Goal: Task Accomplishment & Management: Manage account settings

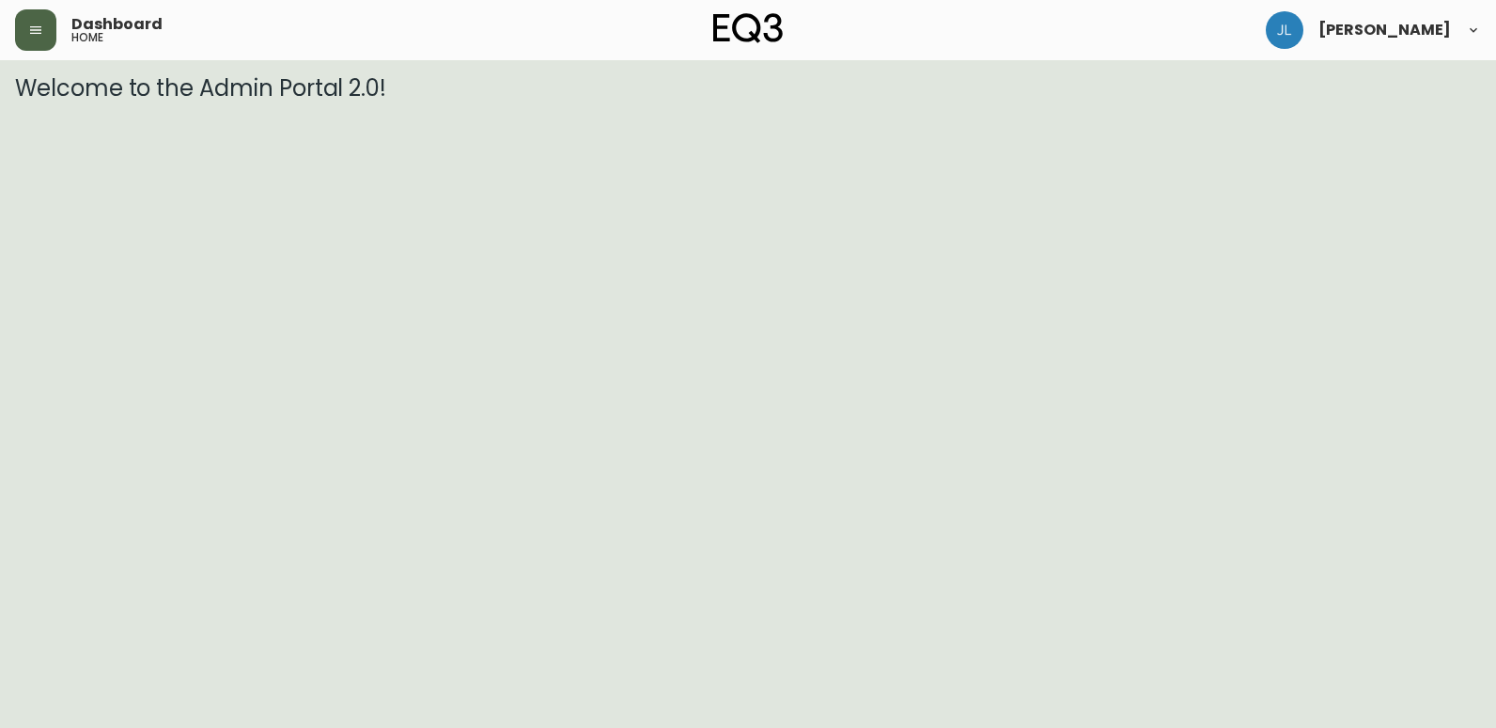
click at [39, 45] on button "button" at bounding box center [35, 29] width 41 height 41
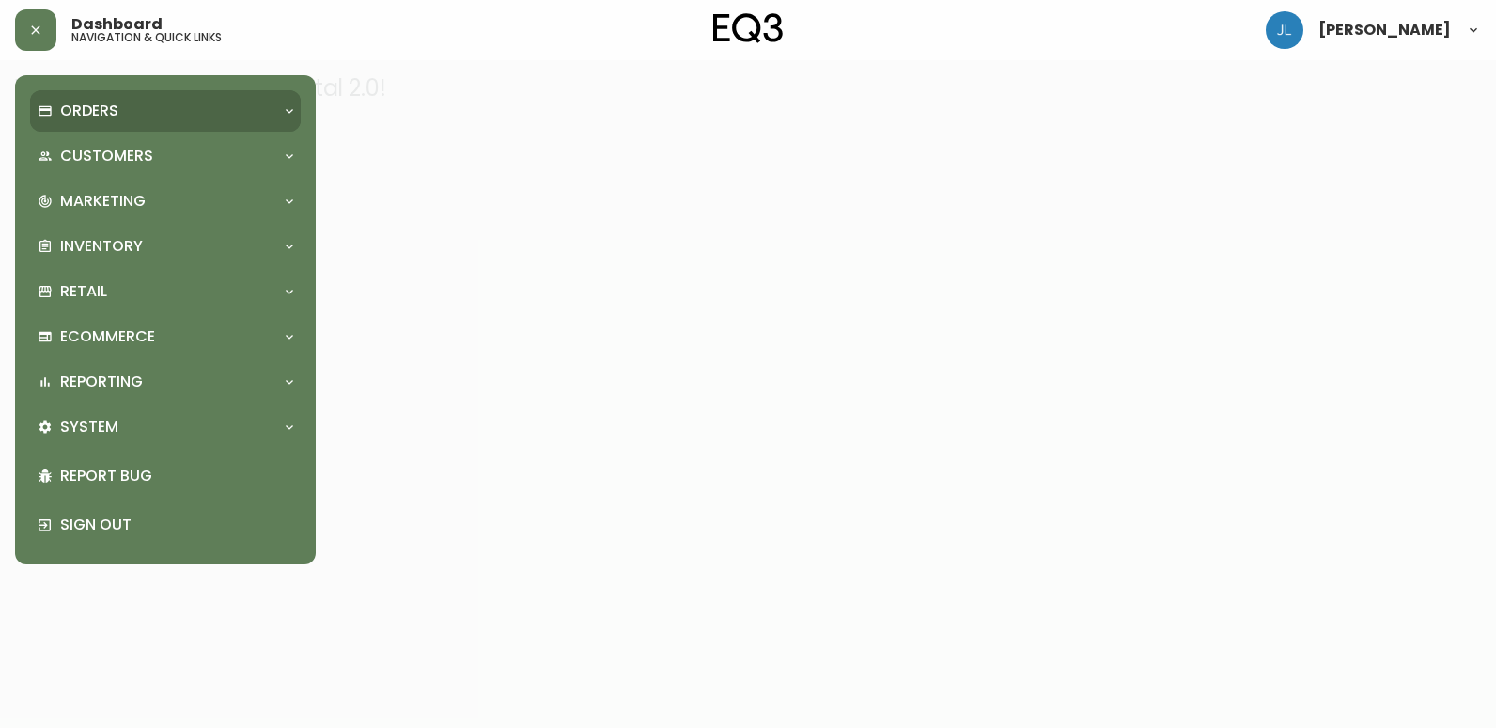
click at [146, 111] on div "Orders" at bounding box center [156, 111] width 237 height 21
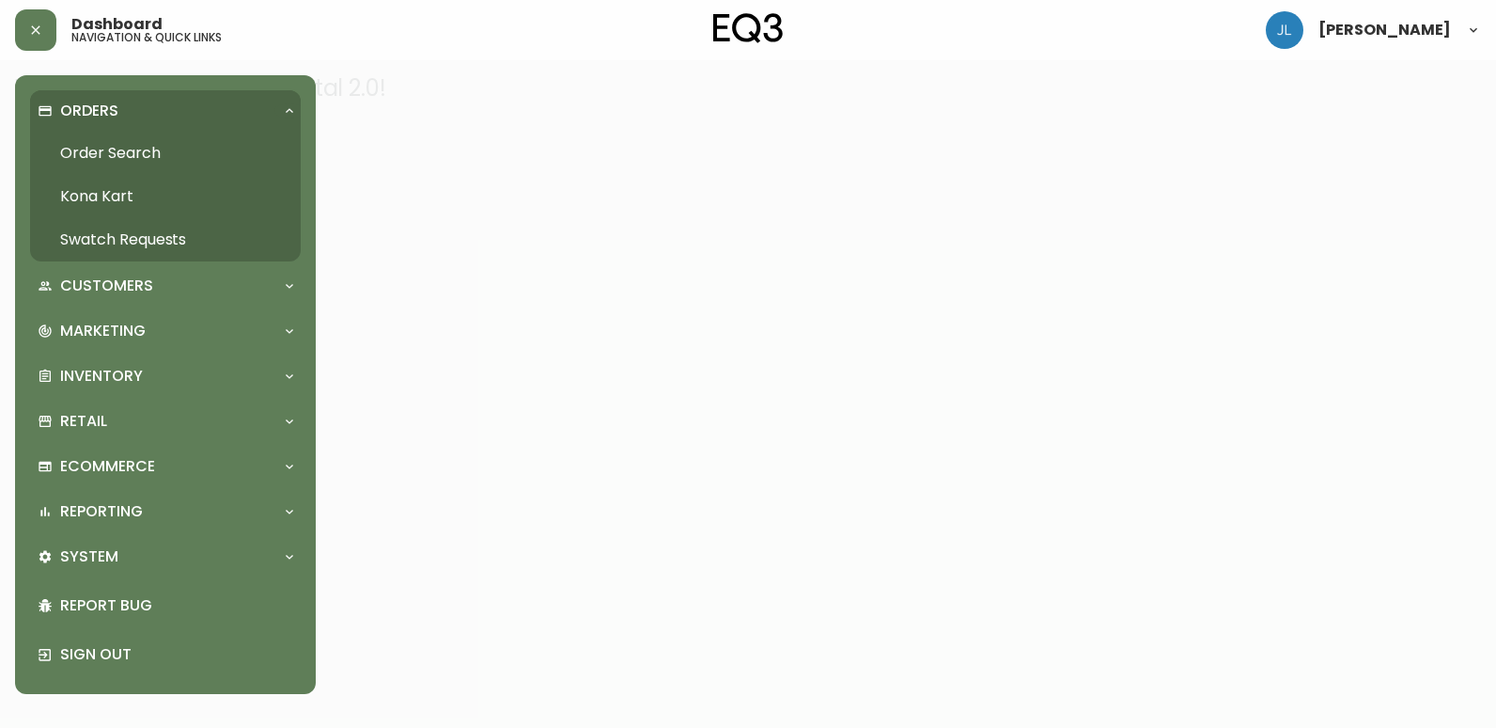
click at [150, 148] on link "Order Search" at bounding box center [165, 153] width 271 height 43
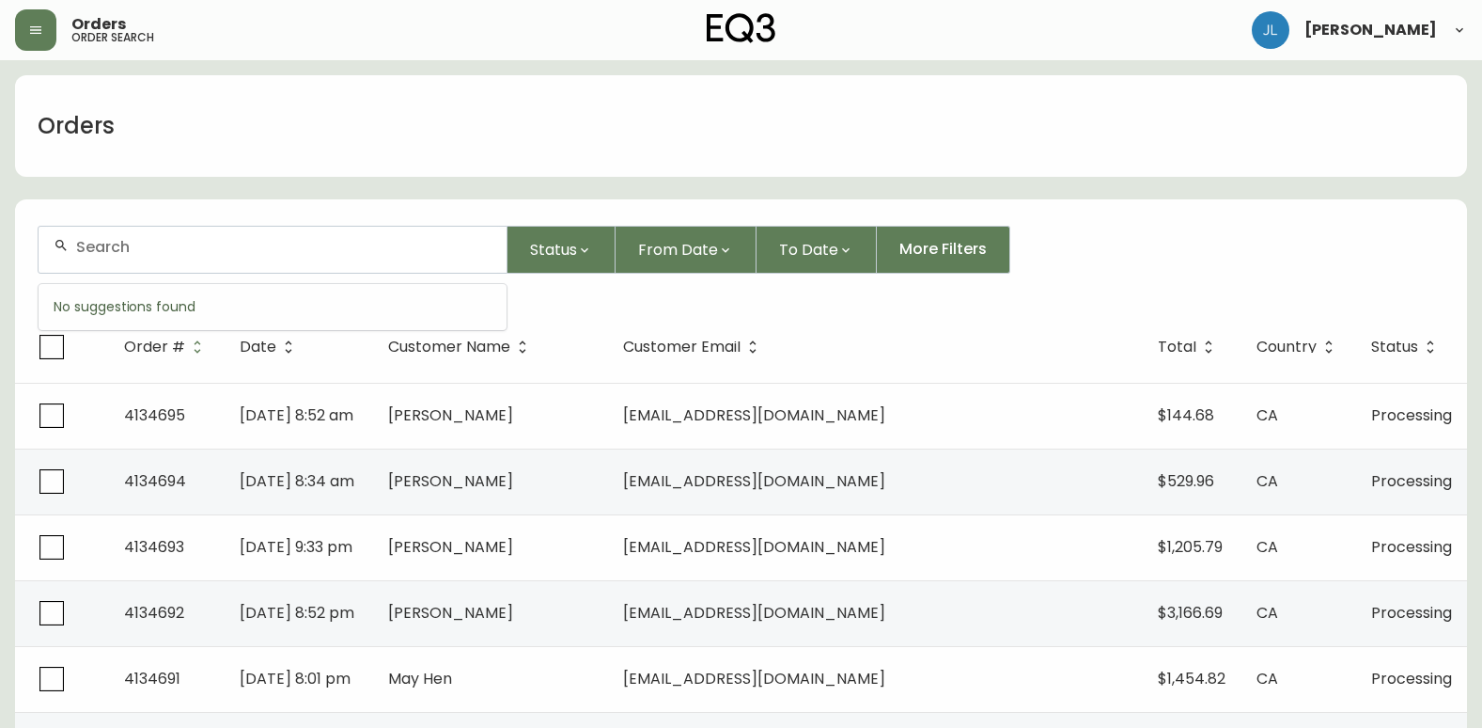
click at [329, 251] on input "text" at bounding box center [283, 247] width 415 height 18
paste input "4134433"
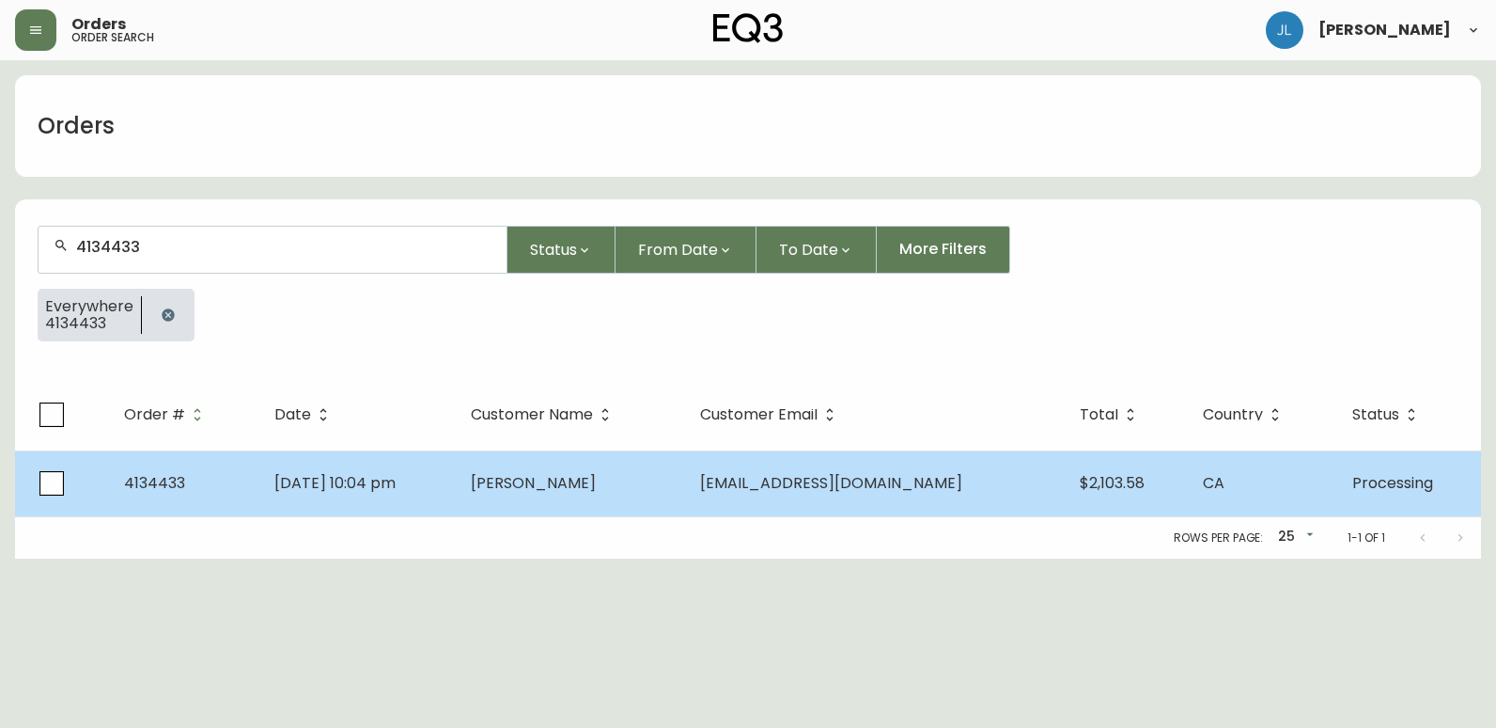
type input "4134433"
click at [452, 496] on td "Jul 31 2025, 10:04 pm" at bounding box center [357, 483] width 196 height 66
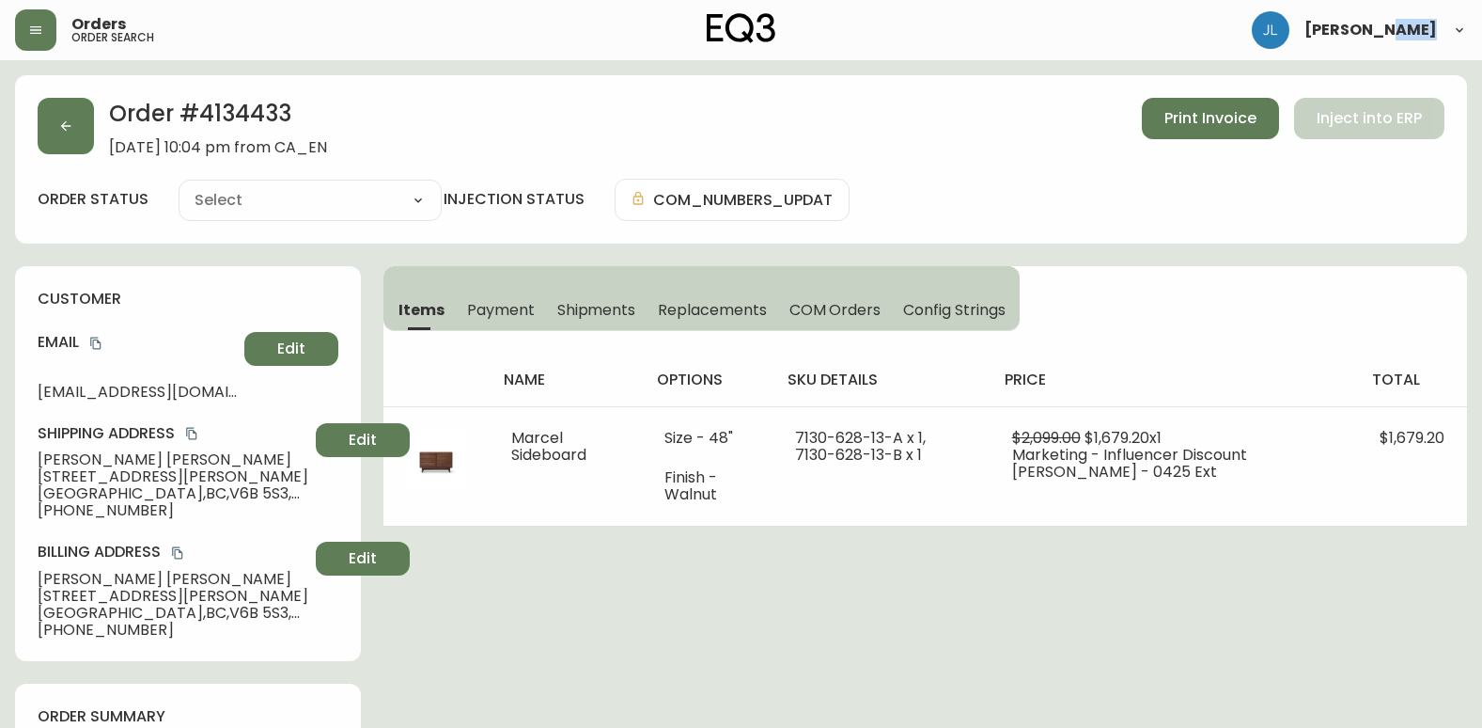
type input "Processing"
select select "PROCESSING"
click at [569, 306] on span "Shipments" at bounding box center [596, 310] width 79 height 20
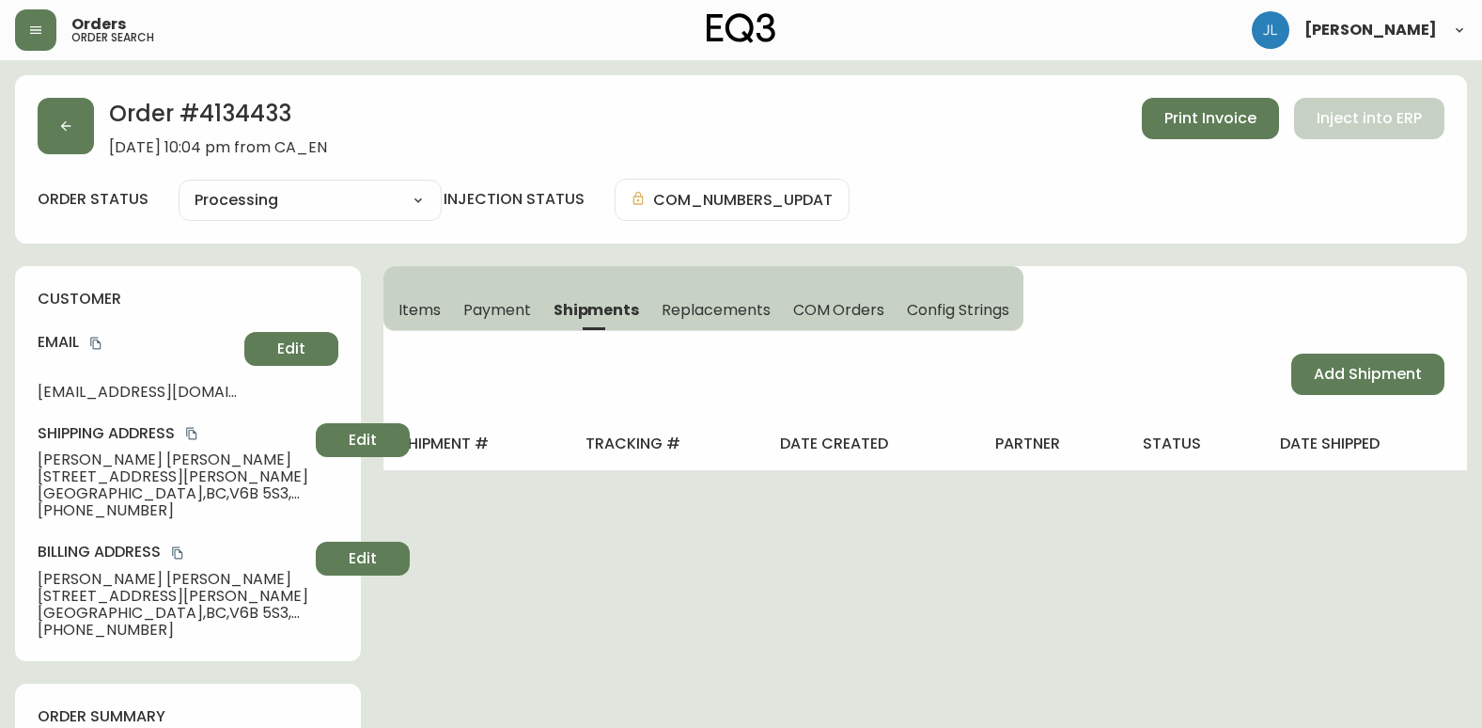
click at [427, 305] on span "Items" at bounding box center [420, 310] width 42 height 20
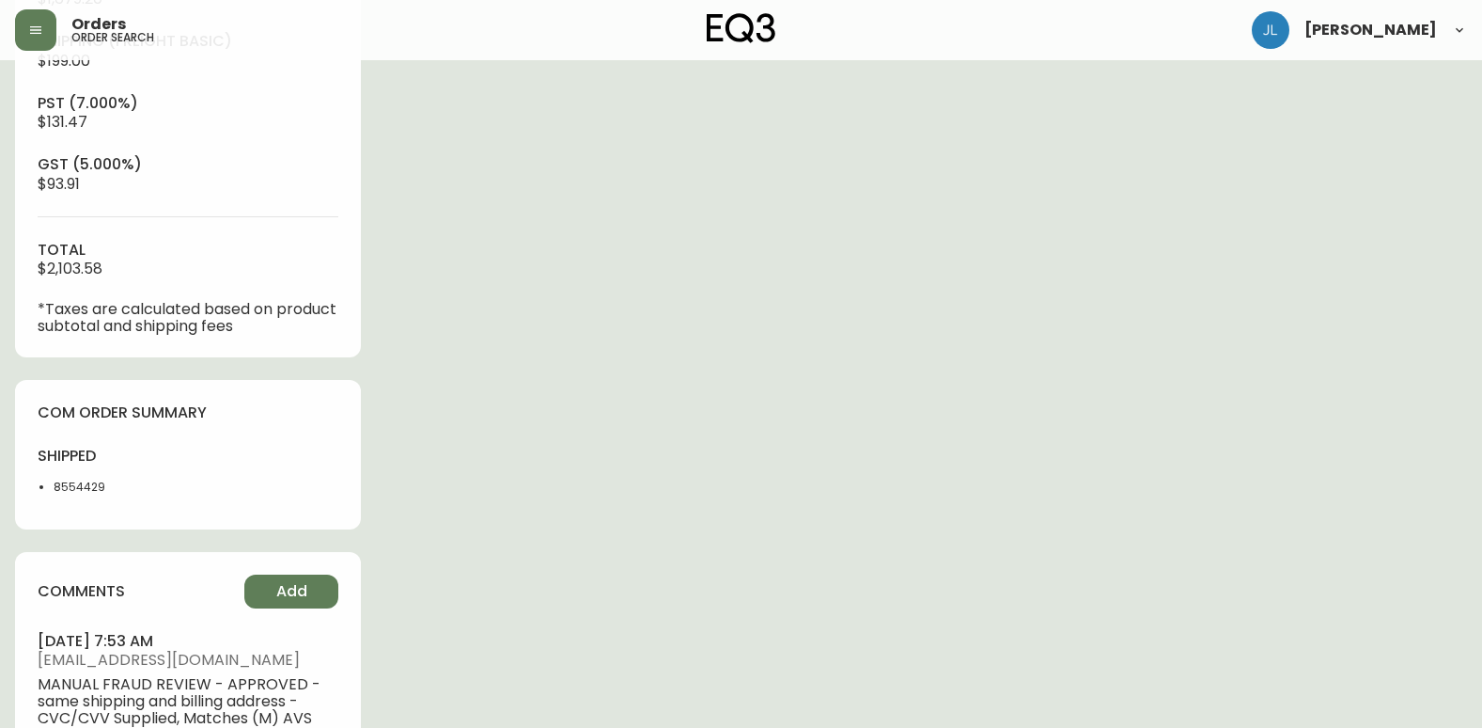
scroll to position [1022, 0]
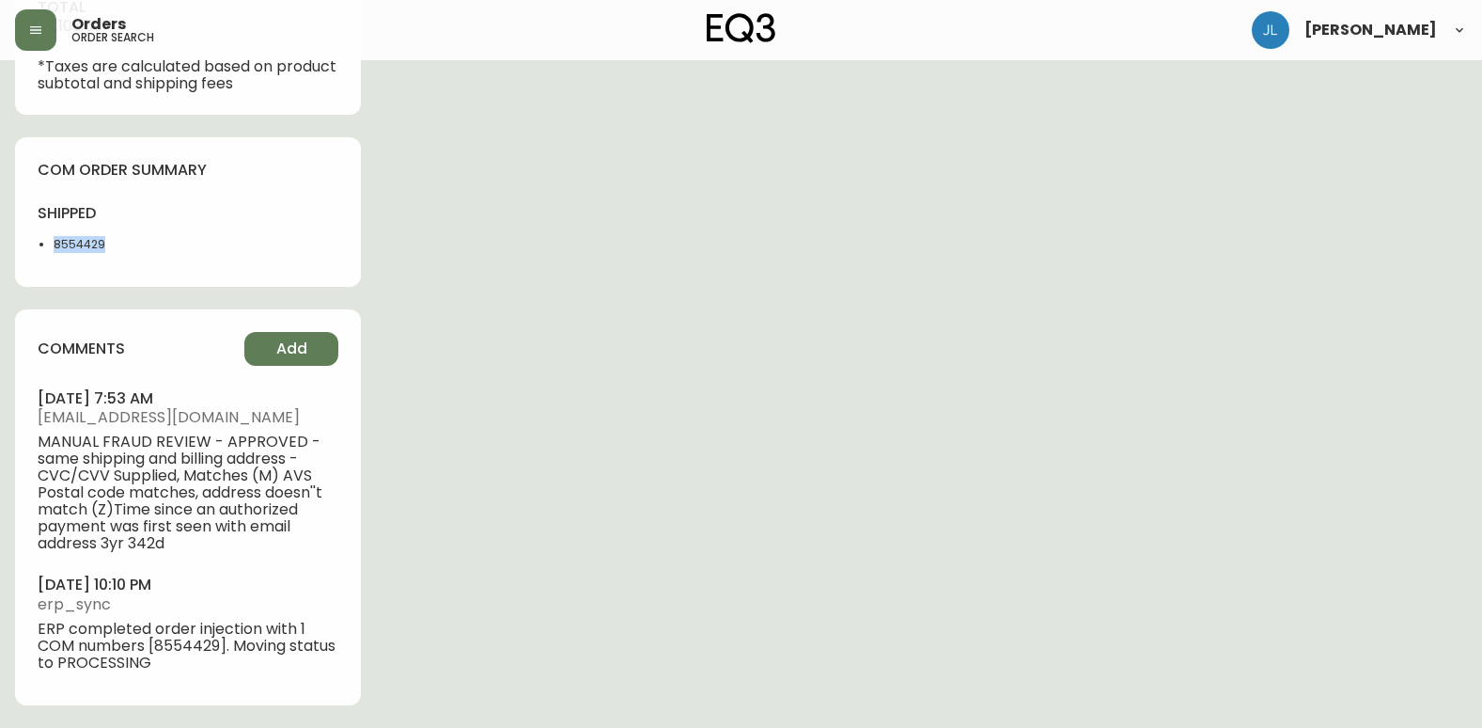
drag, startPoint x: 141, startPoint y: 250, endPoint x: 52, endPoint y: 248, distance: 89.3
click at [52, 248] on ul "8554429" at bounding box center [107, 244] width 139 height 17
copy li "8554429"
drag, startPoint x: 688, startPoint y: 341, endPoint x: 713, endPoint y: 345, distance: 24.7
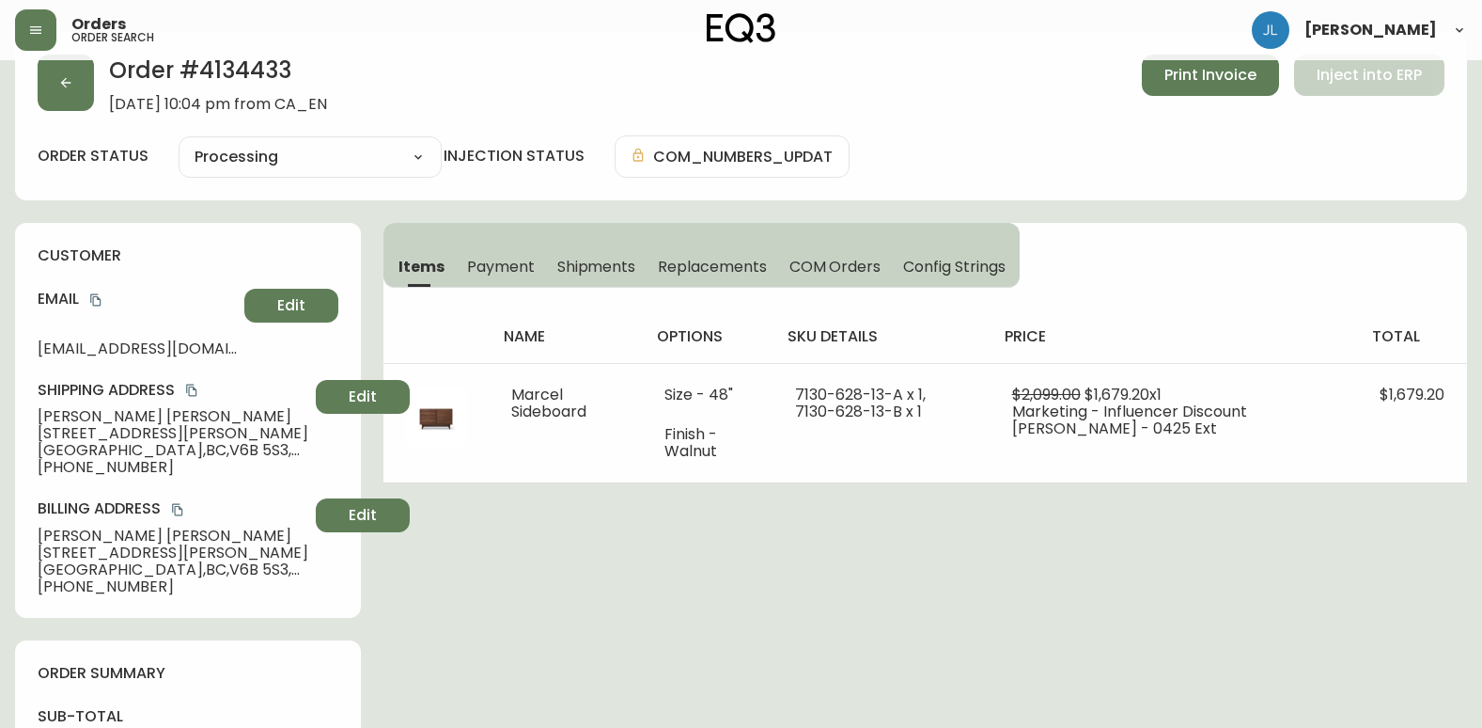
scroll to position [0, 0]
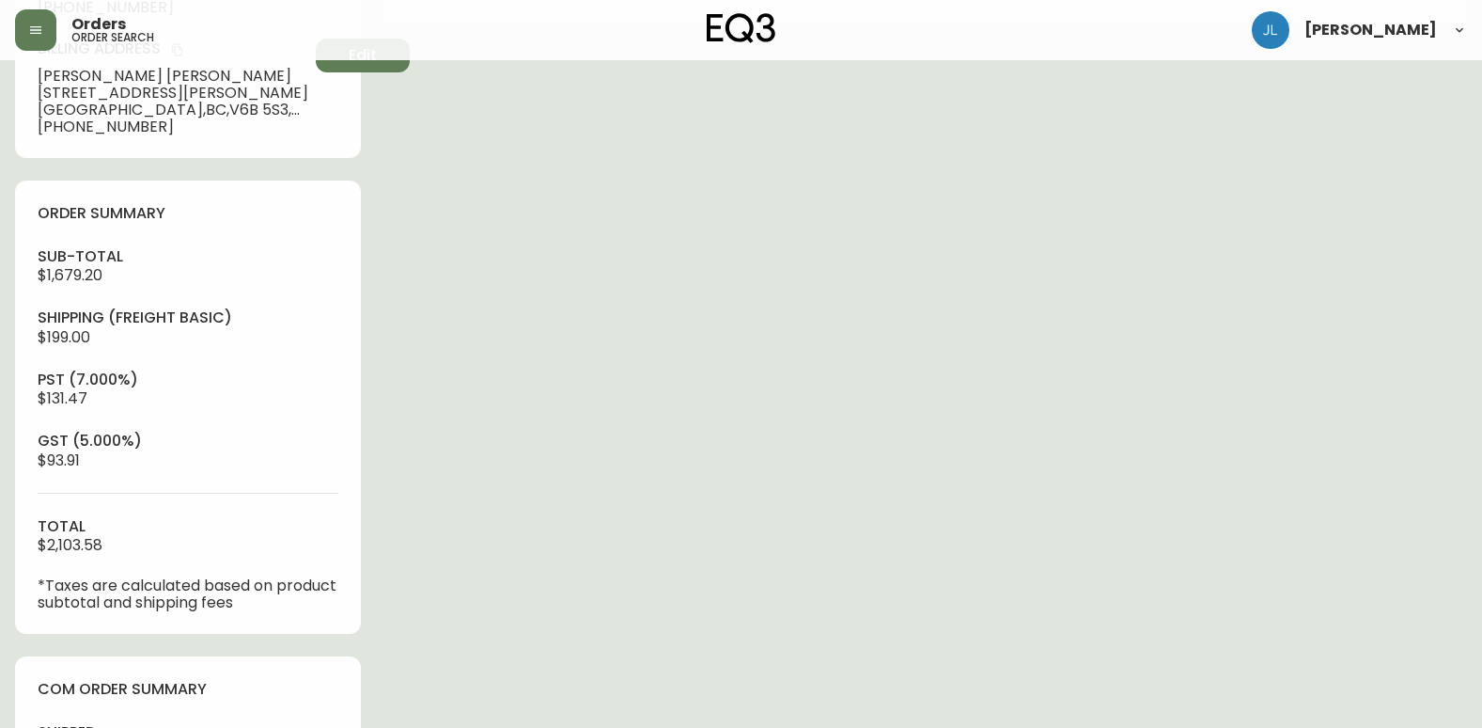
scroll to position [470, 0]
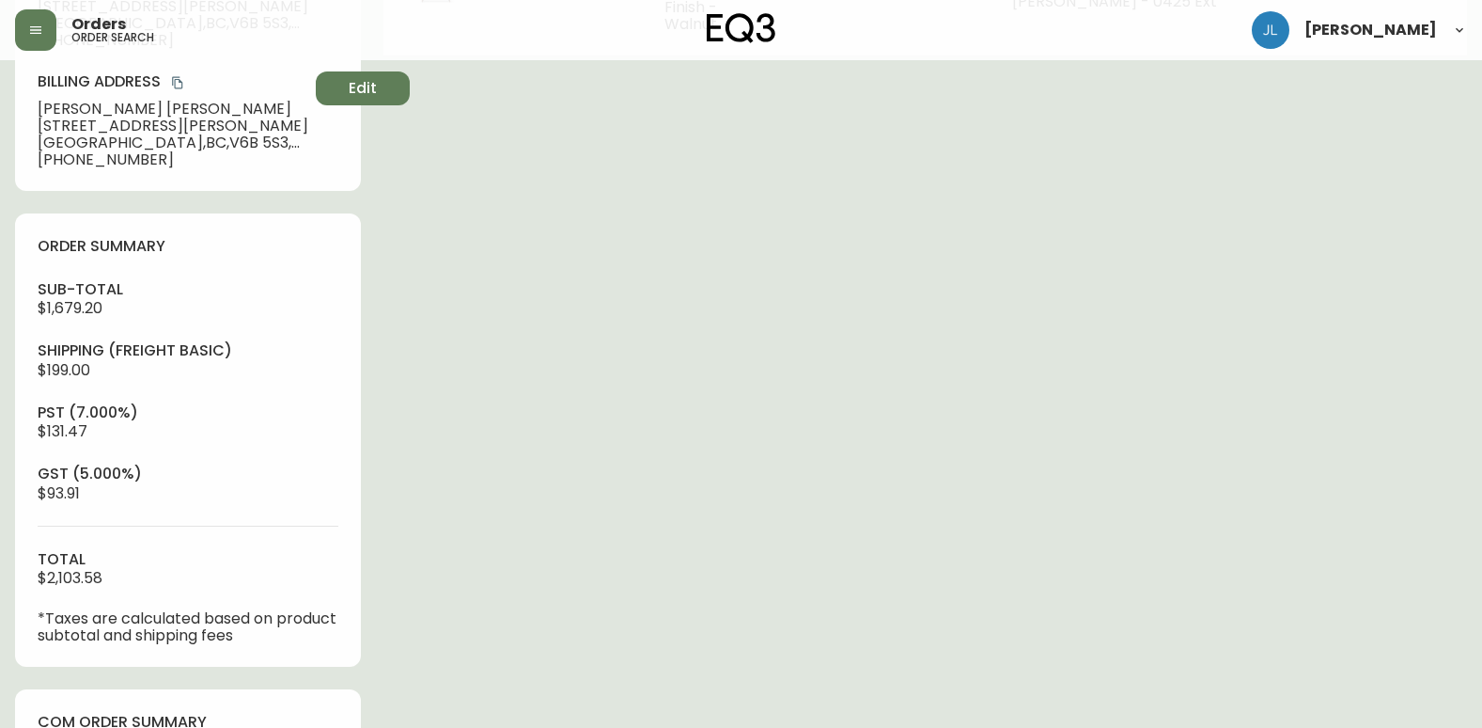
click at [610, 347] on div "Order # 4134433 July 31, 2025 at 10:04 pm from CA_EN Print Invoice Inject into …" at bounding box center [741, 442] width 1452 height 1674
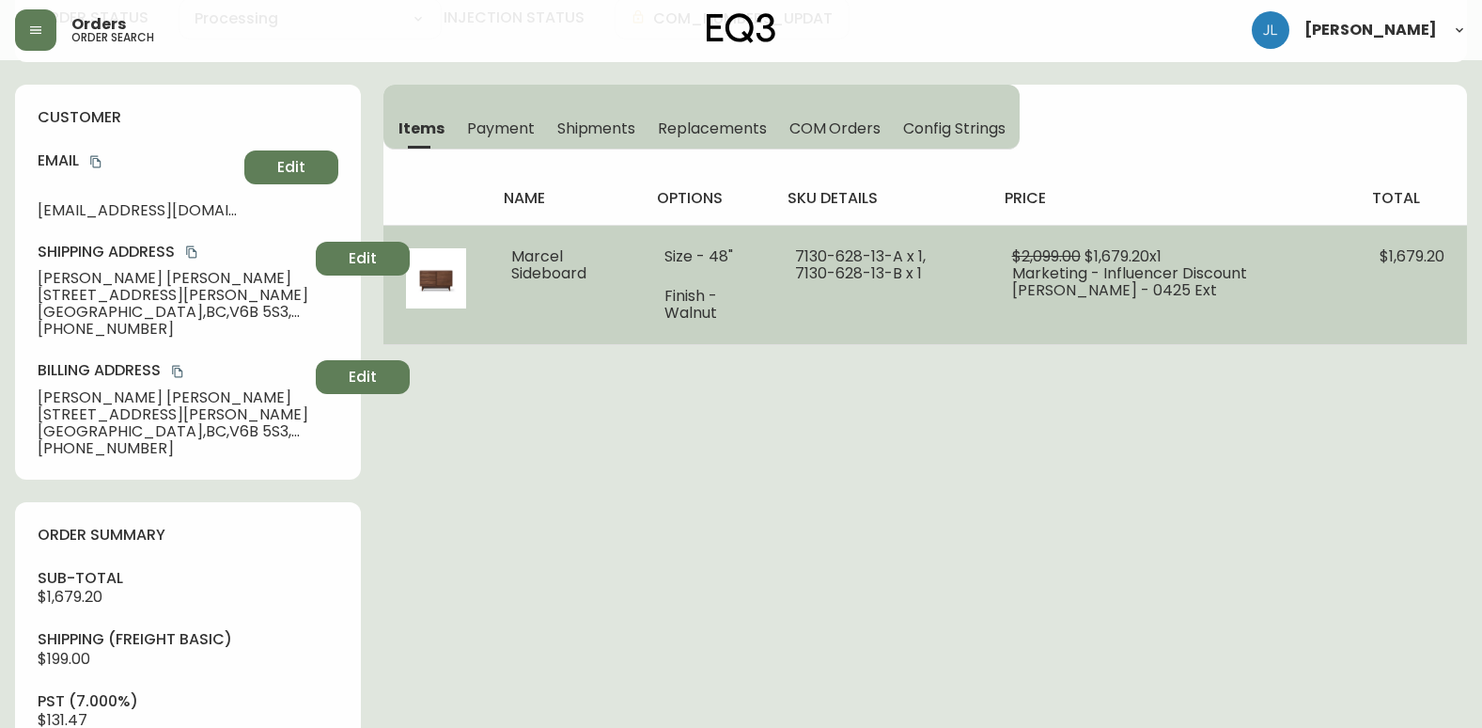
scroll to position [0, 0]
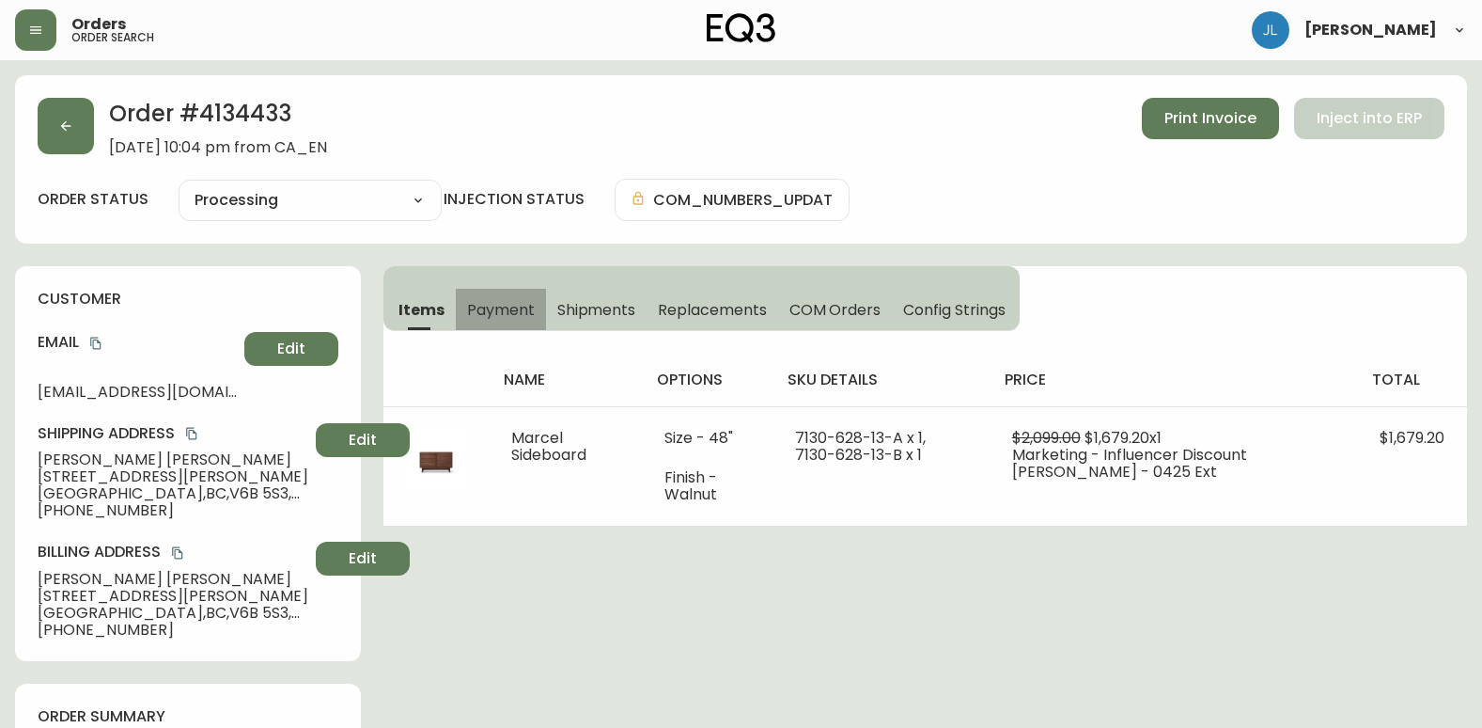
click at [479, 307] on span "Payment" at bounding box center [501, 310] width 68 height 20
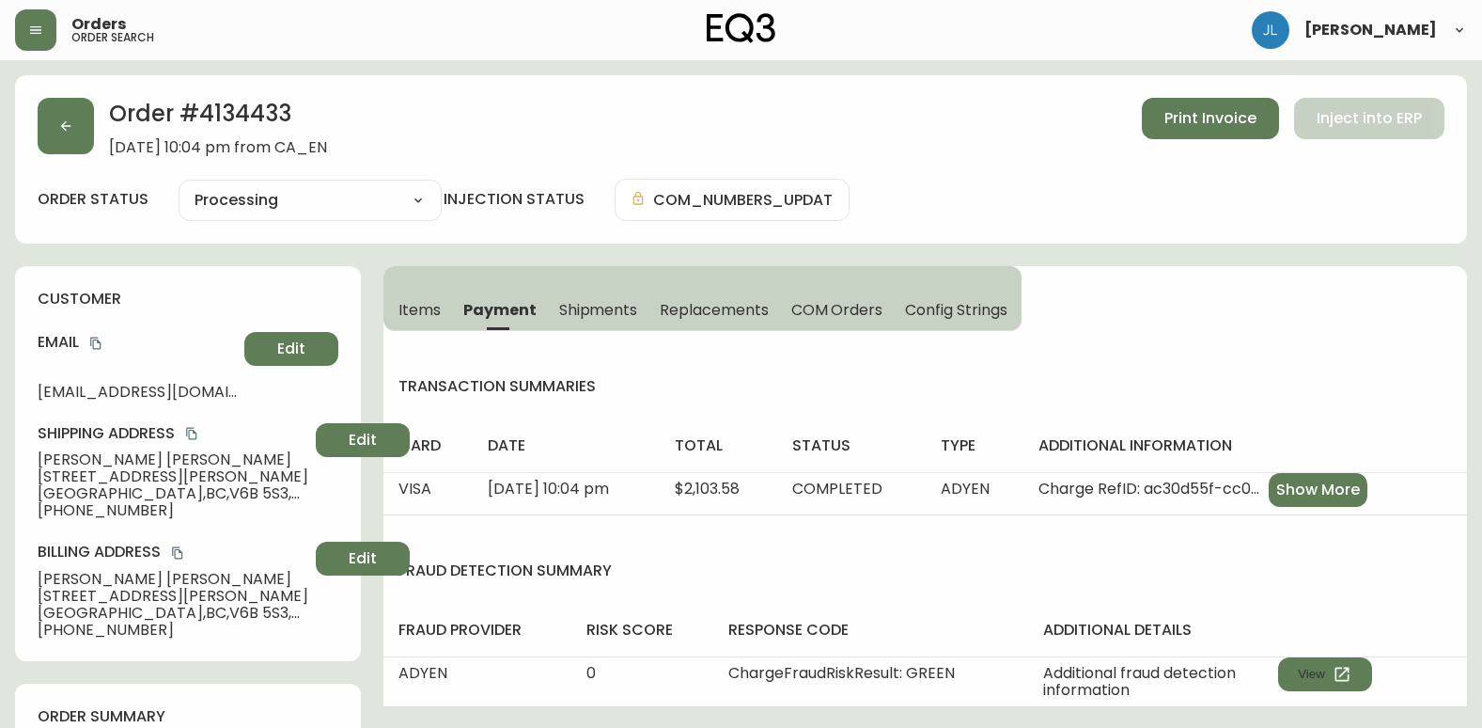
click at [587, 305] on span "Shipments" at bounding box center [598, 310] width 79 height 20
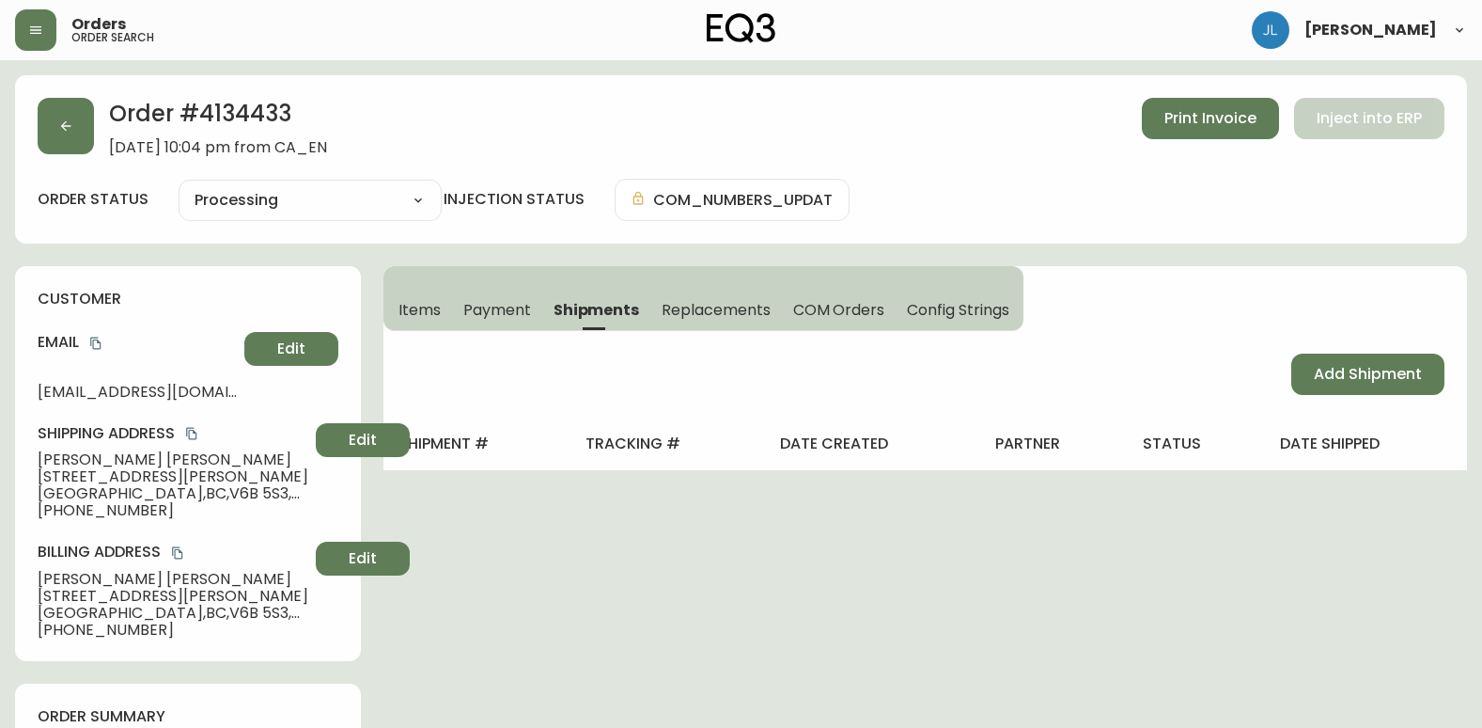
click at [833, 311] on span "COM Orders" at bounding box center [839, 310] width 92 height 20
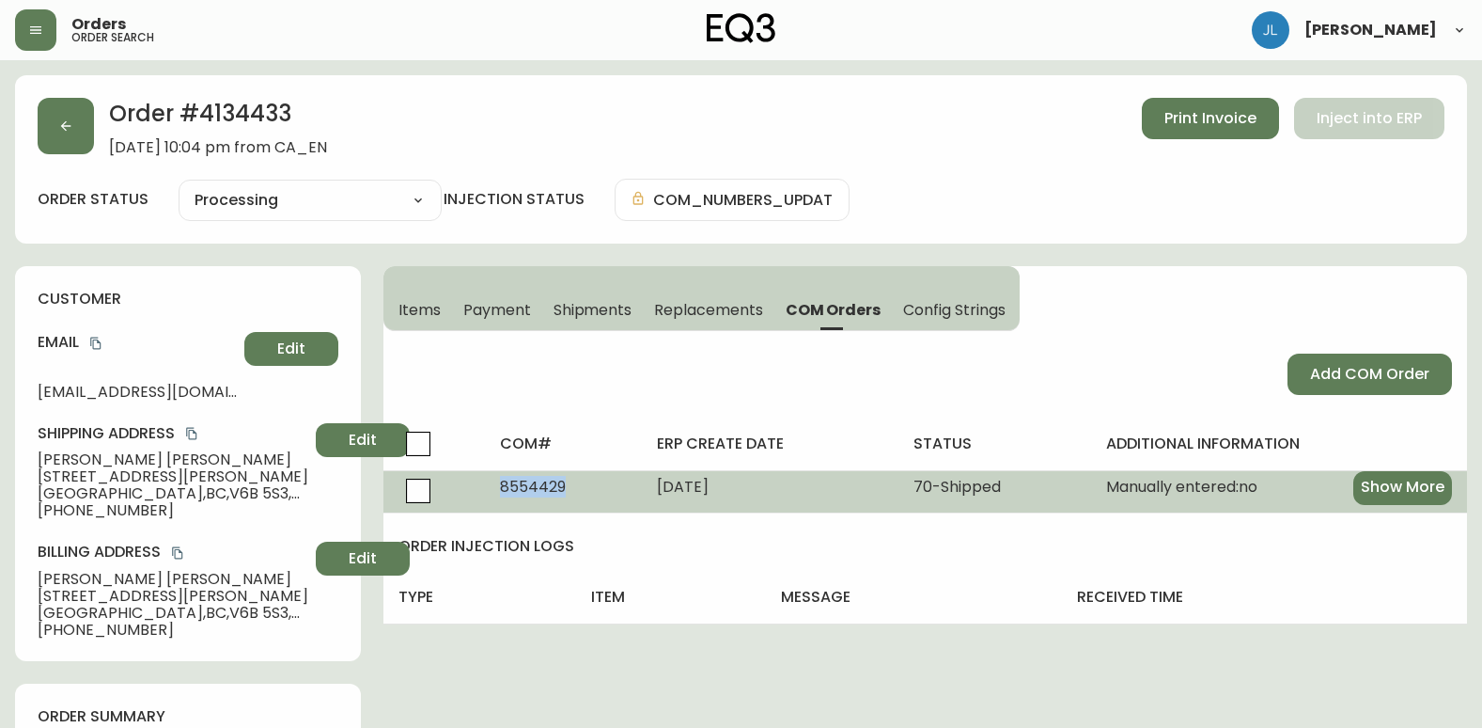
drag, startPoint x: 576, startPoint y: 488, endPoint x: 481, endPoint y: 488, distance: 94.9
click at [481, 488] on tr "8554429 July 31, 2025 70 - Shipped Manually entered: no Show More Warehouse: Y …" at bounding box center [926, 491] width 1084 height 42
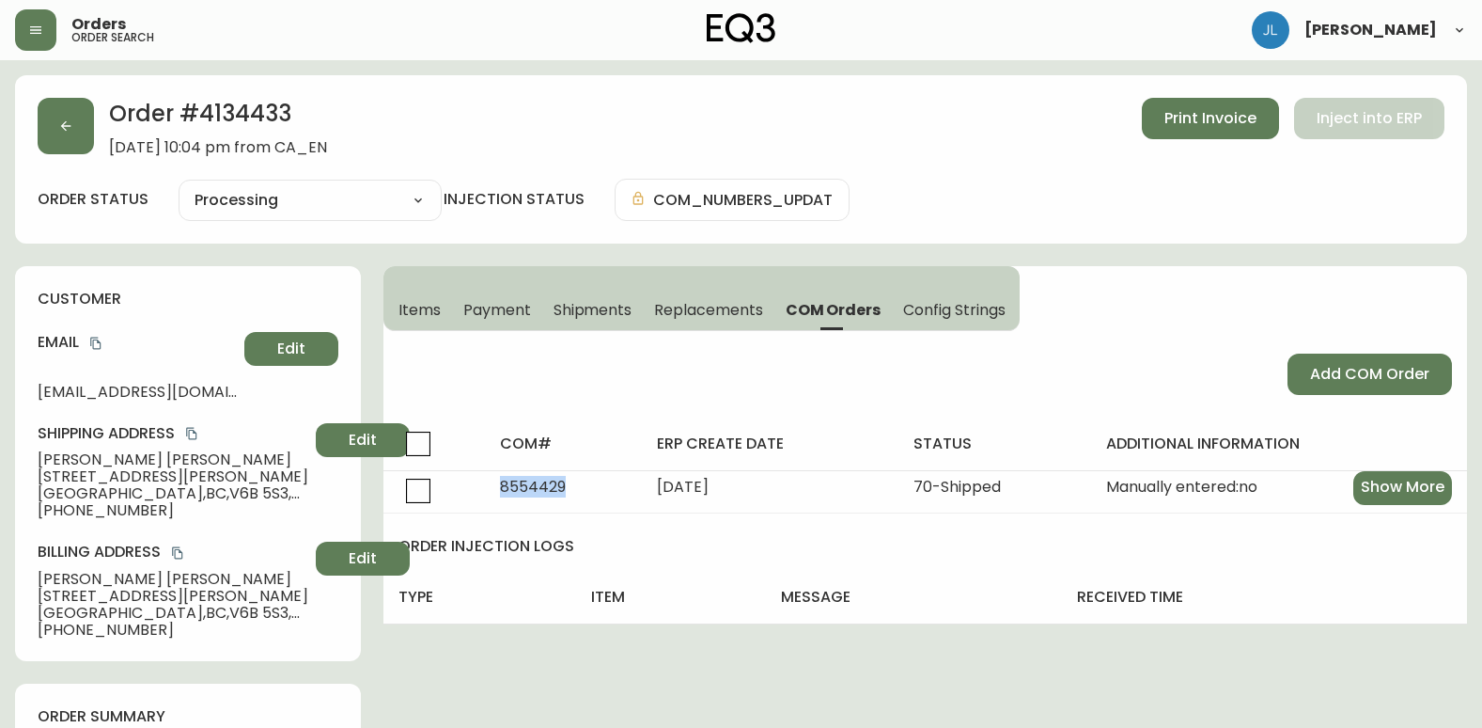
copy span "8554429"
drag, startPoint x: 305, startPoint y: 106, endPoint x: 204, endPoint y: 105, distance: 101.5
click at [204, 105] on h2 "Order # 4134433" at bounding box center [218, 118] width 218 height 41
copy h2 "4134433"
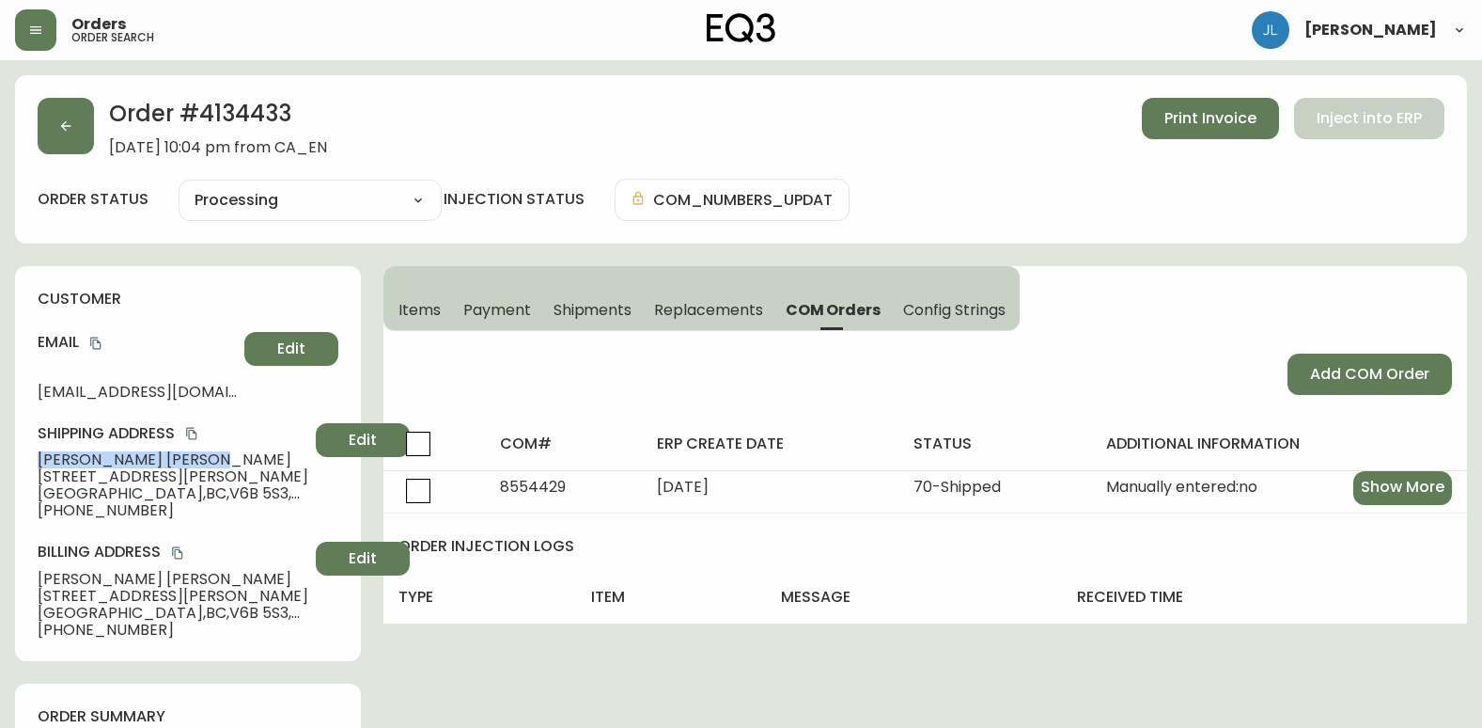
drag, startPoint x: 95, startPoint y: 455, endPoint x: 25, endPoint y: 466, distance: 70.5
click at [25, 466] on div "customer Email ryanwmatthew@gmail.com Edit Shipping Address Ryan Matthew 1701-8…" at bounding box center [188, 463] width 346 height 395
copy span "Ryan Matthew"
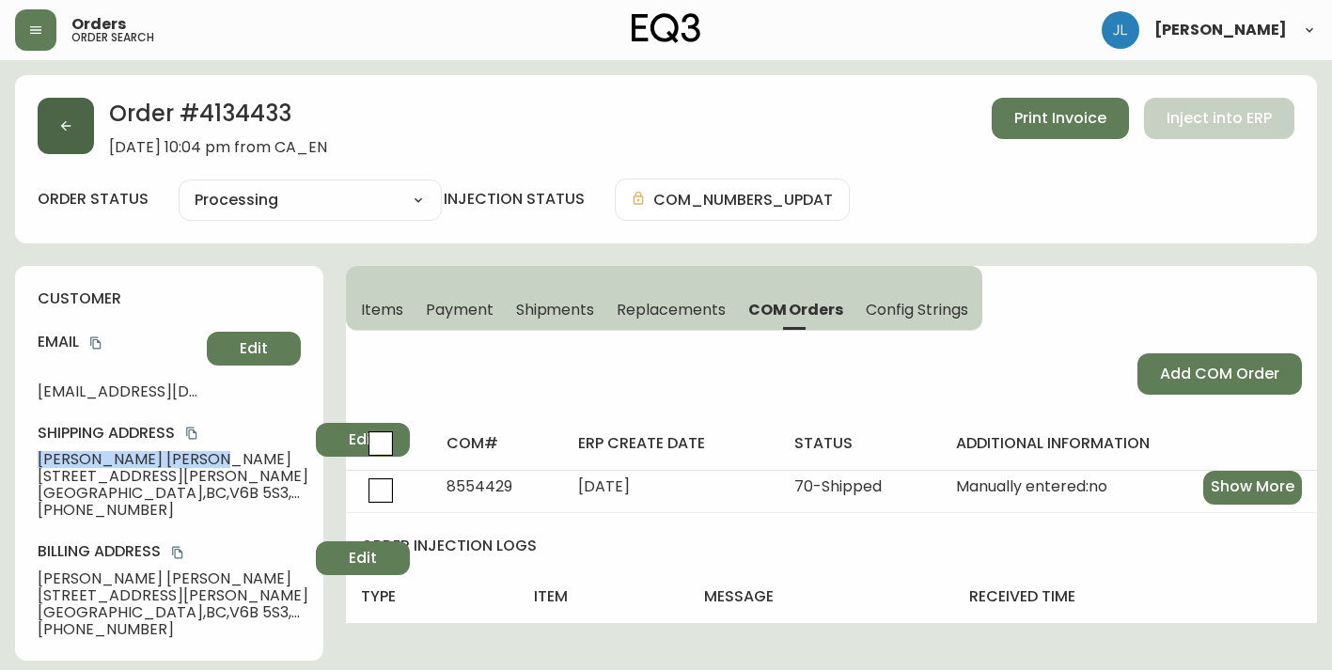
click at [85, 123] on button "button" at bounding box center [66, 126] width 56 height 56
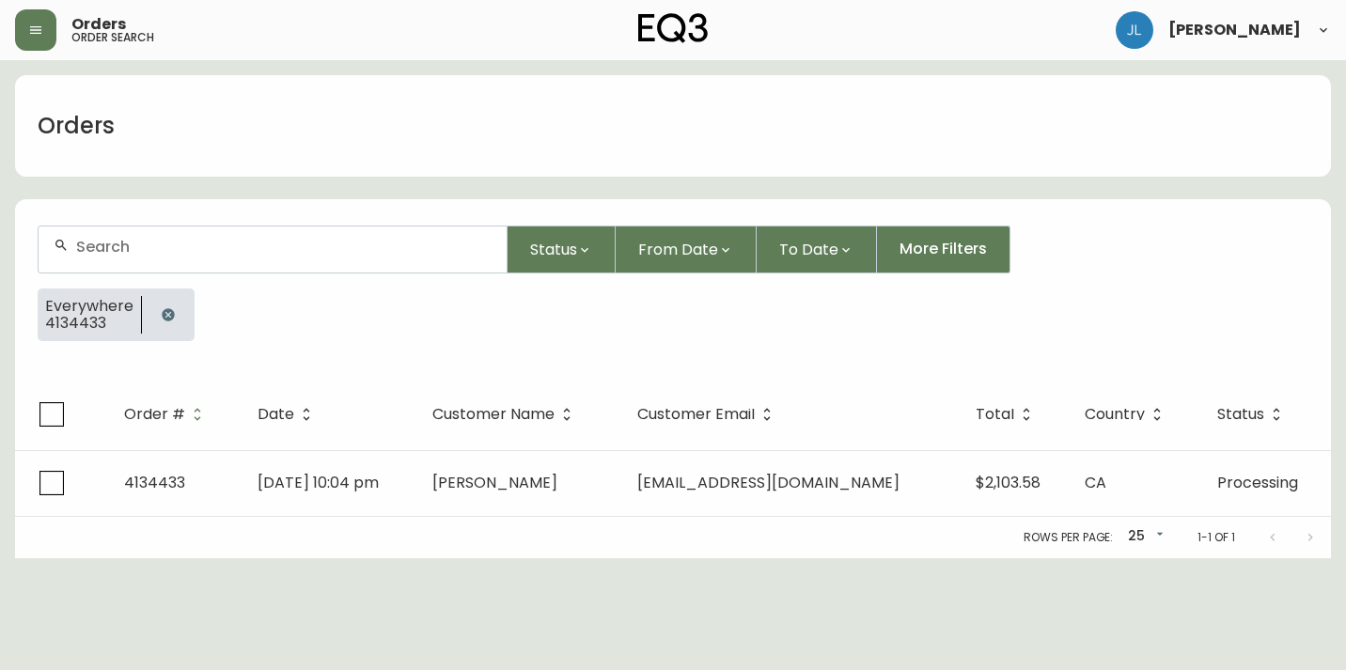
drag, startPoint x: 167, startPoint y: 312, endPoint x: 184, endPoint y: 311, distance: 16.9
click at [167, 312] on icon "button" at bounding box center [168, 314] width 12 height 12
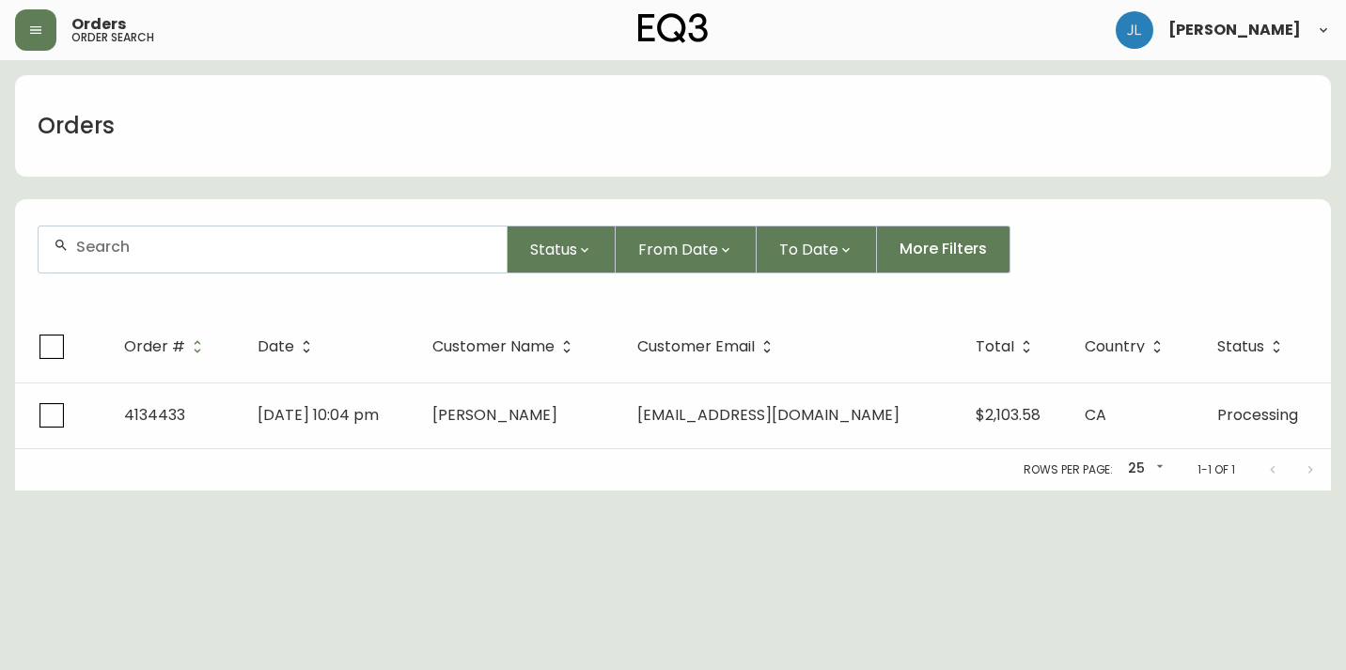
click at [219, 259] on div at bounding box center [273, 250] width 468 height 46
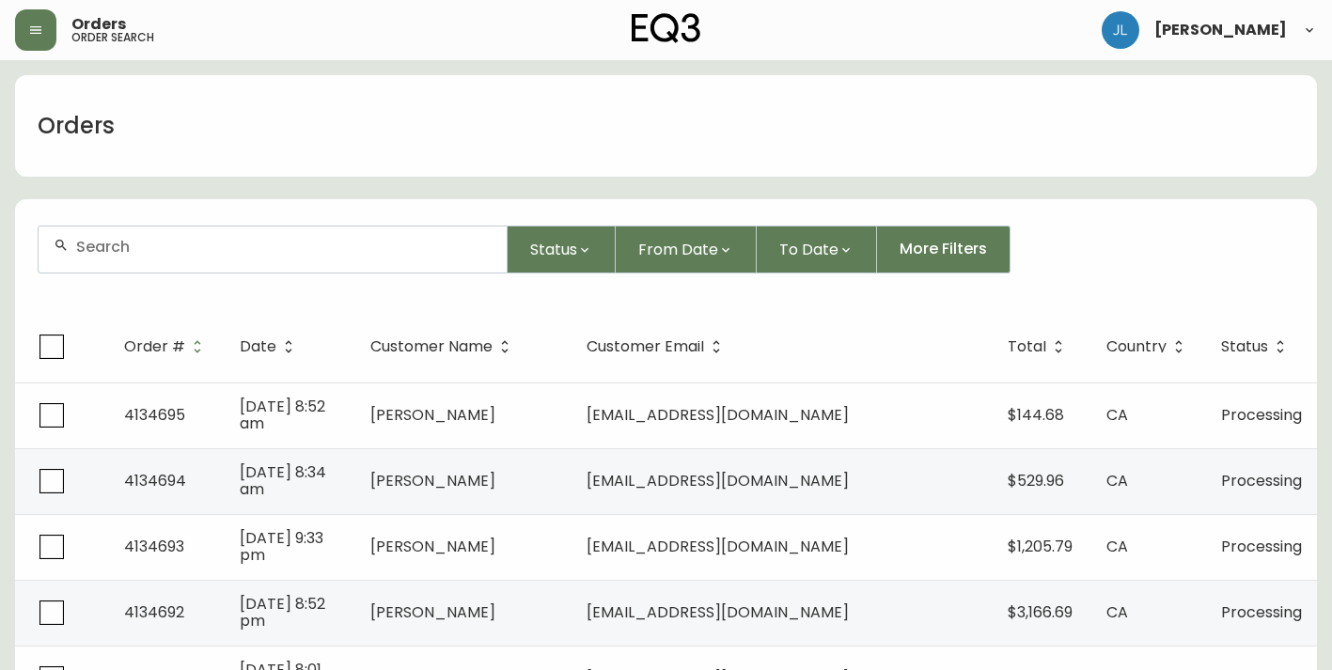
paste input "catherine@bigcoattv.com"
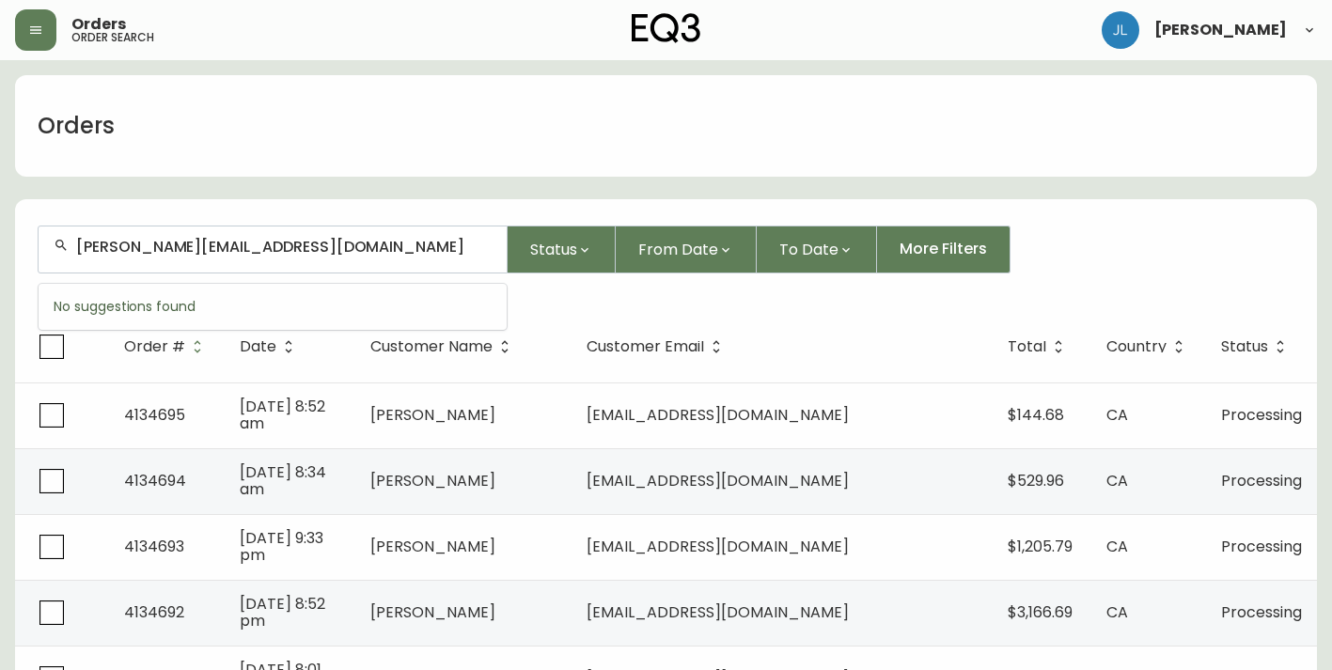
type input "catherine@bigcoattv.com"
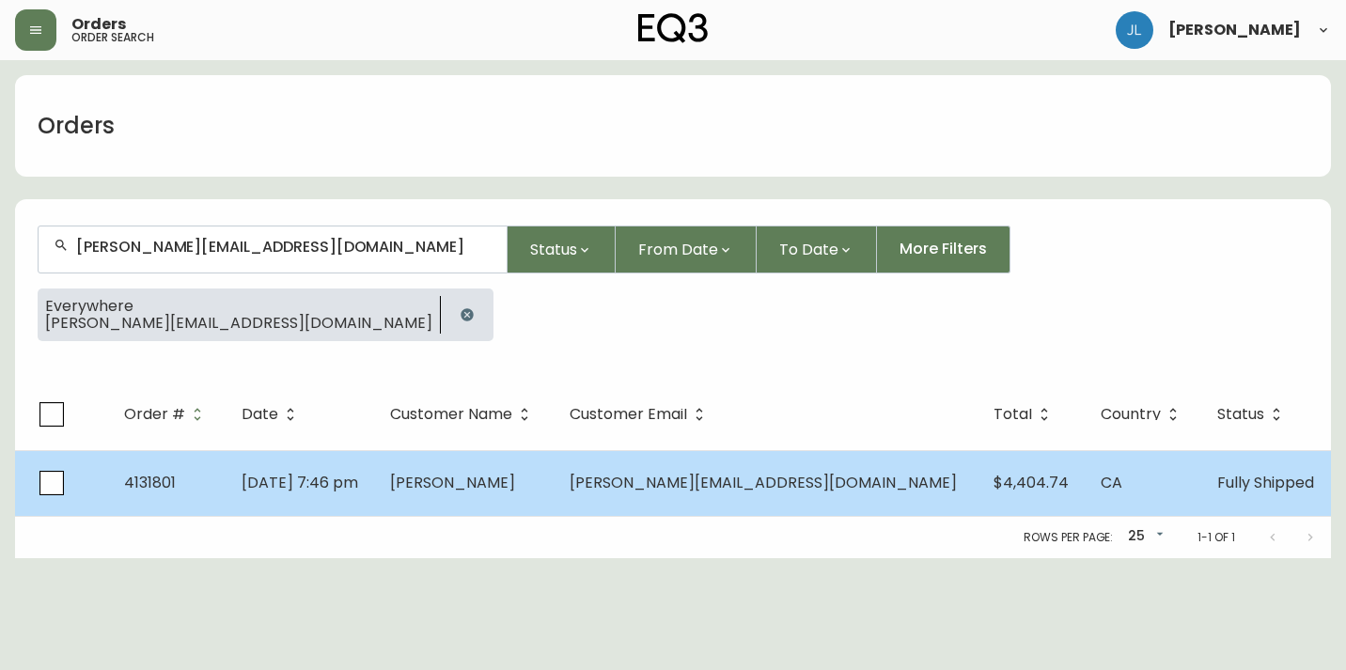
click at [375, 499] on td "Mar 20 2025, 7:46 pm" at bounding box center [301, 483] width 149 height 66
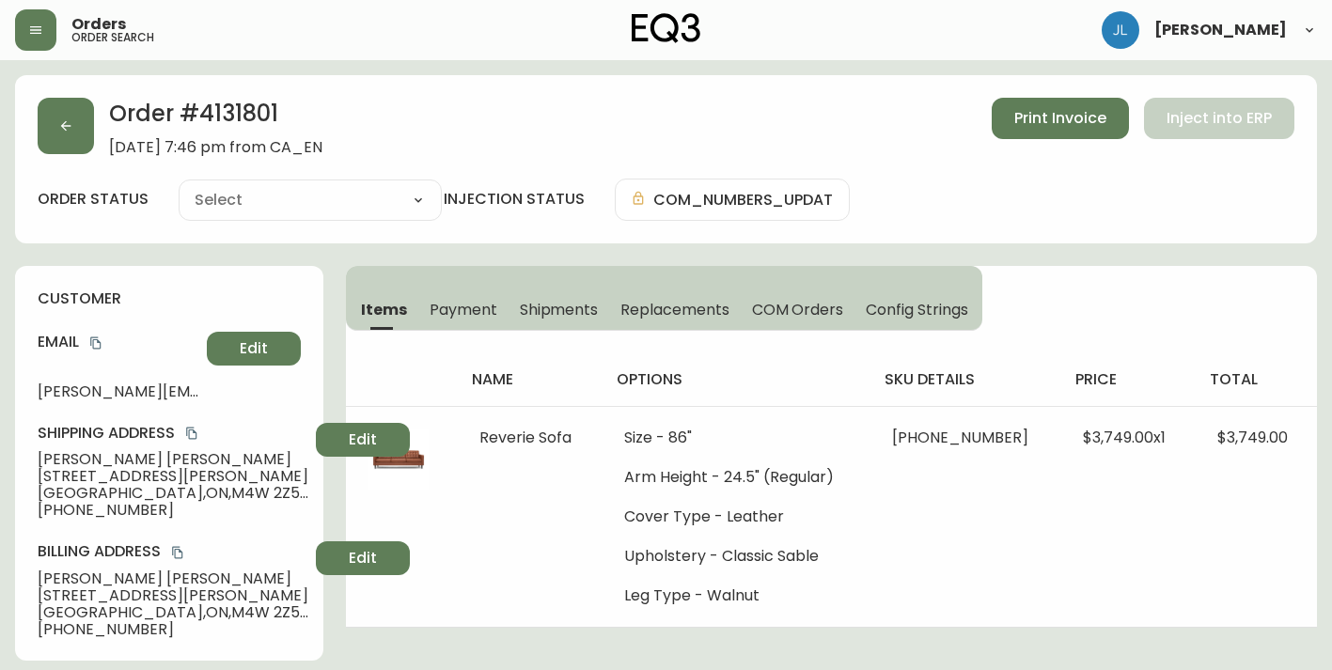
type input "Fully Shipped"
select select "FULLY_SHIPPED"
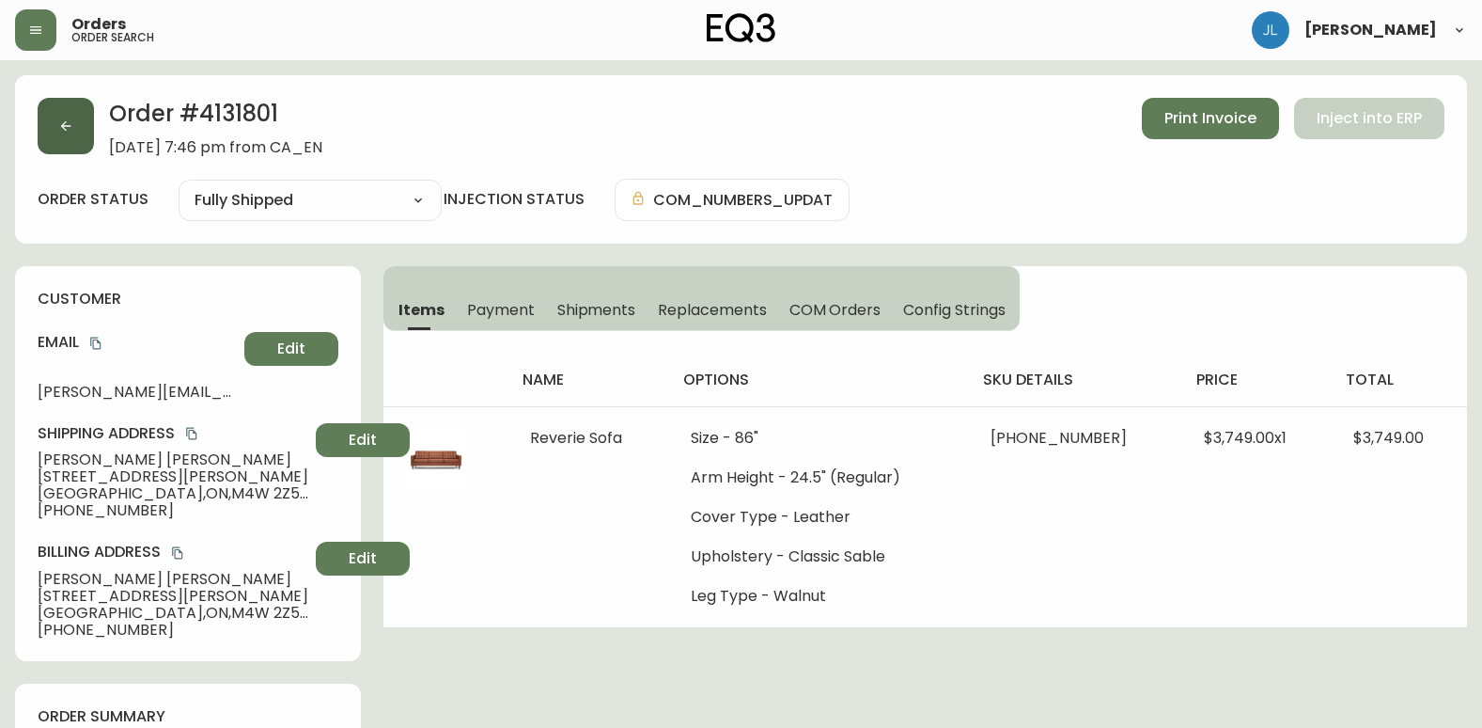
click at [64, 122] on icon "button" at bounding box center [65, 125] width 15 height 15
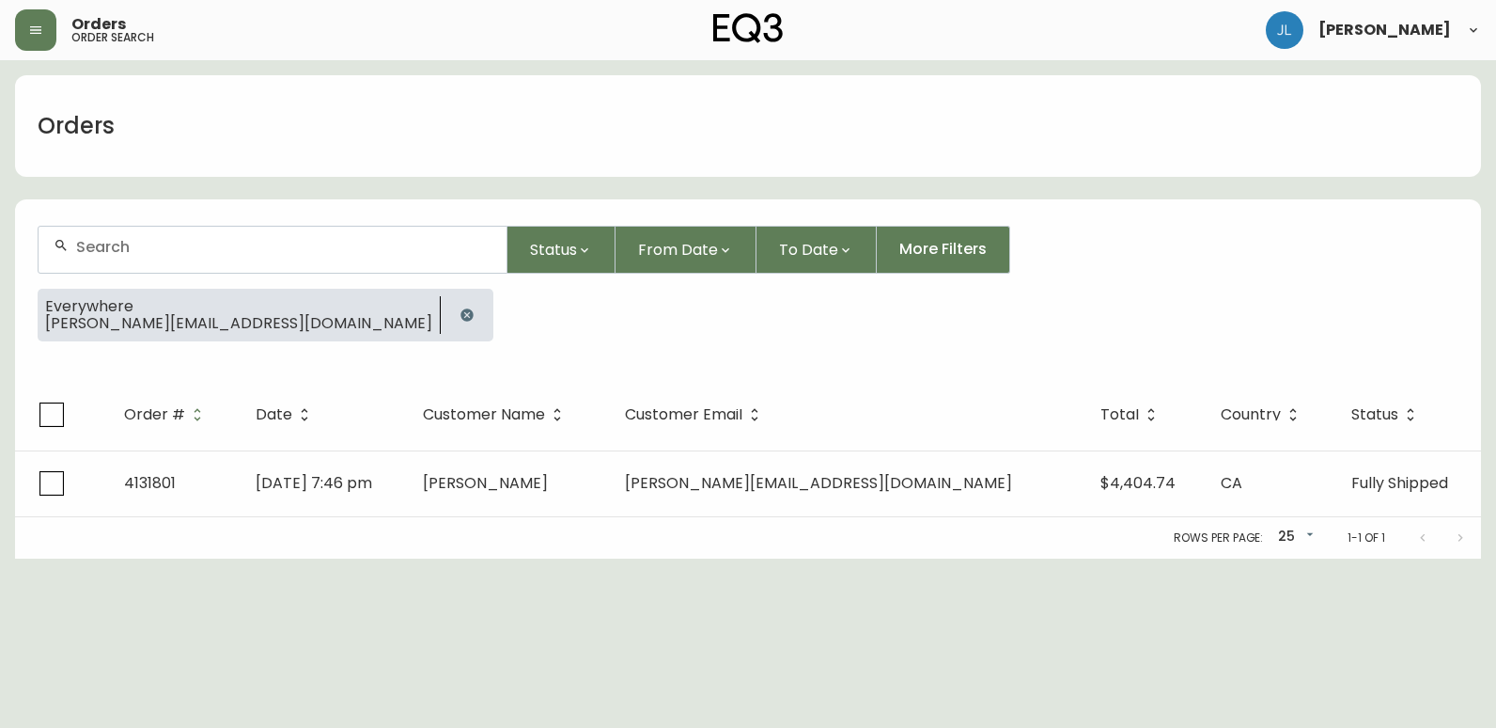
click at [460, 313] on icon "button" at bounding box center [467, 314] width 15 height 15
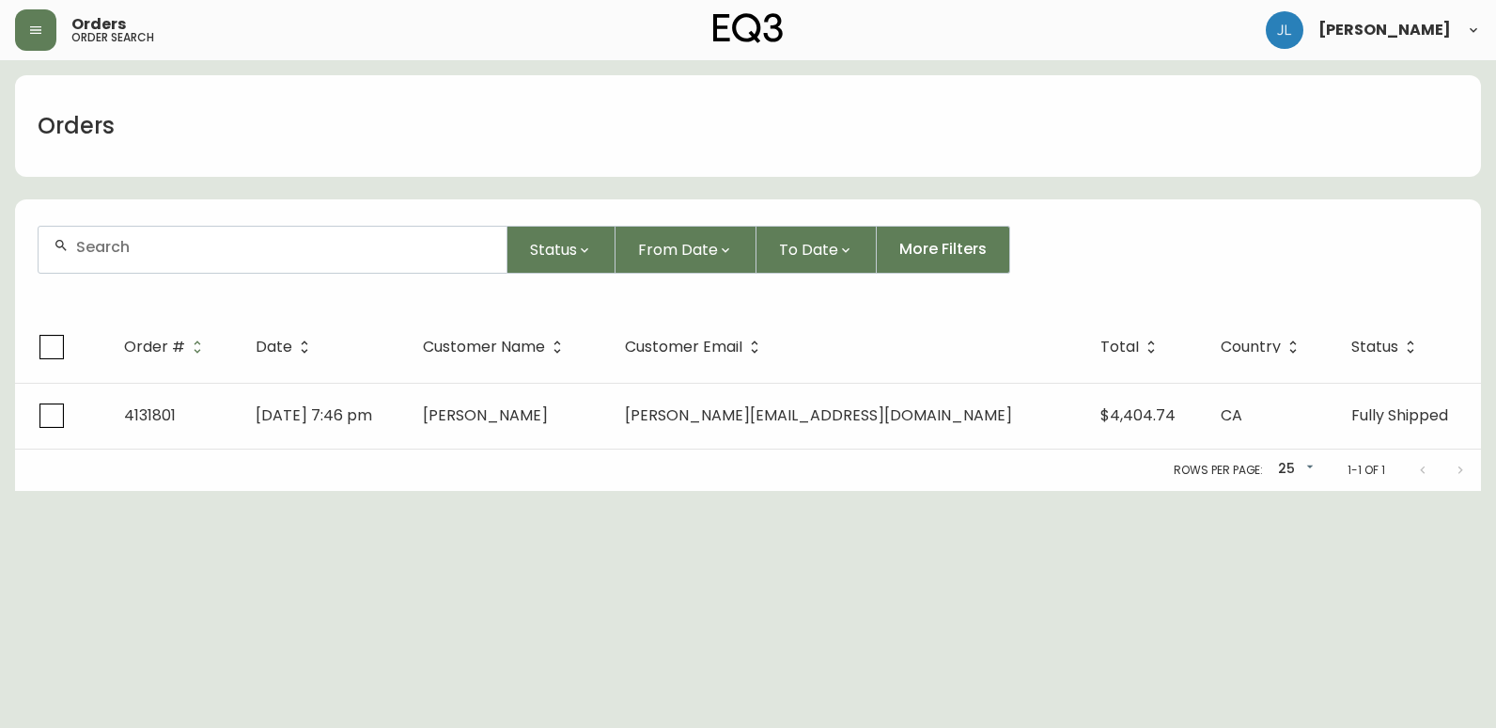
click at [258, 256] on div at bounding box center [273, 250] width 468 height 46
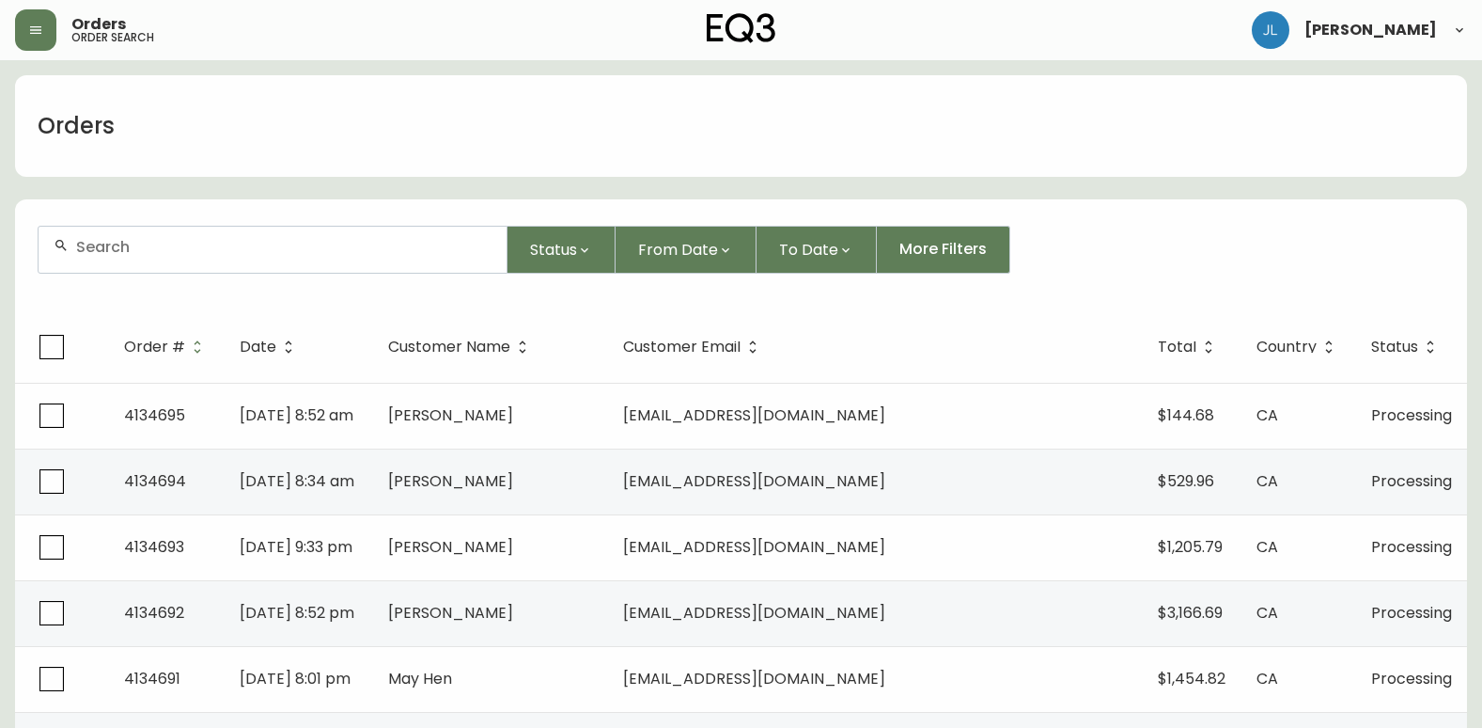
paste input "[EMAIL_ADDRESS][DOMAIN_NAME]"
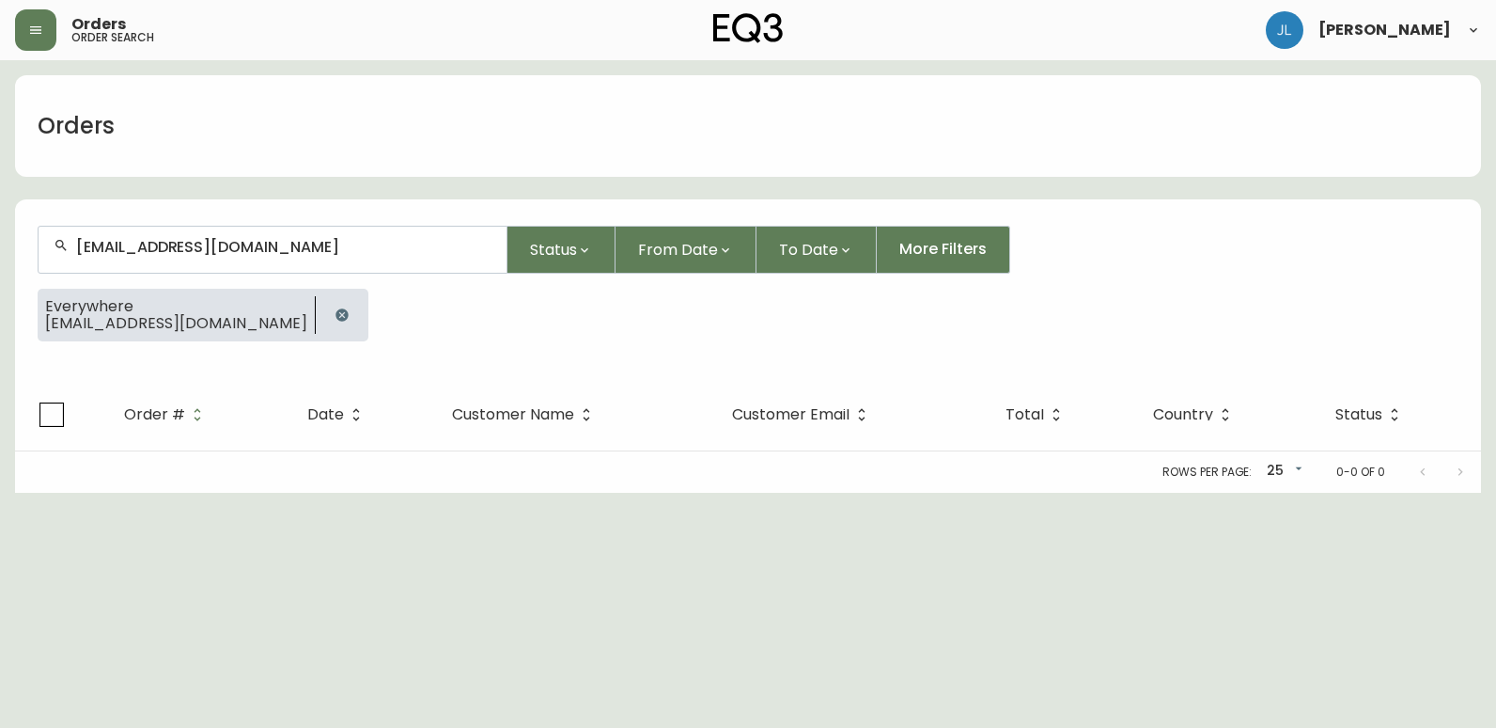
type input "[EMAIL_ADDRESS][DOMAIN_NAME]"
click at [170, 493] on html "Orders order search Jennyfer Lepage Orders charlottefulls@gmail.com Status From…" at bounding box center [748, 246] width 1496 height 493
click at [335, 309] on icon "button" at bounding box center [342, 314] width 15 height 15
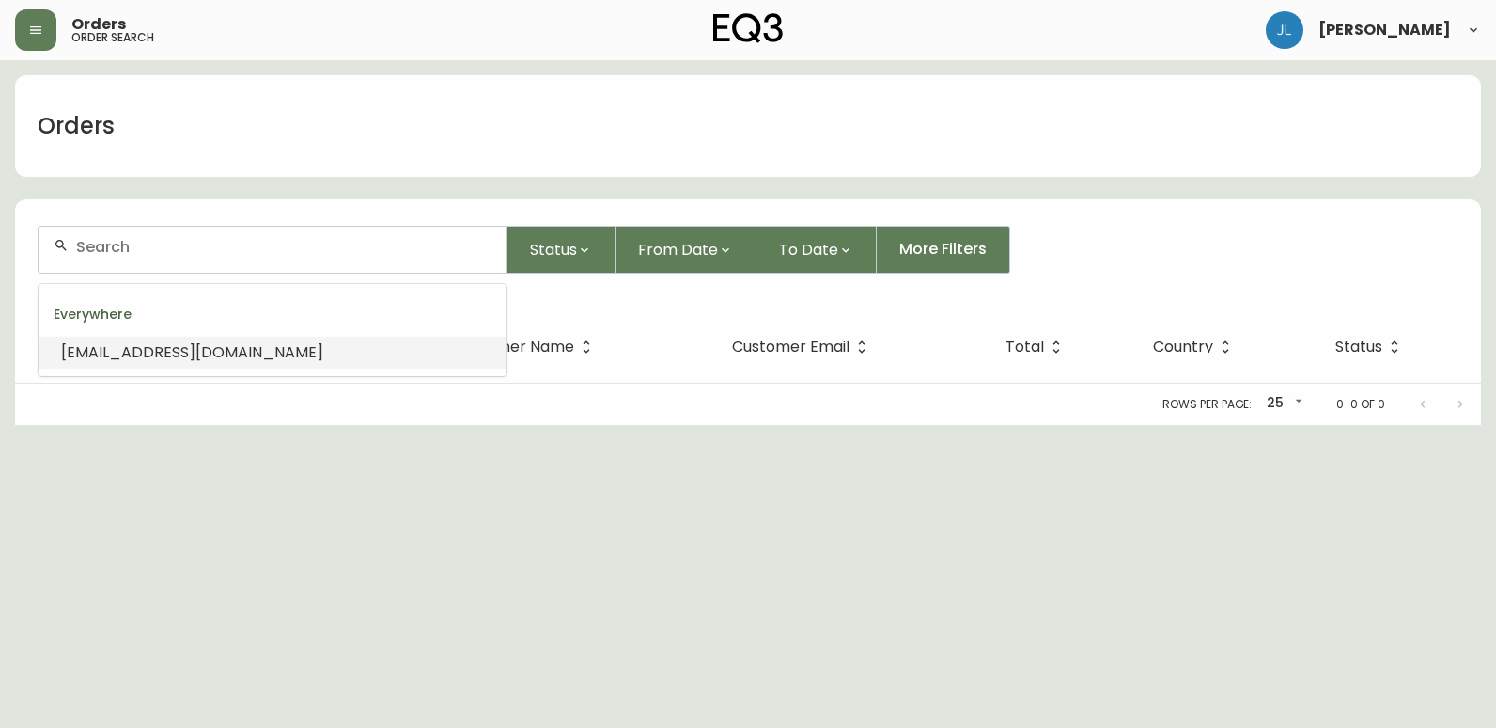
click at [274, 250] on input "text" at bounding box center [283, 247] width 415 height 18
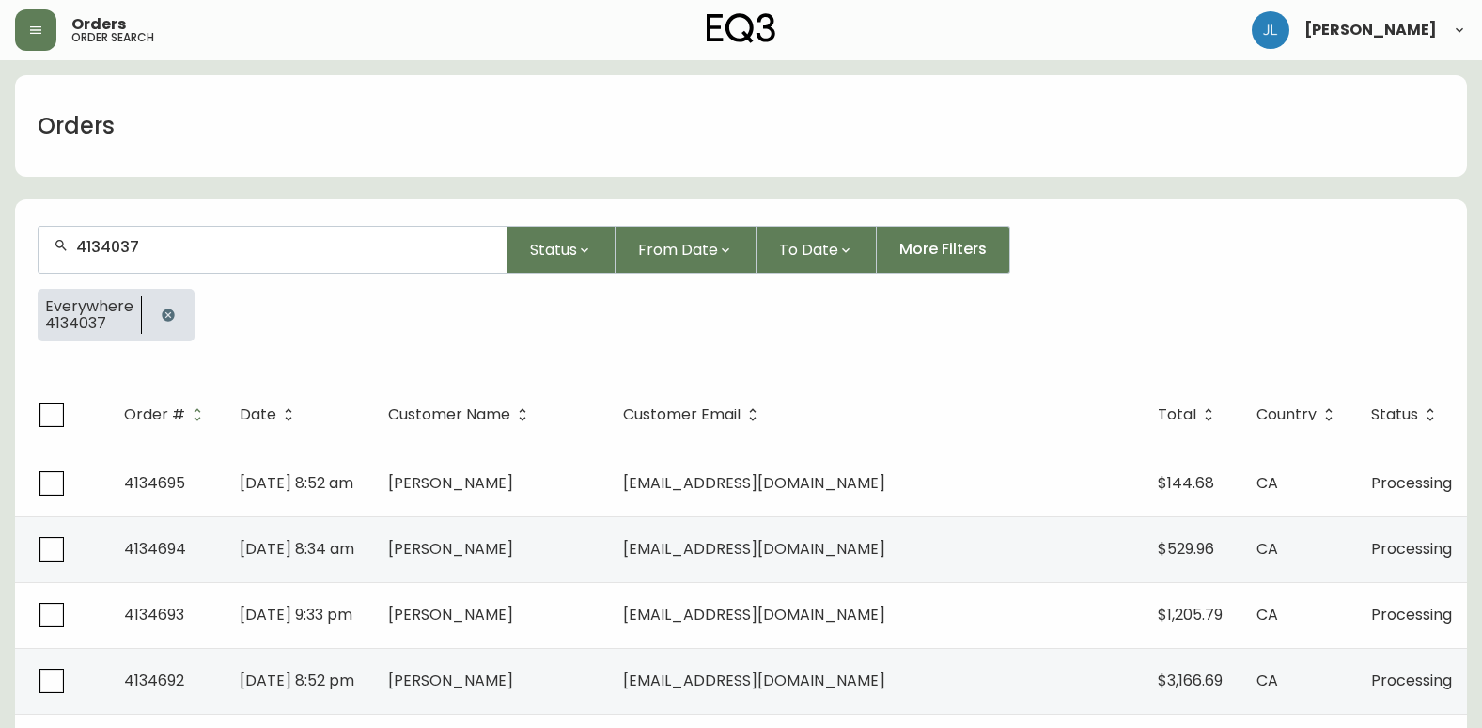
type input "4134037"
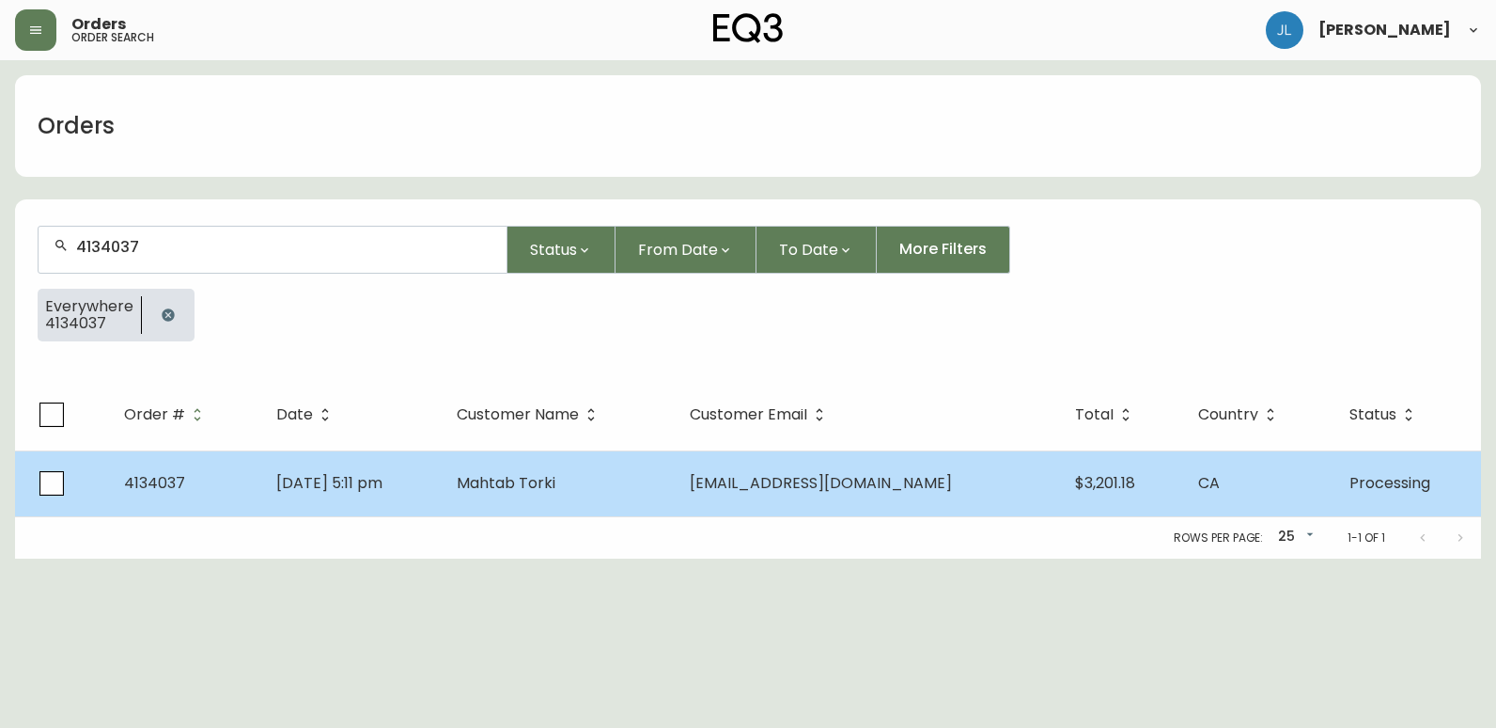
click at [675, 497] on td "Mahtab Torki" at bounding box center [558, 483] width 233 height 66
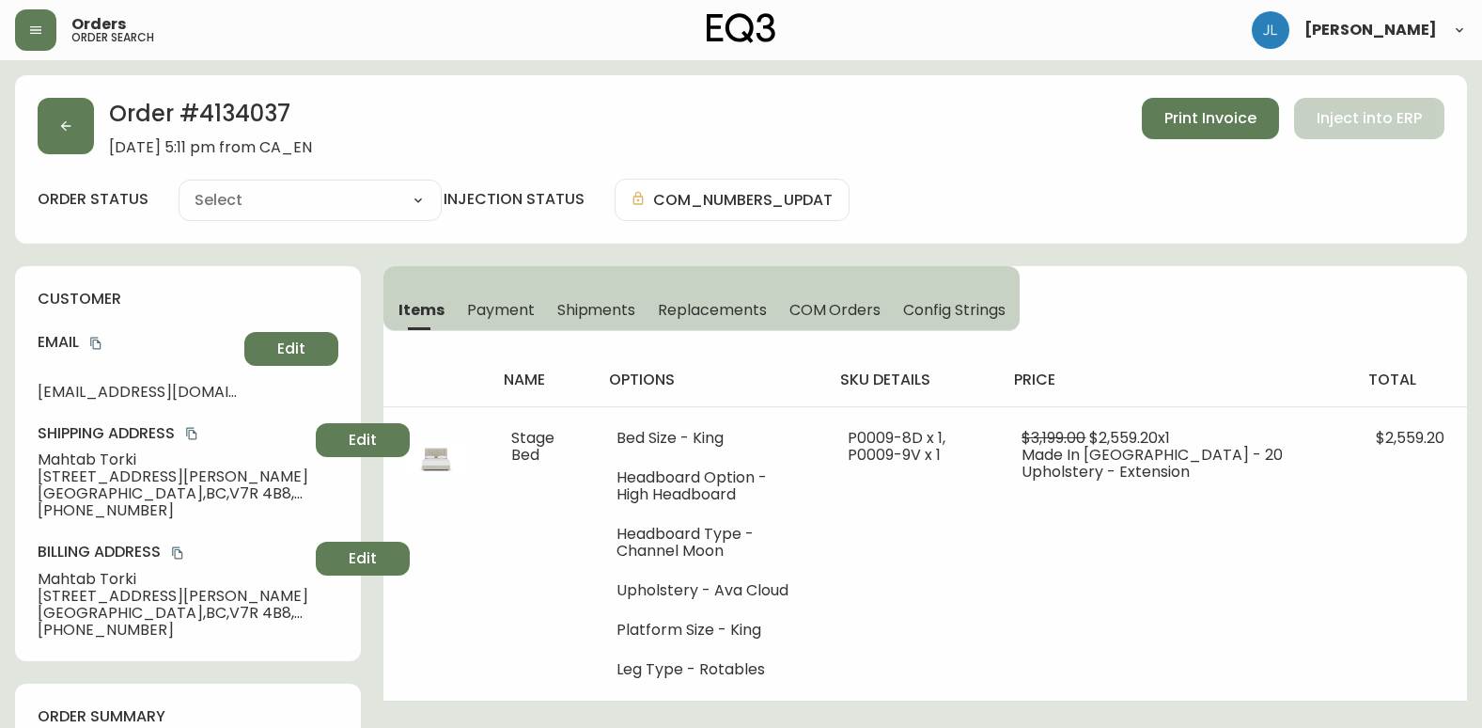
type input "Processing"
select select "PROCESSING"
drag, startPoint x: 305, startPoint y: 122, endPoint x: 203, endPoint y: 110, distance: 103.2
click at [203, 110] on h2 "Order # 4134037" at bounding box center [210, 118] width 203 height 41
copy h2 "4134037"
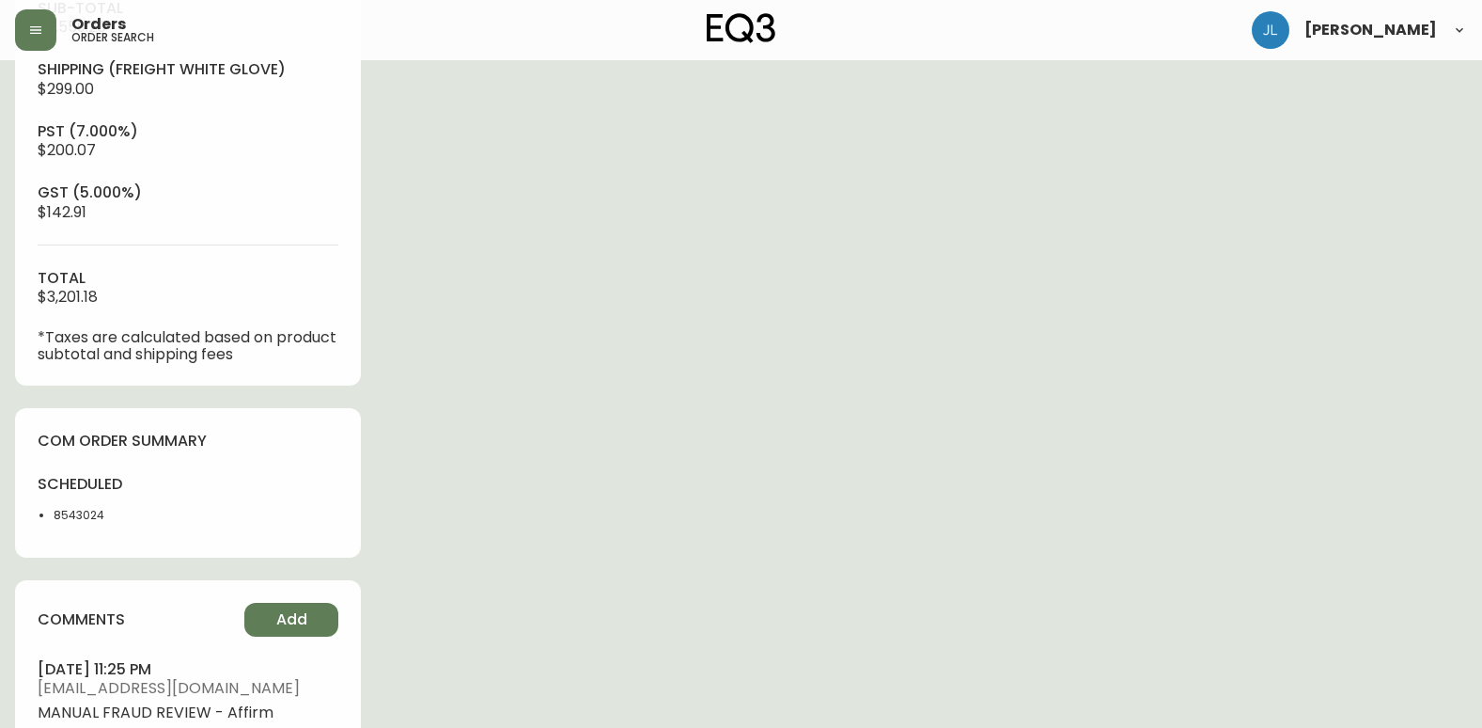
scroll to position [752, 0]
drag, startPoint x: 142, startPoint y: 509, endPoint x: 45, endPoint y: 511, distance: 96.9
click at [45, 511] on ul "8543024" at bounding box center [107, 514] width 139 height 17
copy li "8543024"
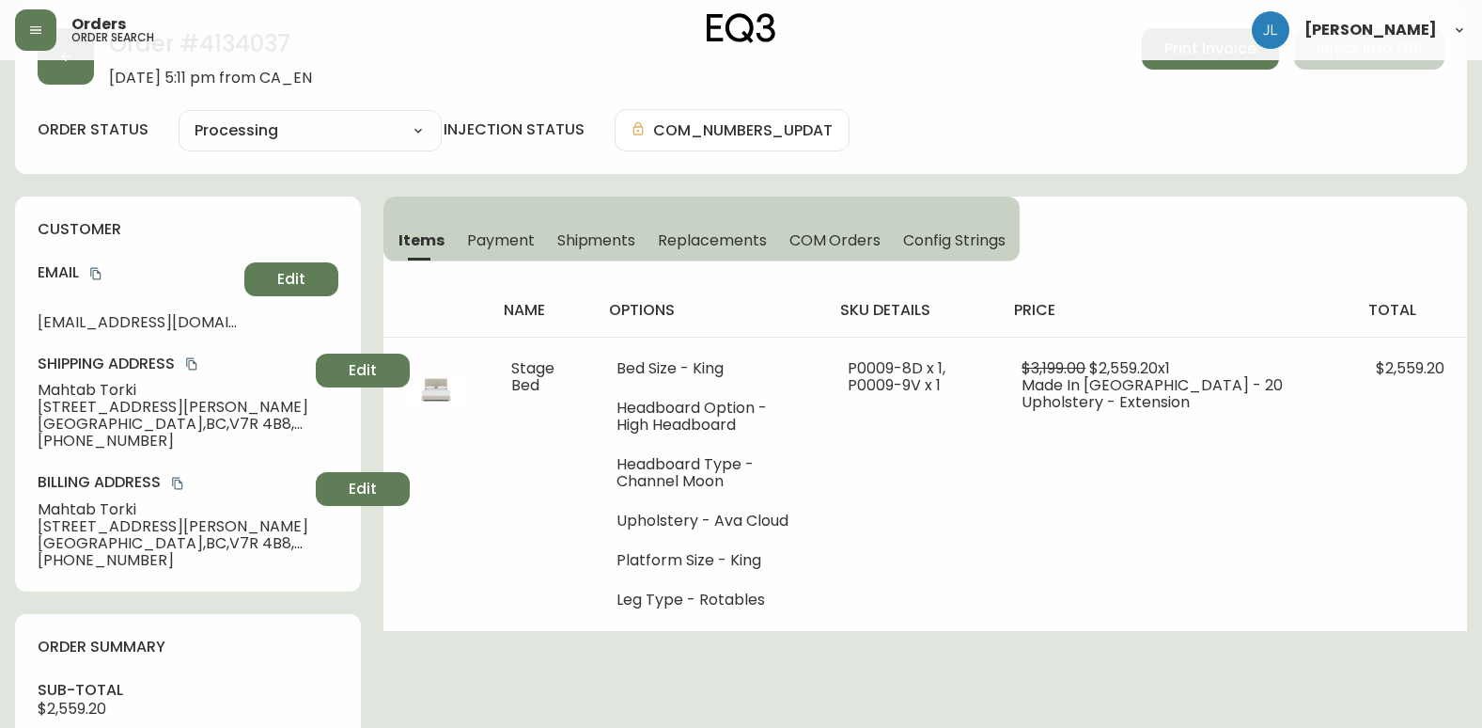
scroll to position [0, 0]
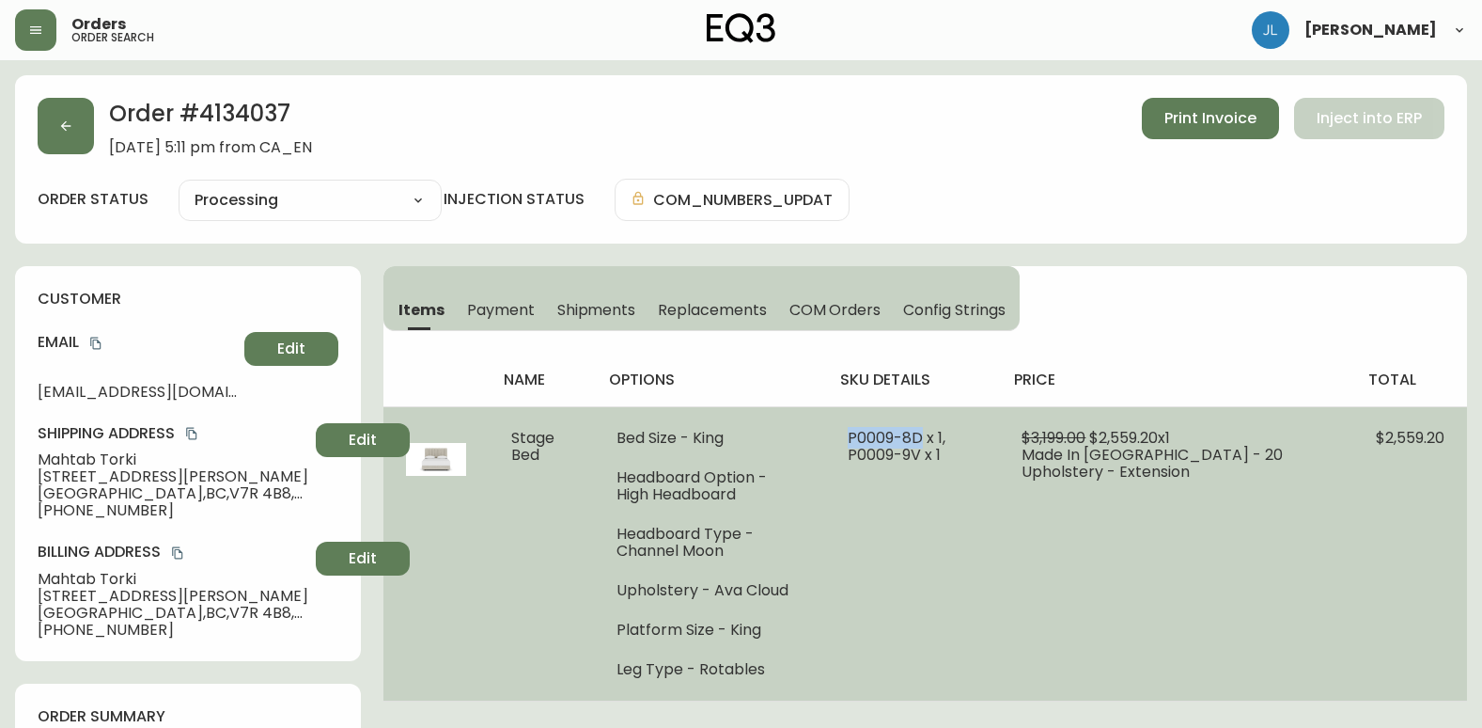
drag, startPoint x: 872, startPoint y: 438, endPoint x: 948, endPoint y: 434, distance: 75.3
click at [948, 434] on td "P0009-8D x 1, P0009-9V x 1" at bounding box center [912, 553] width 175 height 294
copy span "P0009-8D"
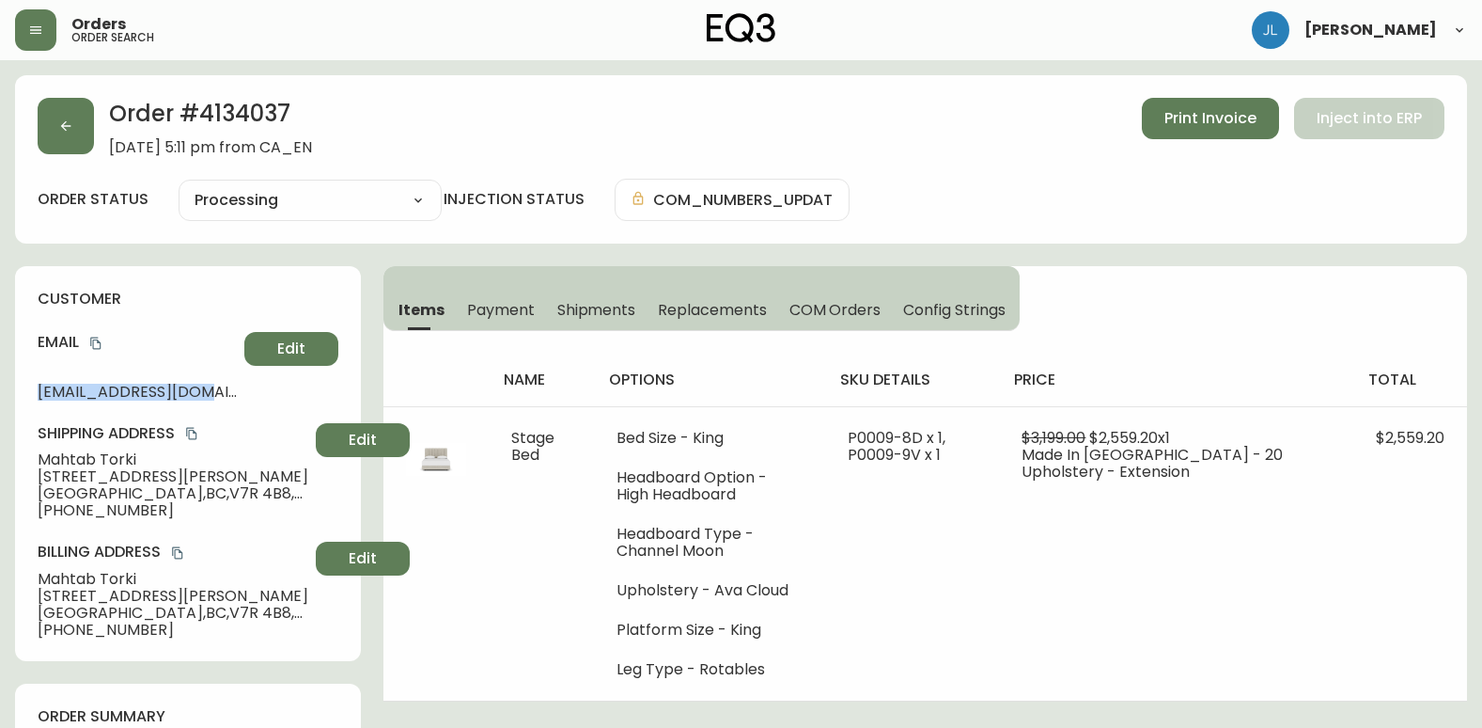
drag, startPoint x: 29, startPoint y: 393, endPoint x: 235, endPoint y: 393, distance: 205.9
click at [235, 393] on div "customer Email mah.torki@gmail.com Edit Shipping Address Mahtab Torki 3602 Lora…" at bounding box center [188, 463] width 346 height 395
copy span "mah.torki@gmail.com"
drag, startPoint x: 26, startPoint y: 458, endPoint x: 181, endPoint y: 458, distance: 155.1
click at [181, 458] on div "customer Email mah.torki@gmail.com Edit Shipping Address Mahtab Torki 3602 Lora…" at bounding box center [188, 463] width 346 height 395
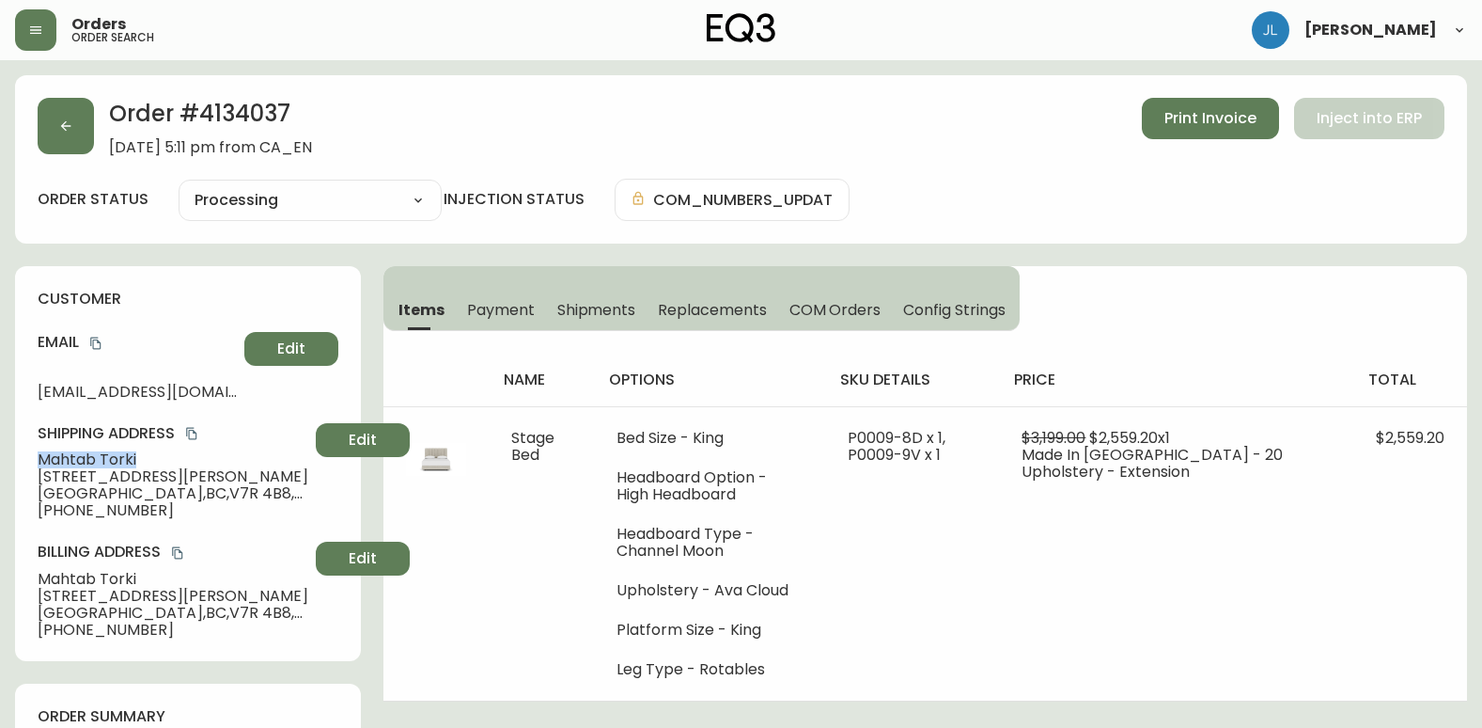
copy span "Mahtab Torki"
click at [1409, 205] on div "order status Processing Cancelled Fully Shipped Processing Partially Shipped in…" at bounding box center [741, 200] width 1407 height 42
click at [88, 127] on button "button" at bounding box center [66, 126] width 56 height 56
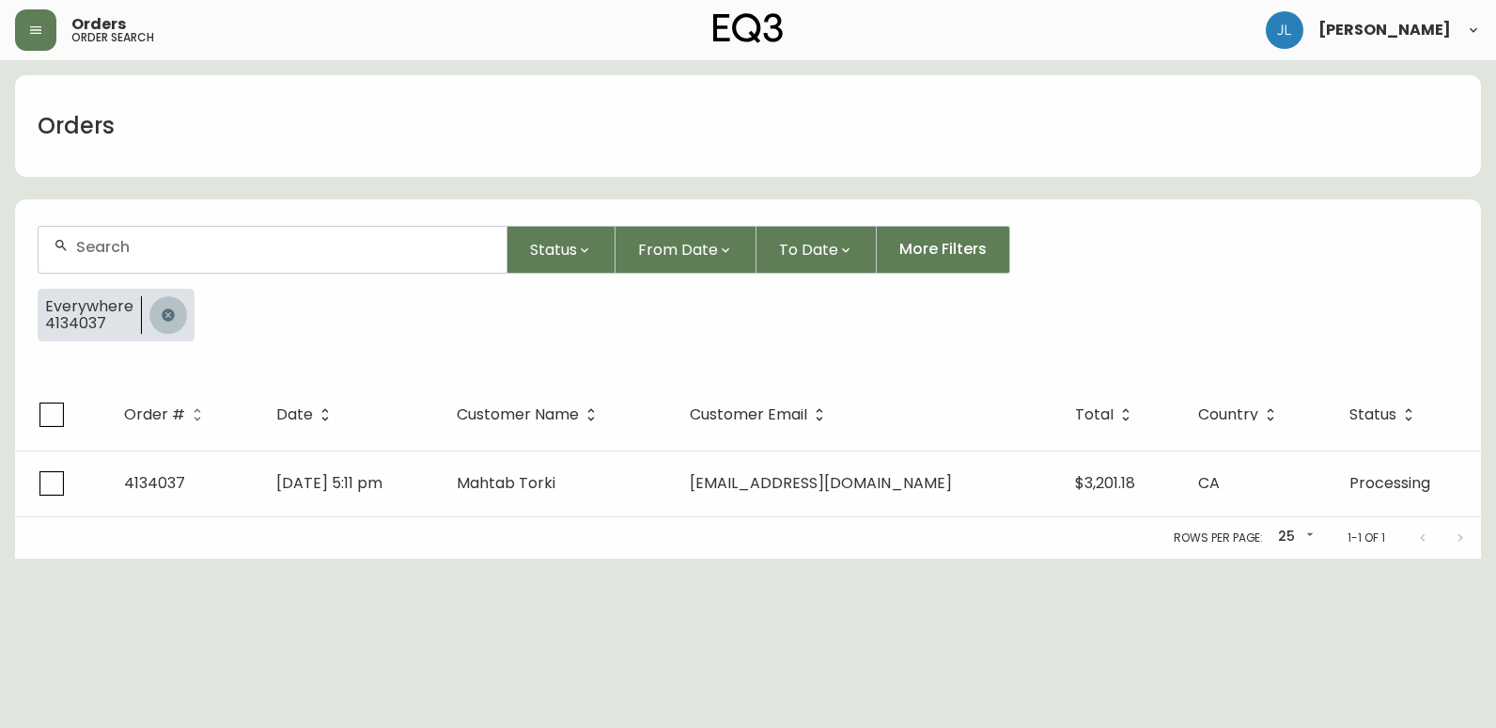
click at [170, 312] on icon "button" at bounding box center [168, 314] width 12 height 12
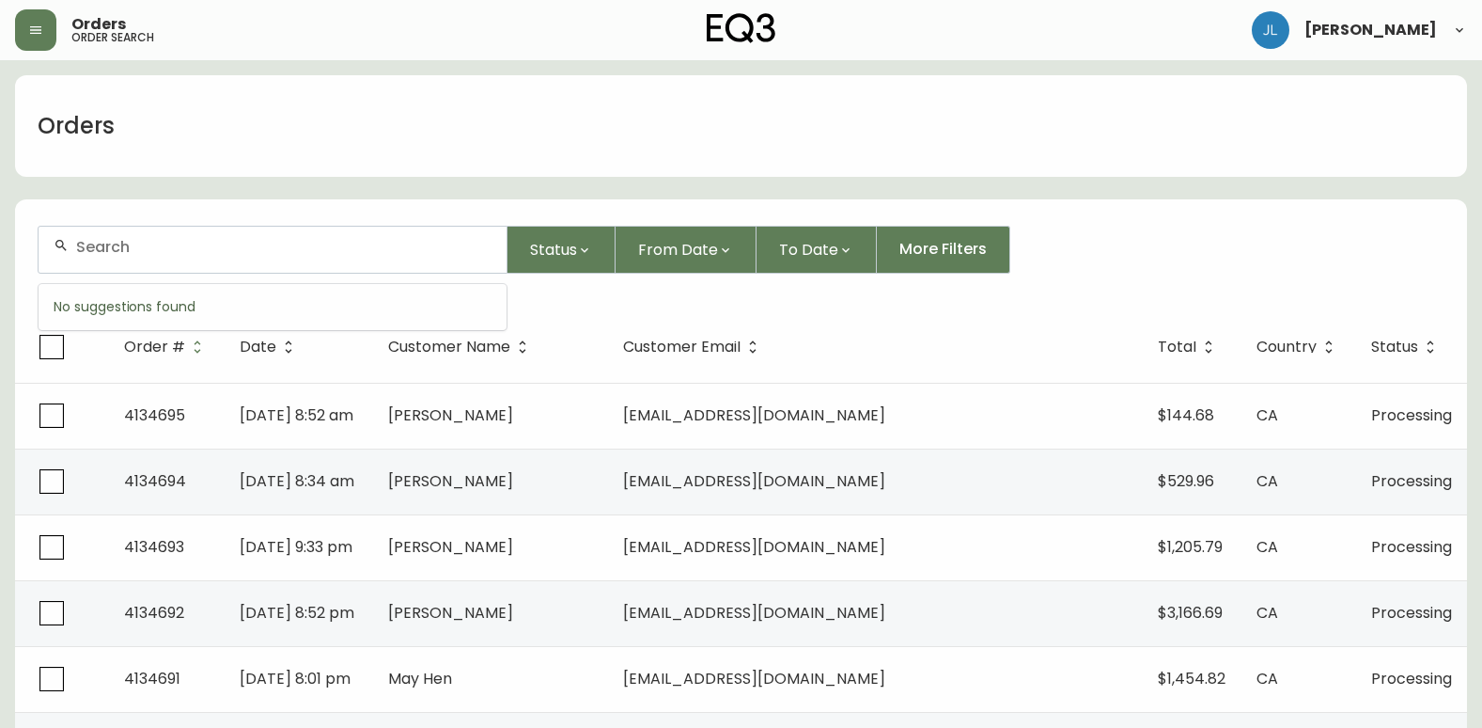
click at [174, 238] on input "text" at bounding box center [283, 247] width 415 height 18
paste input "4133369"
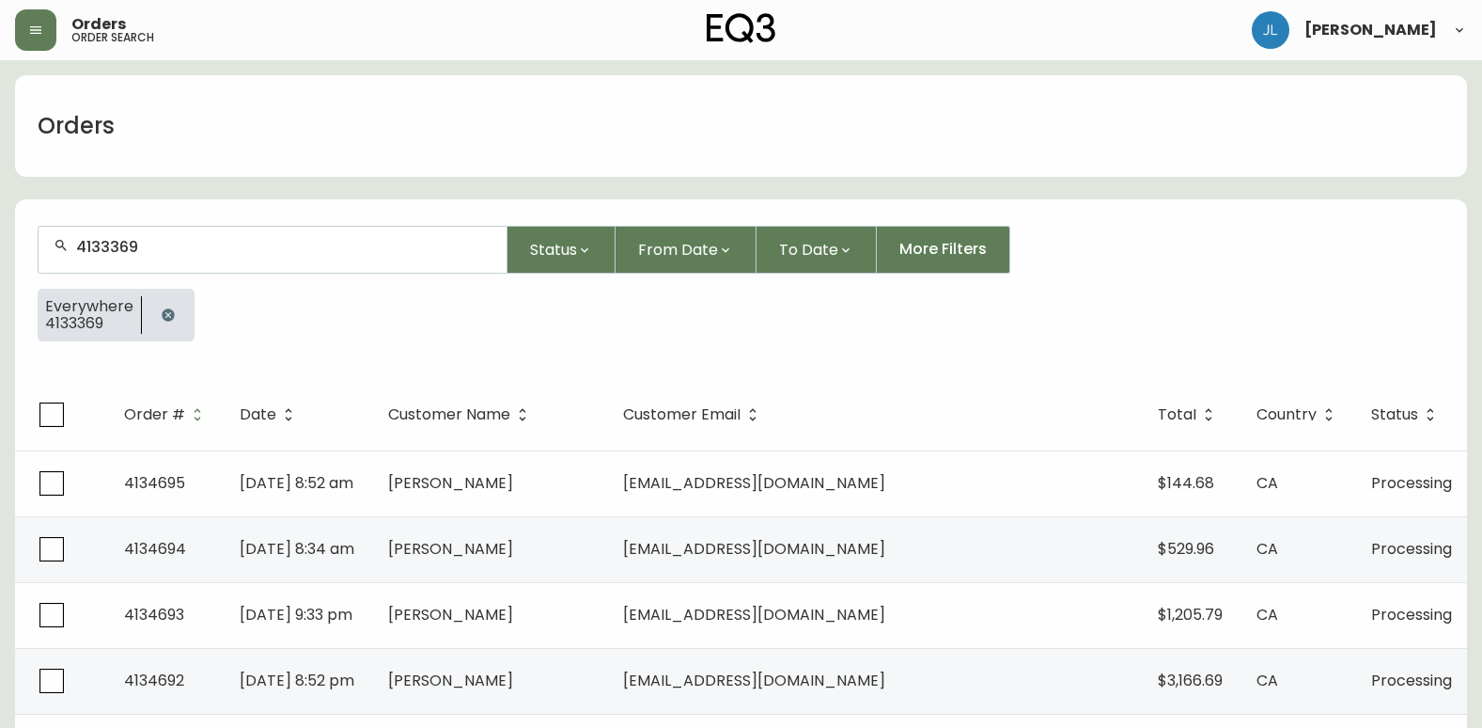
type input "4133369"
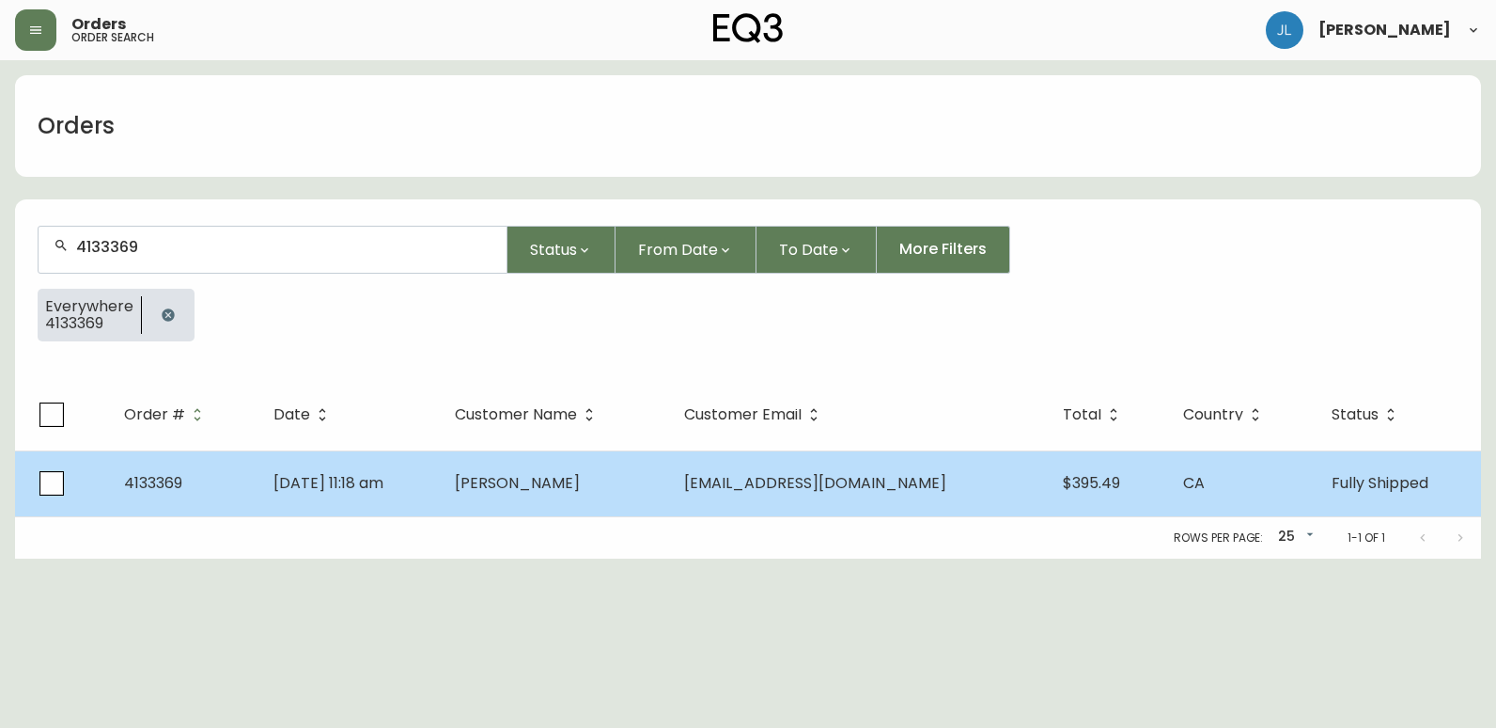
click at [503, 490] on td "Saeideh Shabani" at bounding box center [554, 483] width 229 height 66
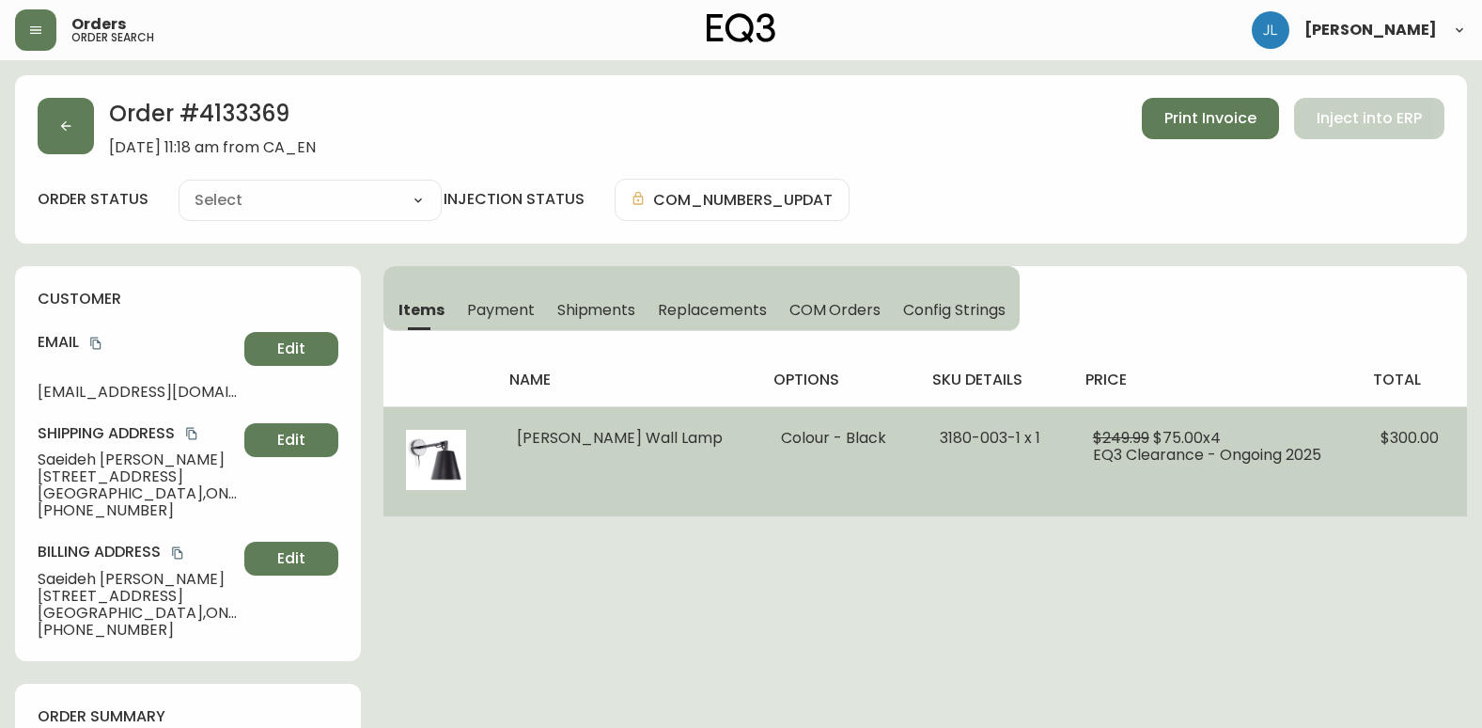
type input "Fully Shipped"
select select "FULLY_SHIPPED"
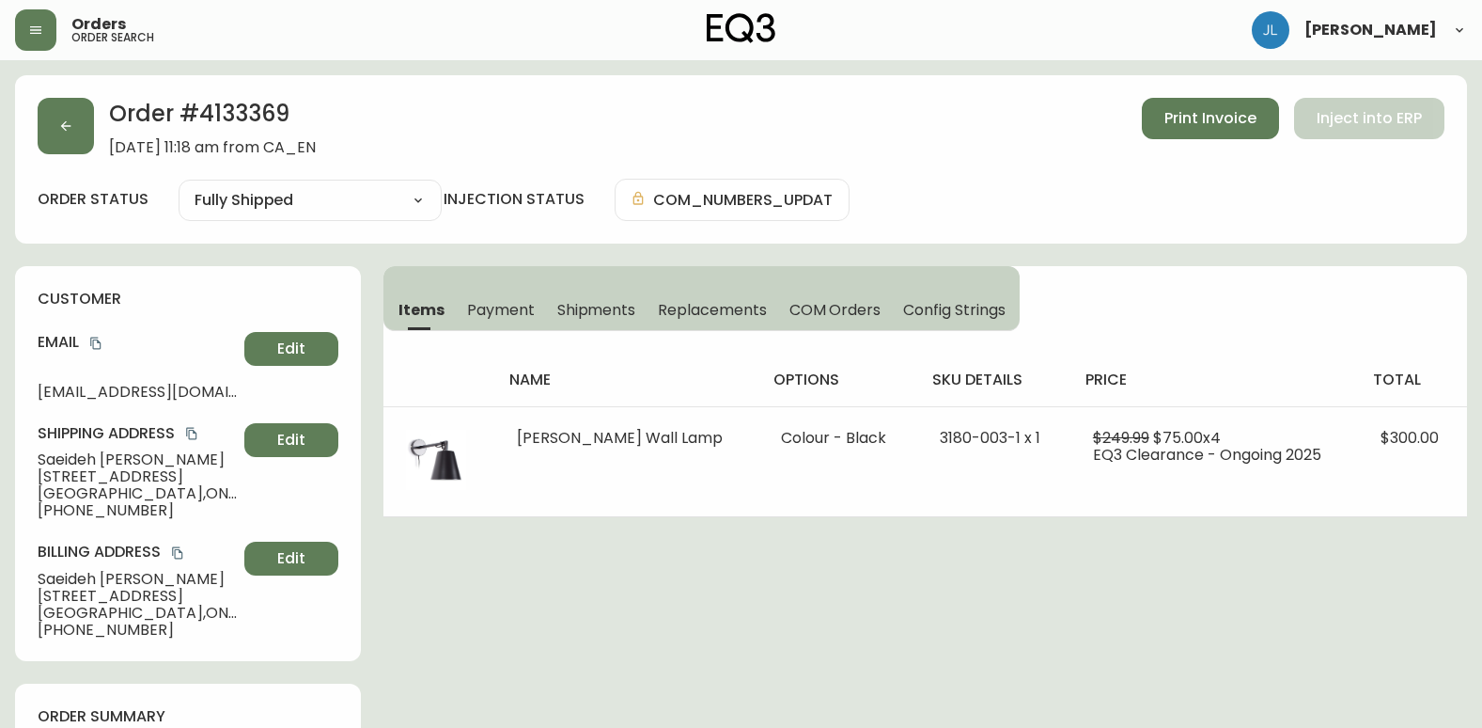
click at [954, 35] on div "Orders order search Jennyfer Lepage" at bounding box center [741, 30] width 1452 height 60
click at [69, 109] on button "button" at bounding box center [66, 126] width 56 height 56
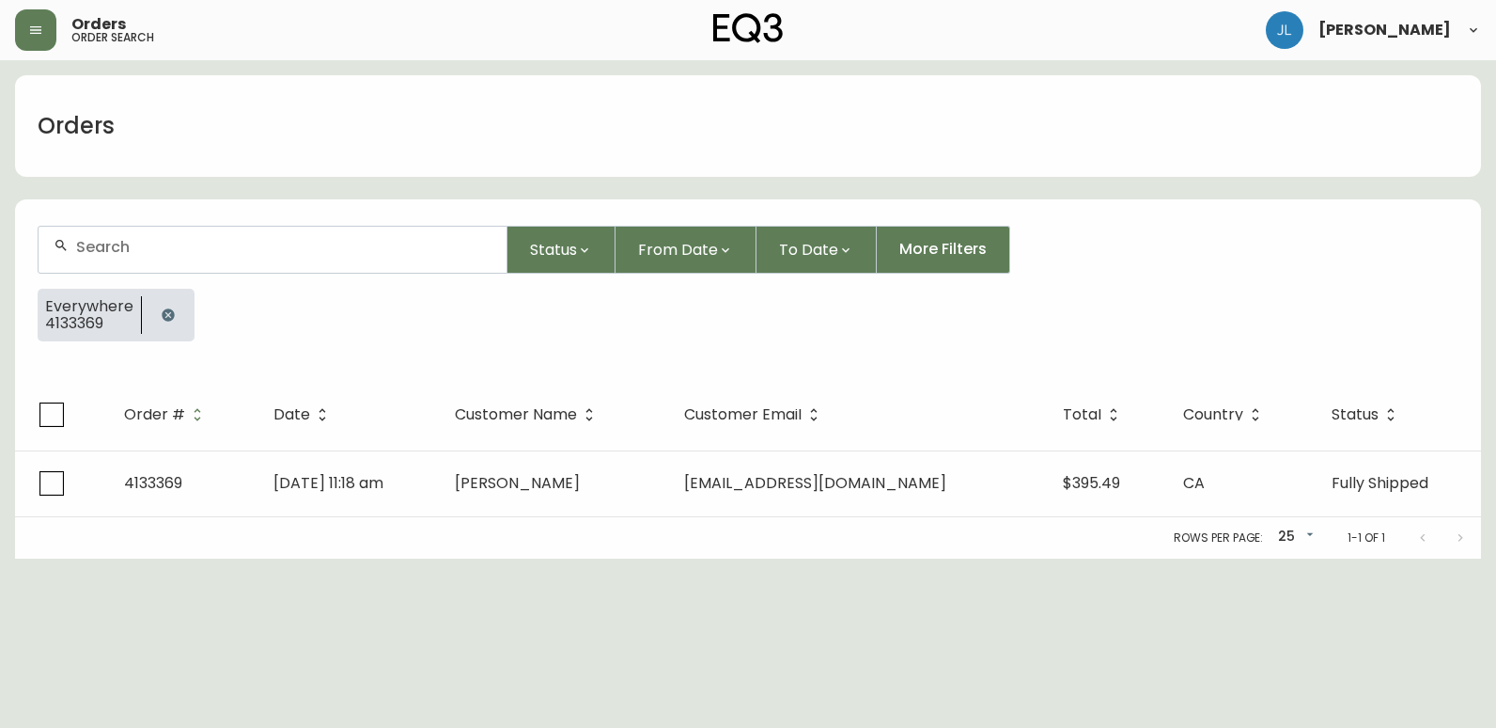
click at [166, 307] on icon "button" at bounding box center [168, 314] width 15 height 15
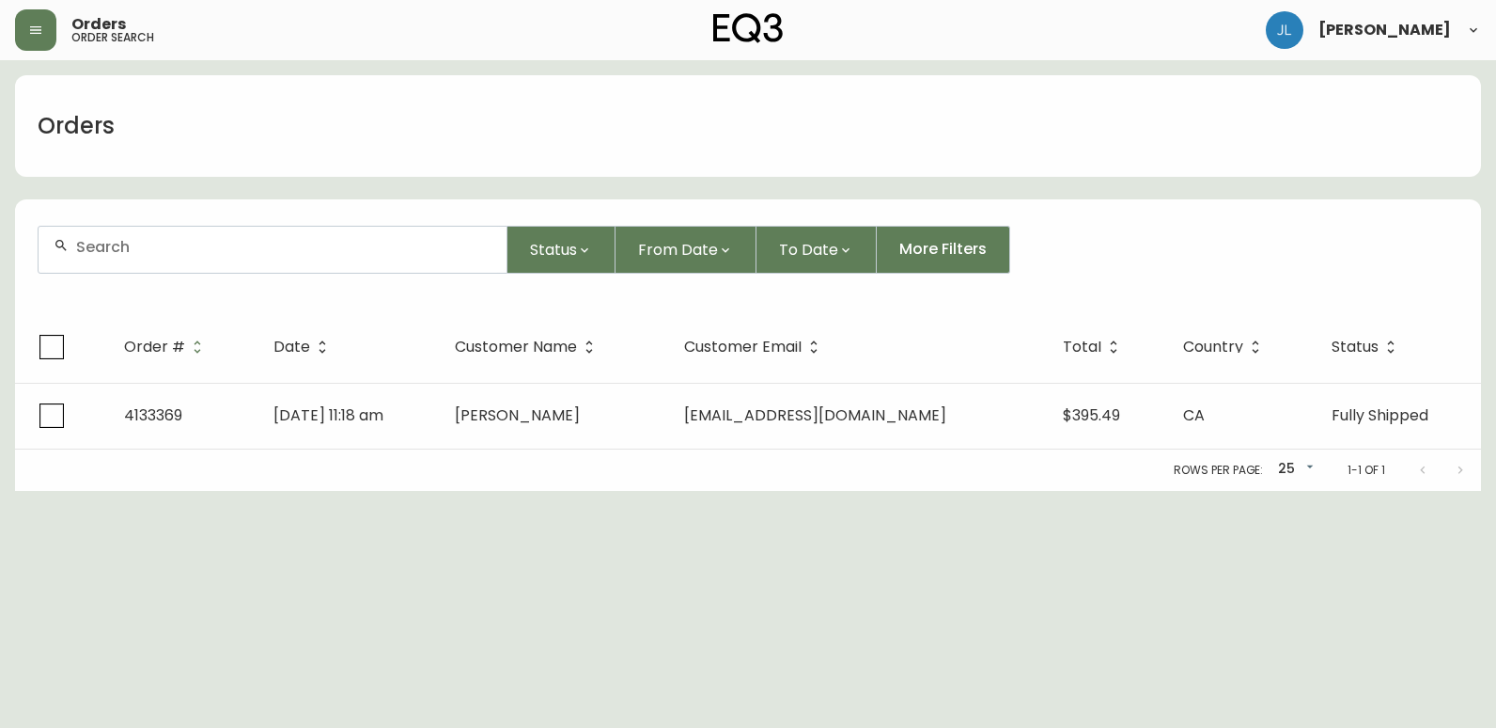
click at [157, 233] on div at bounding box center [273, 250] width 468 height 46
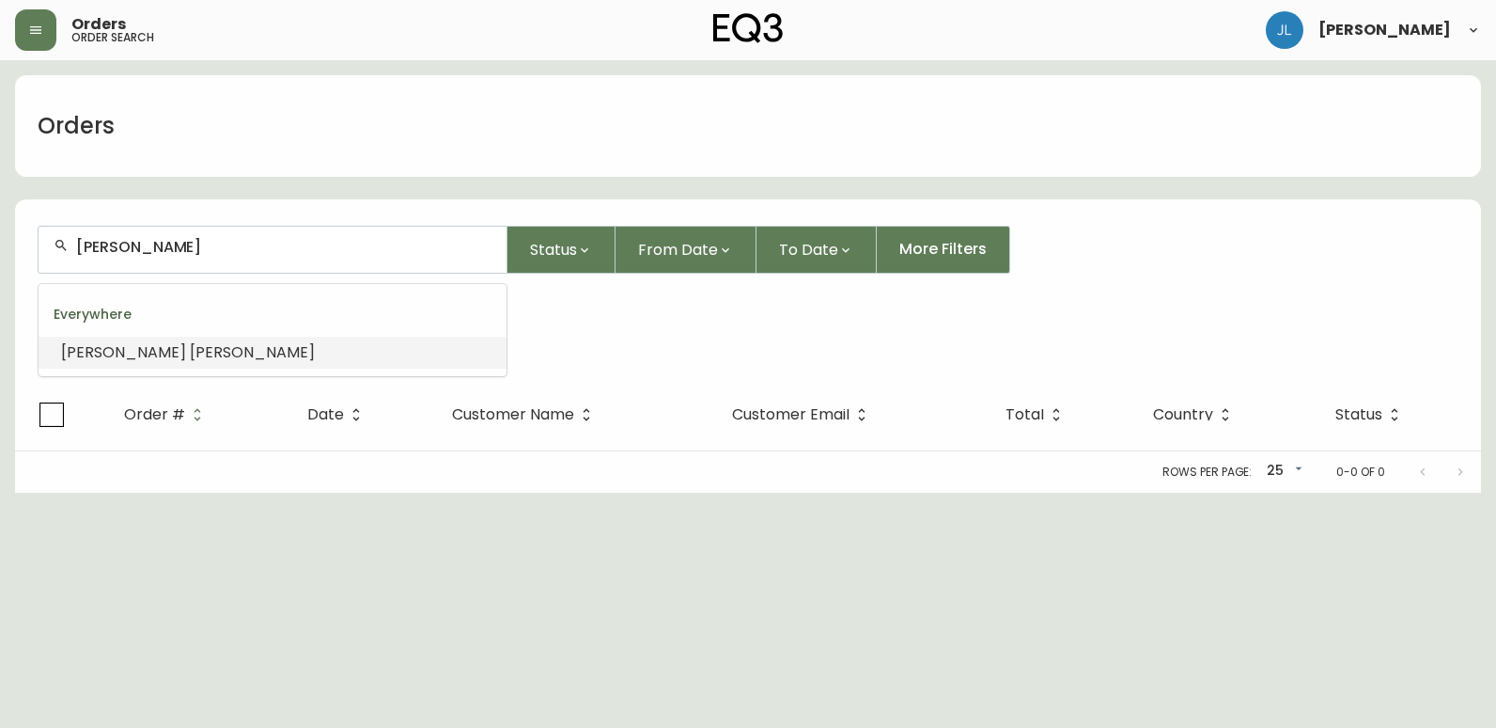
click at [118, 246] on input "Bryan ferreira" at bounding box center [283, 247] width 415 height 18
click at [100, 243] on input "Bryan ferreira" at bounding box center [283, 247] width 415 height 18
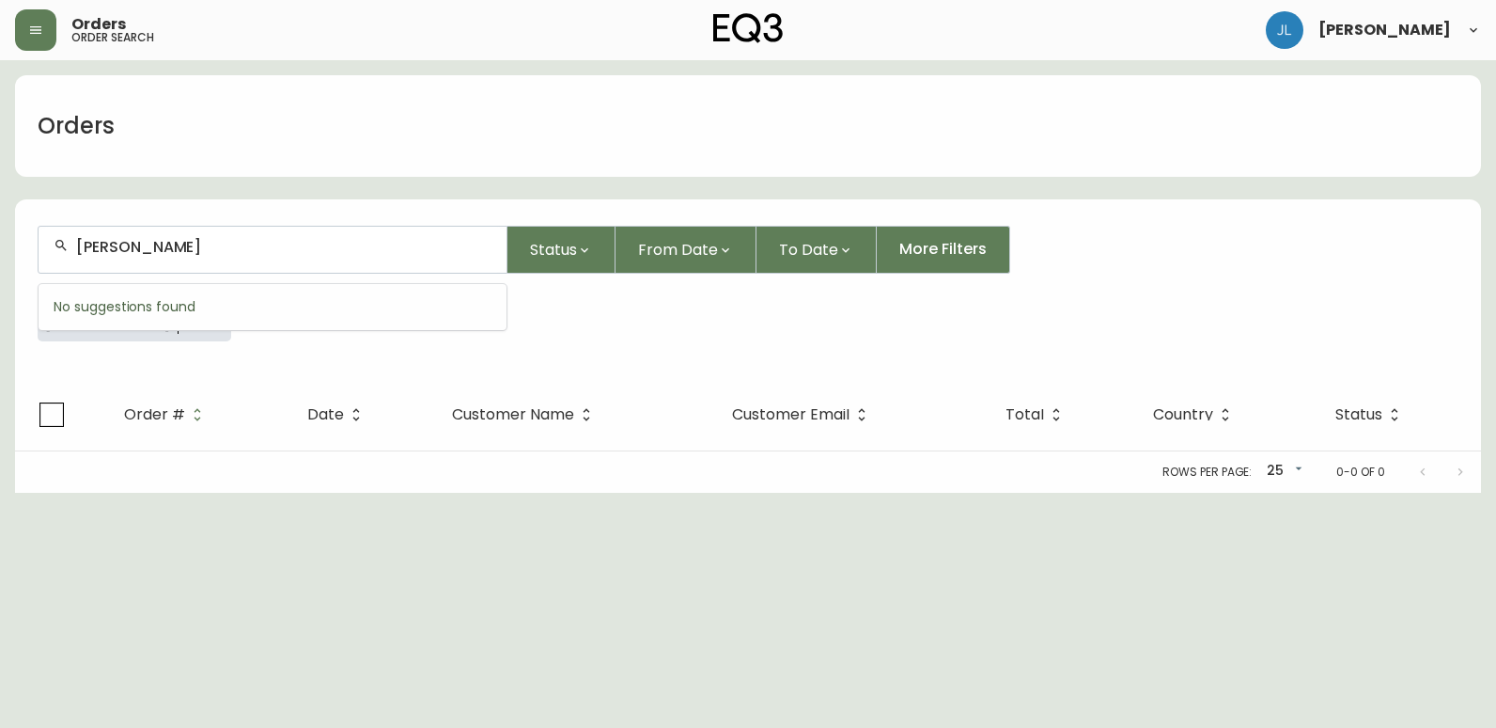
type input "Brian ferreira"
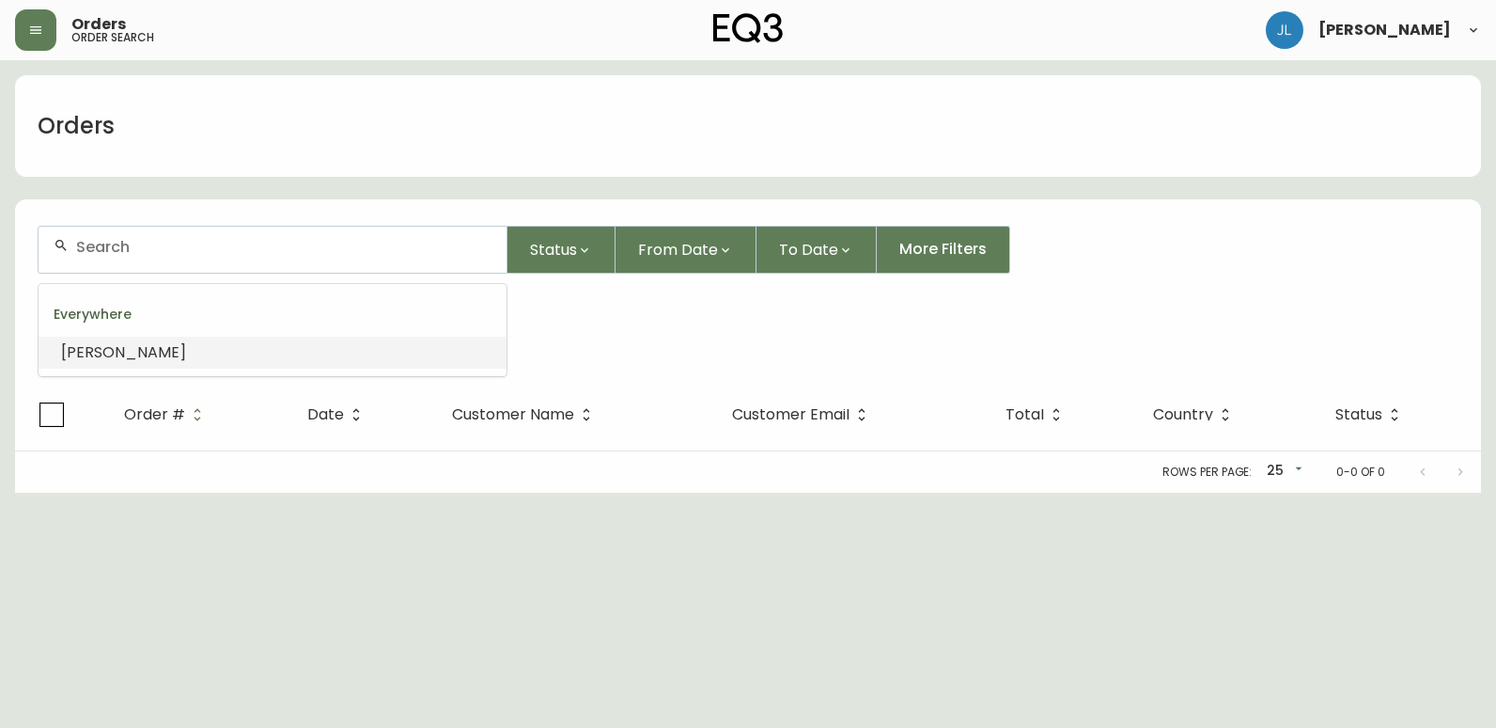
click at [165, 246] on input "text" at bounding box center [283, 247] width 415 height 18
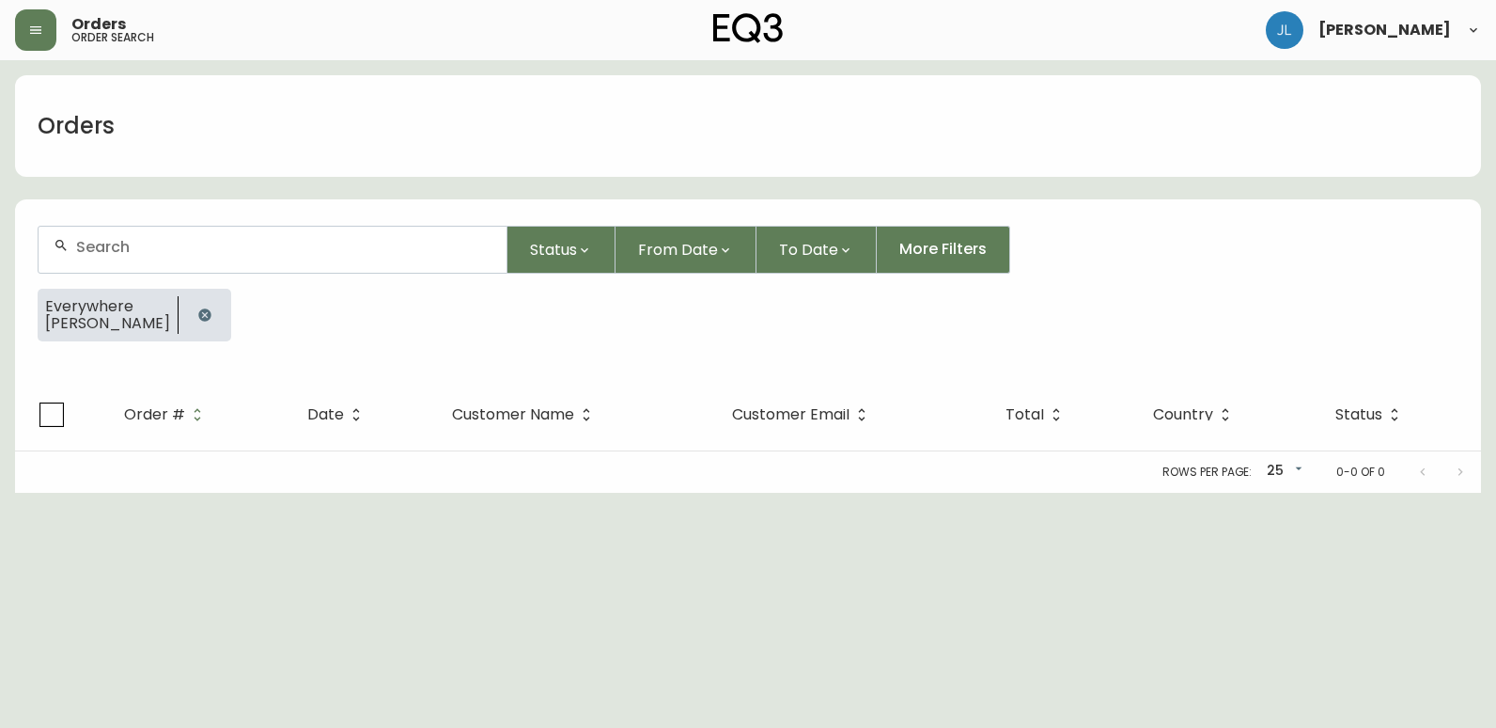
click at [197, 309] on icon "button" at bounding box center [204, 314] width 15 height 15
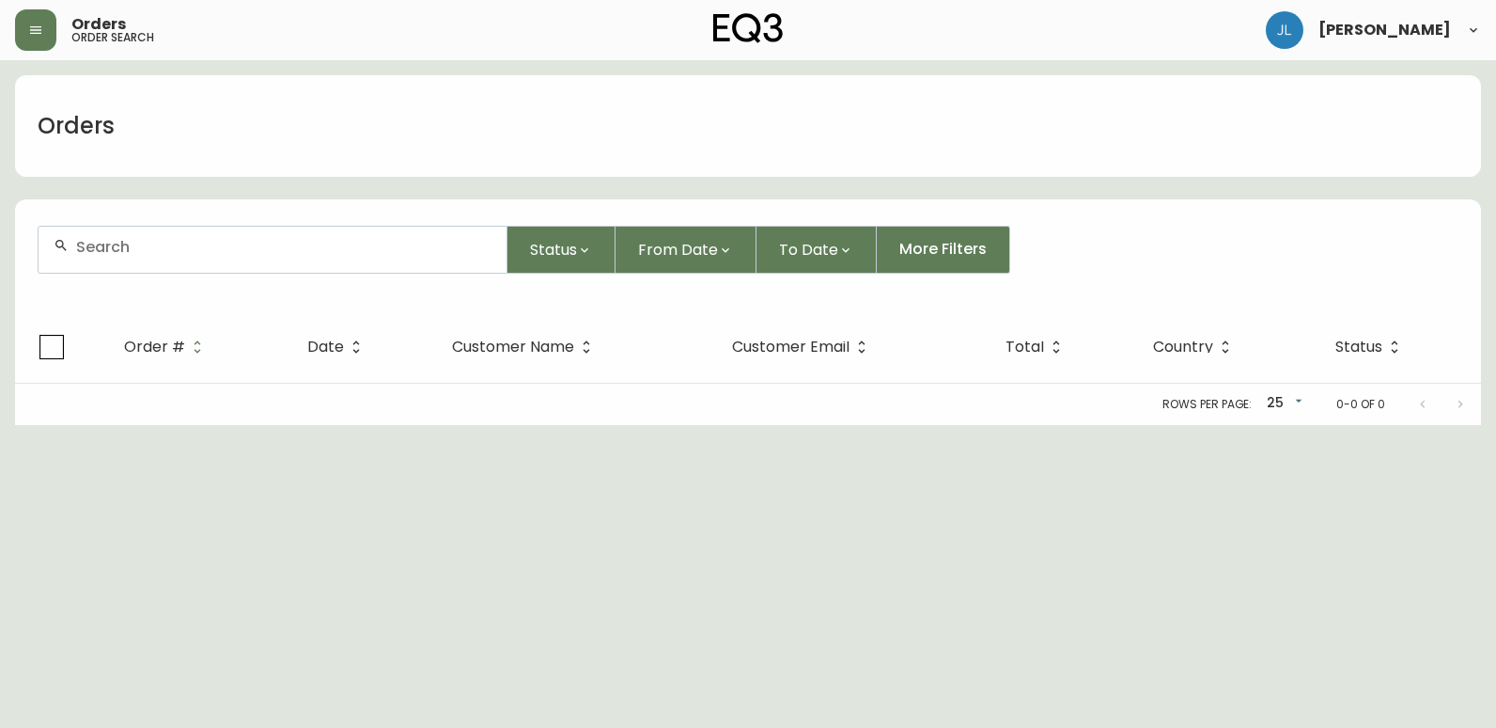
click at [180, 257] on div at bounding box center [273, 250] width 468 height 46
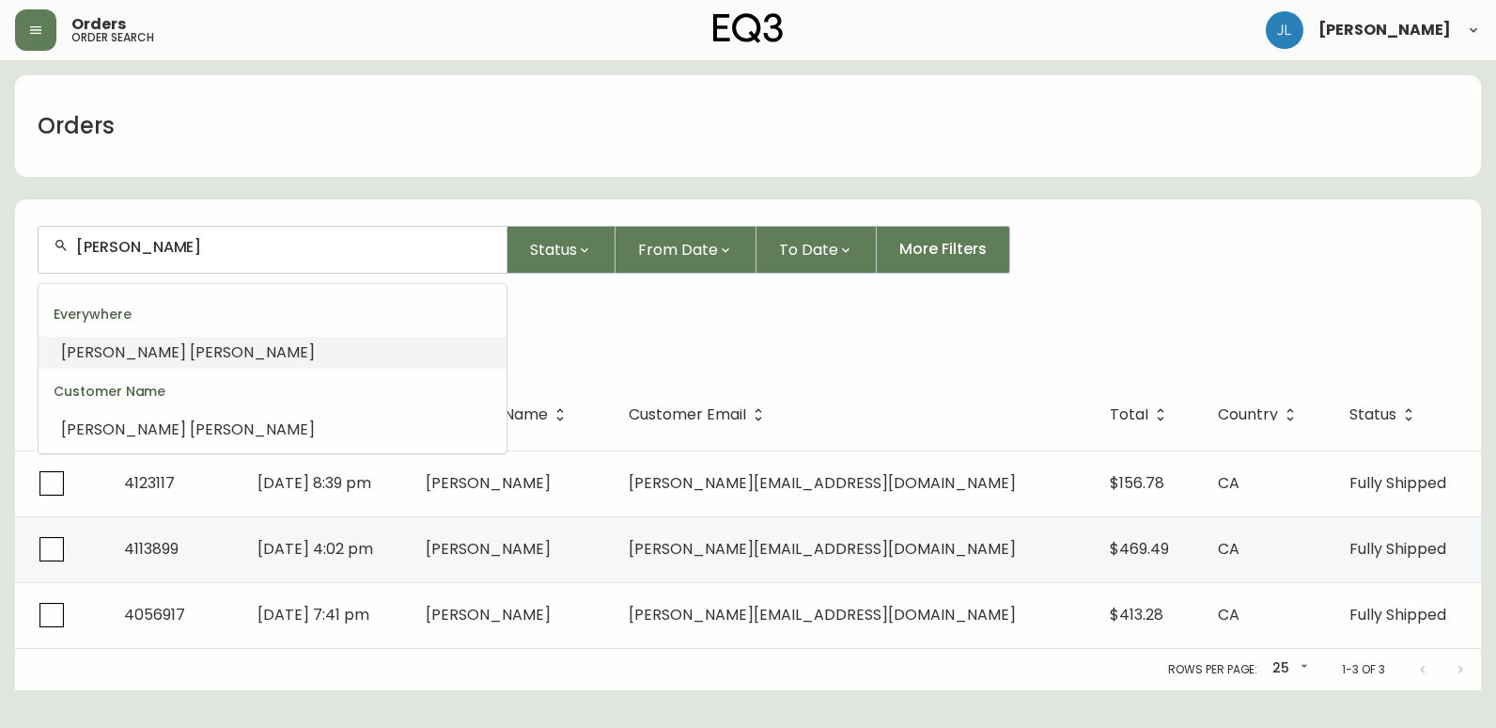
drag, startPoint x: 144, startPoint y: 252, endPoint x: 8, endPoint y: 251, distance: 135.4
click at [8, 251] on main "Orders anthony ferreira Status From Date To Date More Filters Customer Name ant…" at bounding box center [748, 375] width 1496 height 630
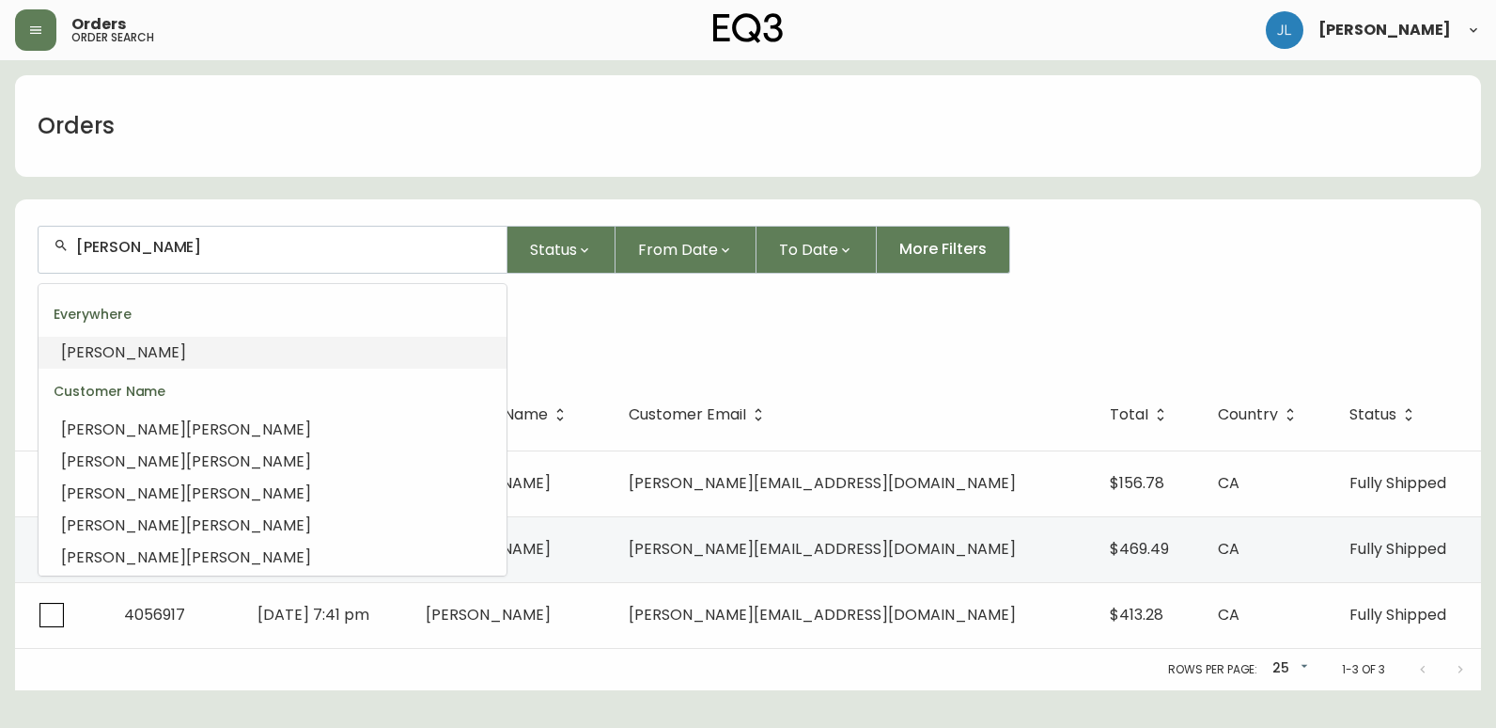
type input "ferreira"
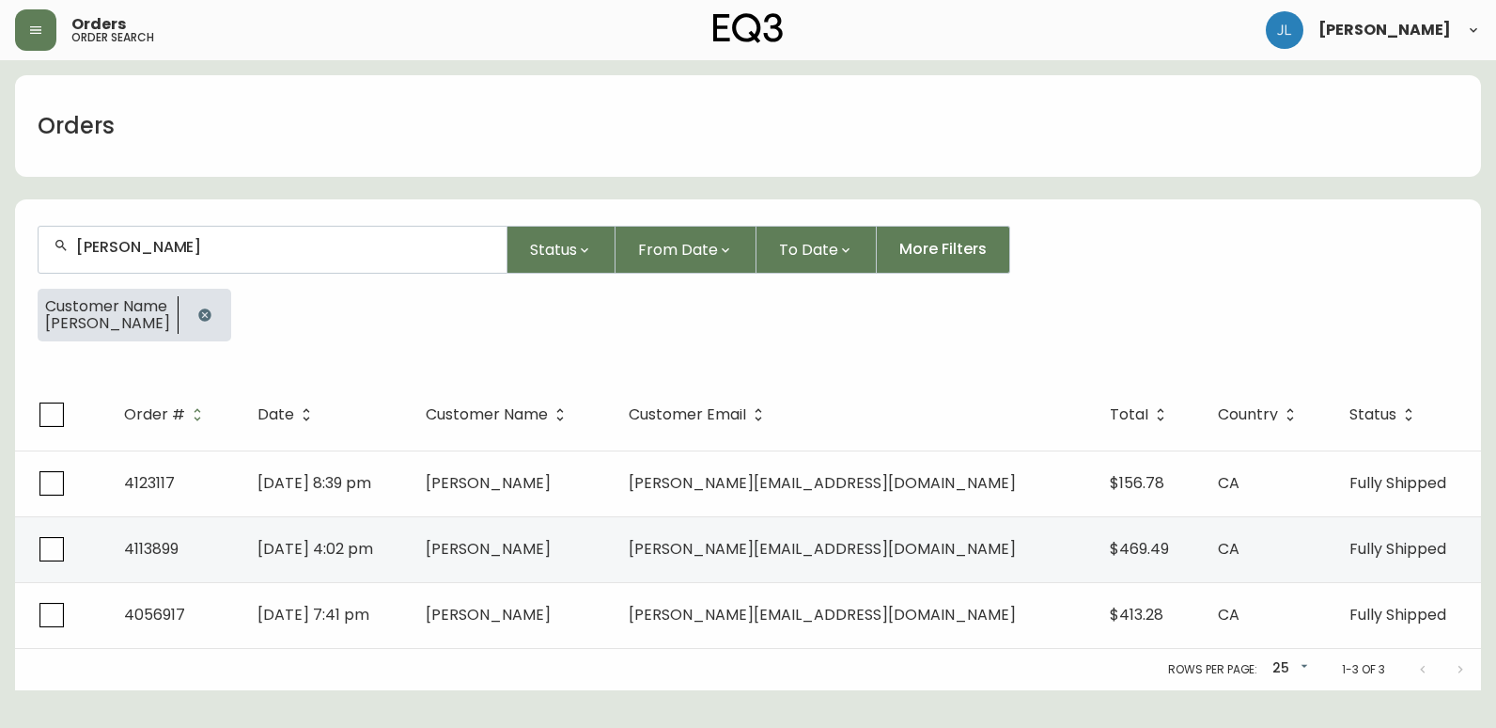
click at [14, 321] on main "Orders ferreira Status From Date To Date More Filters Customer Name anthony fer…" at bounding box center [748, 375] width 1496 height 630
click at [201, 317] on icon "button" at bounding box center [204, 314] width 12 height 12
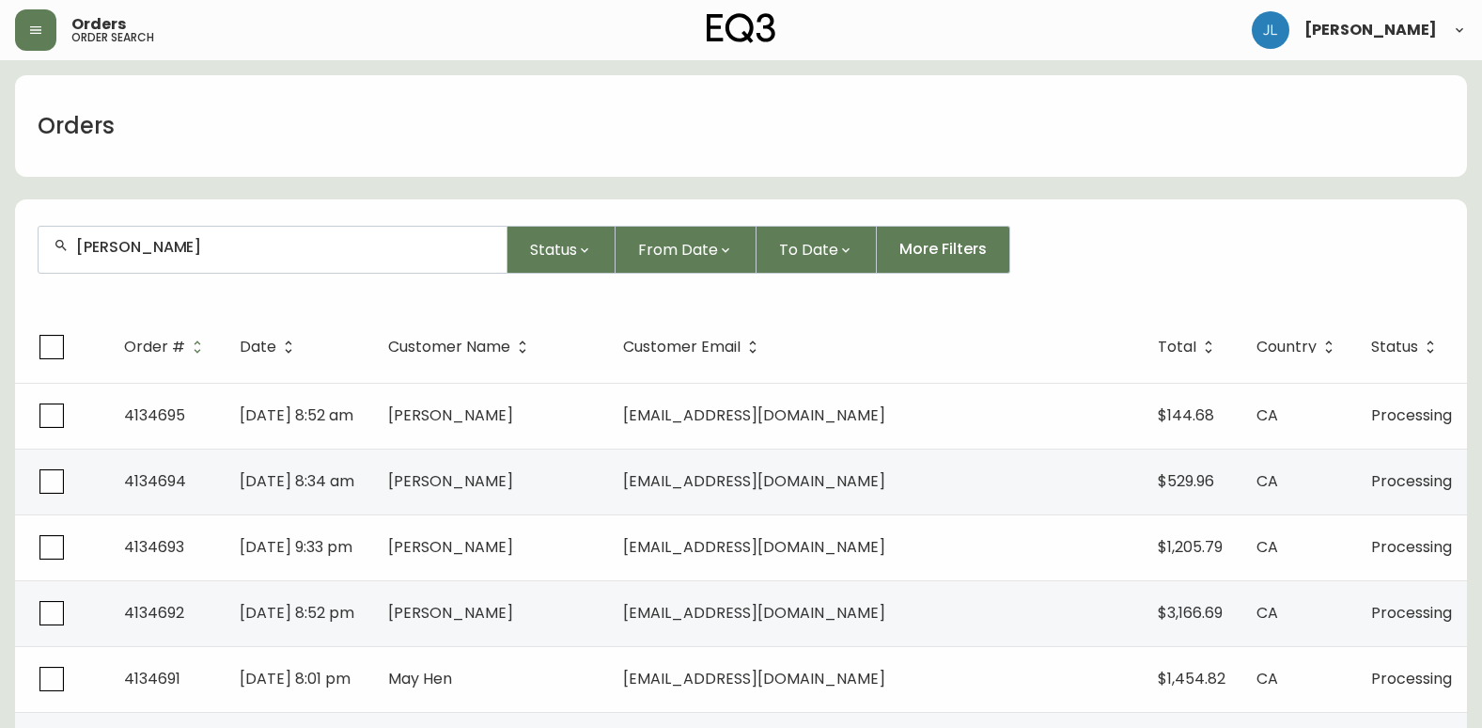
click at [191, 244] on input "ferreira" at bounding box center [283, 247] width 415 height 18
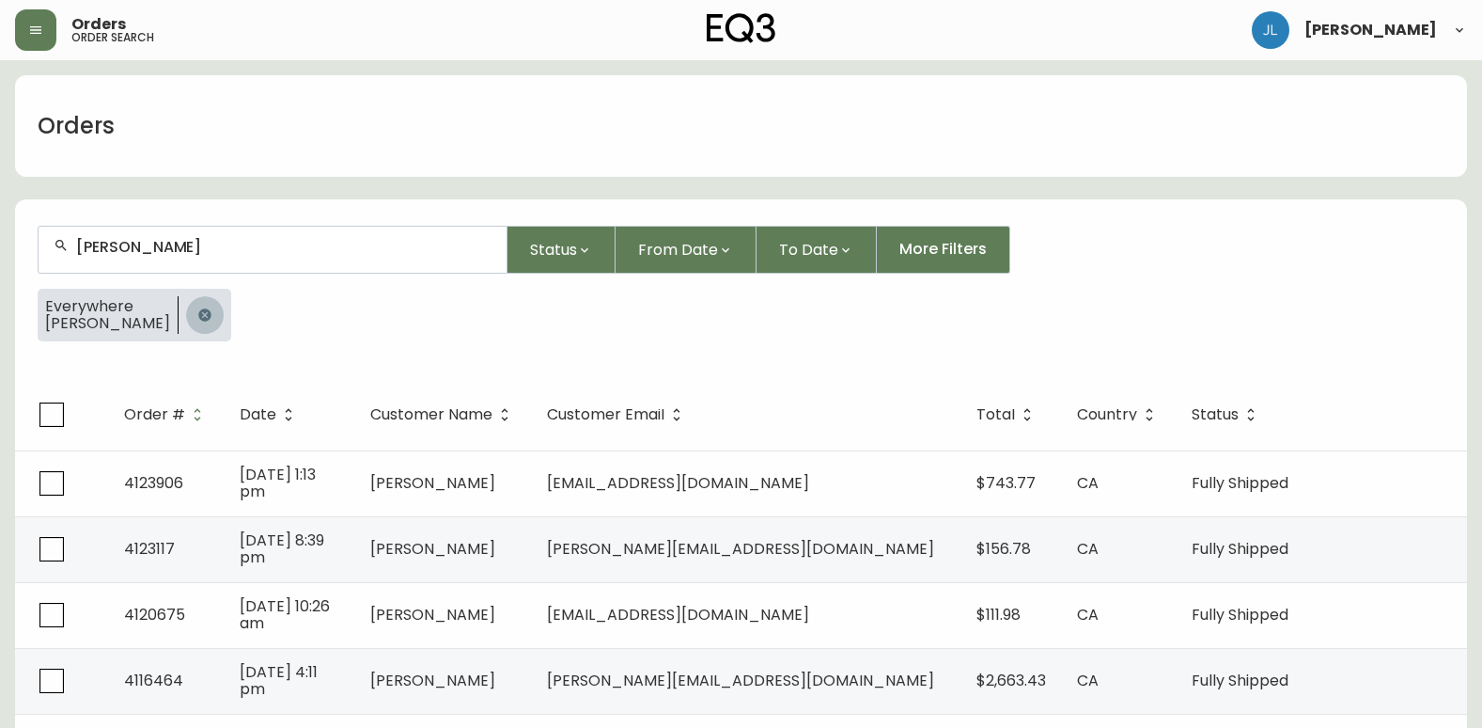
click at [186, 311] on button "button" at bounding box center [205, 315] width 38 height 38
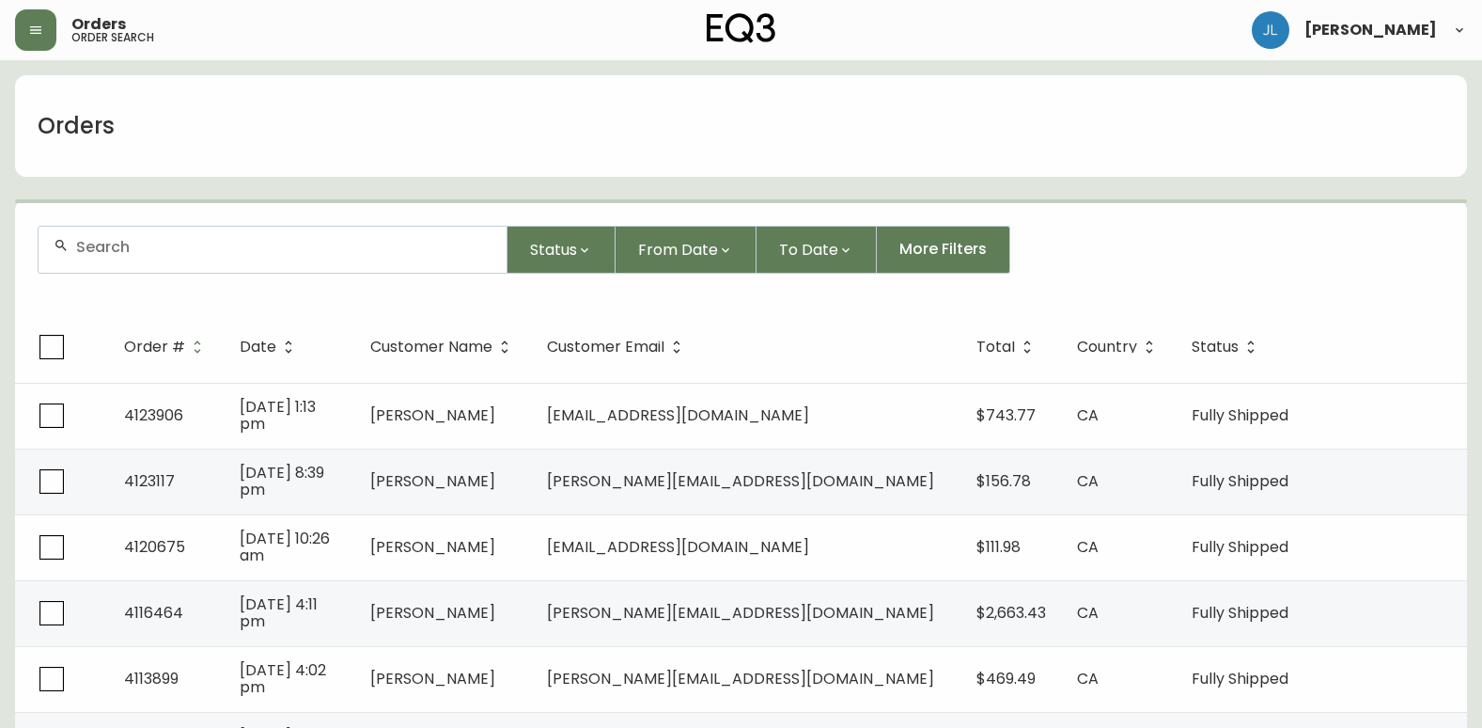
click at [175, 236] on div at bounding box center [273, 250] width 468 height 46
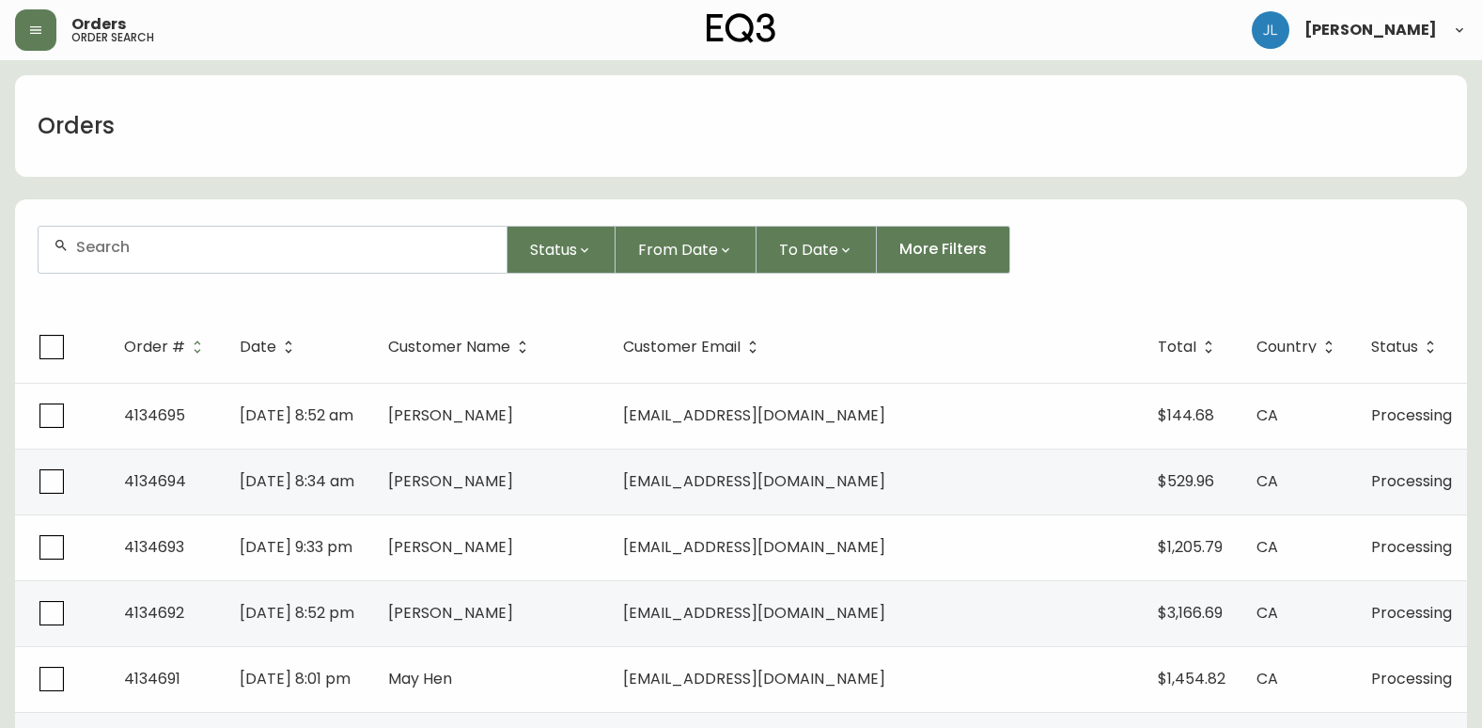
drag, startPoint x: 176, startPoint y: 261, endPoint x: 147, endPoint y: 264, distance: 29.3
click at [169, 262] on div at bounding box center [273, 250] width 468 height 46
drag, startPoint x: 96, startPoint y: 237, endPoint x: 0, endPoint y: 266, distance: 100.2
click at [93, 237] on div at bounding box center [273, 250] width 468 height 46
click at [138, 251] on input "text" at bounding box center [283, 247] width 415 height 18
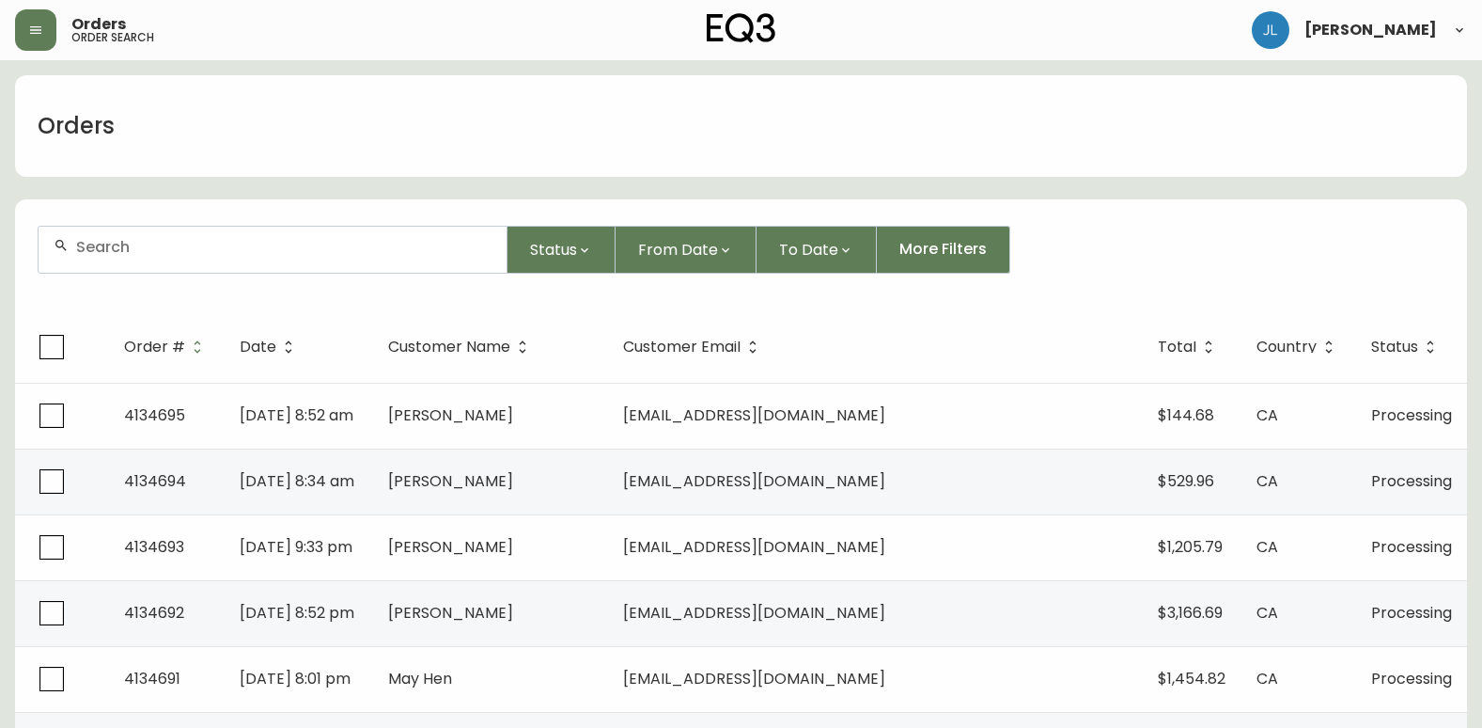
click at [178, 245] on input "text" at bounding box center [283, 247] width 415 height 18
click at [282, 259] on div at bounding box center [273, 250] width 468 height 46
click at [179, 249] on input "text" at bounding box center [283, 247] width 415 height 18
type input "bryanb.fp@msn.com"
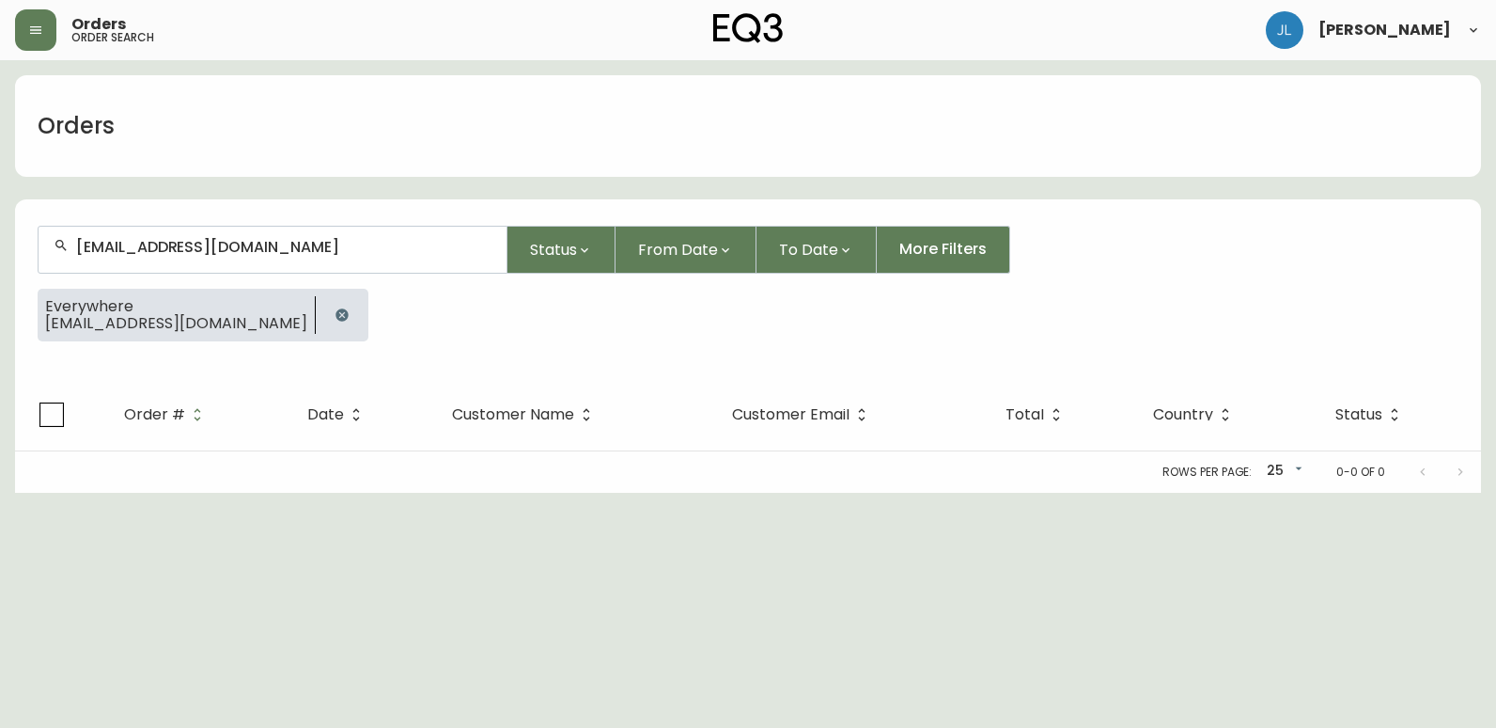
click at [336, 309] on icon "button" at bounding box center [342, 314] width 12 height 12
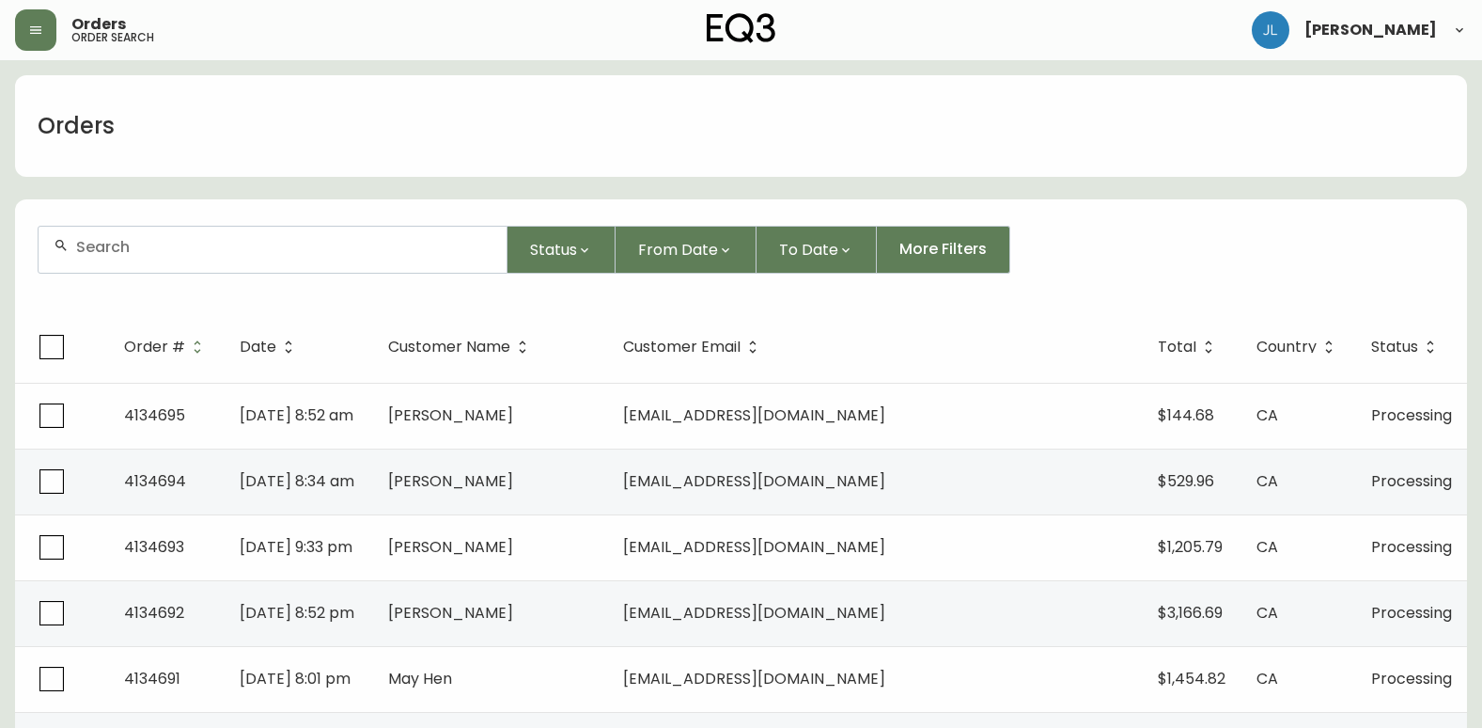
click at [231, 247] on input "text" at bounding box center [283, 247] width 415 height 18
click at [285, 113] on div "Orders" at bounding box center [741, 126] width 1452 height 102
click at [352, 258] on div at bounding box center [273, 250] width 468 height 46
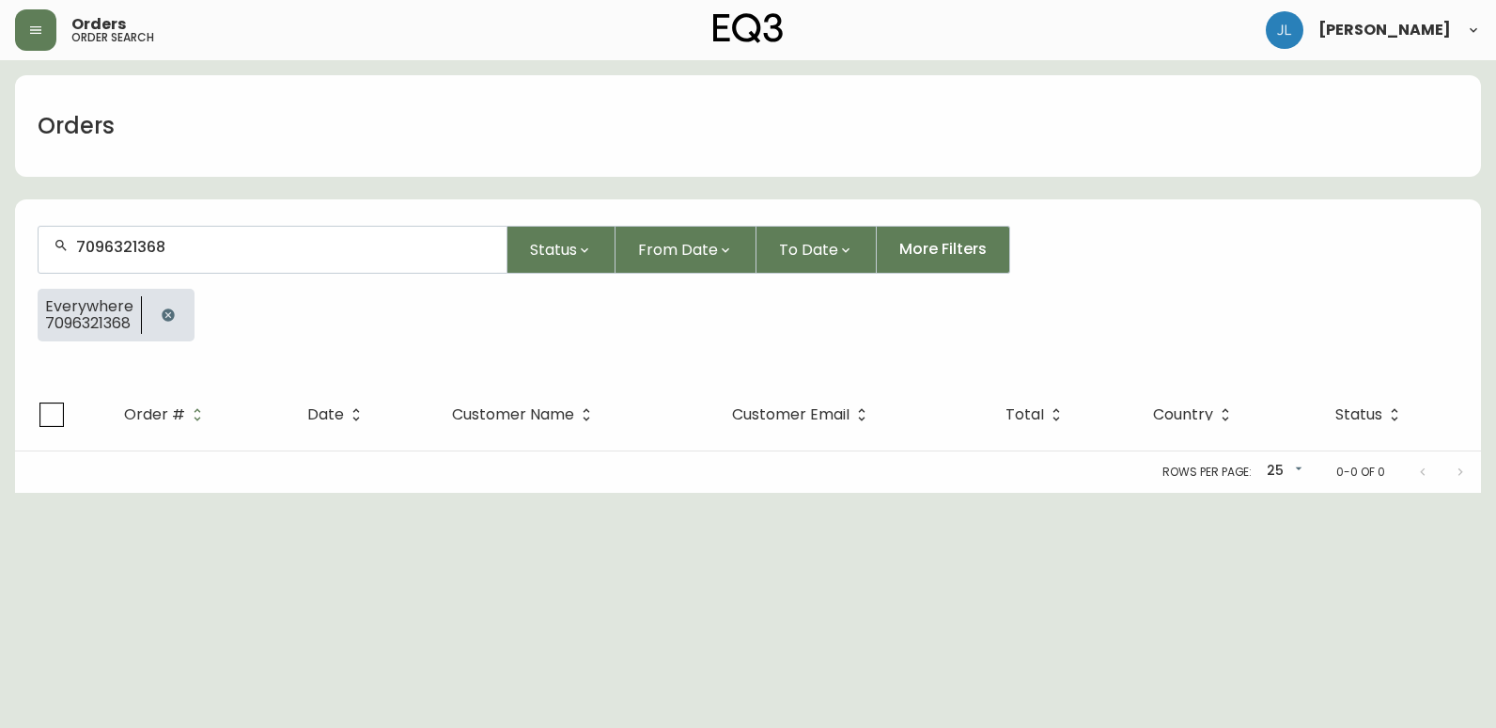
type input "7096321368"
click at [162, 320] on icon "button" at bounding box center [168, 314] width 15 height 15
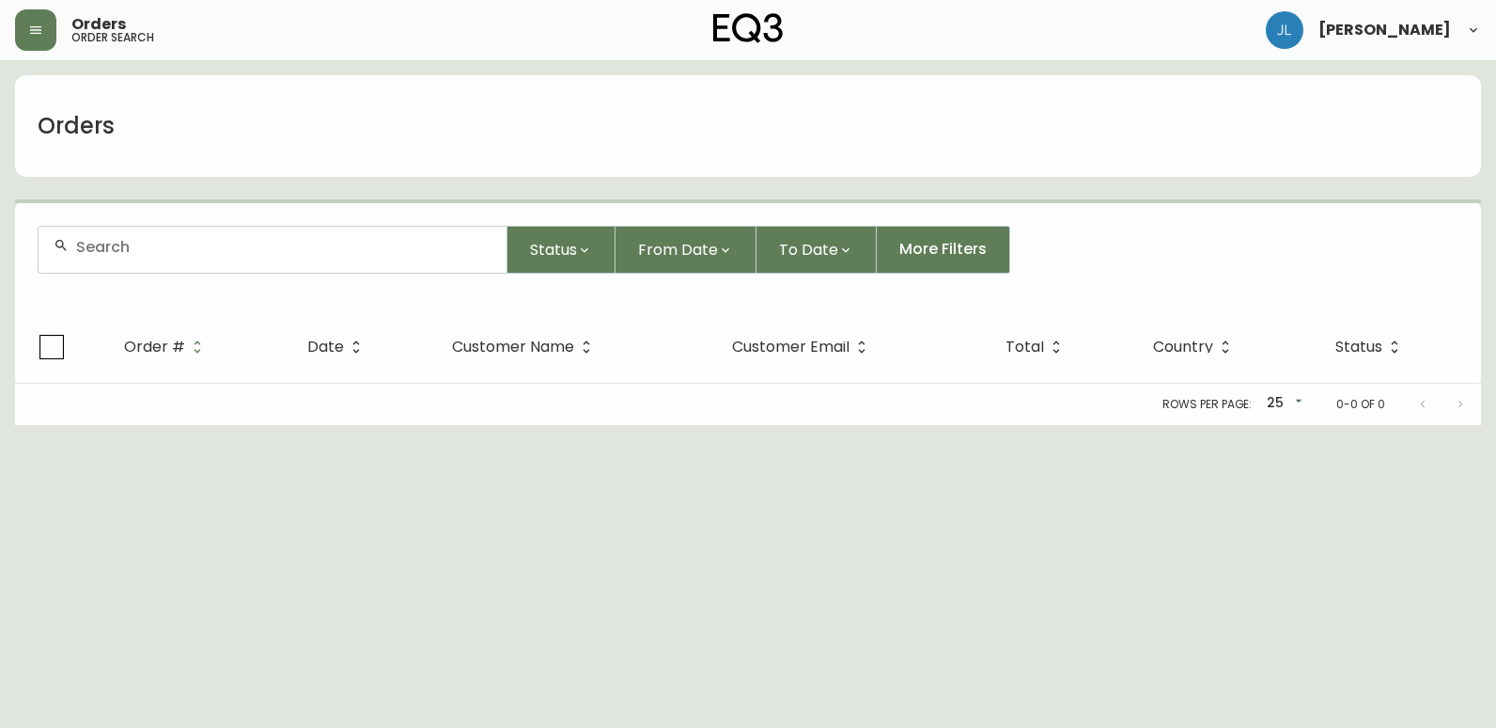
click at [281, 425] on html "Orders order search Jennyfer Lepage Orders Status From Date To Date More Filter…" at bounding box center [748, 212] width 1496 height 425
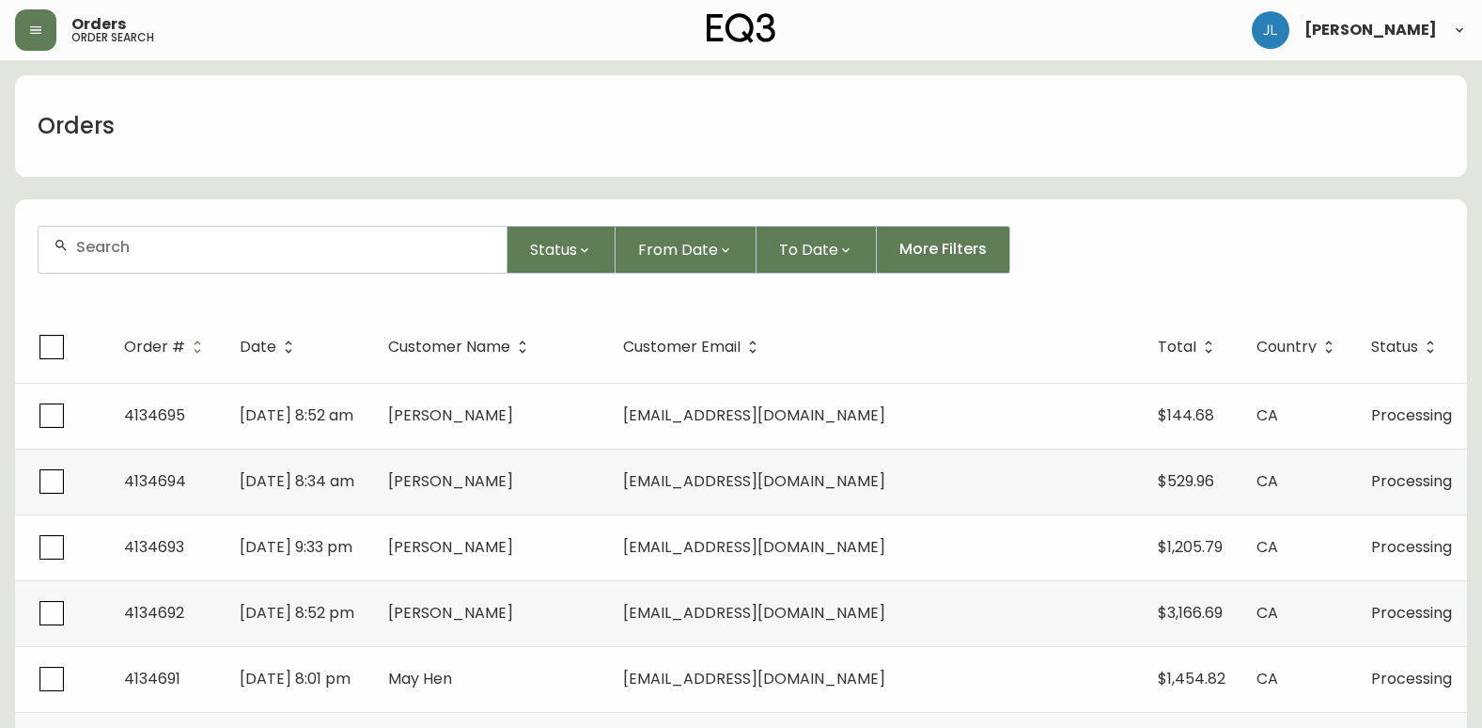
click at [277, 126] on div "Orders" at bounding box center [741, 126] width 1452 height 102
click at [1223, 164] on div "Orders" at bounding box center [741, 126] width 1452 height 102
click at [1347, 208] on form "Status From Date To Date More Filters" at bounding box center [741, 257] width 1452 height 108
click at [321, 258] on div at bounding box center [273, 250] width 468 height 46
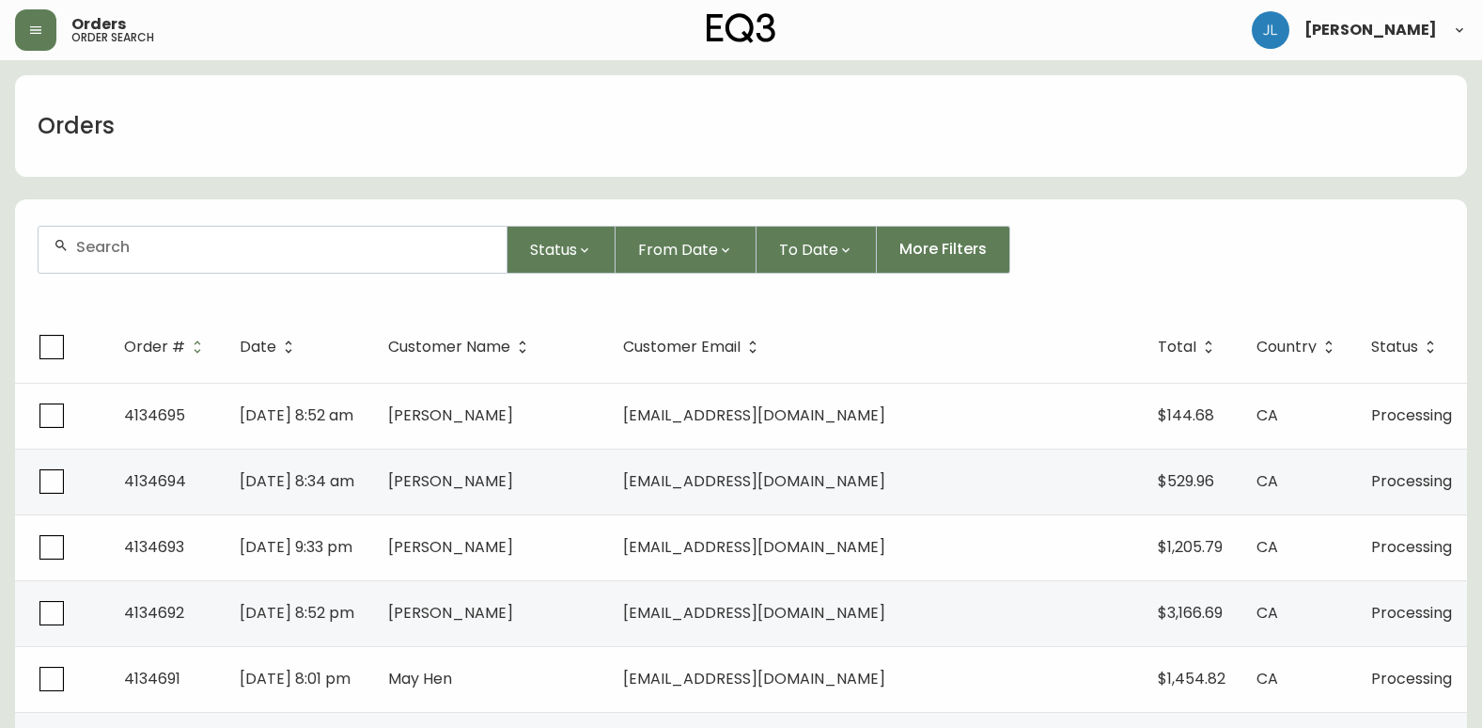
paste input "4133369"
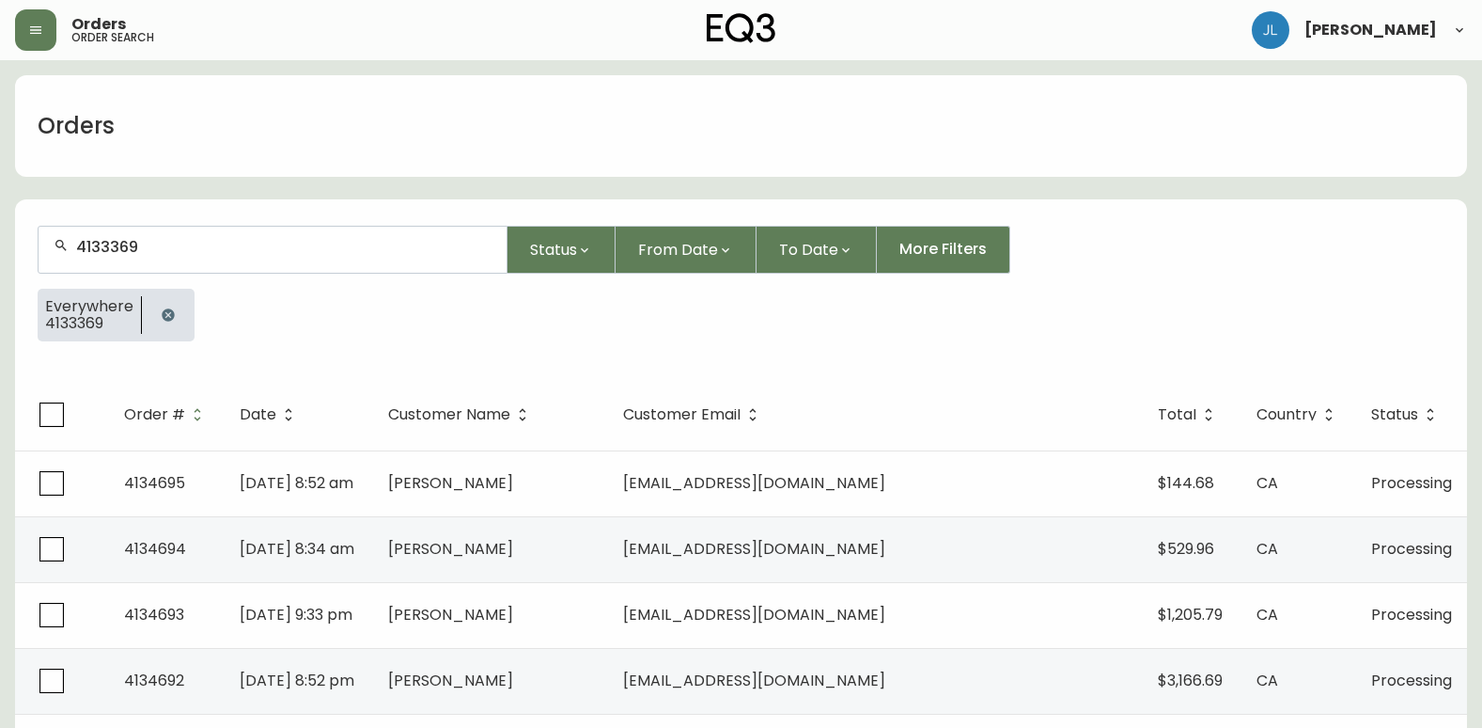
type input "4133369"
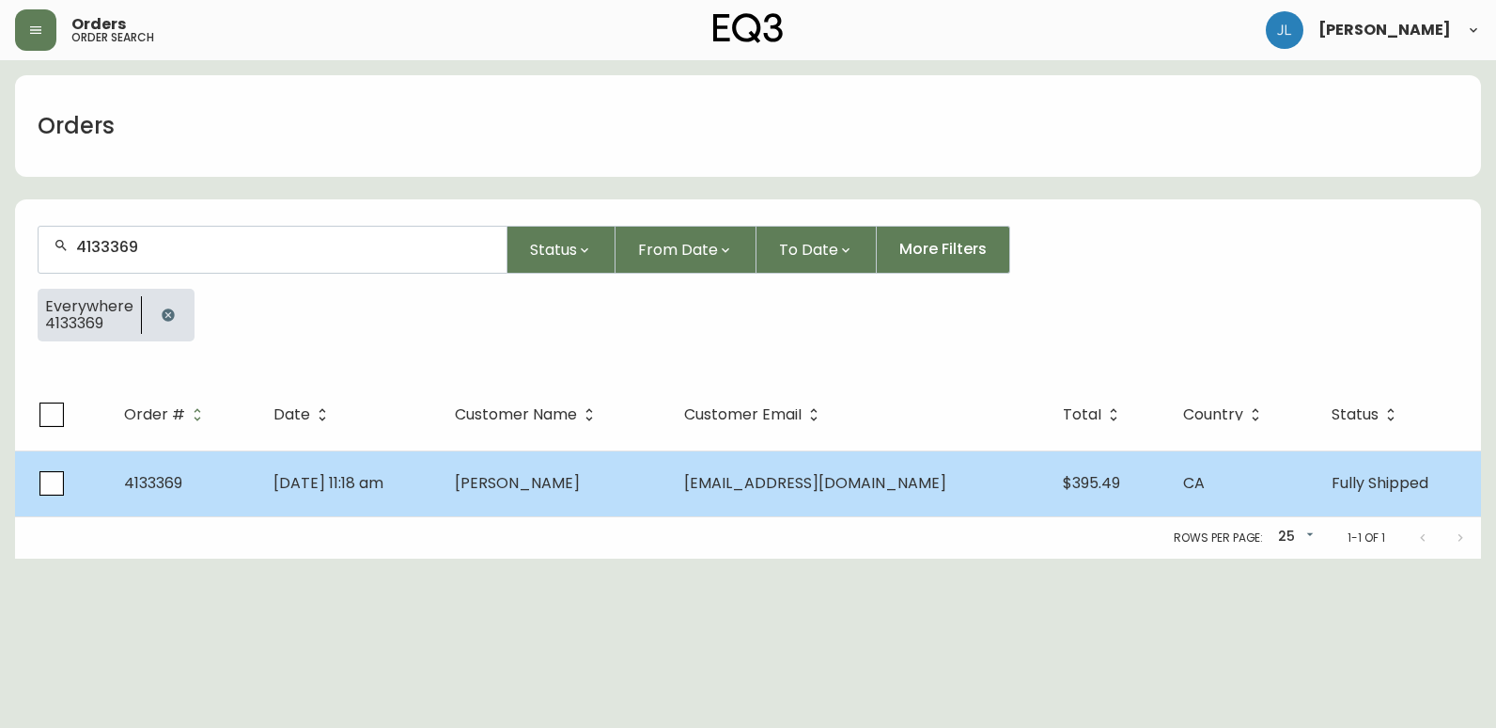
click at [427, 493] on td "May 28 2025, 11:18 am" at bounding box center [348, 483] width 181 height 66
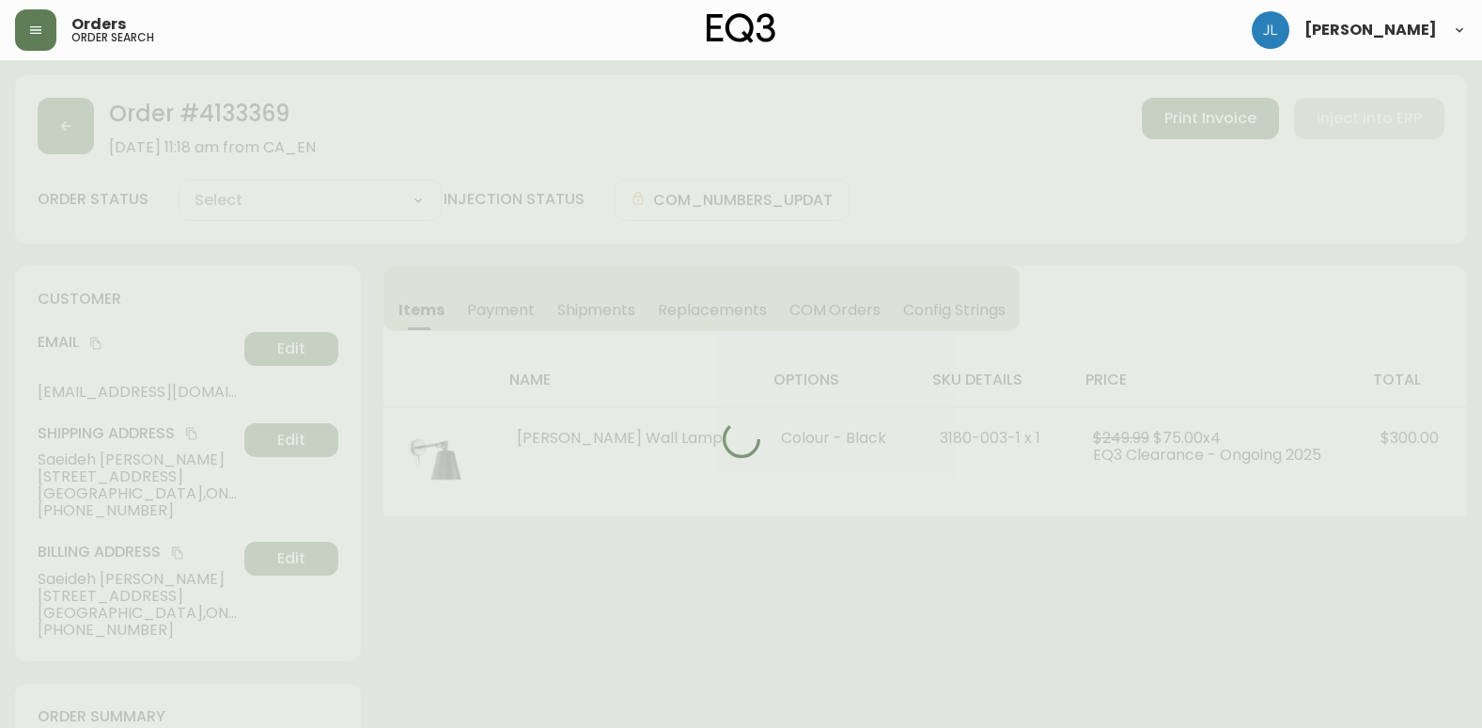
type input "Fully Shipped"
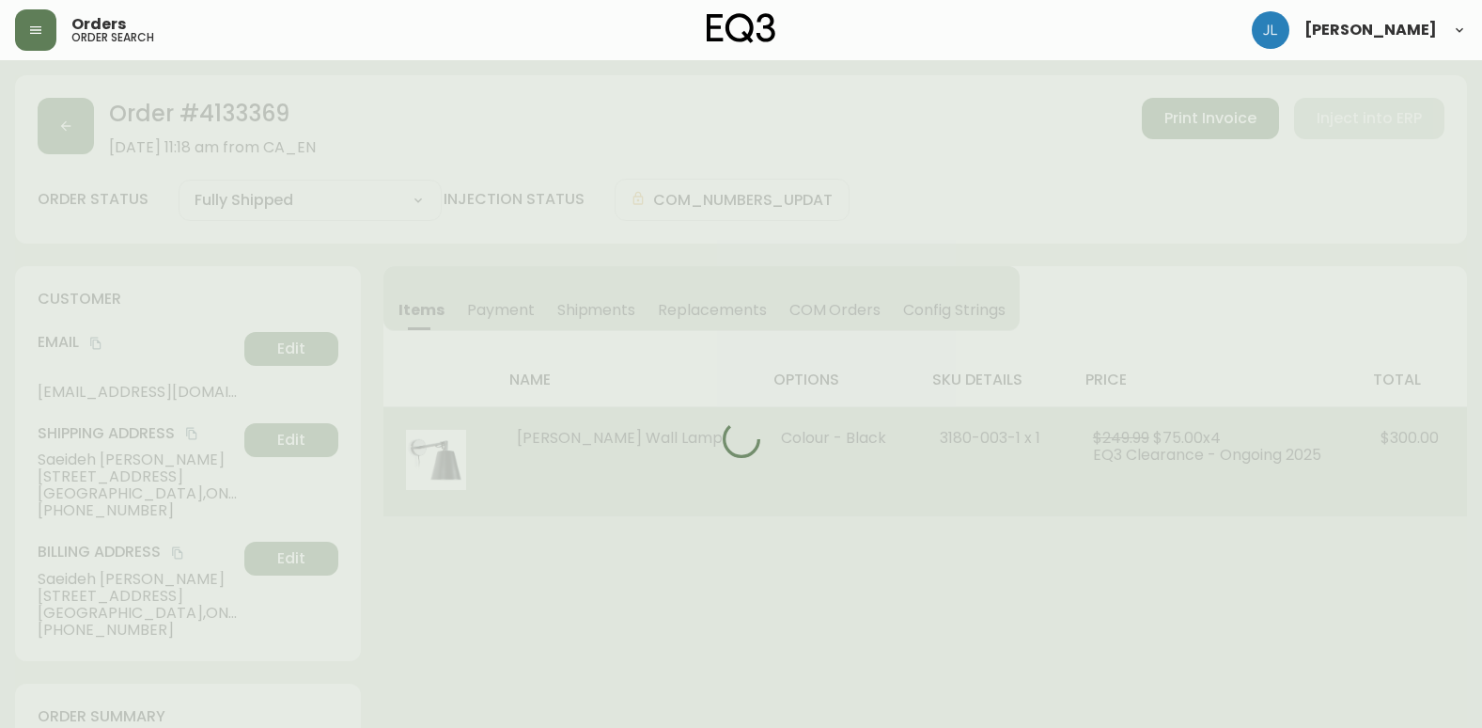
select select "FULLY_SHIPPED"
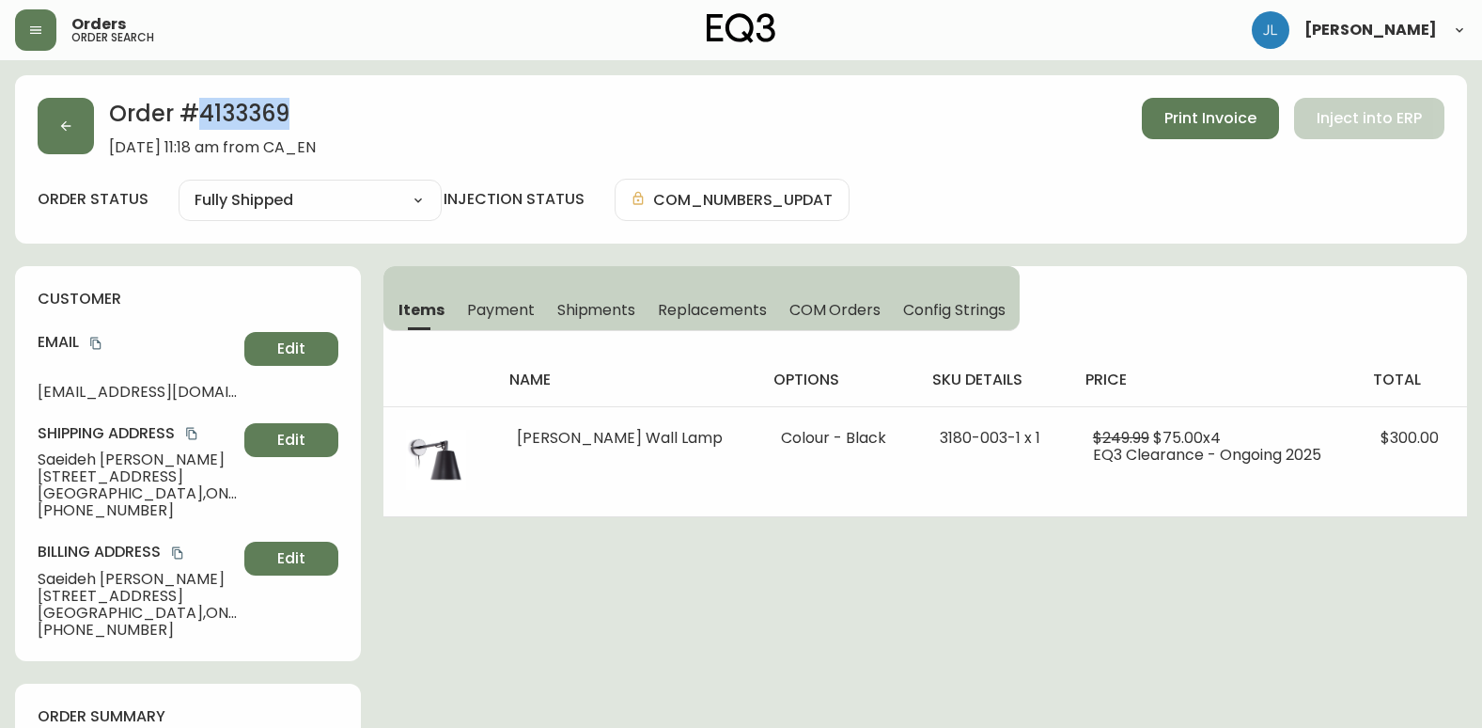
drag, startPoint x: 266, startPoint y: 109, endPoint x: 205, endPoint y: 116, distance: 61.5
click at [205, 116] on h2 "Order # 4133369" at bounding box center [212, 118] width 207 height 41
copy h2 "4133369"
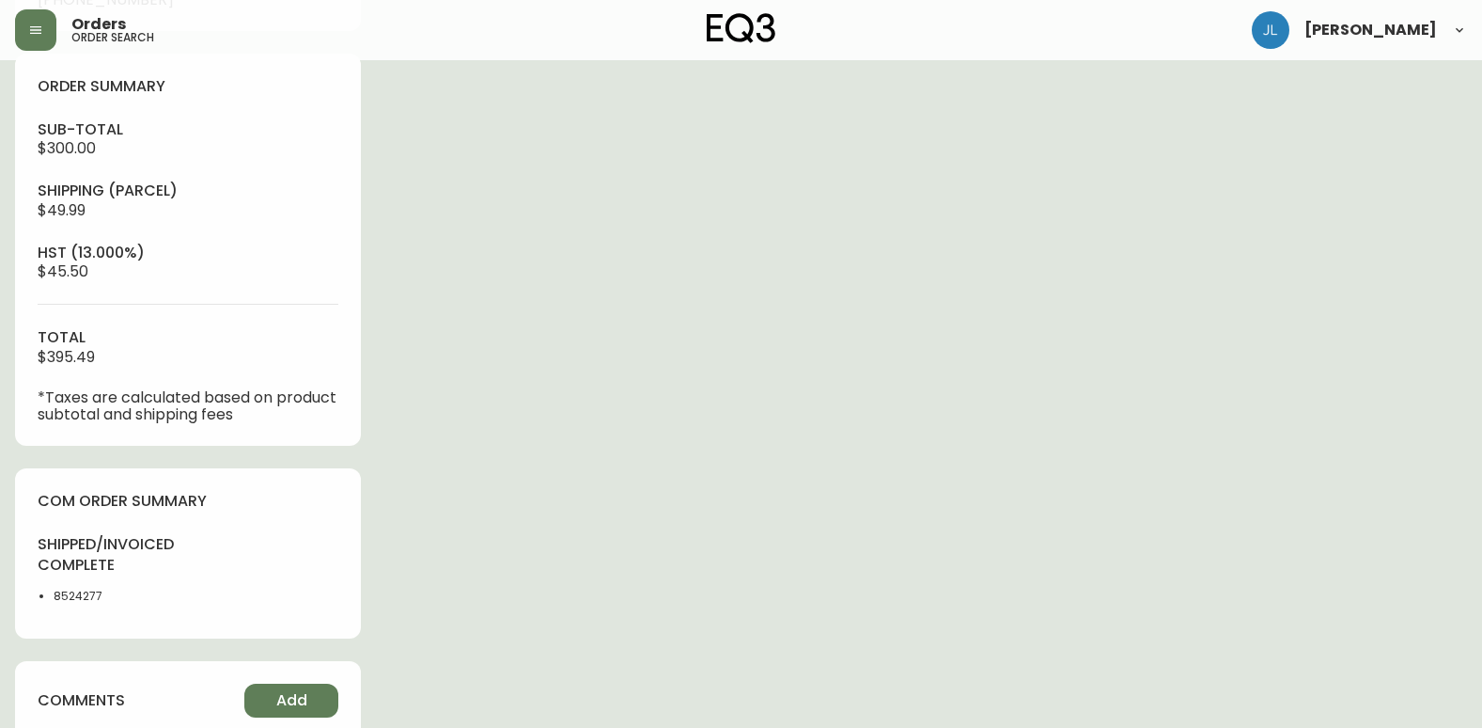
scroll to position [658, 0]
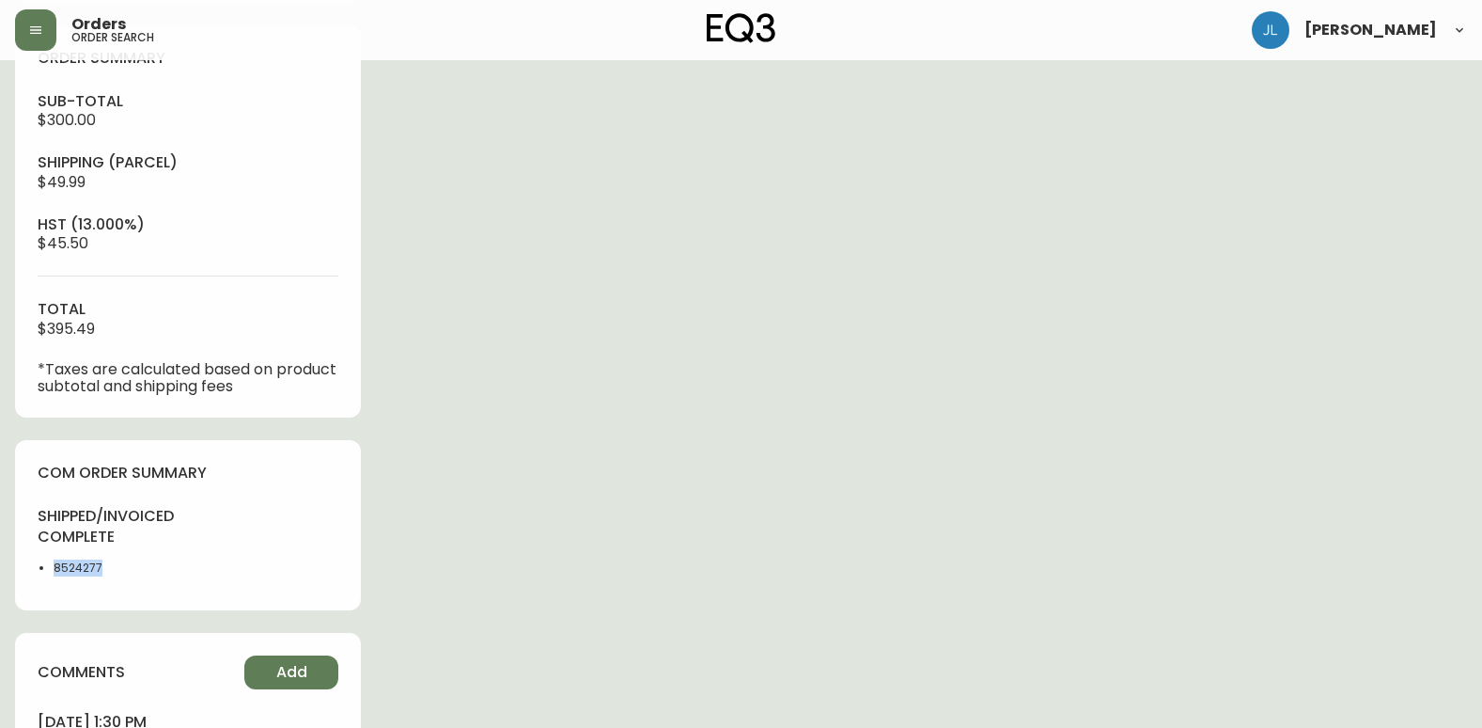
drag, startPoint x: 81, startPoint y: 578, endPoint x: 53, endPoint y: 570, distance: 29.4
click at [53, 570] on div "shipped/invoiced complete 8524277" at bounding box center [107, 547] width 139 height 82
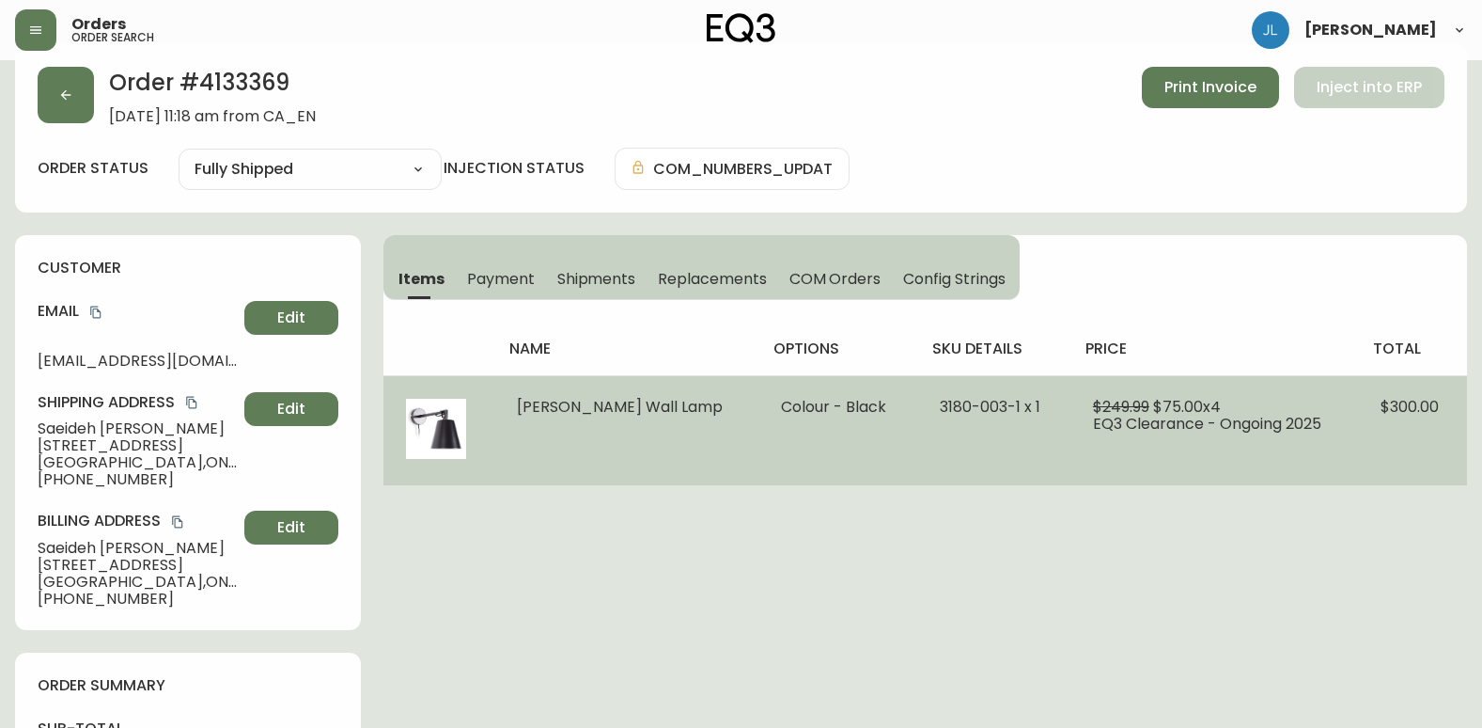
scroll to position [0, 0]
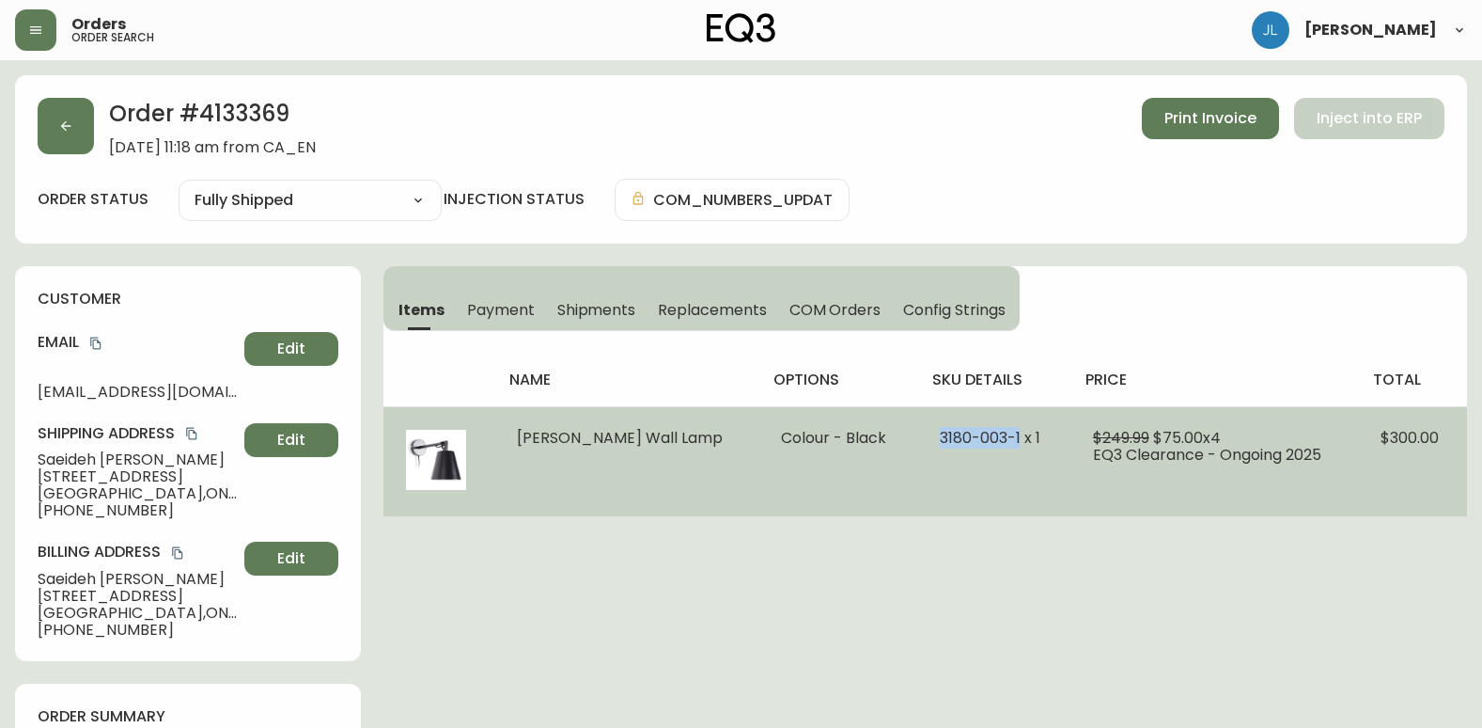
drag, startPoint x: 890, startPoint y: 442, endPoint x: 972, endPoint y: 443, distance: 81.8
click at [972, 443] on span "3180-003-1 x 1" at bounding box center [990, 438] width 101 height 22
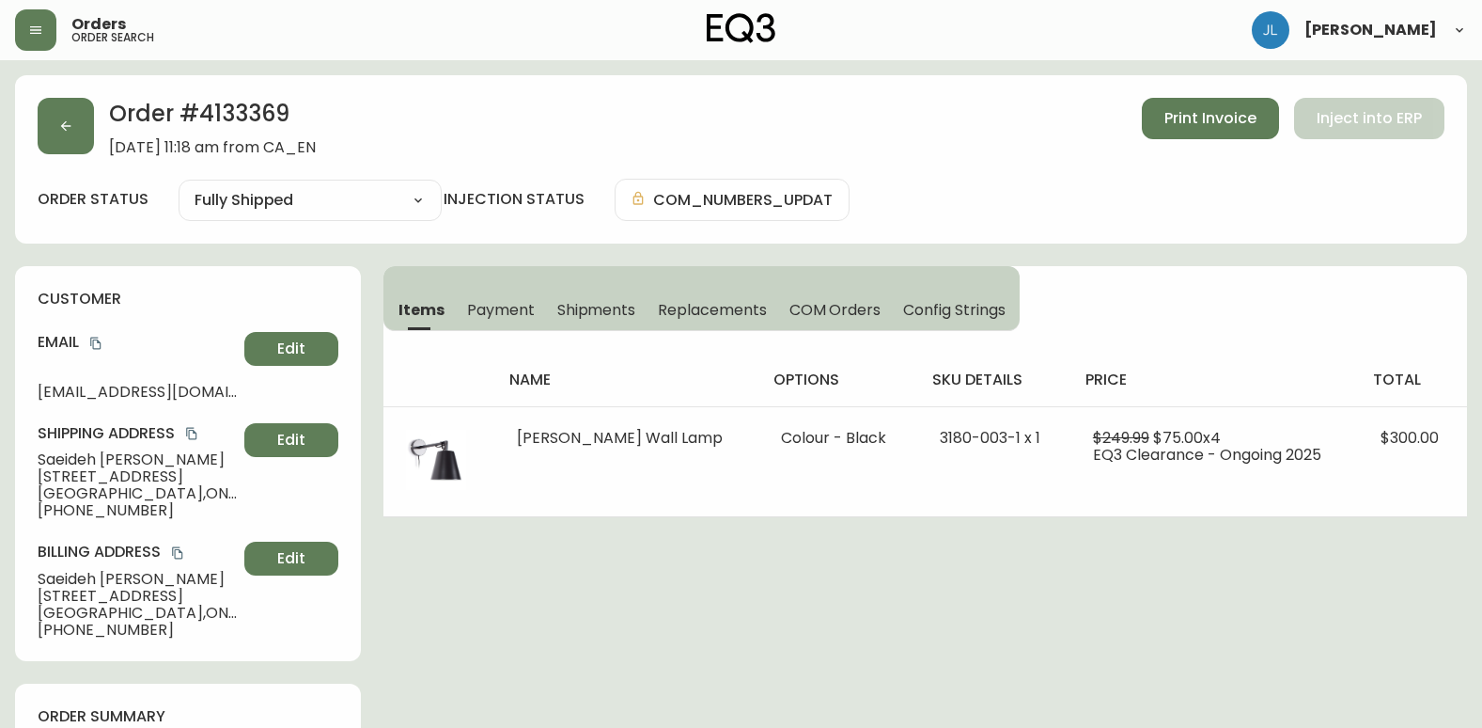
click at [43, 134] on button "button" at bounding box center [66, 126] width 56 height 56
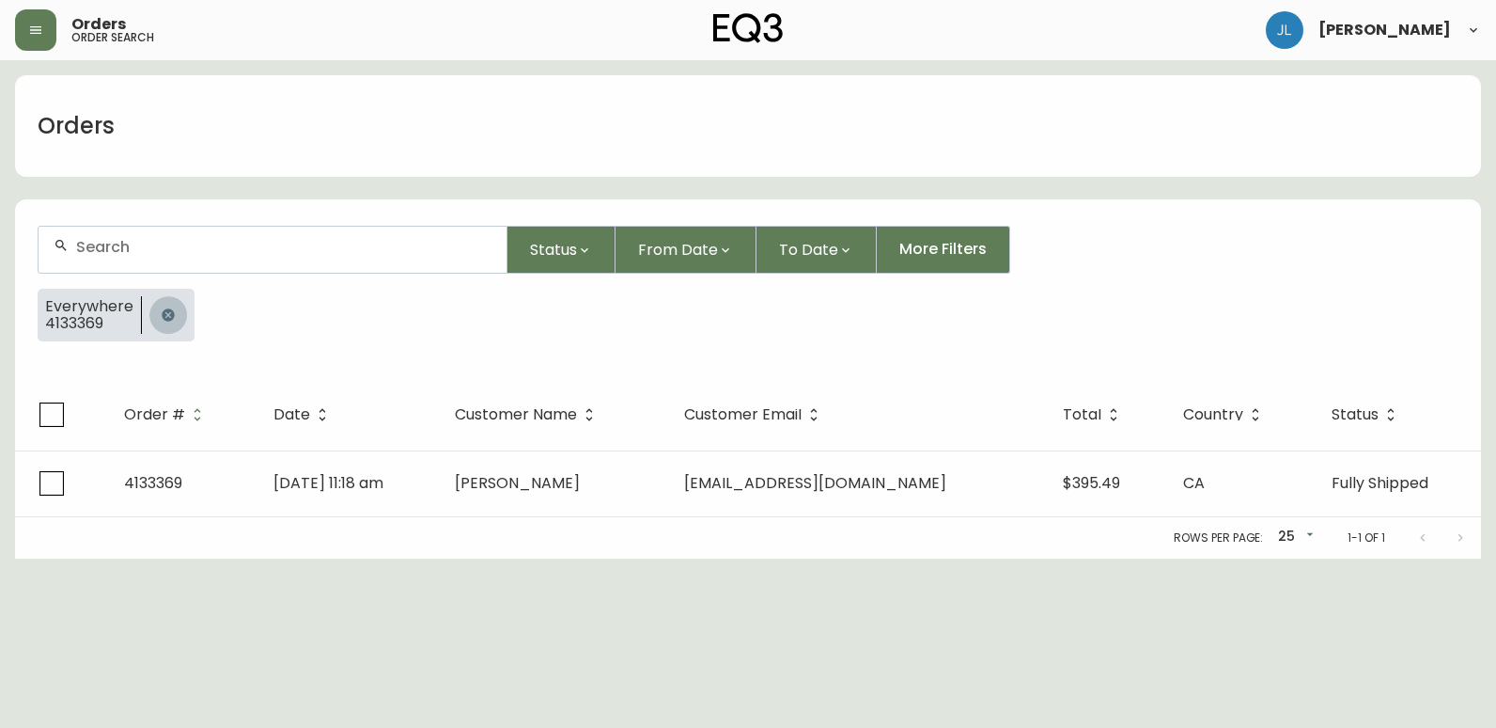
click at [174, 315] on button "button" at bounding box center [168, 315] width 38 height 38
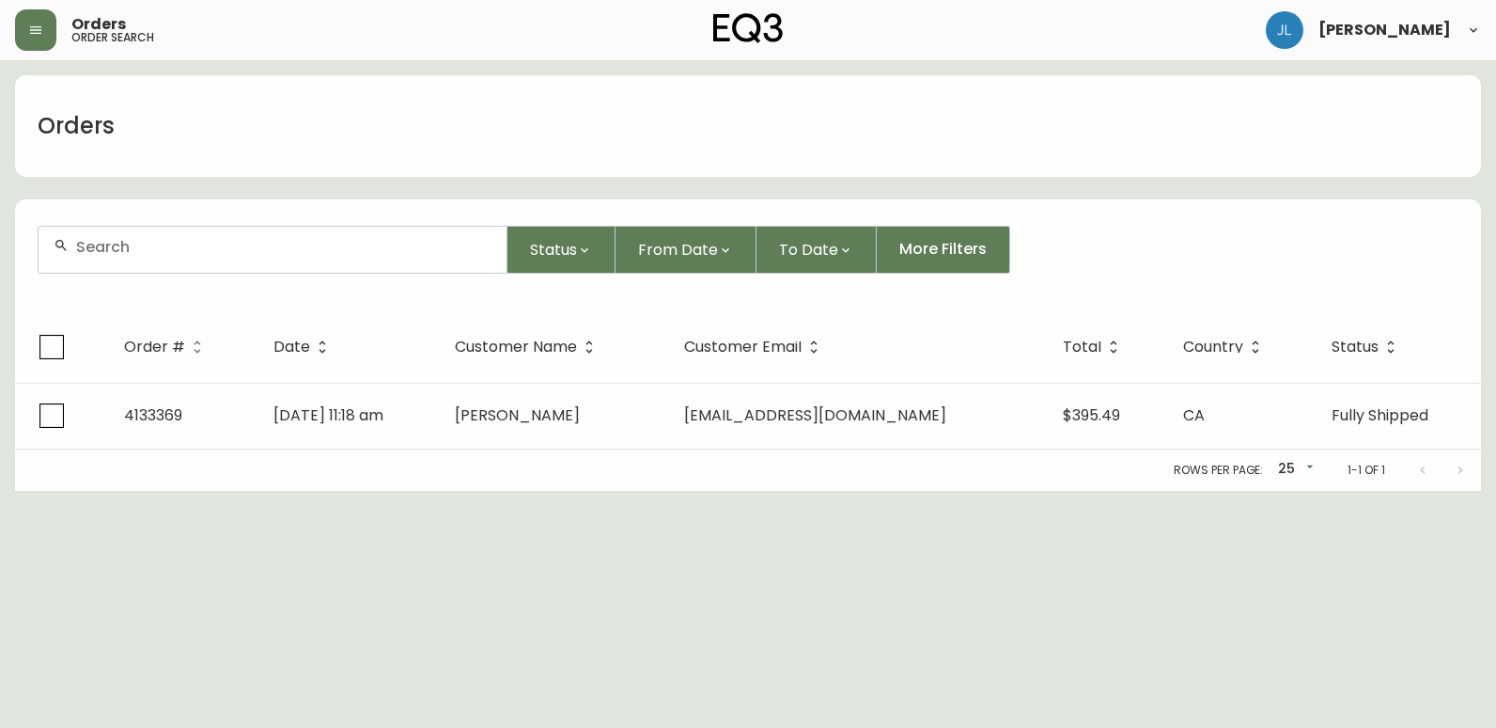
click at [211, 242] on input "text" at bounding box center [283, 247] width 415 height 18
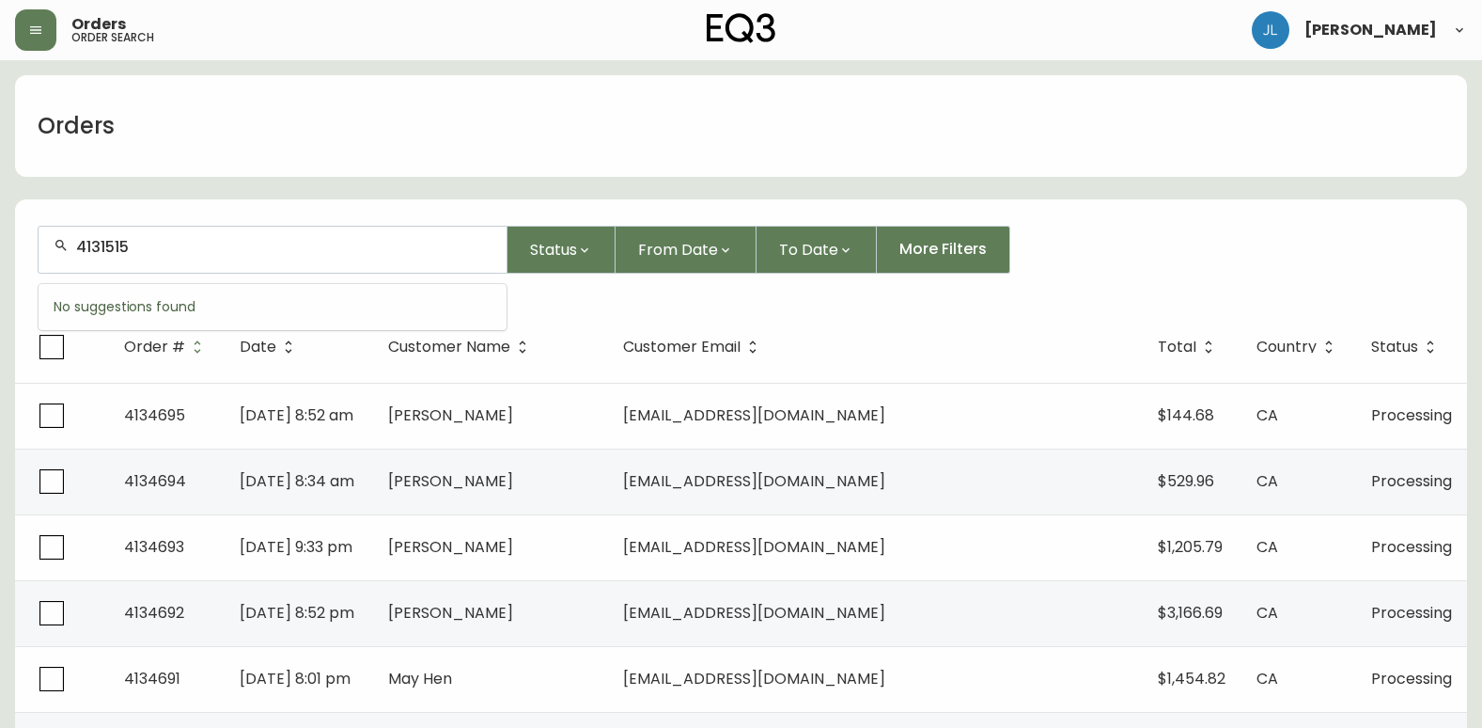
type input "4131515"
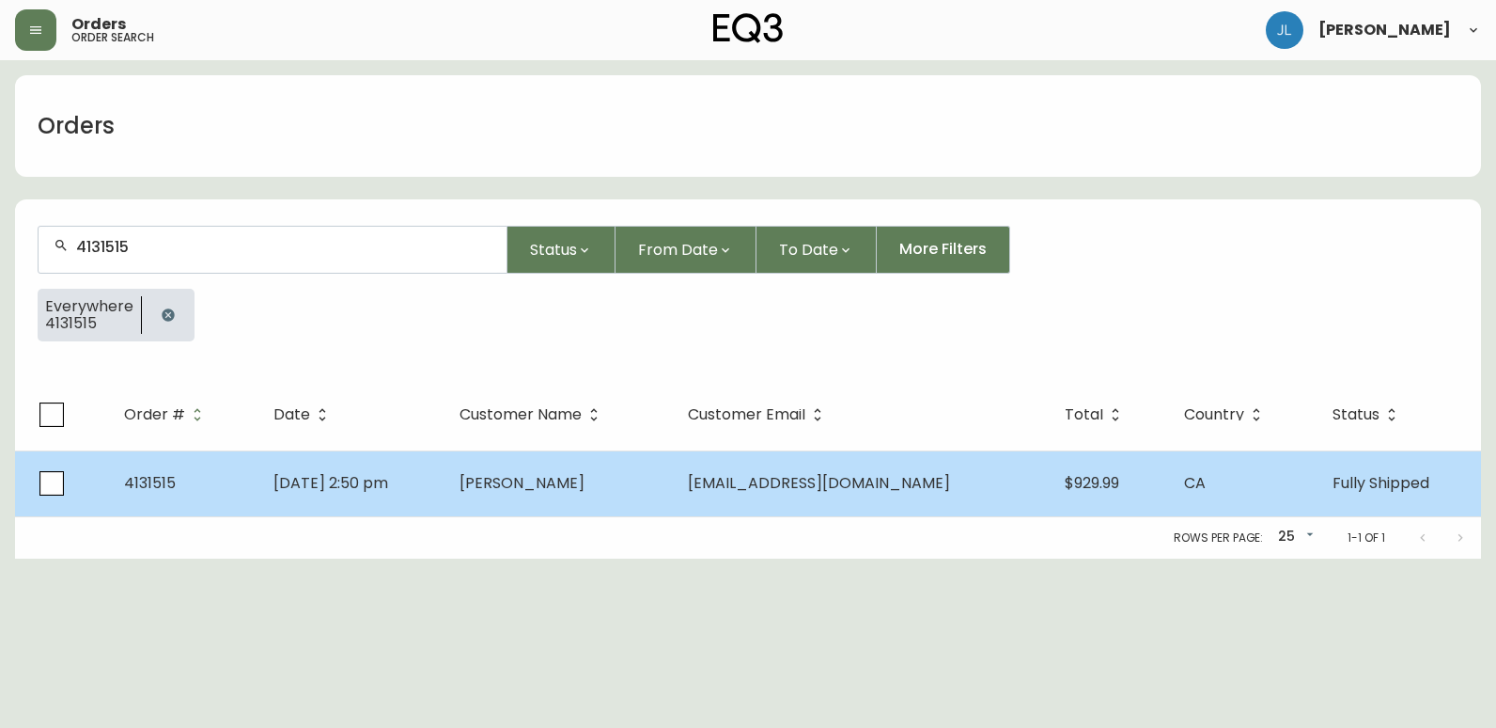
click at [446, 489] on td "Mar 08 2025, 2:50 pm" at bounding box center [351, 483] width 187 height 66
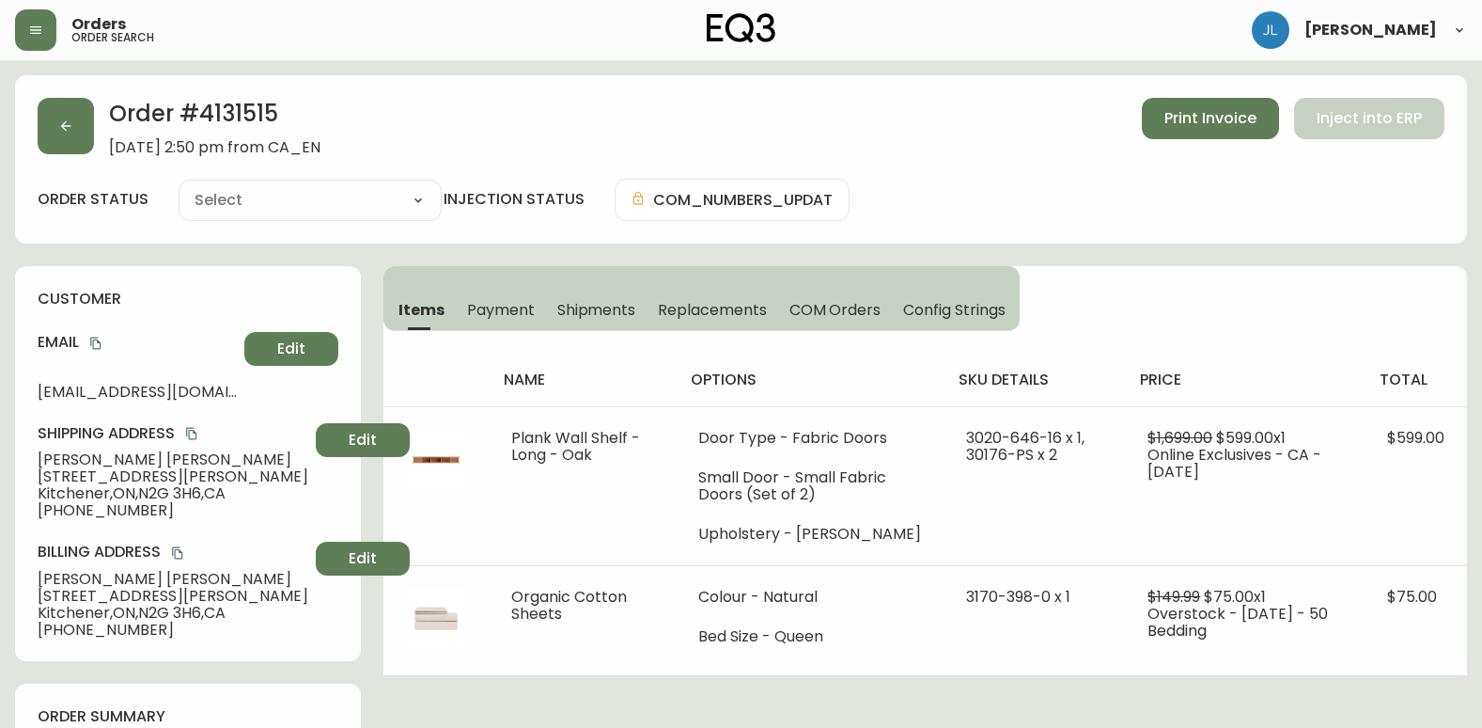
type input "Fully Shipped"
select select "FULLY_SHIPPED"
drag, startPoint x: 1261, startPoint y: 165, endPoint x: 1251, endPoint y: 164, distance: 10.4
click at [1254, 165] on div "Order # 4131515 March 8, 2025 at 2:50 pm from CA_EN Print Invoice Inject into E…" at bounding box center [741, 159] width 1452 height 168
click at [78, 122] on button "button" at bounding box center [66, 126] width 56 height 56
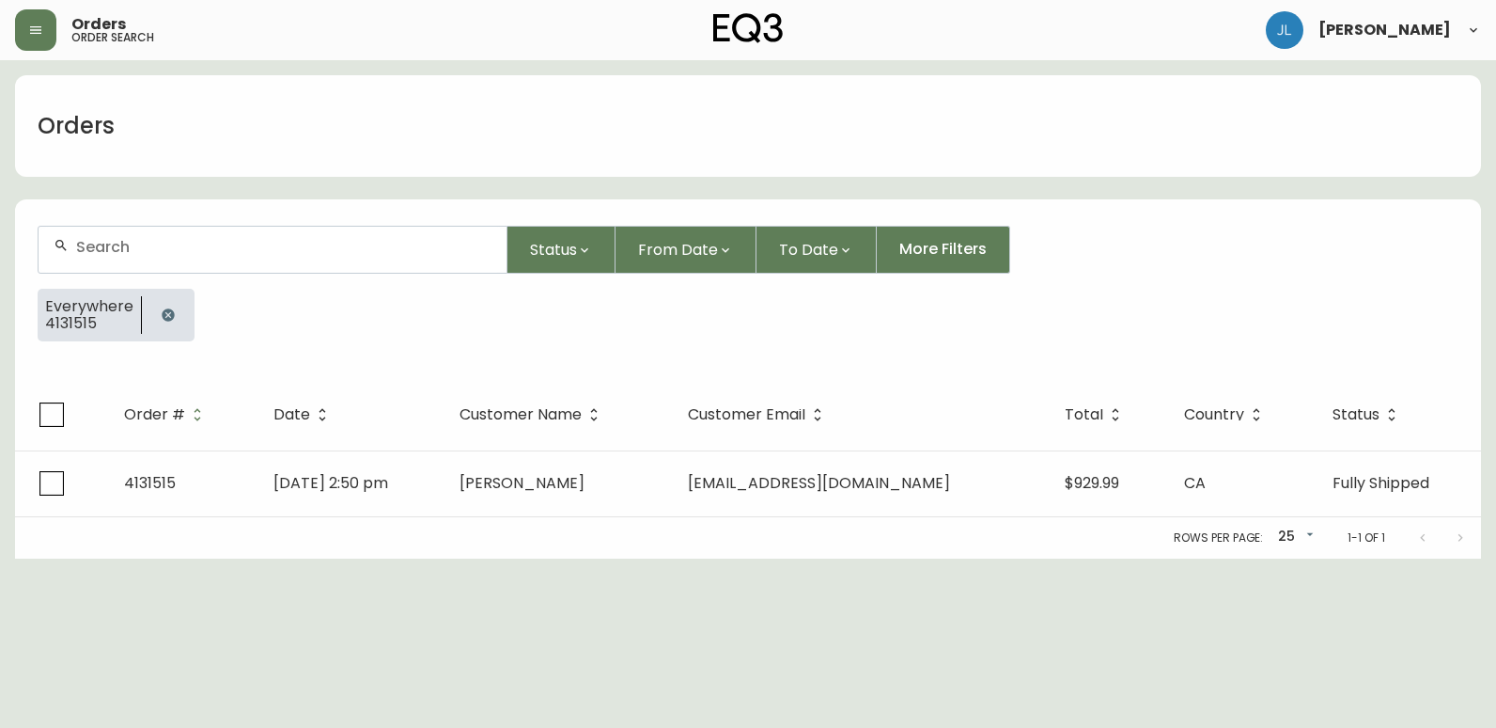
click at [163, 310] on icon "button" at bounding box center [168, 314] width 12 height 12
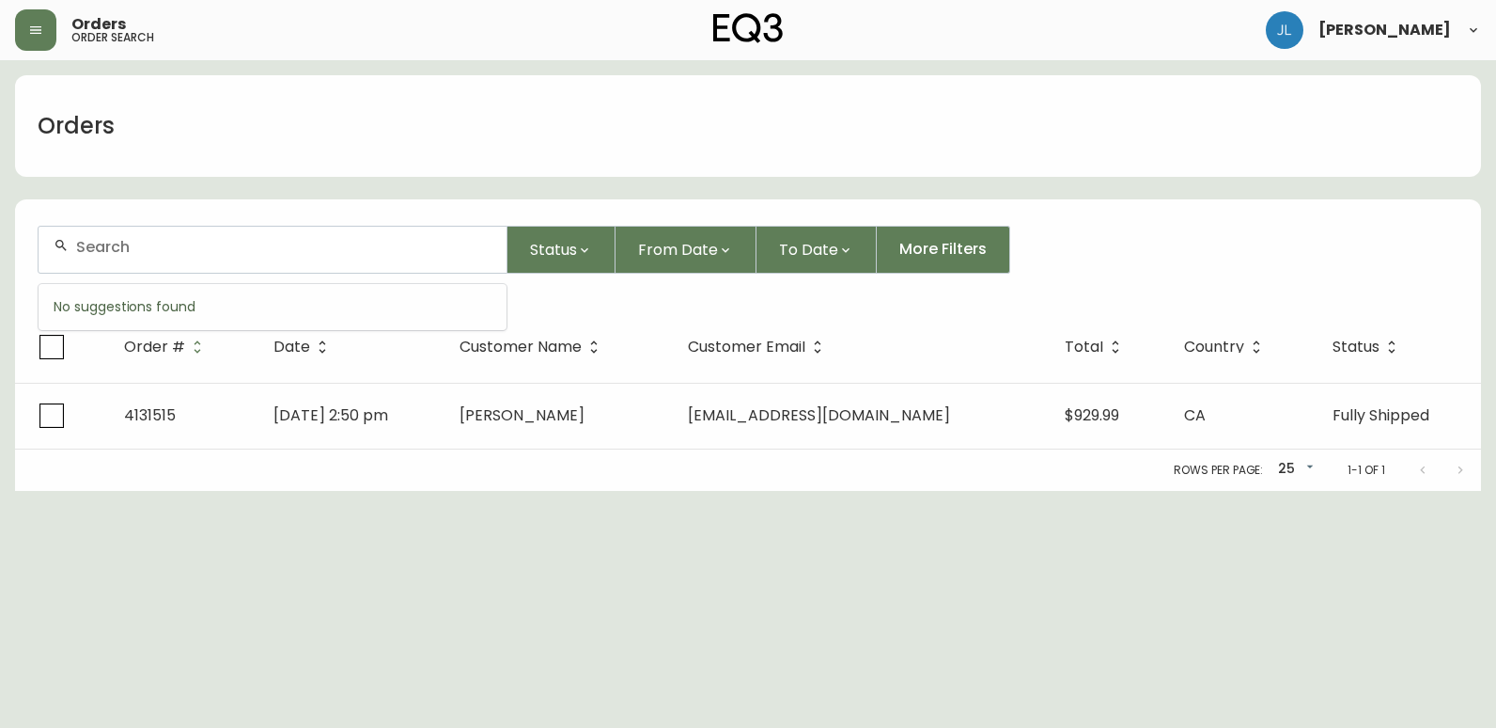
click at [158, 250] on input "text" at bounding box center [283, 247] width 415 height 18
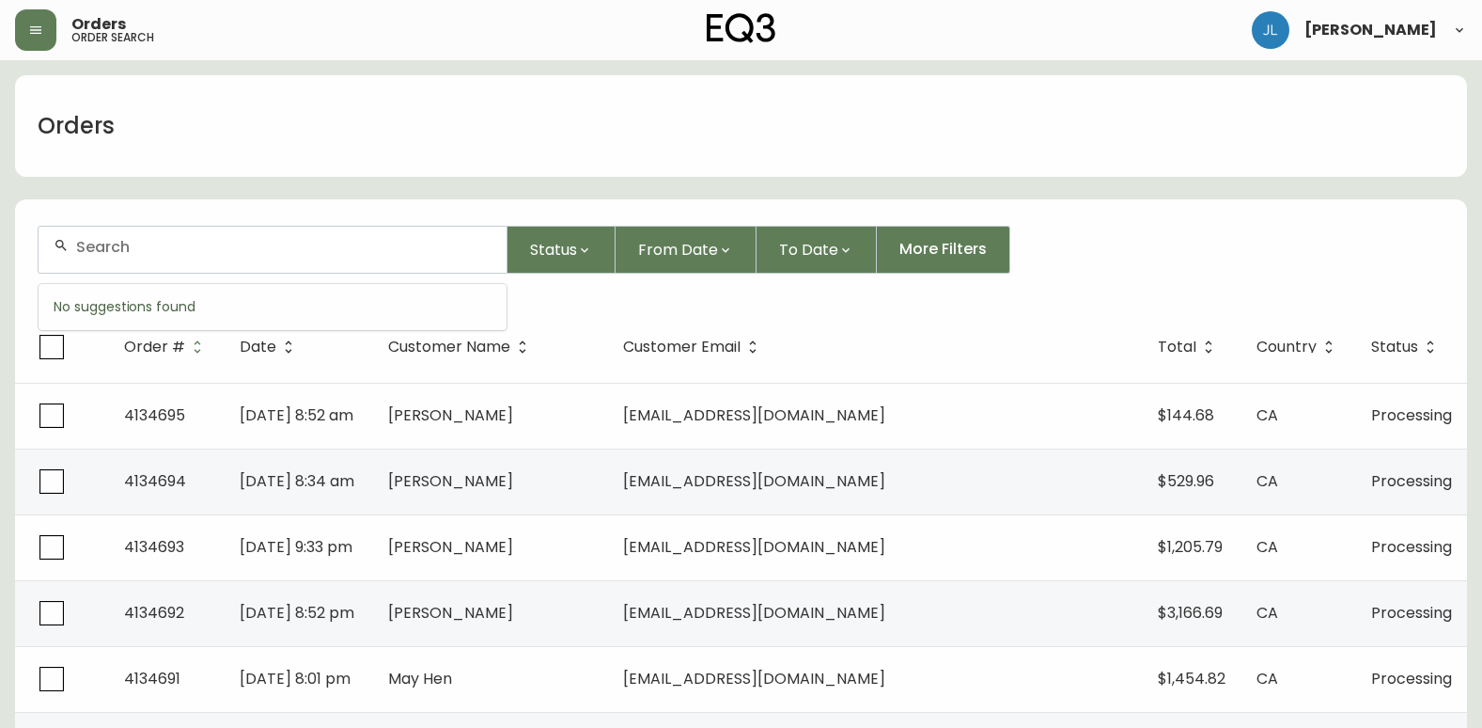
paste input "4133797"
type input "4133797"
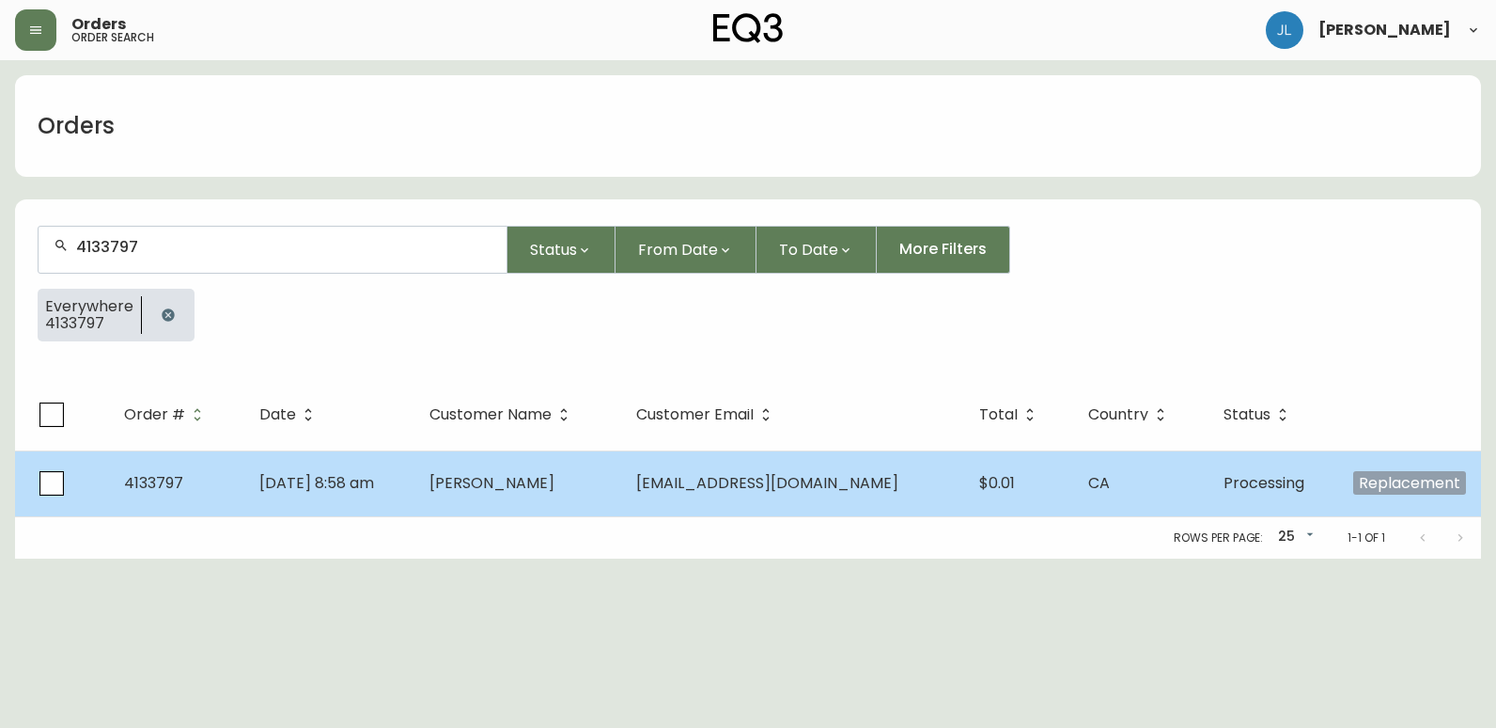
click at [415, 480] on td "Jun 23 2025, 8:58 am" at bounding box center [329, 483] width 170 height 66
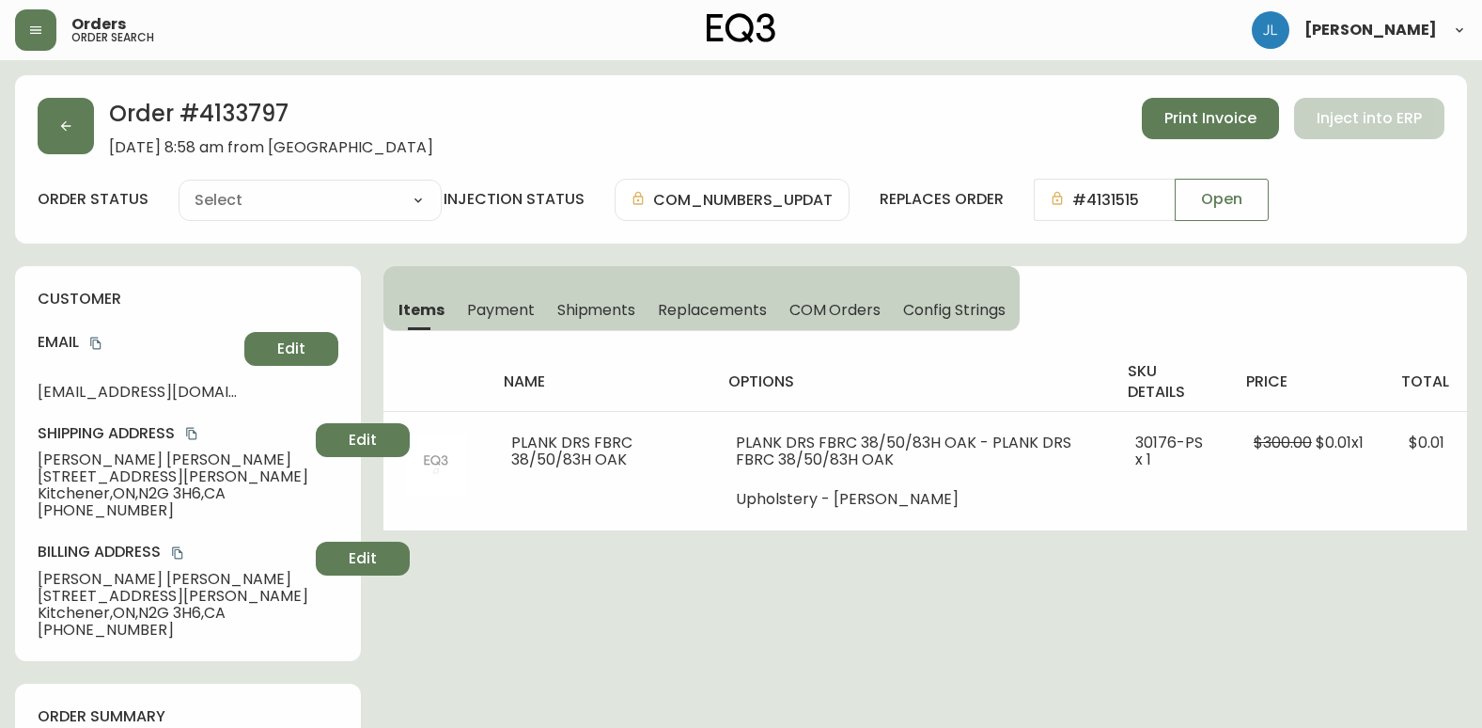
type input "Processing"
select select "PROCESSING"
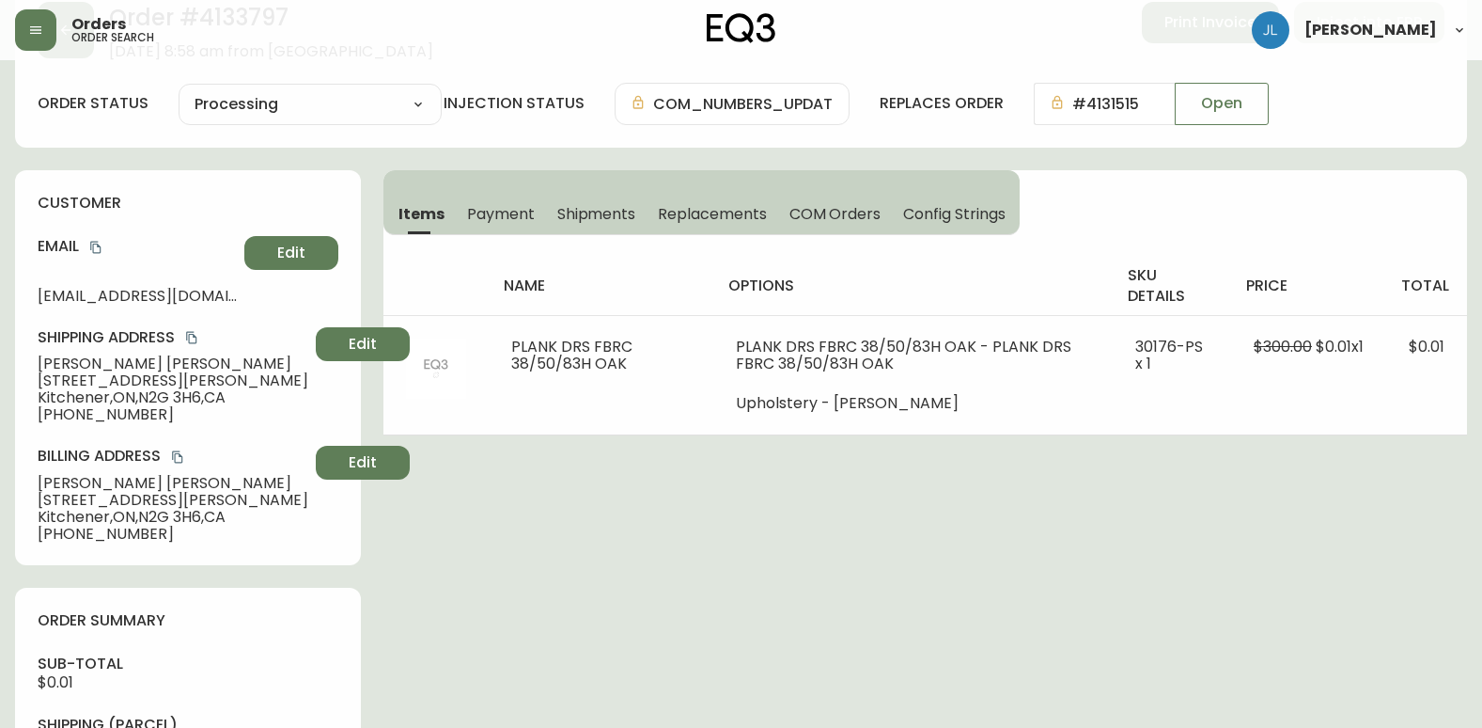
scroll to position [188, 0]
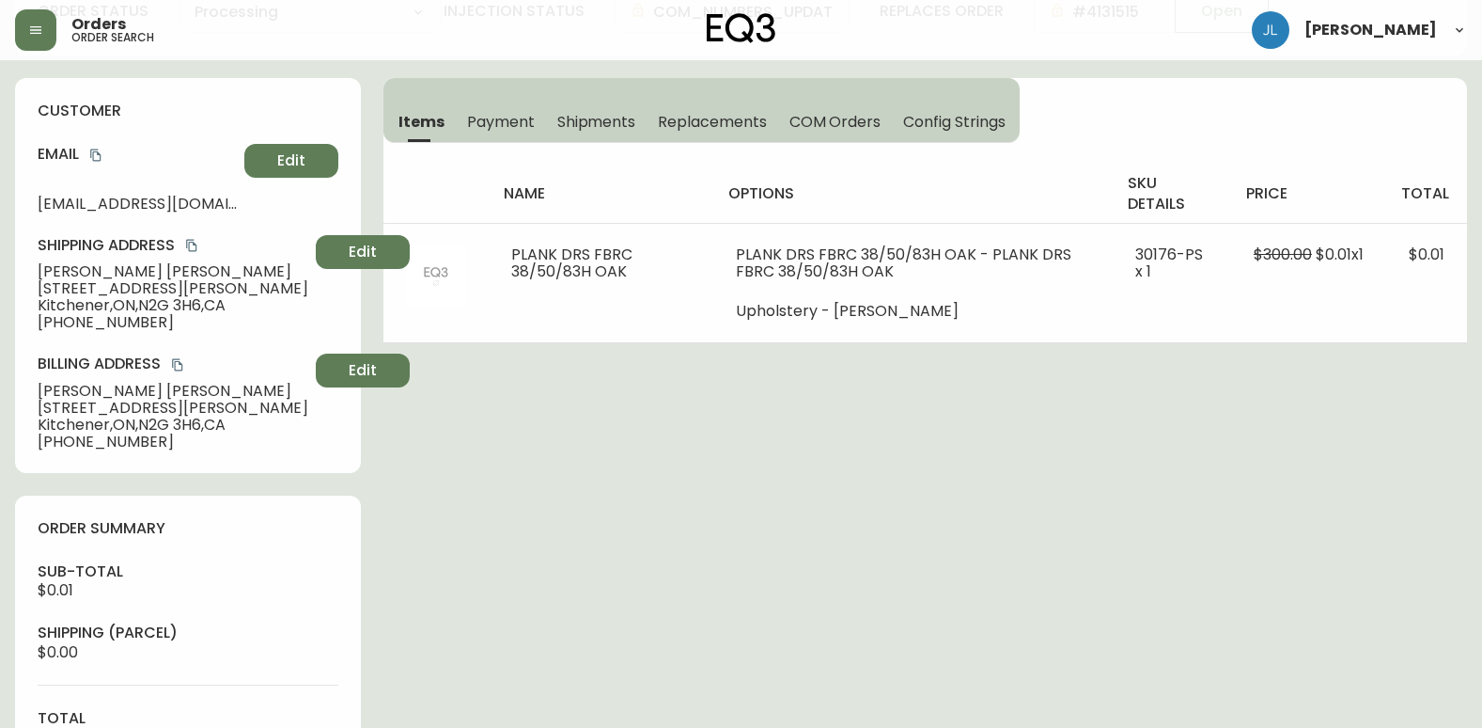
click at [923, 476] on div "Order # 4133797 June 23, 2025 at 8:58 am from CA_EN Print Invoice Inject into E…" at bounding box center [741, 654] width 1452 height 1534
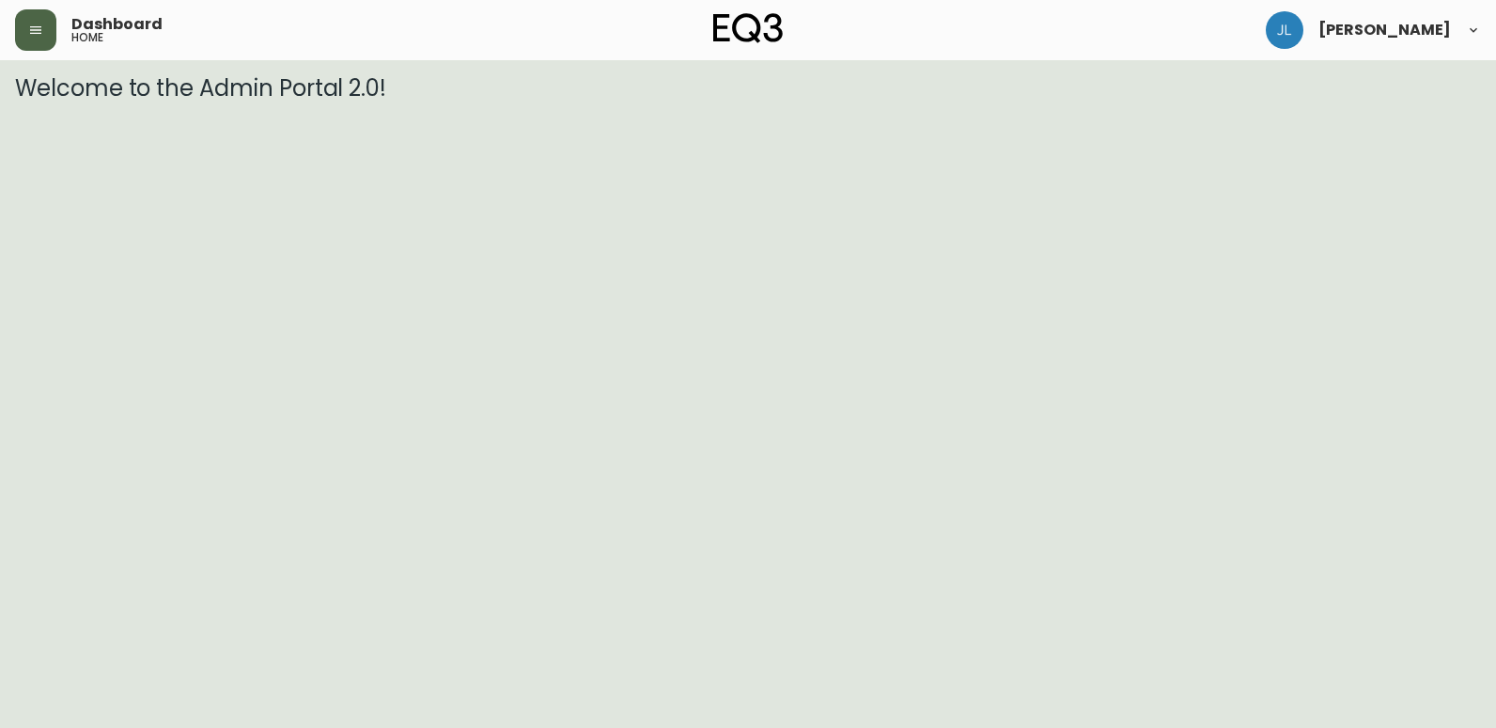
click at [38, 26] on icon "button" at bounding box center [35, 30] width 11 height 8
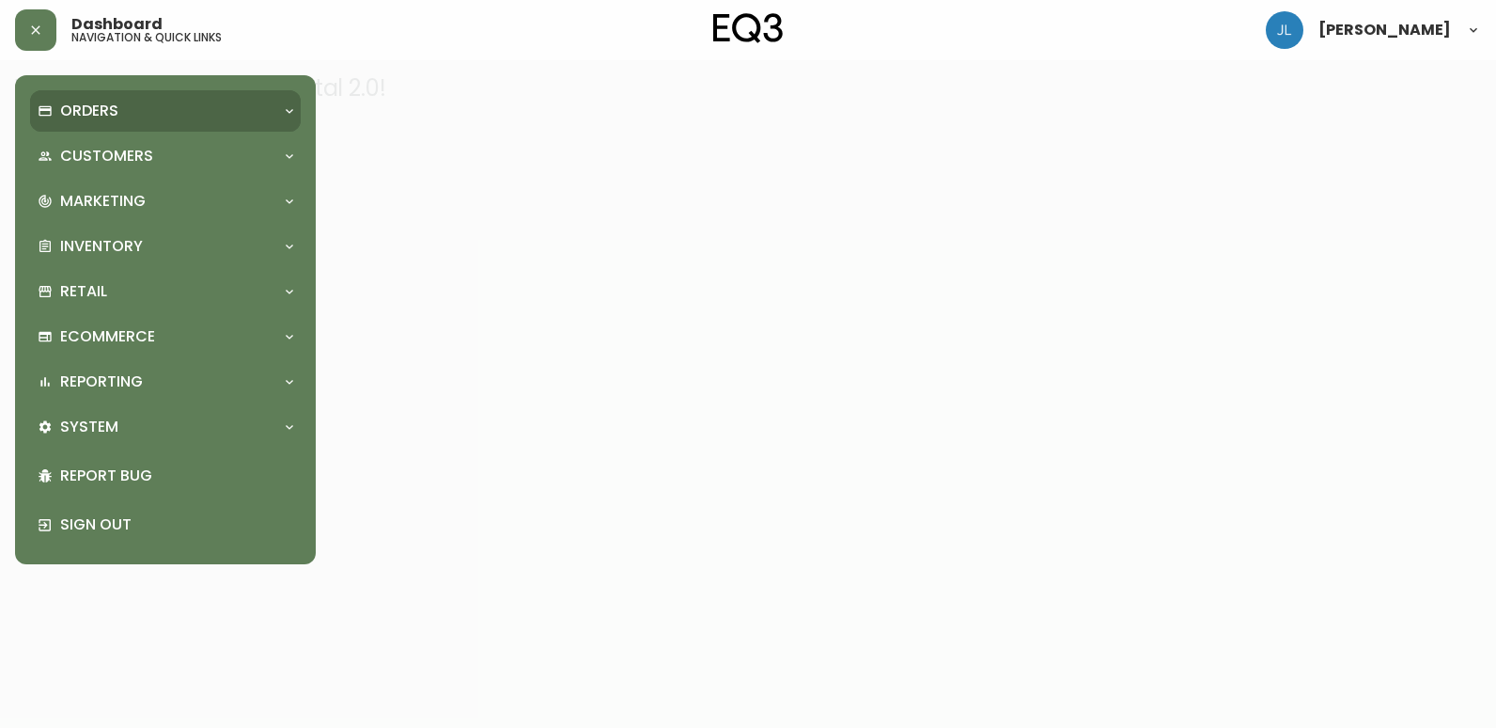
click at [145, 118] on div "Orders" at bounding box center [156, 111] width 237 height 21
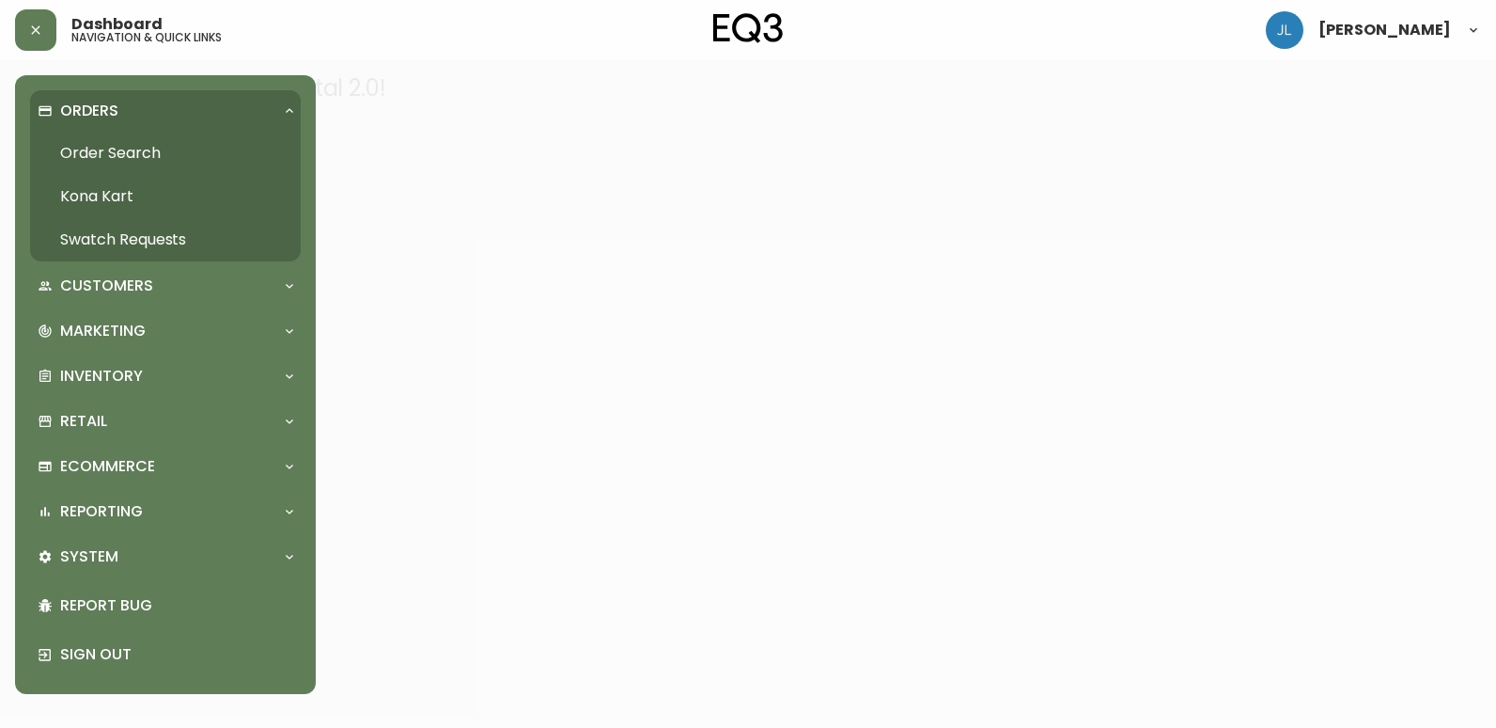
click at [139, 148] on link "Order Search" at bounding box center [165, 153] width 271 height 43
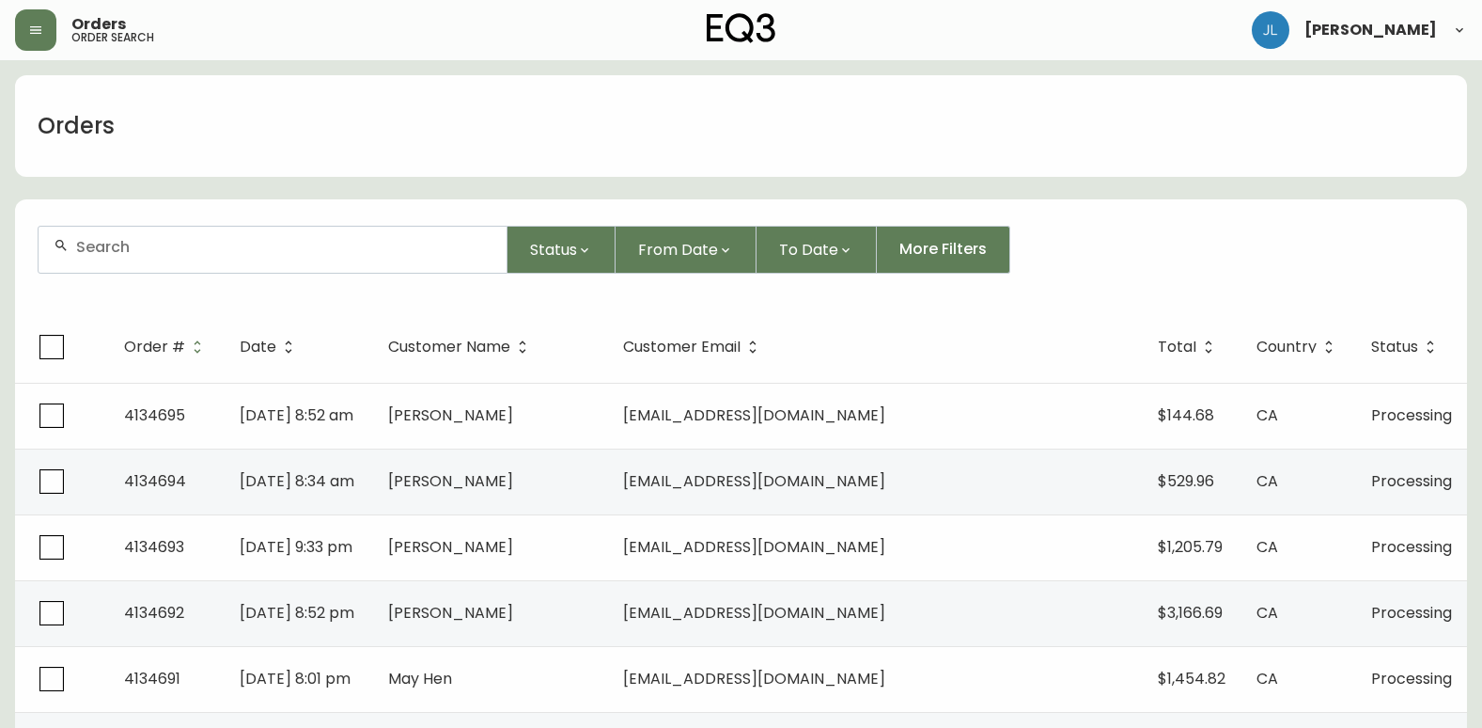
click at [192, 251] on input "text" at bounding box center [283, 247] width 415 height 18
paste input "4131515"
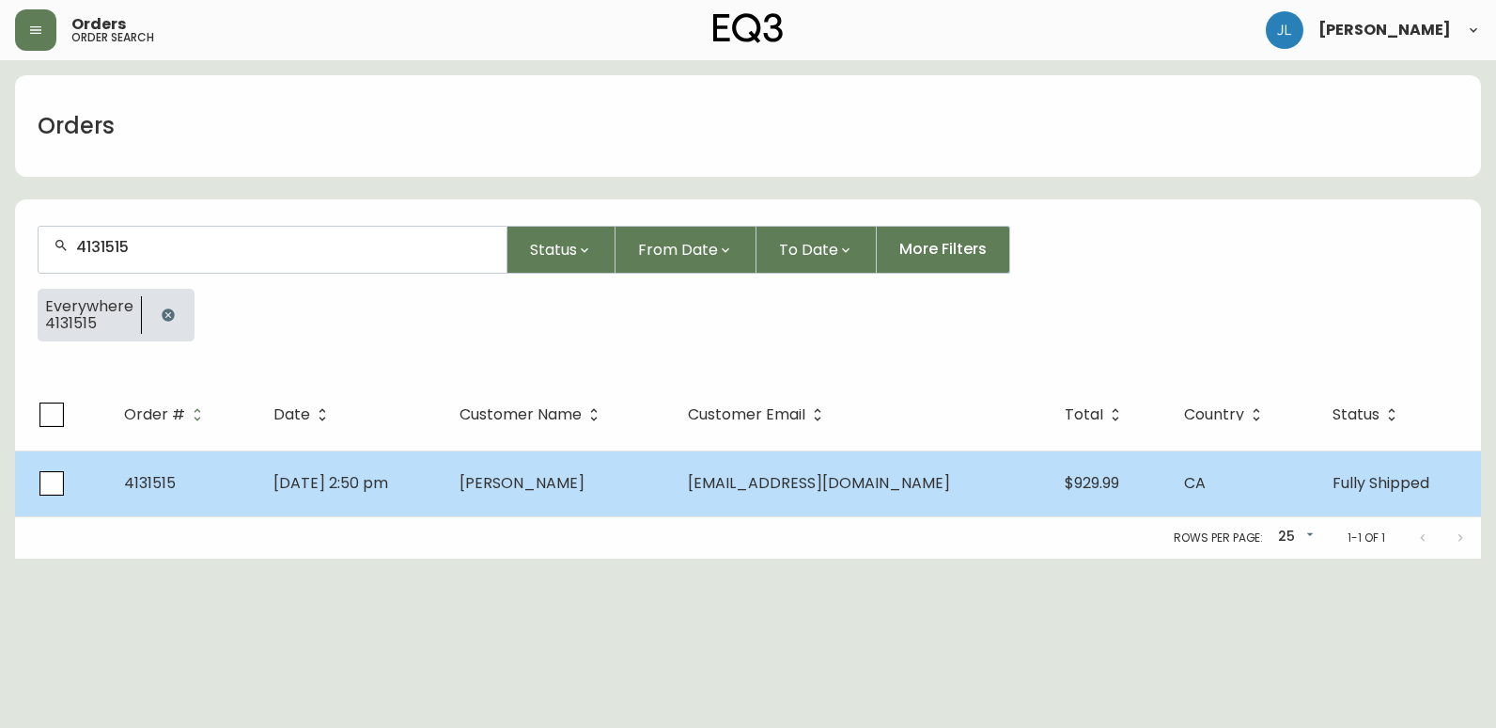
type input "4131515"
click at [446, 473] on td "Mar 08 2025, 2:50 pm" at bounding box center [351, 483] width 187 height 66
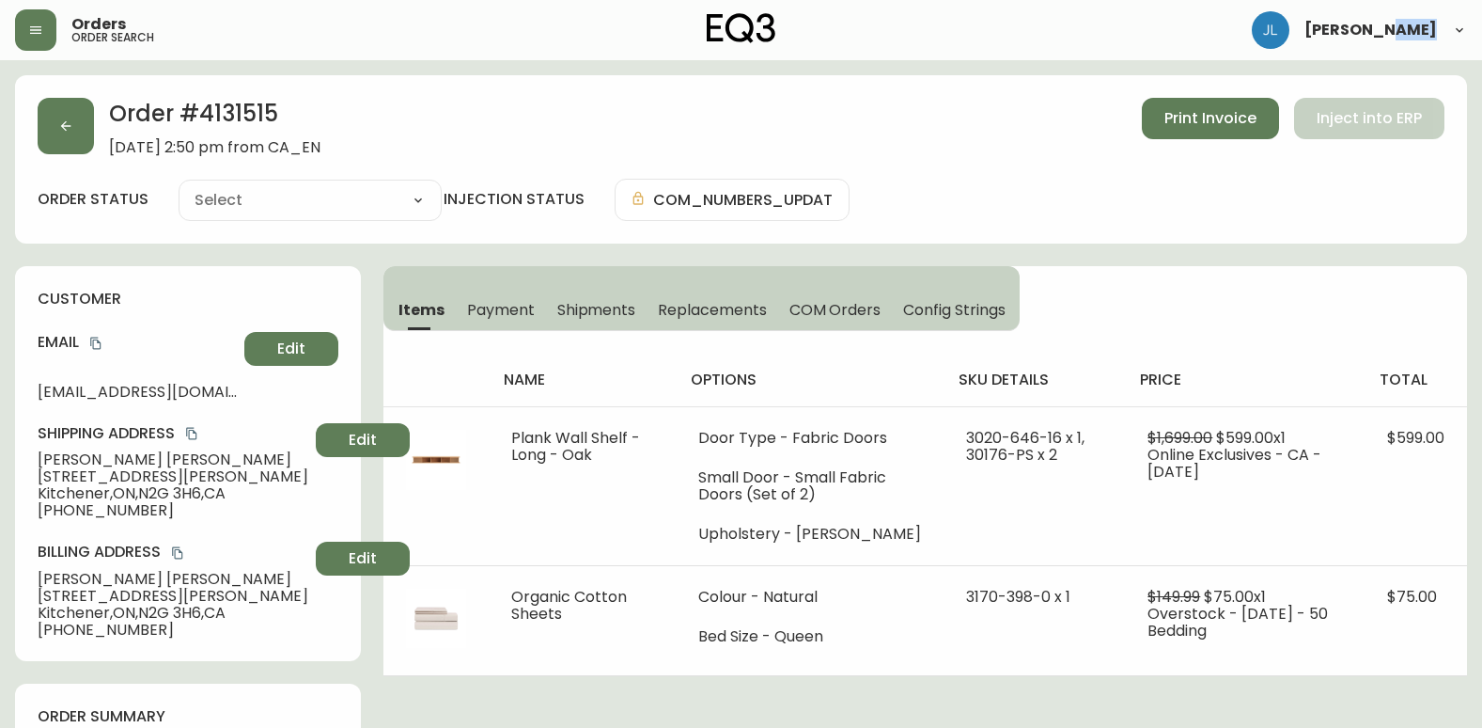
type input "Fully Shipped"
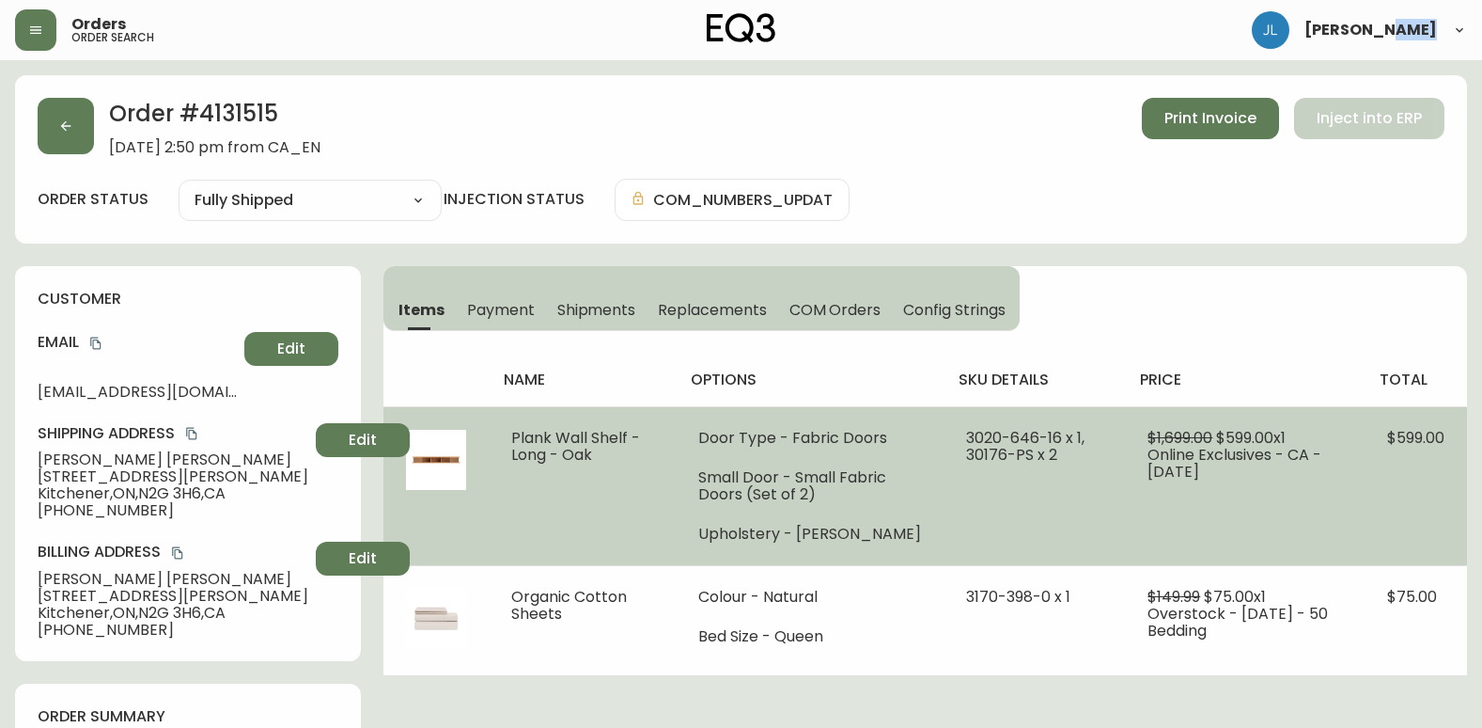
select select "FULLY_SHIPPED"
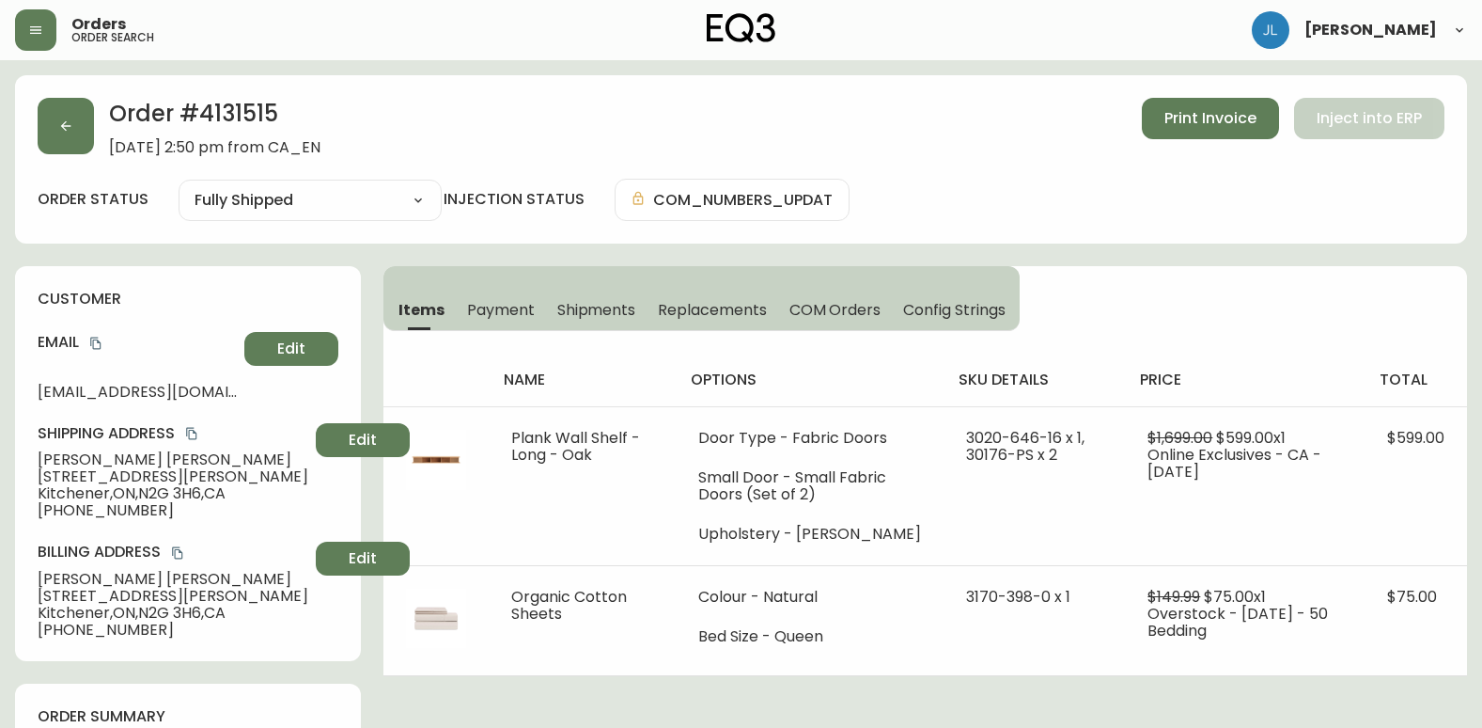
click at [71, 117] on button "button" at bounding box center [66, 126] width 56 height 56
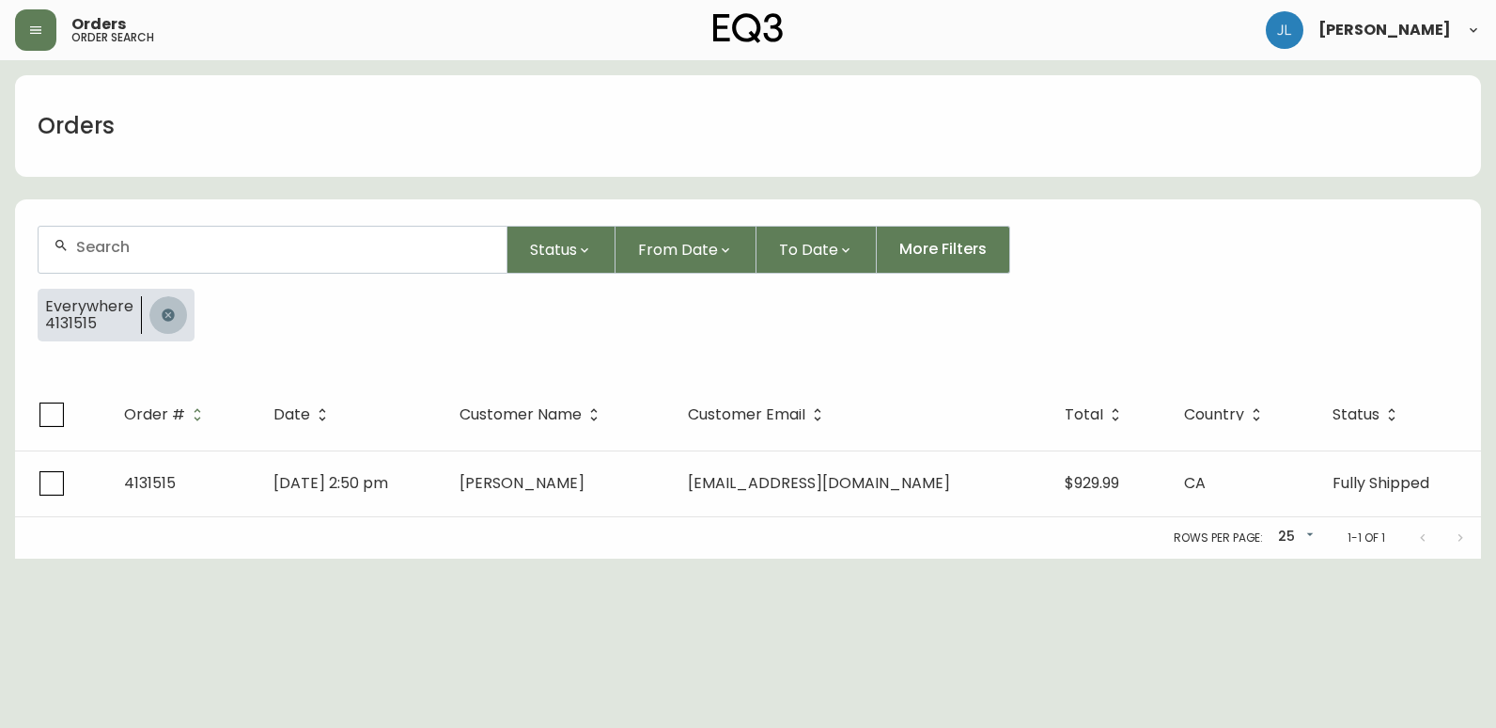
click at [161, 307] on icon "button" at bounding box center [168, 314] width 15 height 15
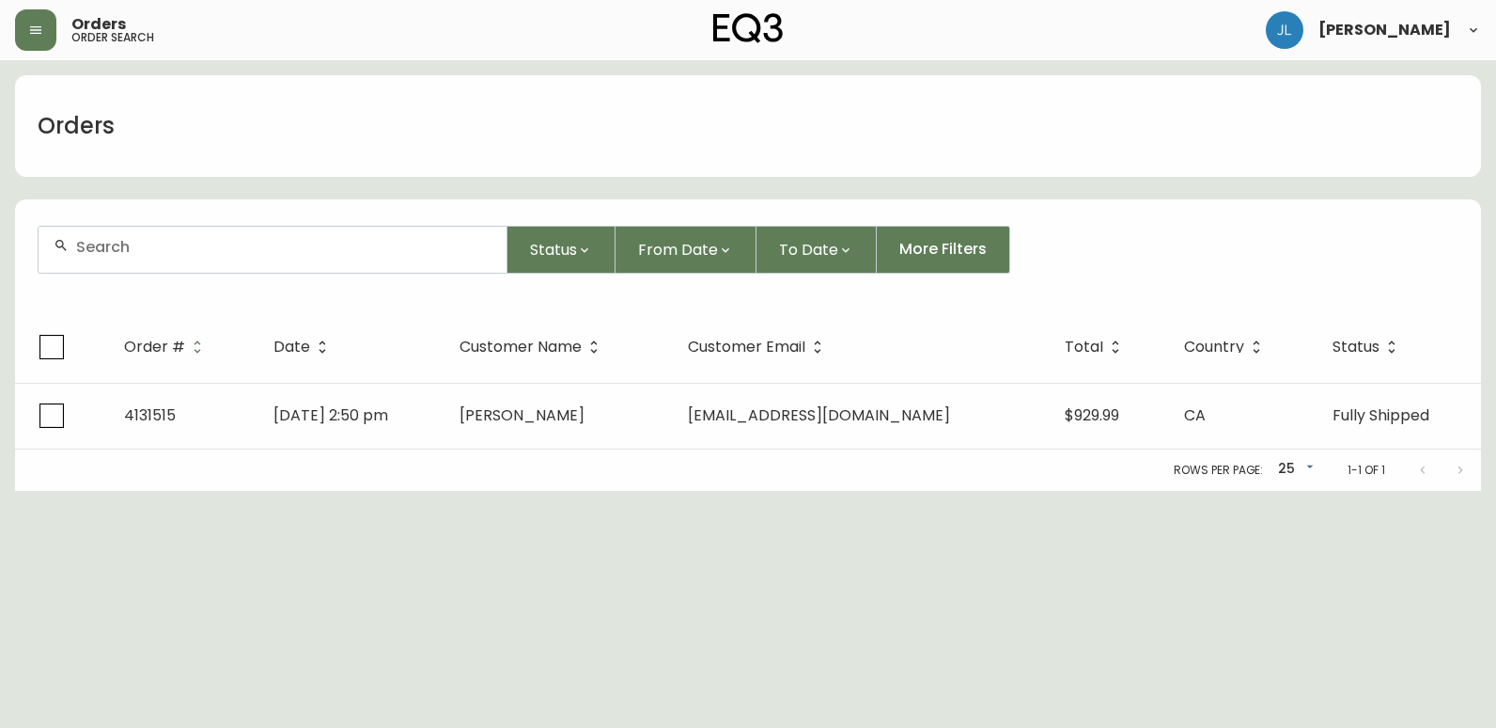
click at [164, 242] on input "text" at bounding box center [283, 247] width 415 height 18
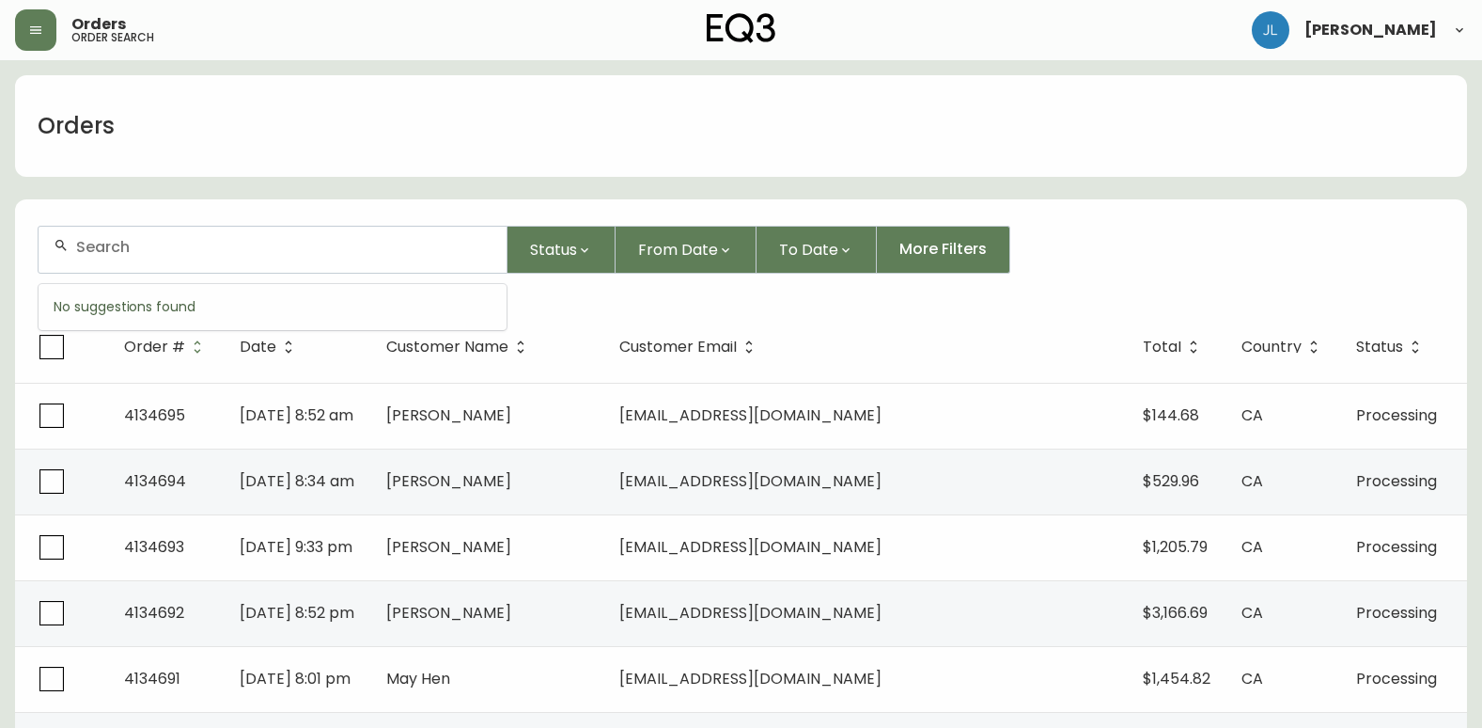
paste input "4134297"
drag, startPoint x: 165, startPoint y: 252, endPoint x: 0, endPoint y: 251, distance: 165.4
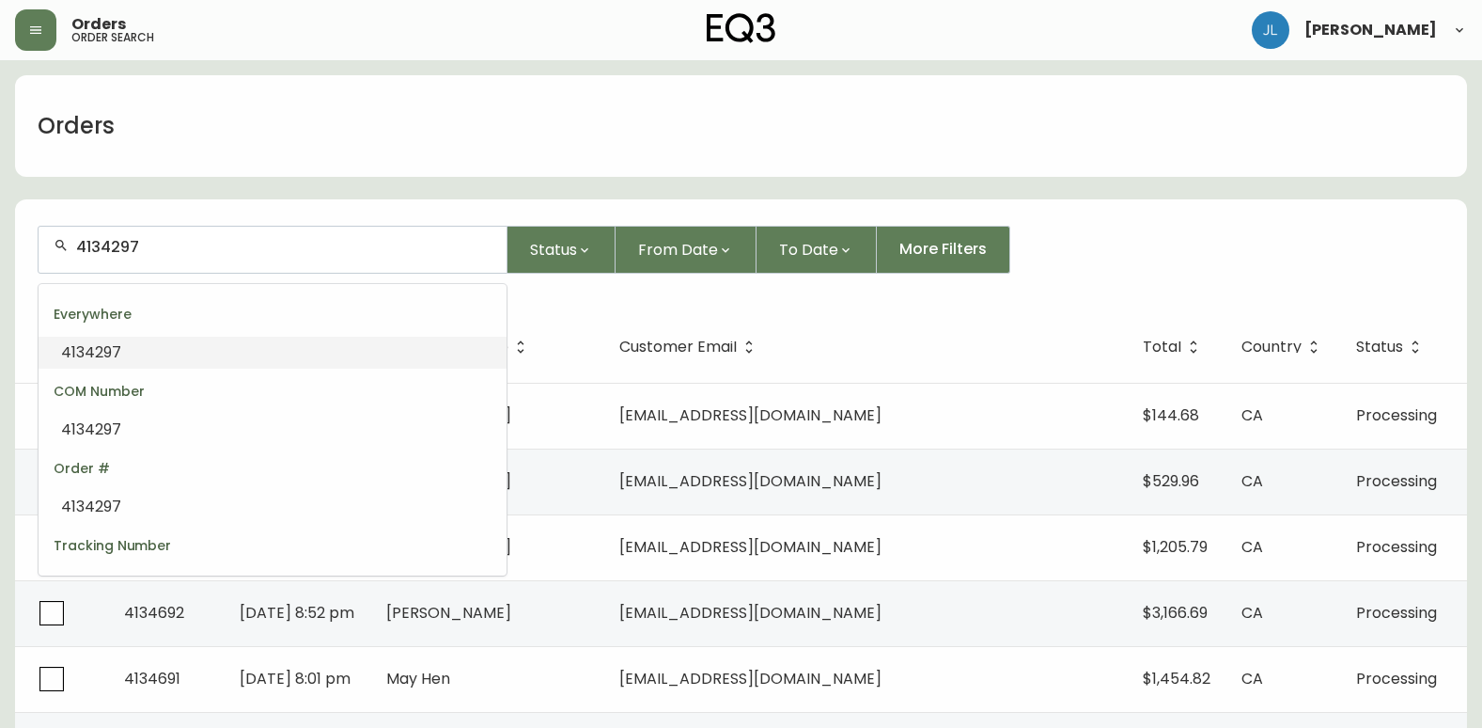
paste input "cm8i27rum3ax00134spss5yrj"
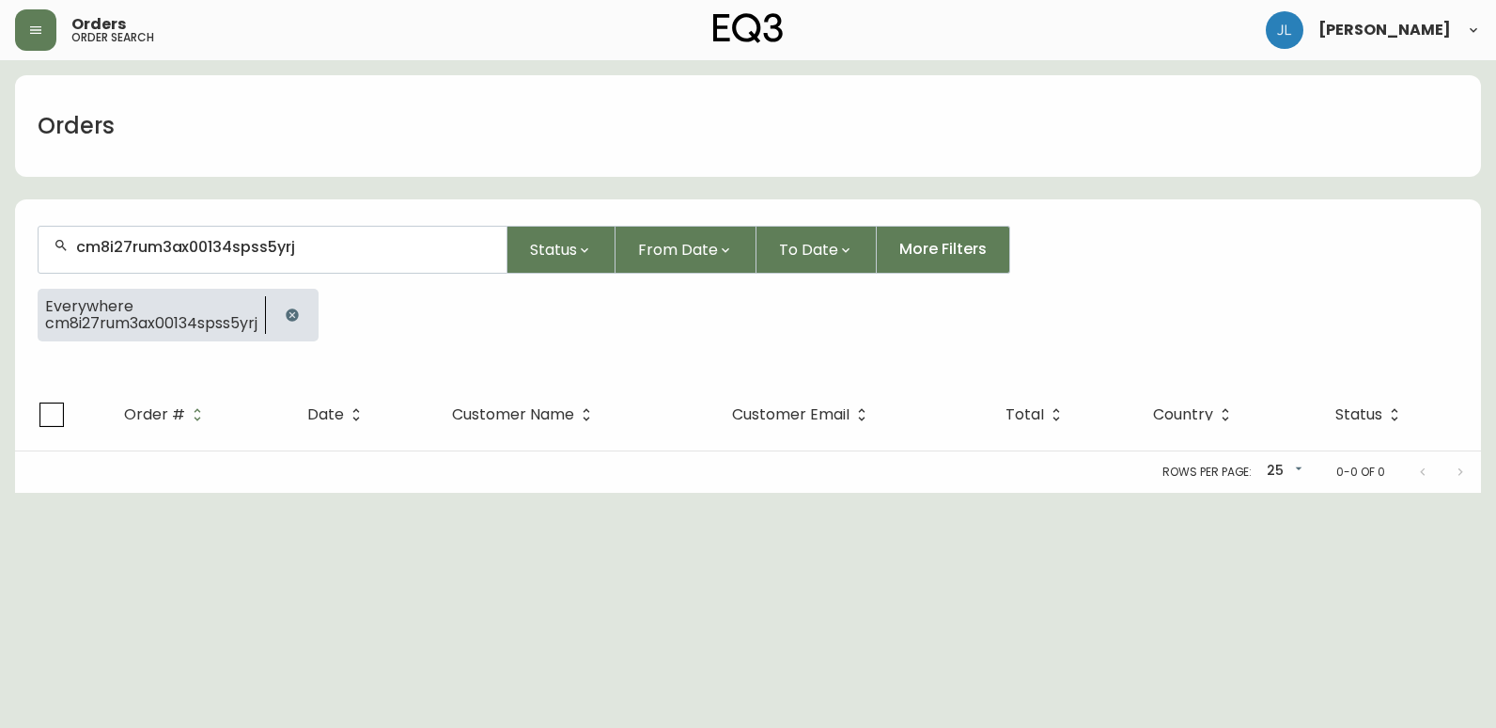
type input "cm8i27rum3ax00134spss5yrj"
click at [294, 319] on icon "button" at bounding box center [292, 314] width 12 height 12
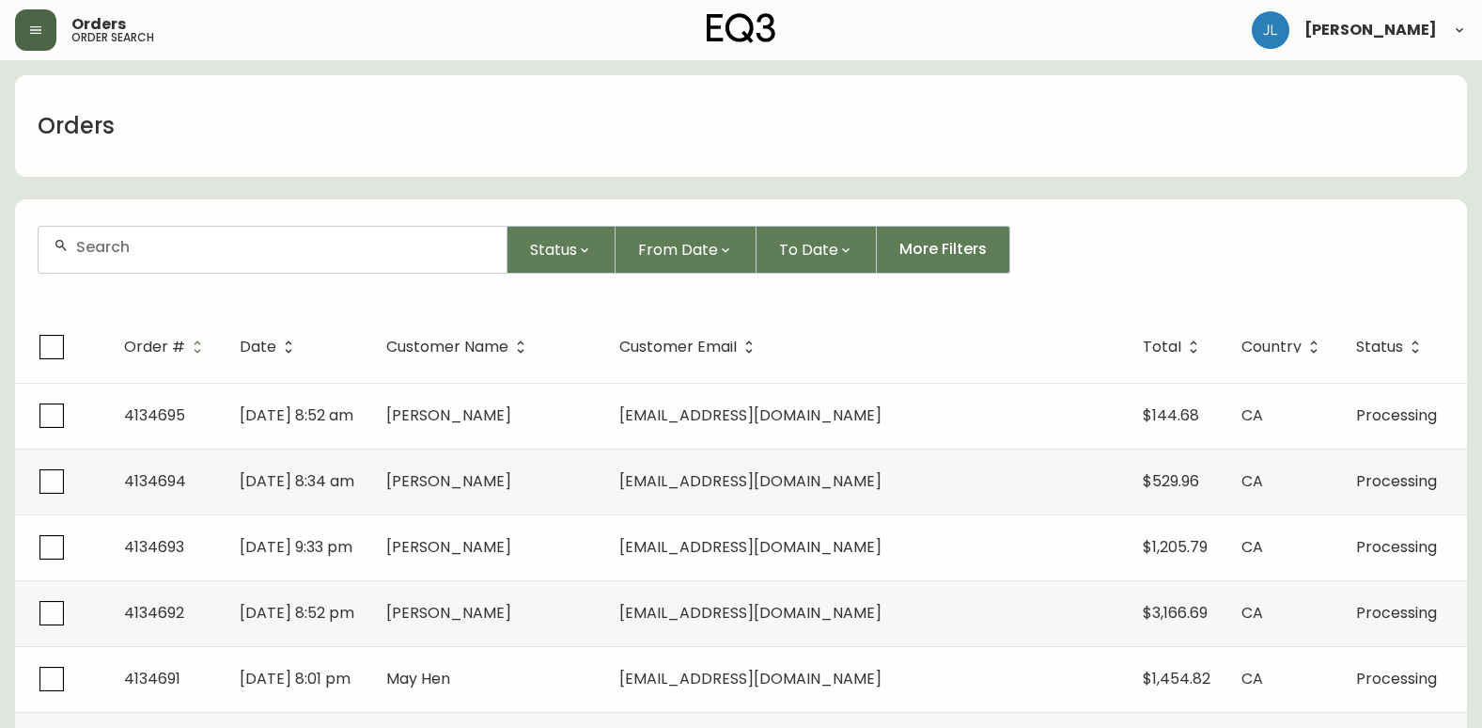
click at [41, 33] on icon "button" at bounding box center [35, 30] width 11 height 8
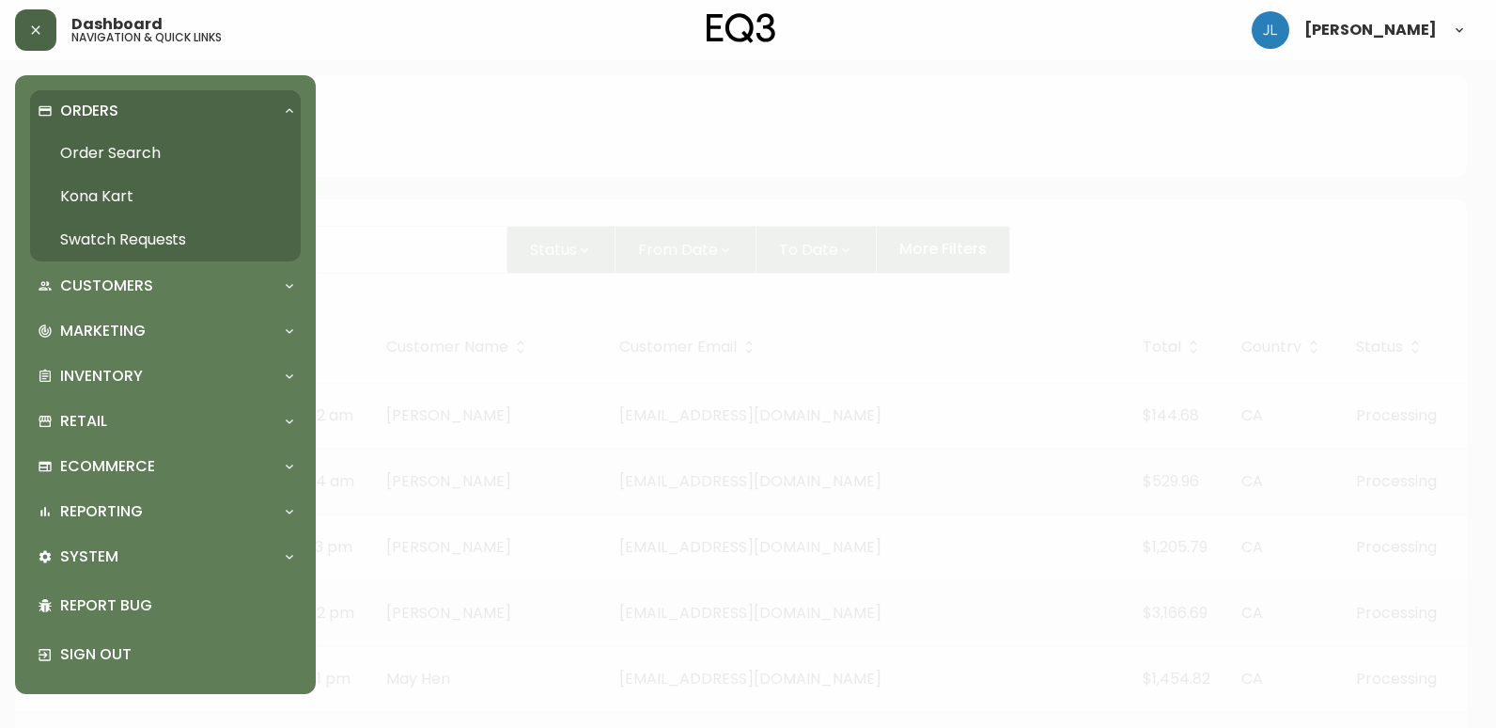
click at [40, 33] on icon "button" at bounding box center [35, 30] width 15 height 15
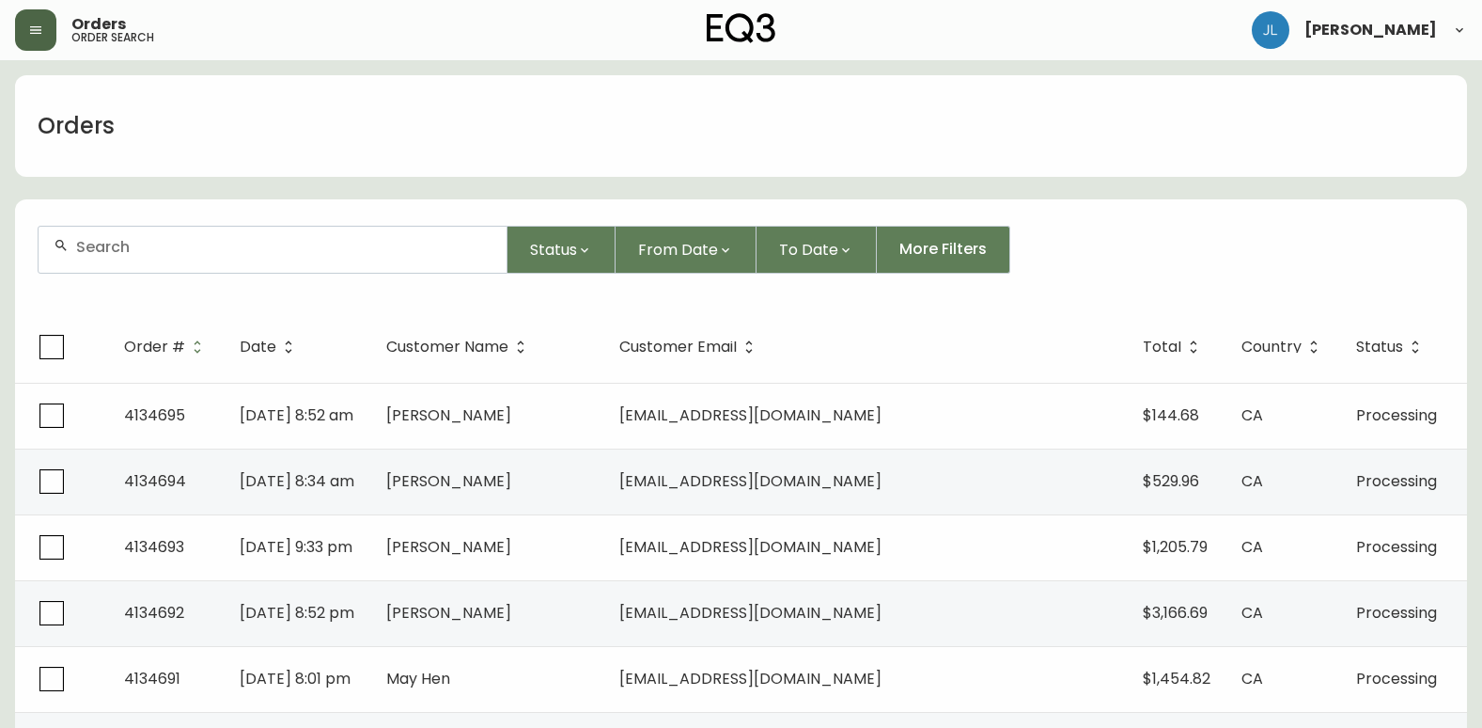
drag, startPoint x: 202, startPoint y: 255, endPoint x: 226, endPoint y: 255, distance: 23.5
click at [201, 255] on input "text" at bounding box center [283, 247] width 415 height 18
paste input "catherine@bigcoattv.com"
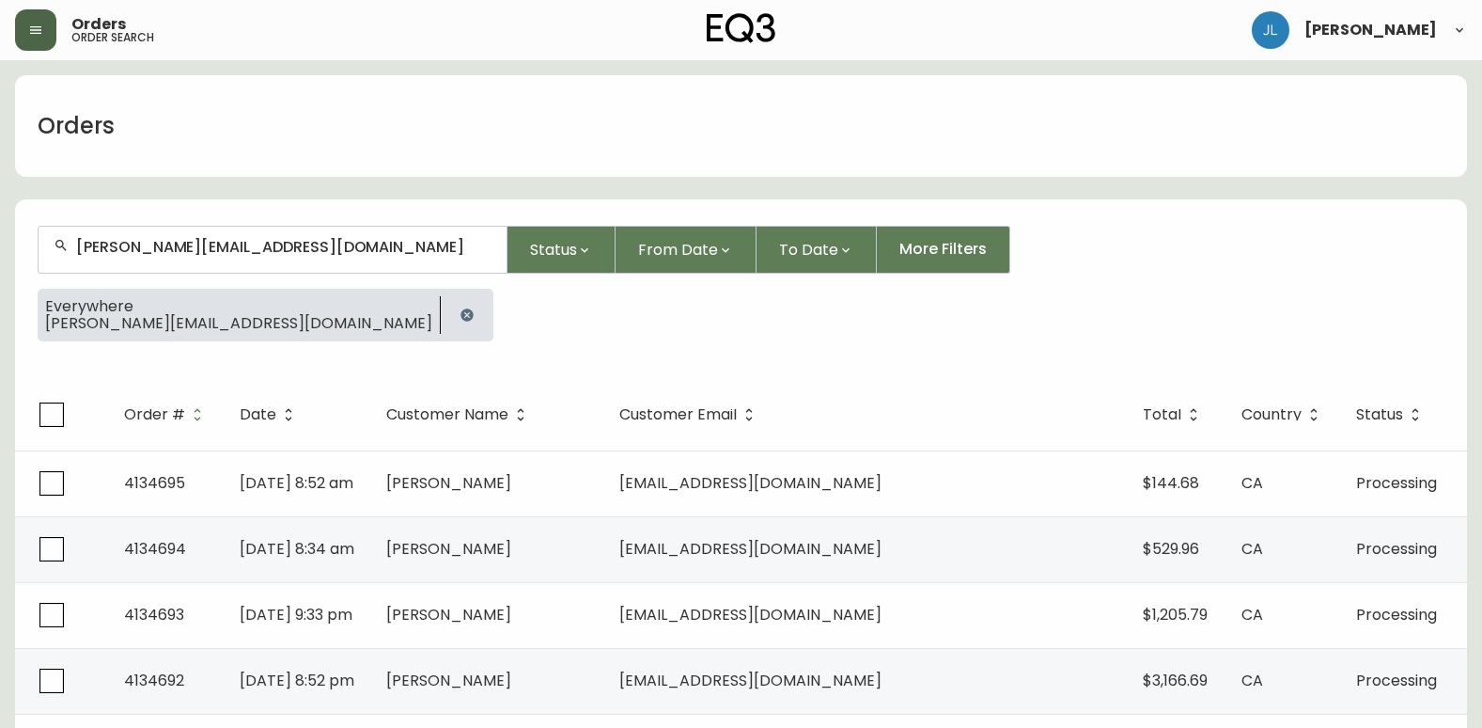
type input "catherine@bigcoattv.com"
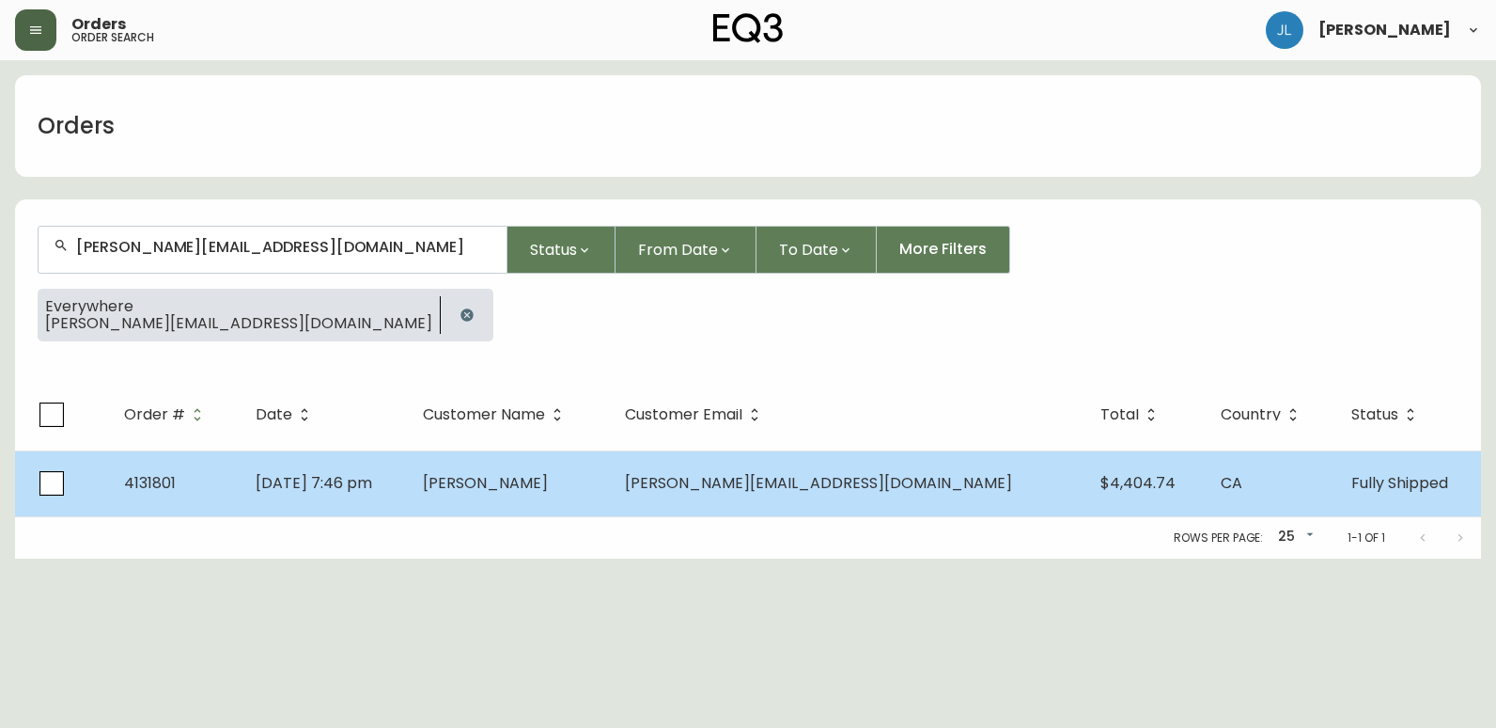
click at [507, 456] on td "Catherine Fogarty" at bounding box center [508, 483] width 201 height 66
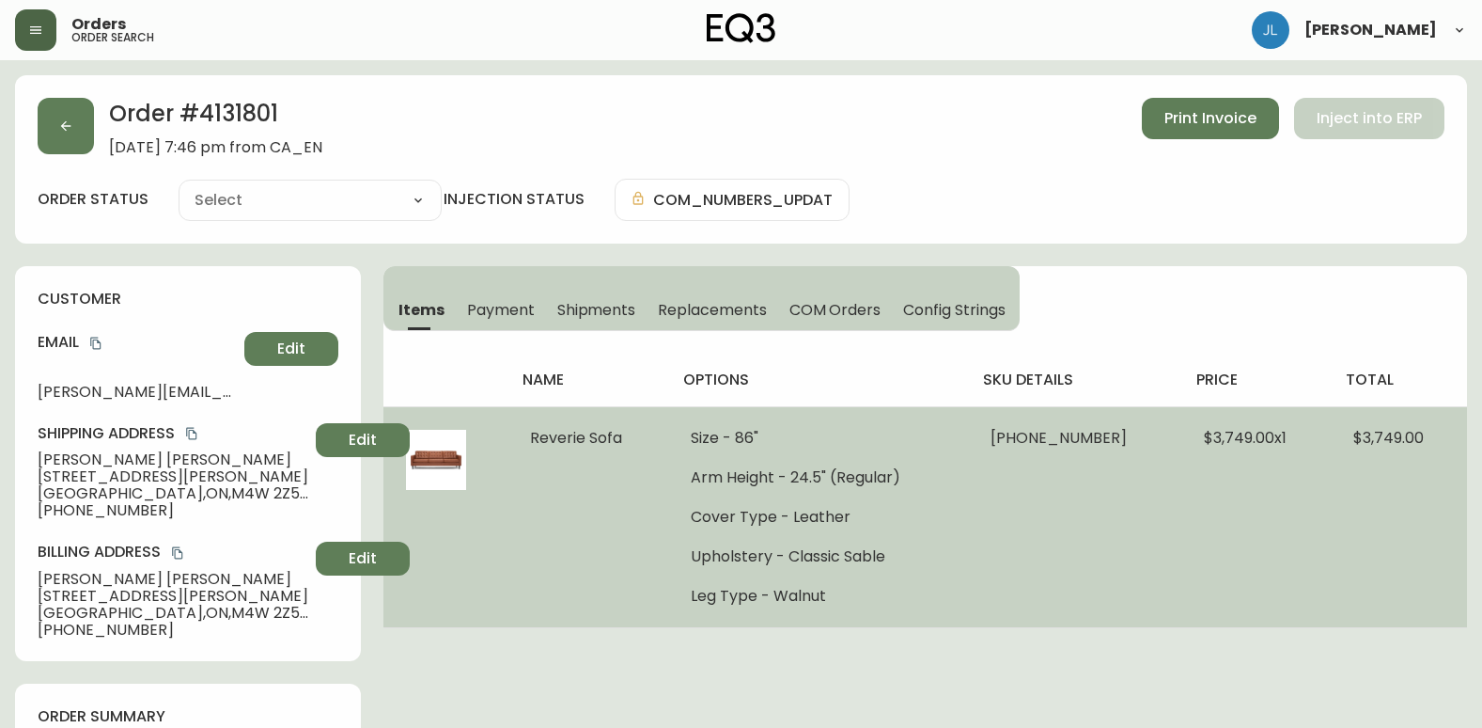
type input "Fully Shipped"
select select "FULLY_SHIPPED"
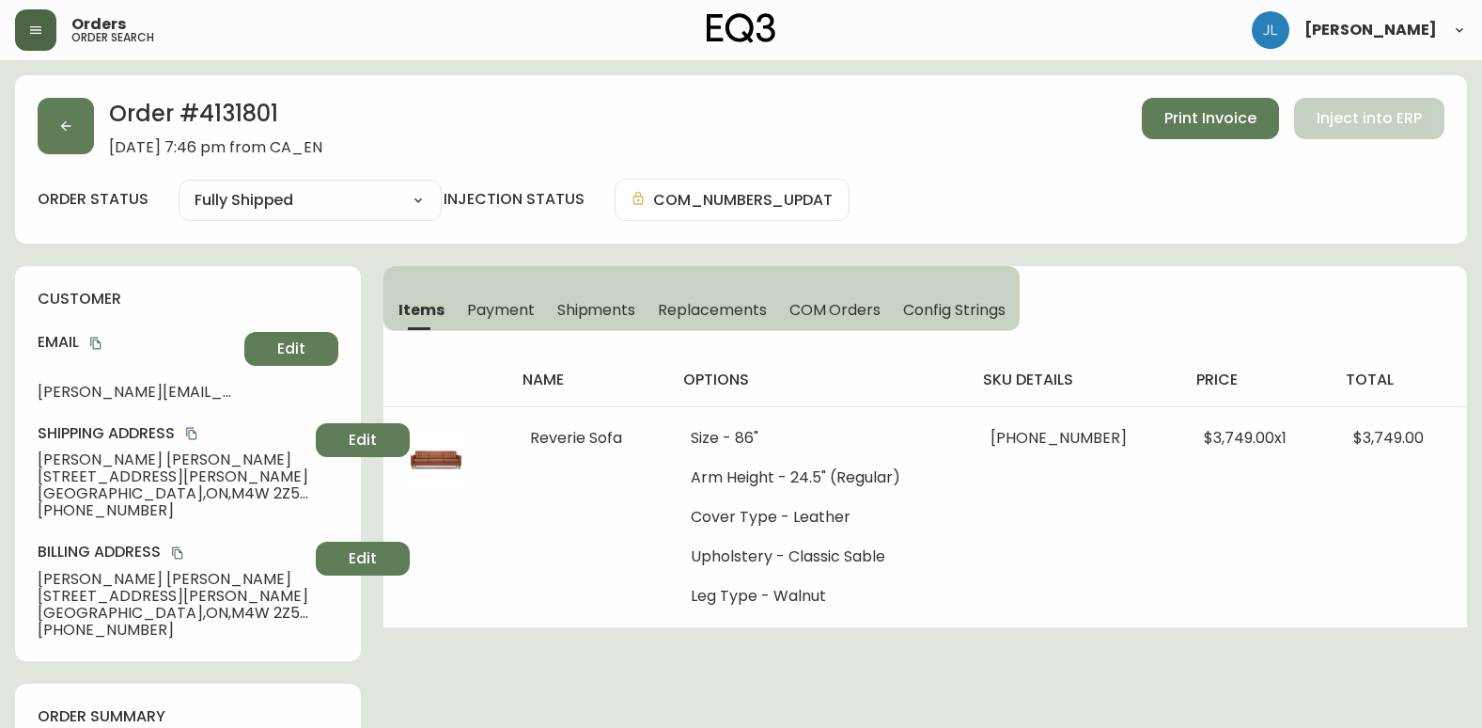
click at [609, 310] on span "Shipments" at bounding box center [596, 310] width 79 height 20
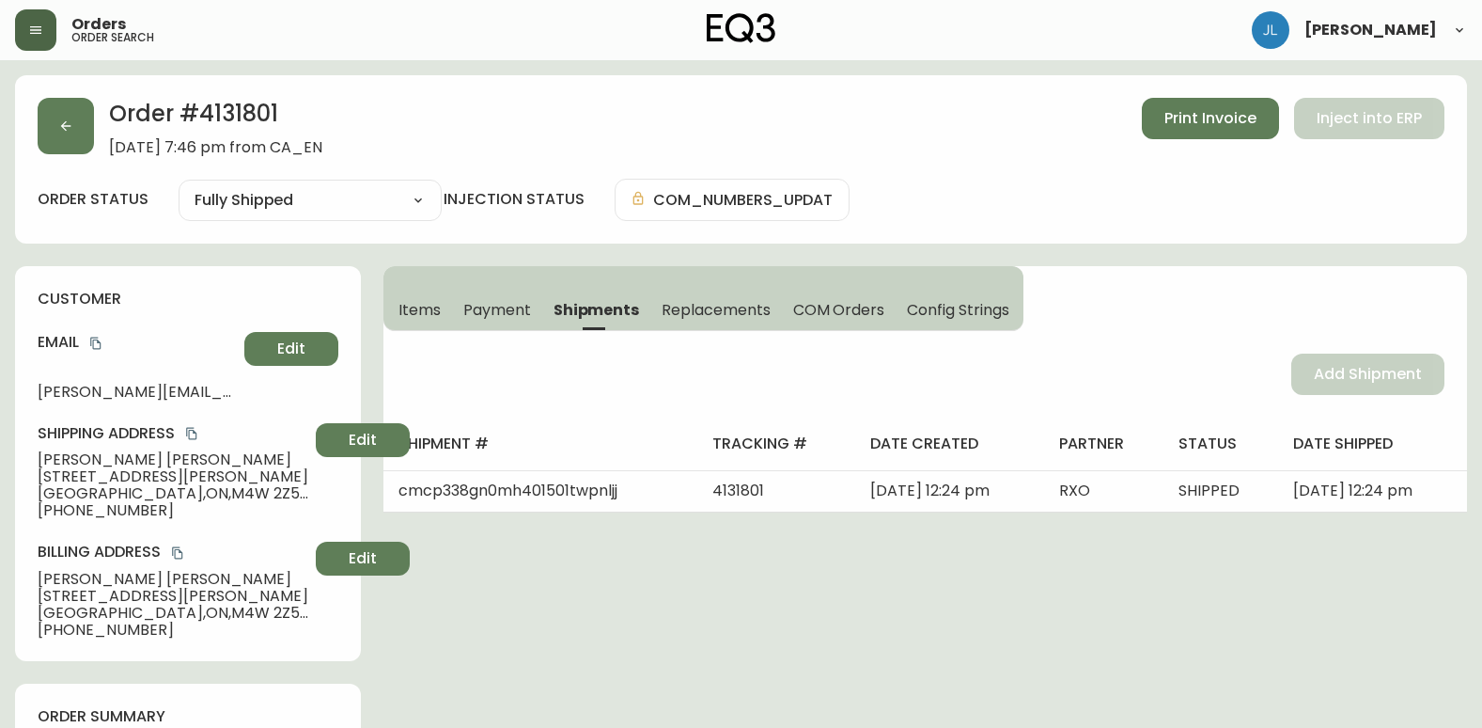
drag, startPoint x: 242, startPoint y: 106, endPoint x: 187, endPoint y: 106, distance: 54.5
click at [187, 106] on h2 "Order # 4131801" at bounding box center [215, 118] width 213 height 41
click at [322, 117] on h2 "Order # 4131801" at bounding box center [215, 118] width 213 height 41
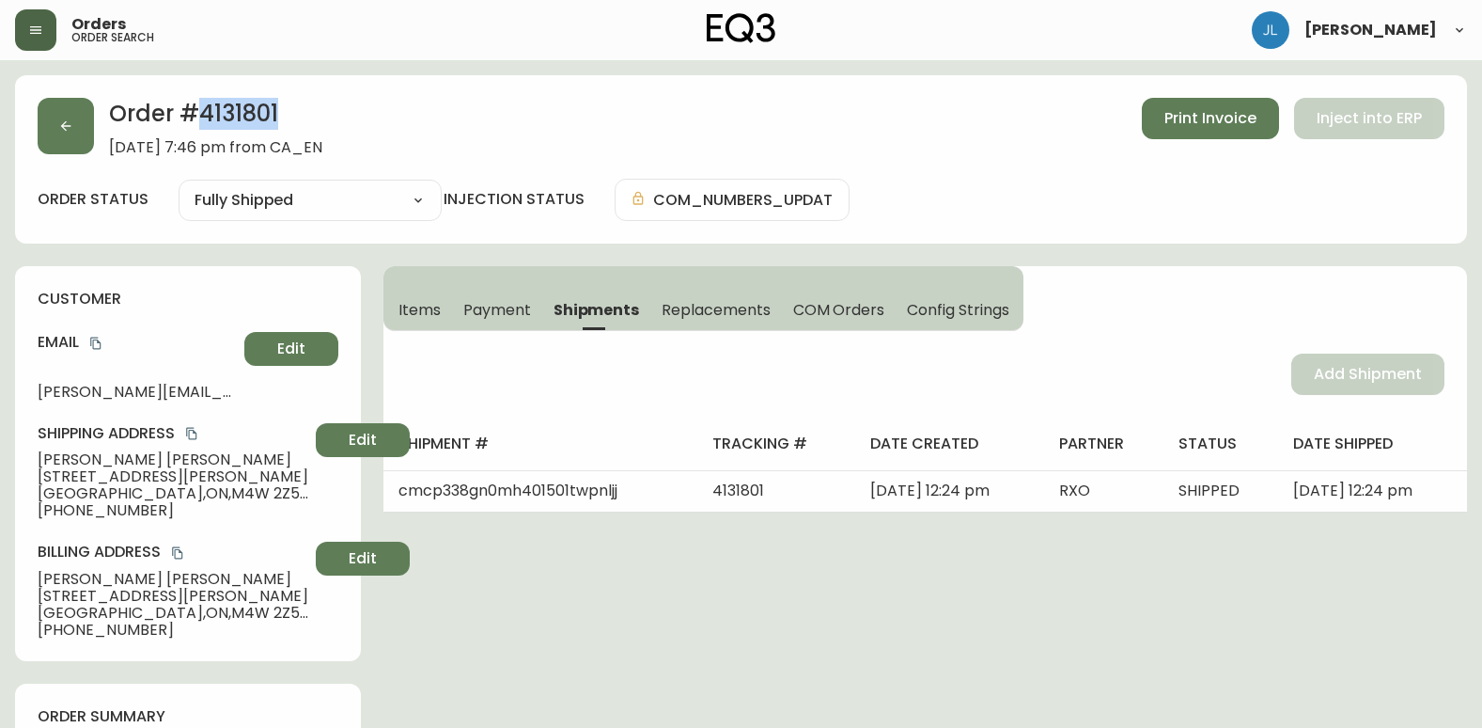
drag, startPoint x: 351, startPoint y: 117, endPoint x: 199, endPoint y: 113, distance: 151.4
click at [199, 113] on h2 "Order # 4131801" at bounding box center [215, 118] width 213 height 41
copy h2 "4131801"
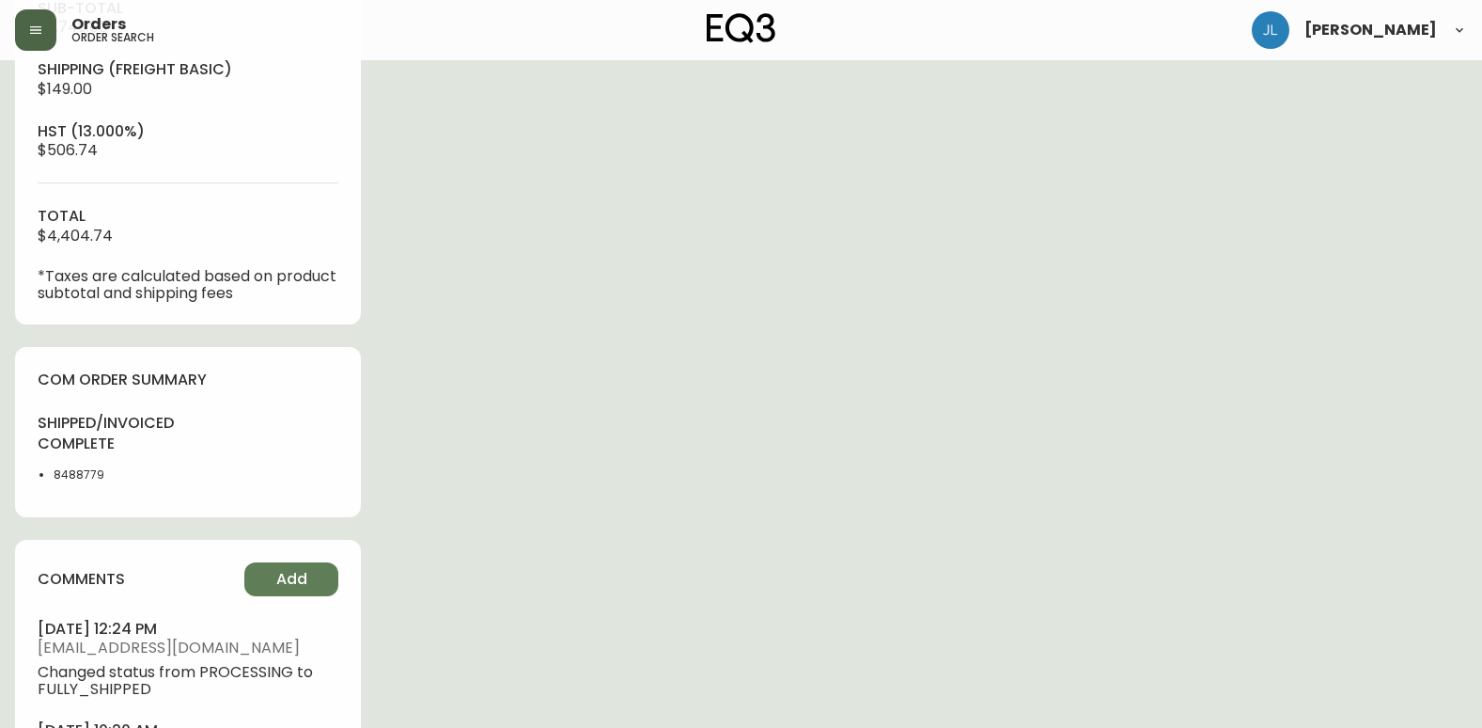
scroll to position [752, 0]
drag, startPoint x: 153, startPoint y: 481, endPoint x: 41, endPoint y: 490, distance: 112.2
click at [41, 490] on div "shipped/invoiced complete 8488779" at bounding box center [188, 453] width 301 height 82
copy li "8488779"
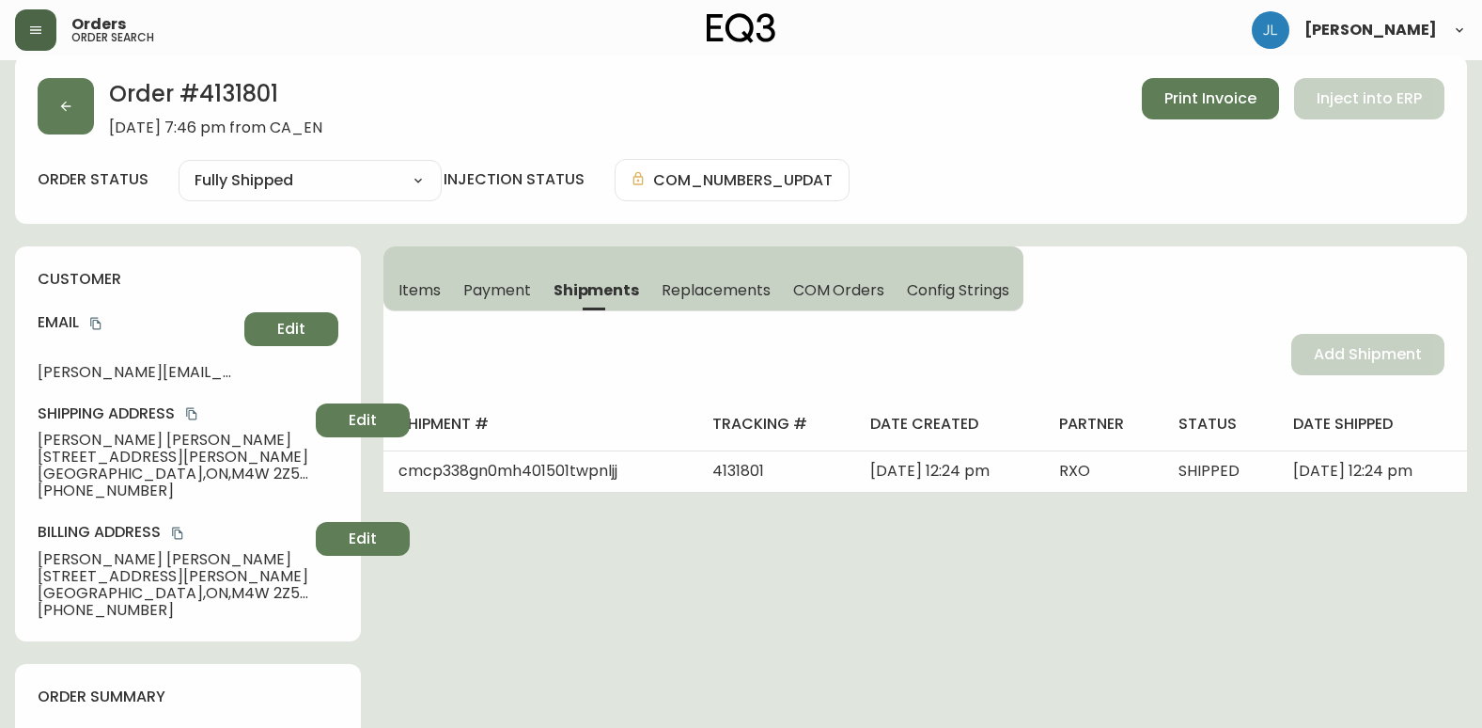
scroll to position [0, 0]
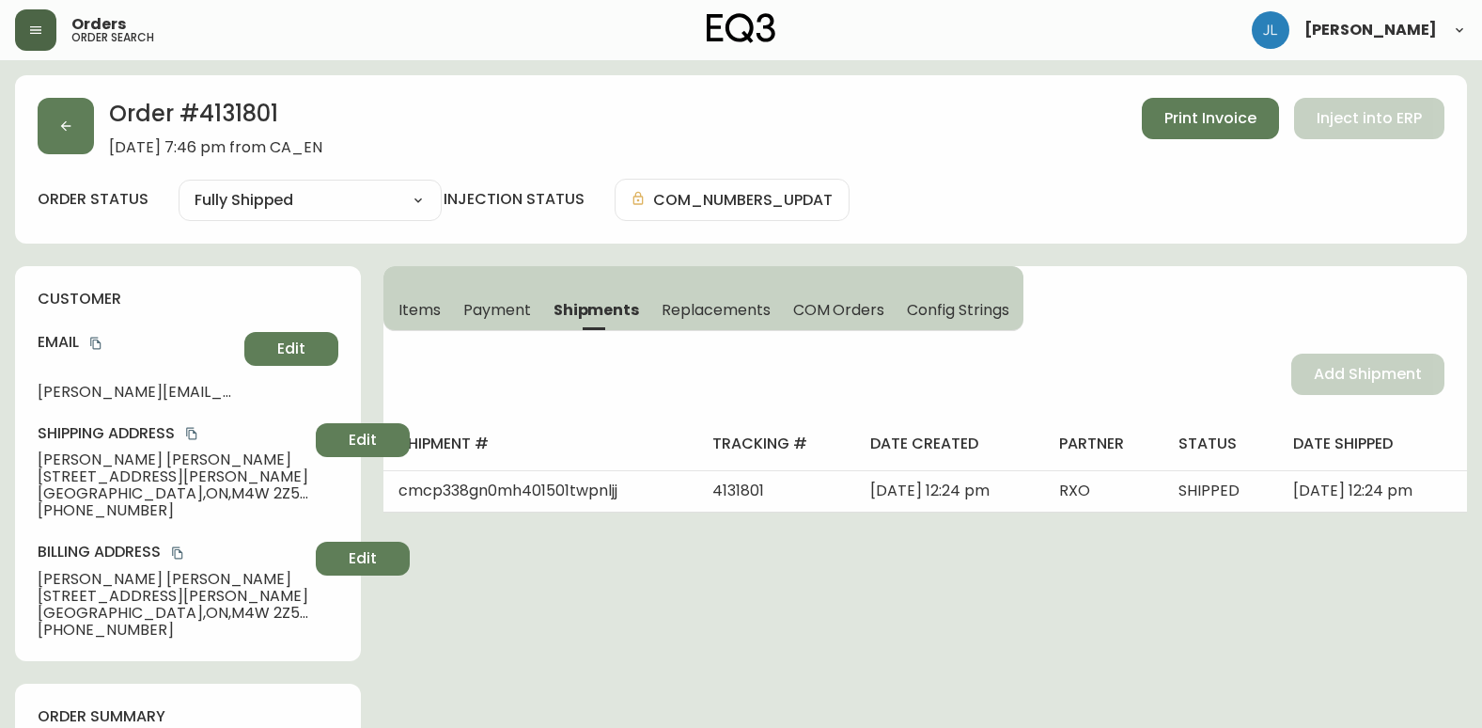
drag, startPoint x: 402, startPoint y: 302, endPoint x: 481, endPoint y: 330, distance: 83.8
click at [402, 302] on span "Items" at bounding box center [420, 310] width 42 height 20
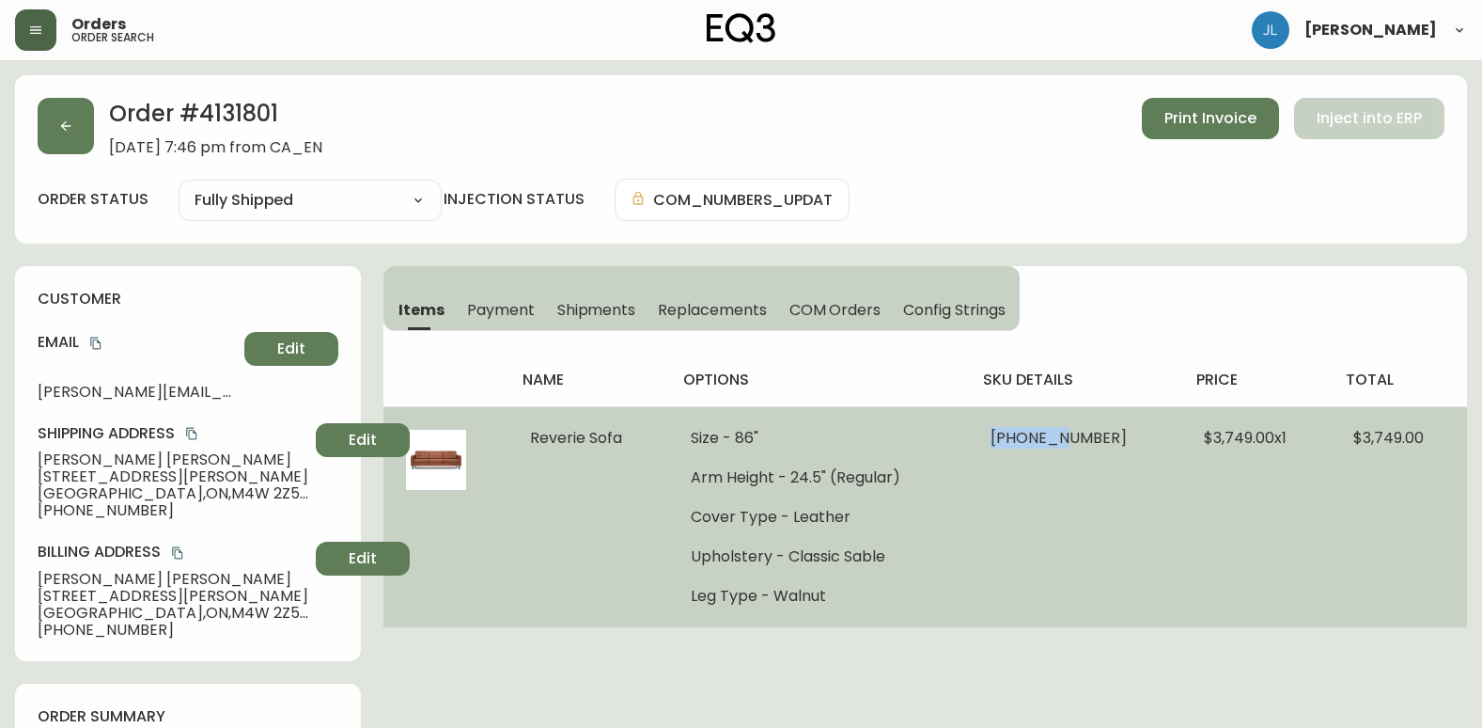
drag, startPoint x: 1016, startPoint y: 442, endPoint x: 1090, endPoint y: 436, distance: 74.5
click at [1090, 436] on td "37095-01 x 1" at bounding box center [1074, 516] width 213 height 221
copy span "37095-01"
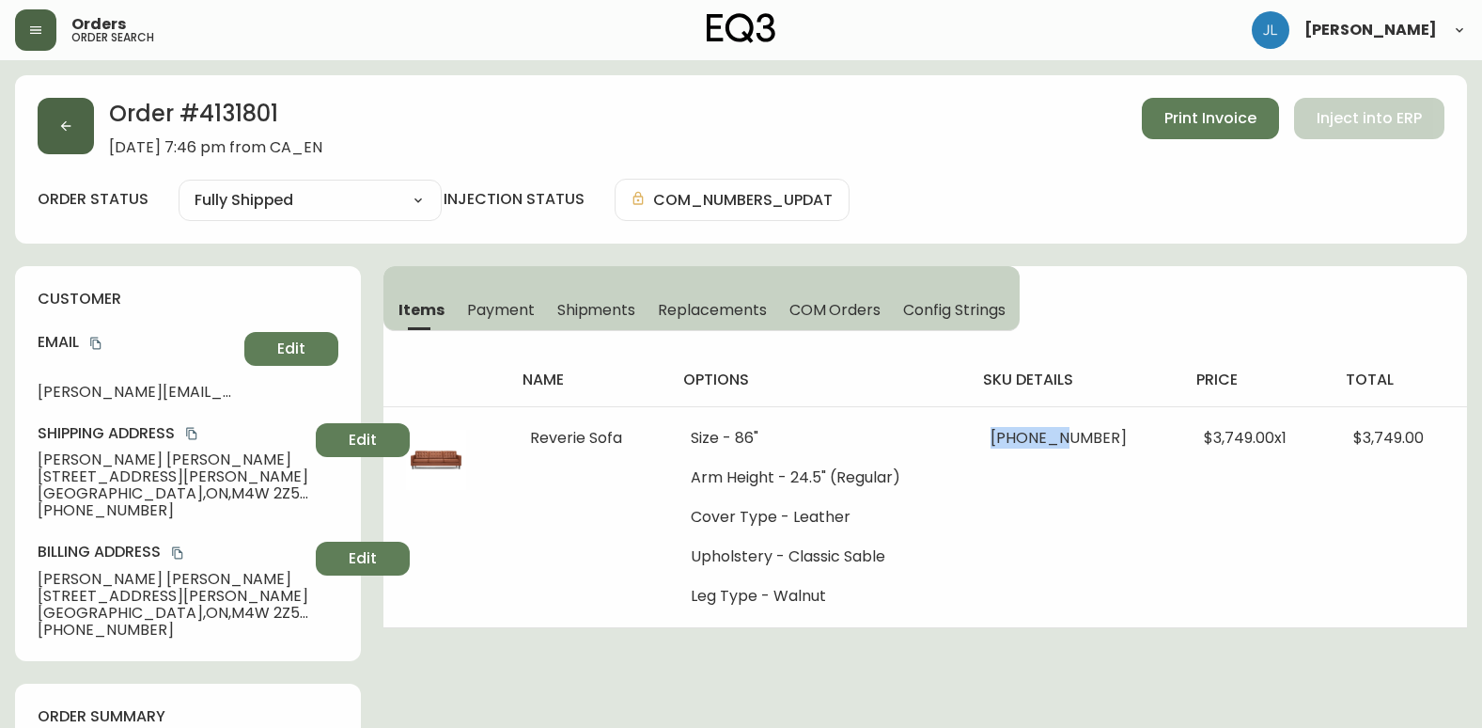
click at [39, 103] on button "button" at bounding box center [66, 126] width 56 height 56
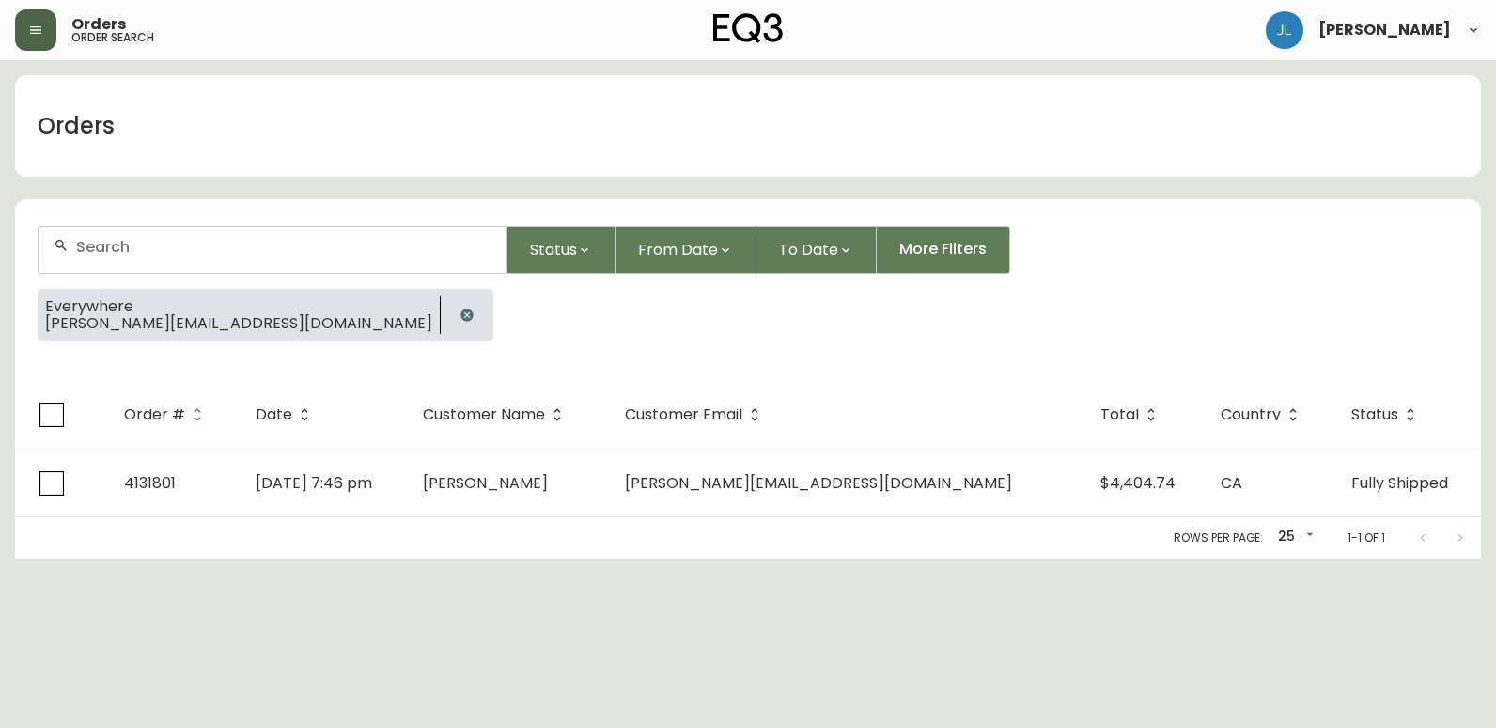
click at [460, 308] on icon "button" at bounding box center [467, 314] width 15 height 15
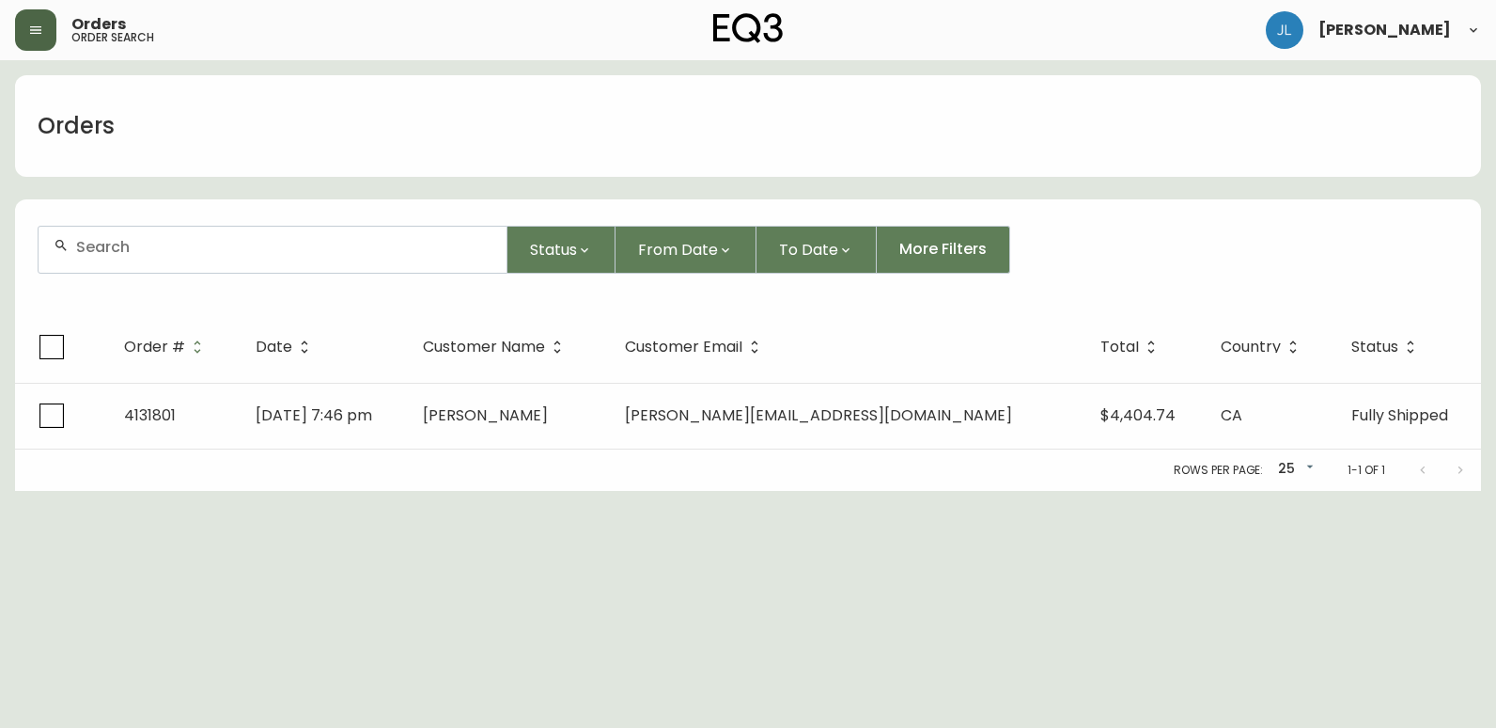
click at [261, 260] on div at bounding box center [273, 250] width 468 height 46
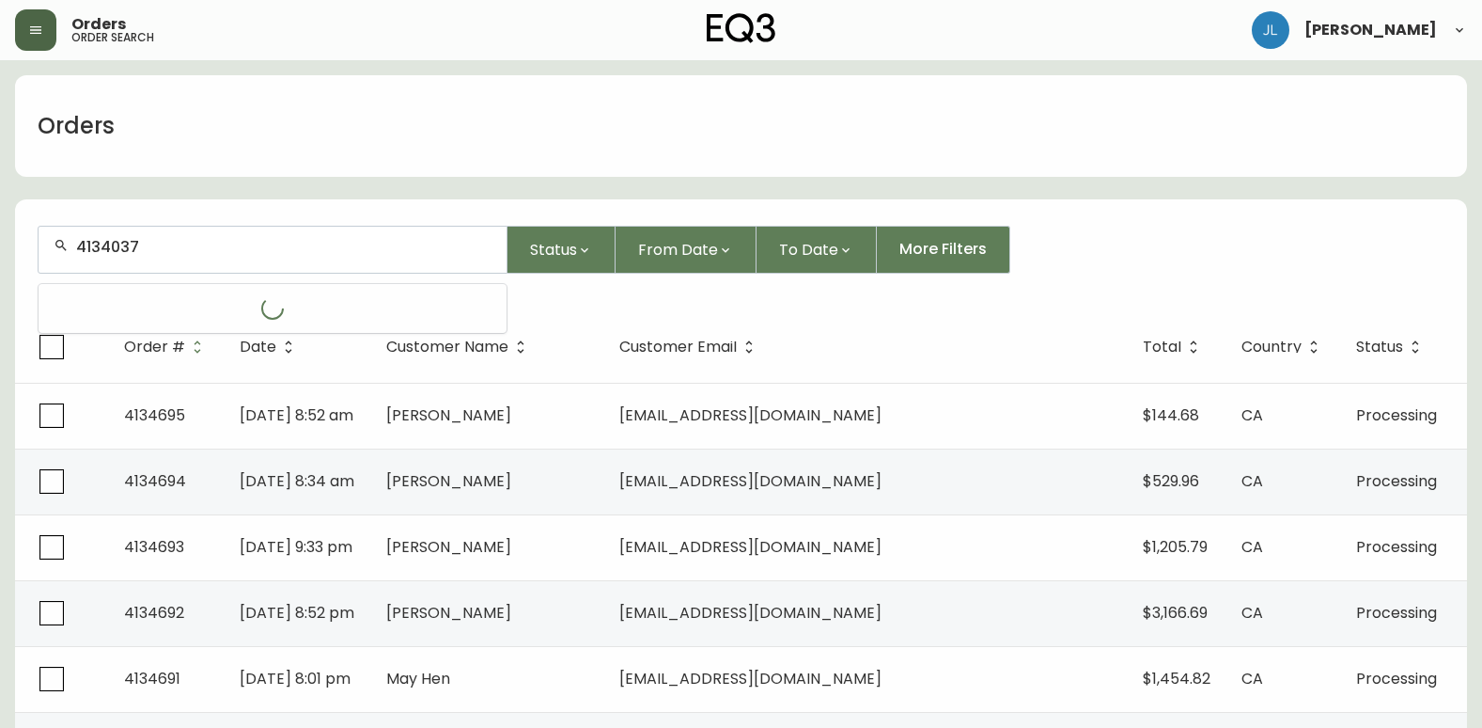
type input "4134037"
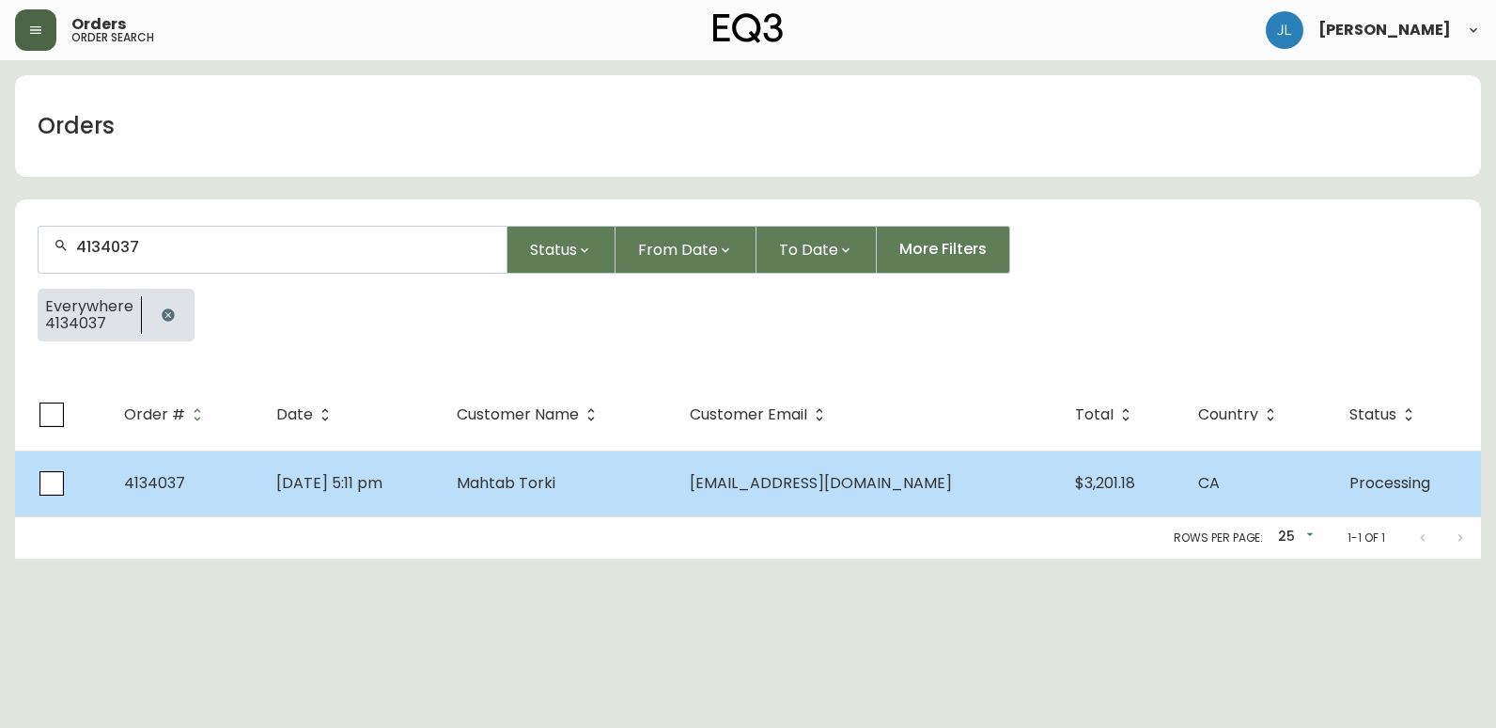
click at [441, 465] on td "Jul 07 2025, 5:11 pm" at bounding box center [351, 483] width 180 height 66
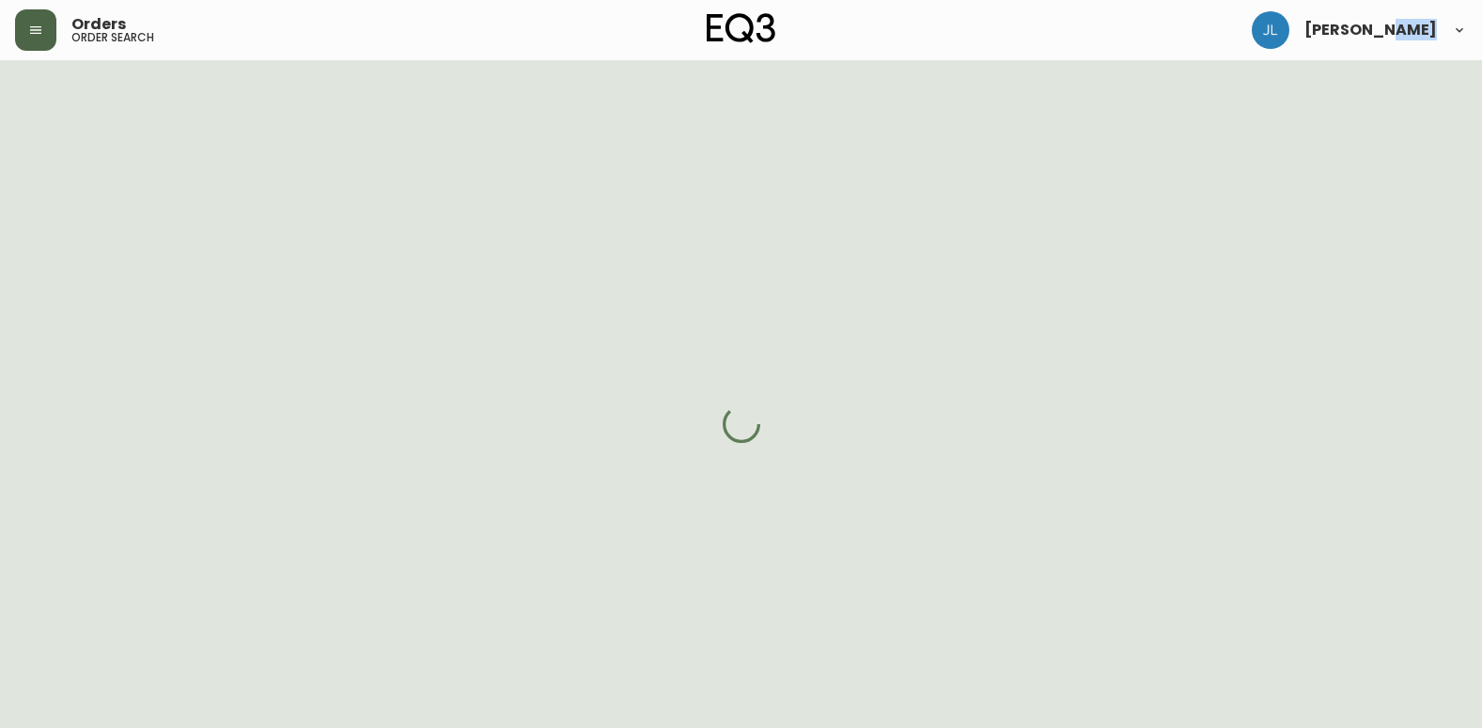
click at [496, 465] on div at bounding box center [741, 424] width 1482 height 728
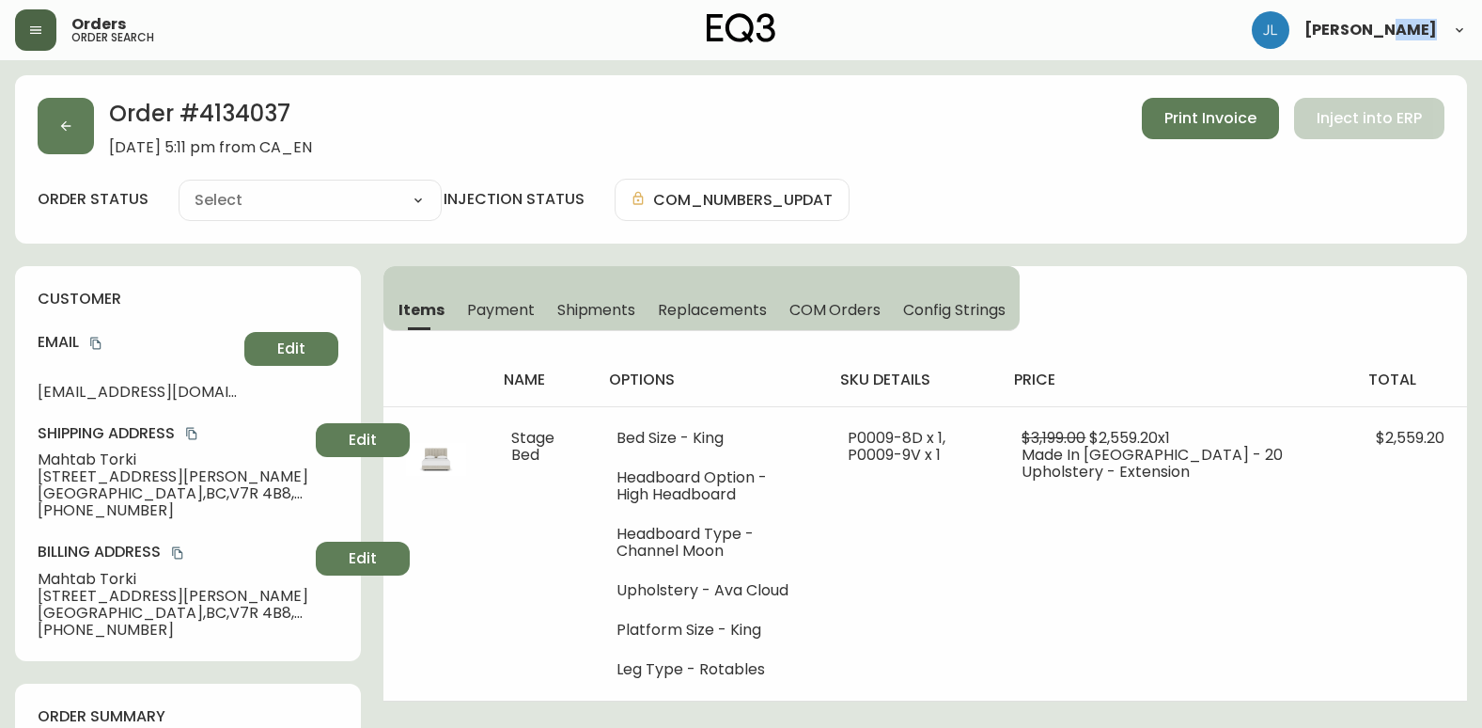
type input "Processing"
select select "PROCESSING"
click at [494, 150] on div "Order # 4134037 July 7, 2025 at 5:11 pm from CA_EN Print Invoice Inject into ERP" at bounding box center [741, 127] width 1407 height 58
drag, startPoint x: 1402, startPoint y: 268, endPoint x: 1363, endPoint y: 296, distance: 47.8
click at [1394, 269] on div "Items Payment Shipments Replacements COM Orders Config Strings name options sku…" at bounding box center [926, 483] width 1084 height 435
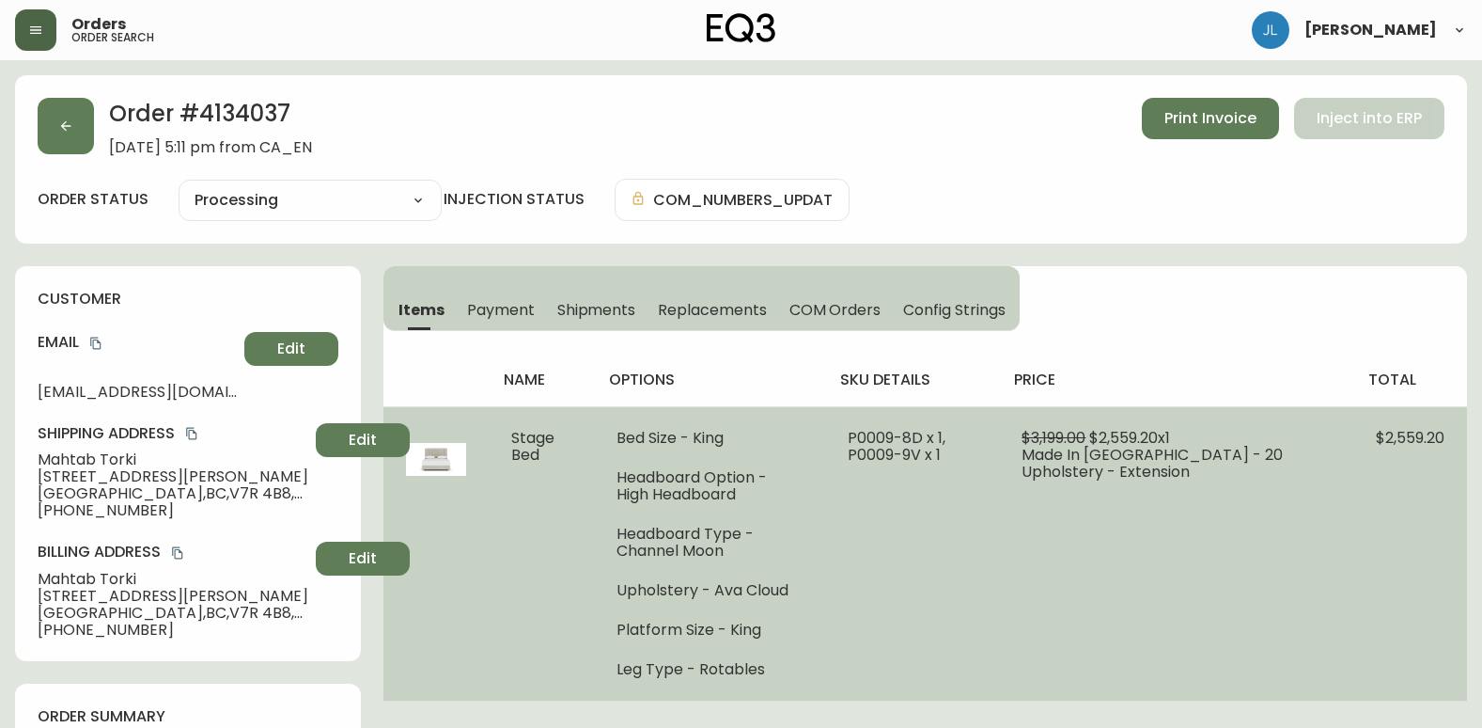
click at [531, 447] on span "Stage Bed" at bounding box center [532, 446] width 43 height 39
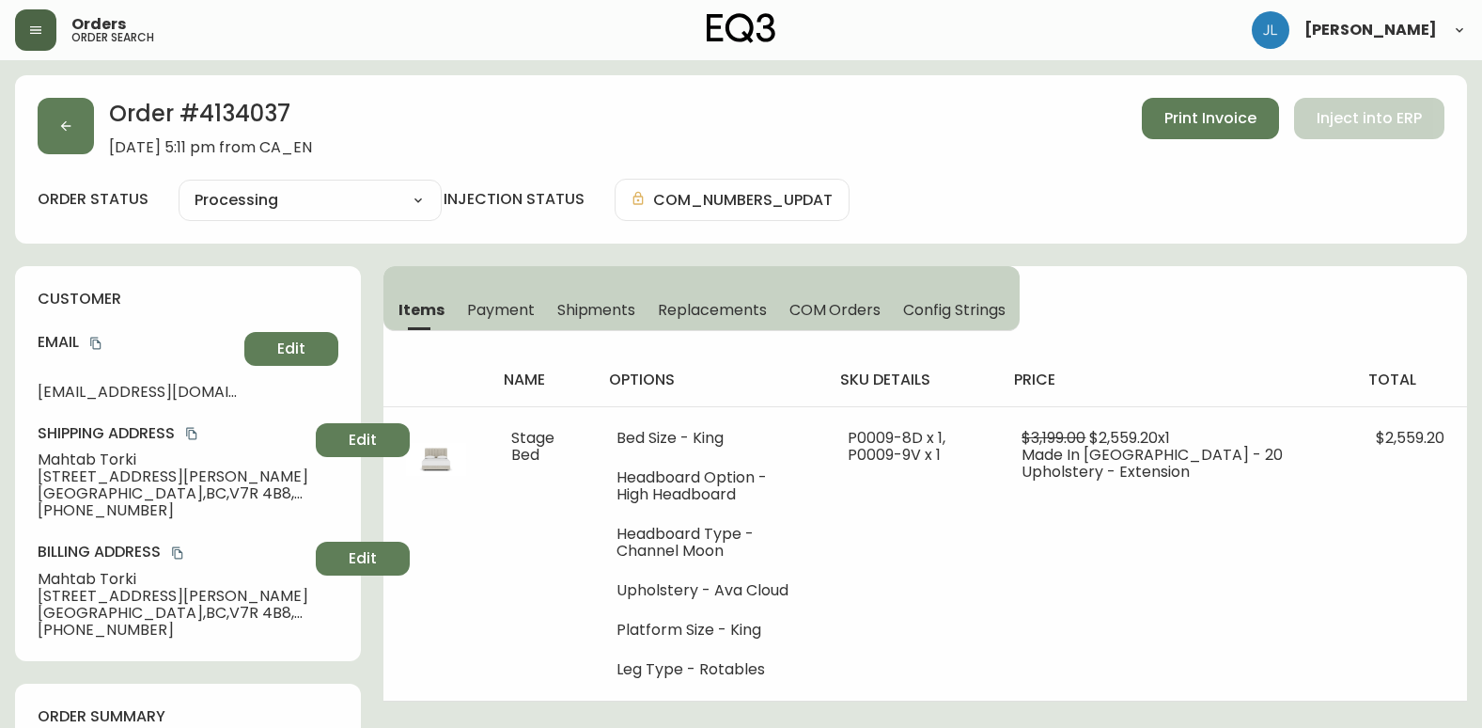
click at [1300, 281] on div "Items Payment Shipments Replacements COM Orders Config Strings name options sku…" at bounding box center [926, 483] width 1084 height 435
click at [586, 129] on div "Order # 4134037 July 7, 2025 at 5:11 pm from CA_EN Print Invoice Inject into ERP" at bounding box center [741, 127] width 1407 height 58
click at [1026, 280] on div "Items Payment Shipments Replacements COM Orders Config Strings name options sku…" at bounding box center [926, 483] width 1084 height 435
click at [1110, 268] on div "Items Payment Shipments Replacements COM Orders Config Strings name options sku…" at bounding box center [926, 483] width 1084 height 435
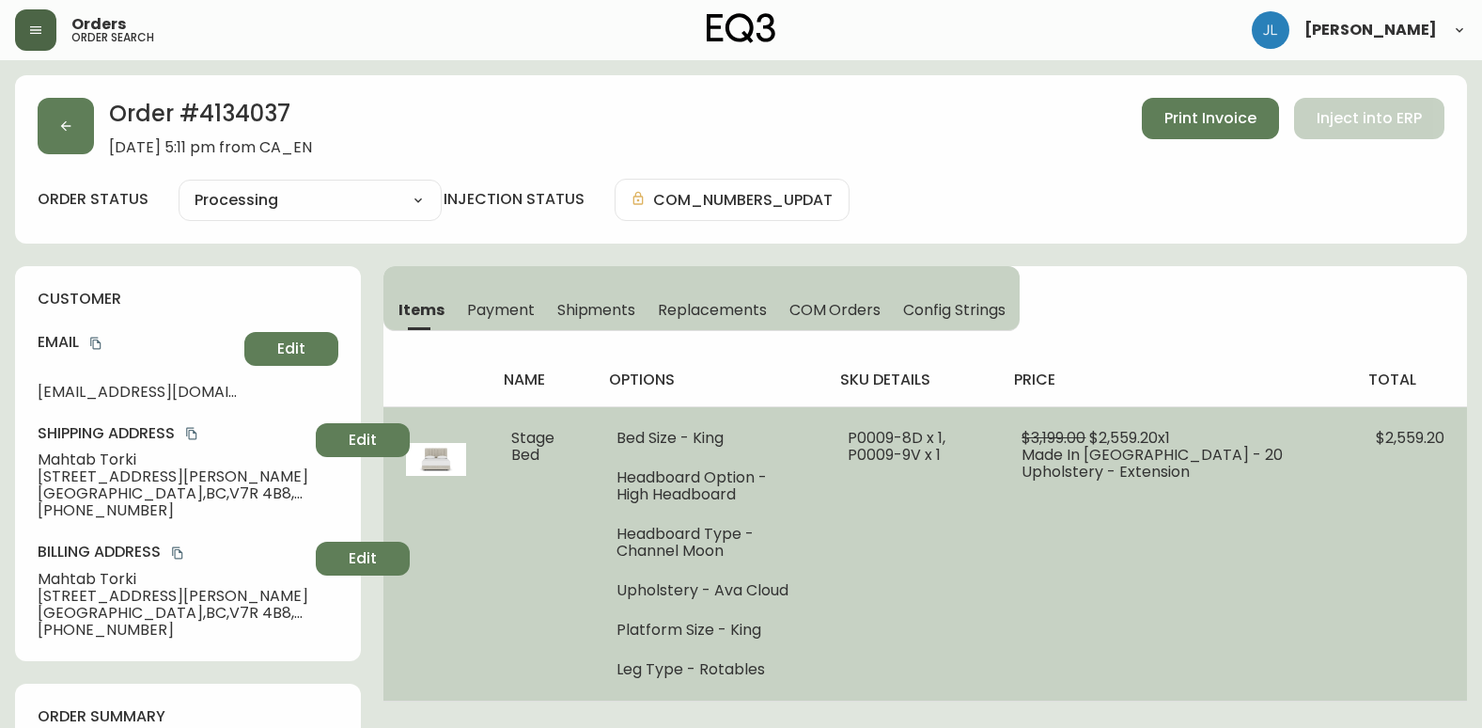
click at [1410, 559] on td "$2,559.20" at bounding box center [1411, 553] width 114 height 294
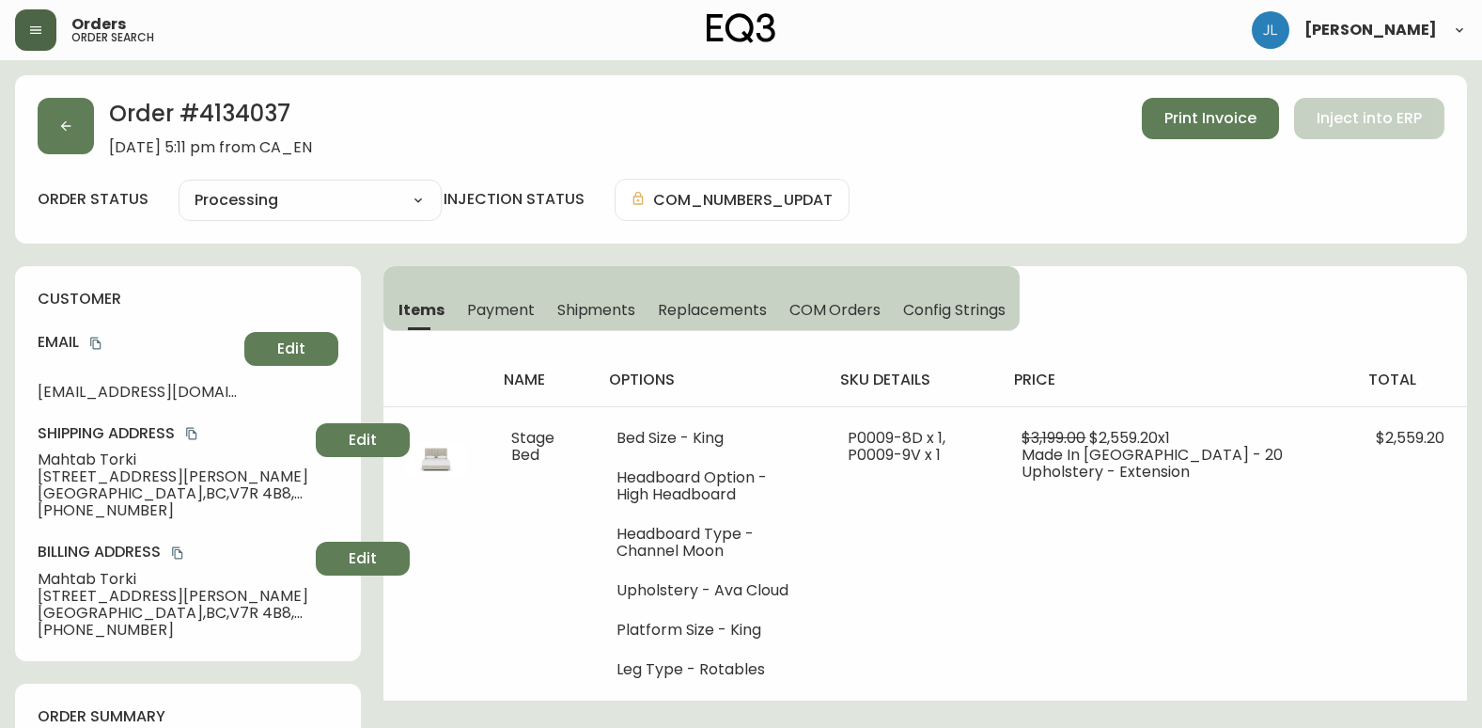
click at [899, 155] on div "Order # 4134037 July 7, 2025 at 5:11 pm from CA_EN Print Invoice Inject into ERP" at bounding box center [741, 127] width 1407 height 58
click at [87, 133] on button "button" at bounding box center [66, 126] width 56 height 56
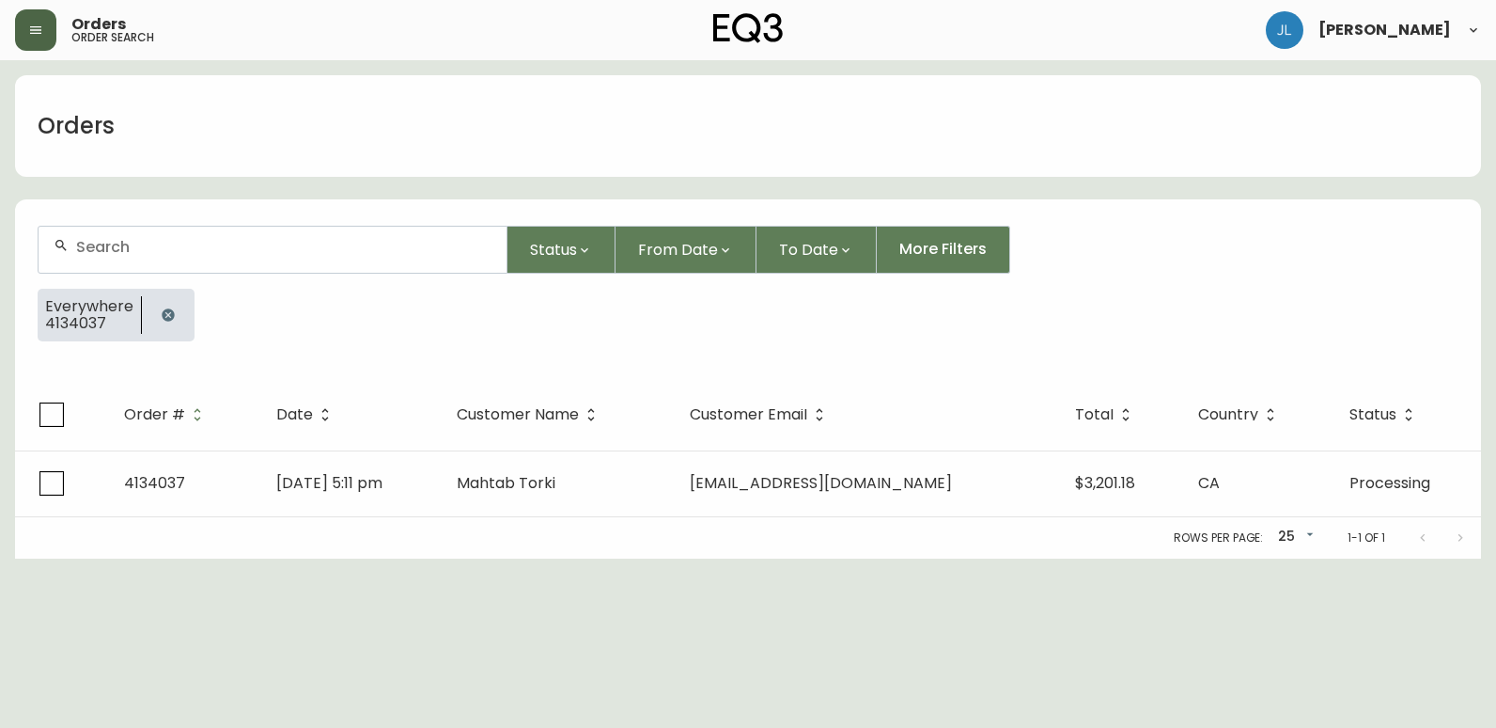
click at [170, 314] on icon "button" at bounding box center [168, 314] width 12 height 12
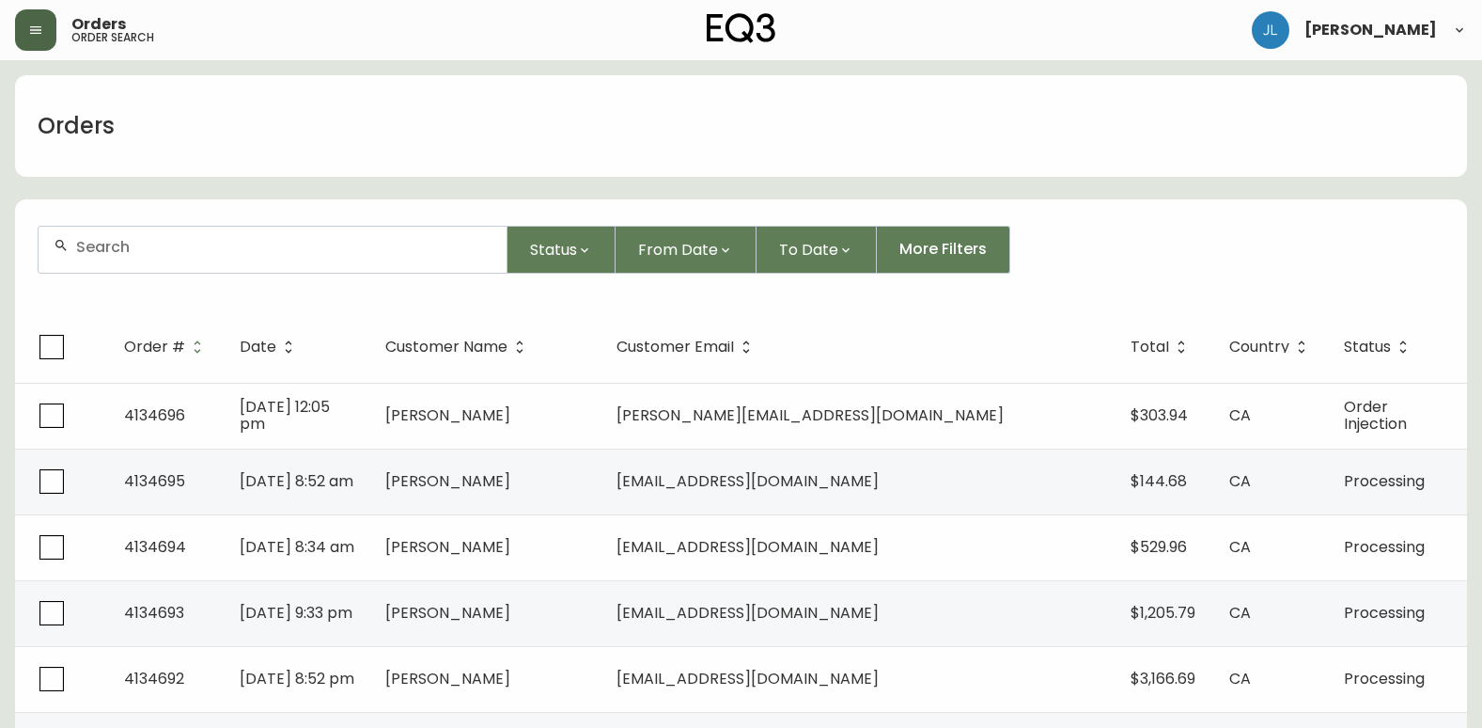
click at [1329, 147] on div "Orders" at bounding box center [741, 126] width 1452 height 102
click at [253, 259] on div at bounding box center [273, 250] width 468 height 46
paste input "4134433"
type input "4134433"
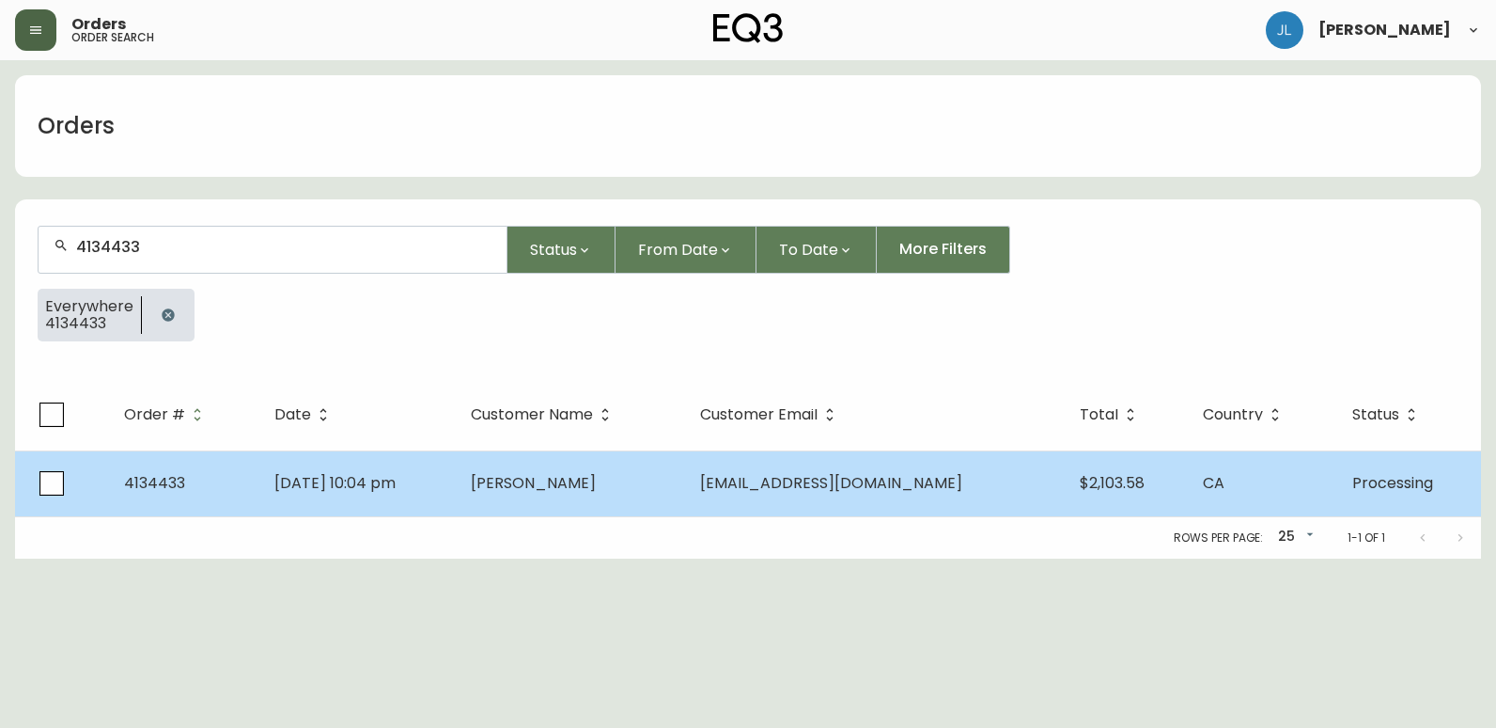
click at [435, 489] on td "Jul 31 2025, 10:04 pm" at bounding box center [357, 483] width 196 height 66
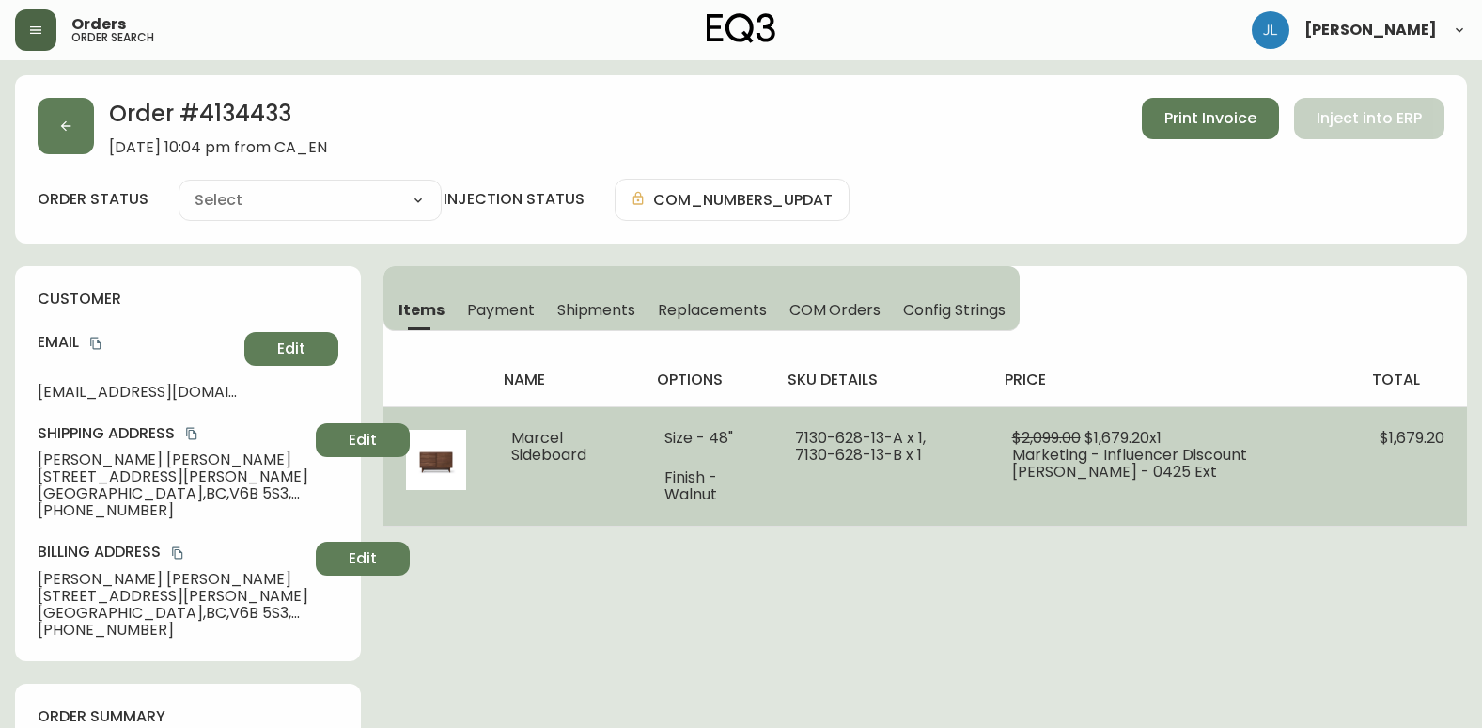
type input "Processing"
select select "PROCESSING"
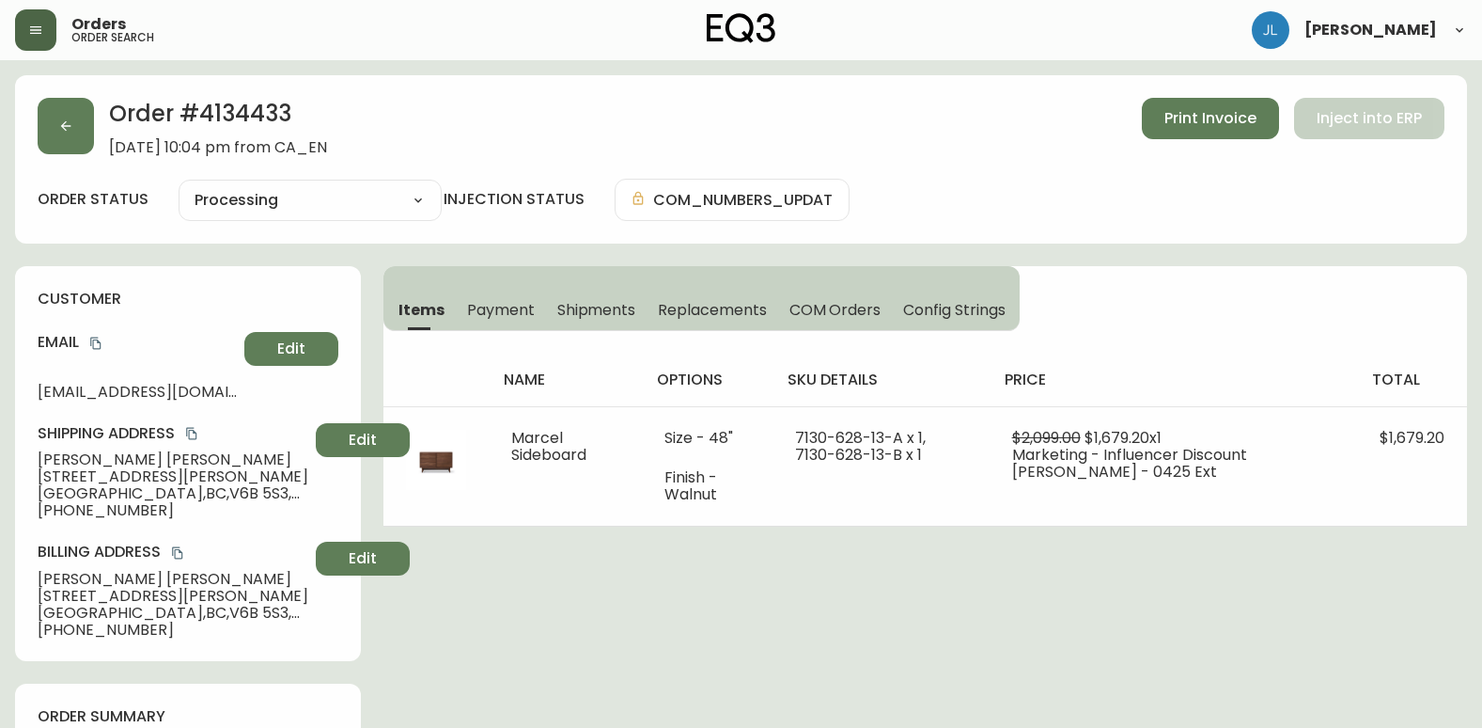
click at [683, 305] on span "Replacements" at bounding box center [712, 310] width 108 height 20
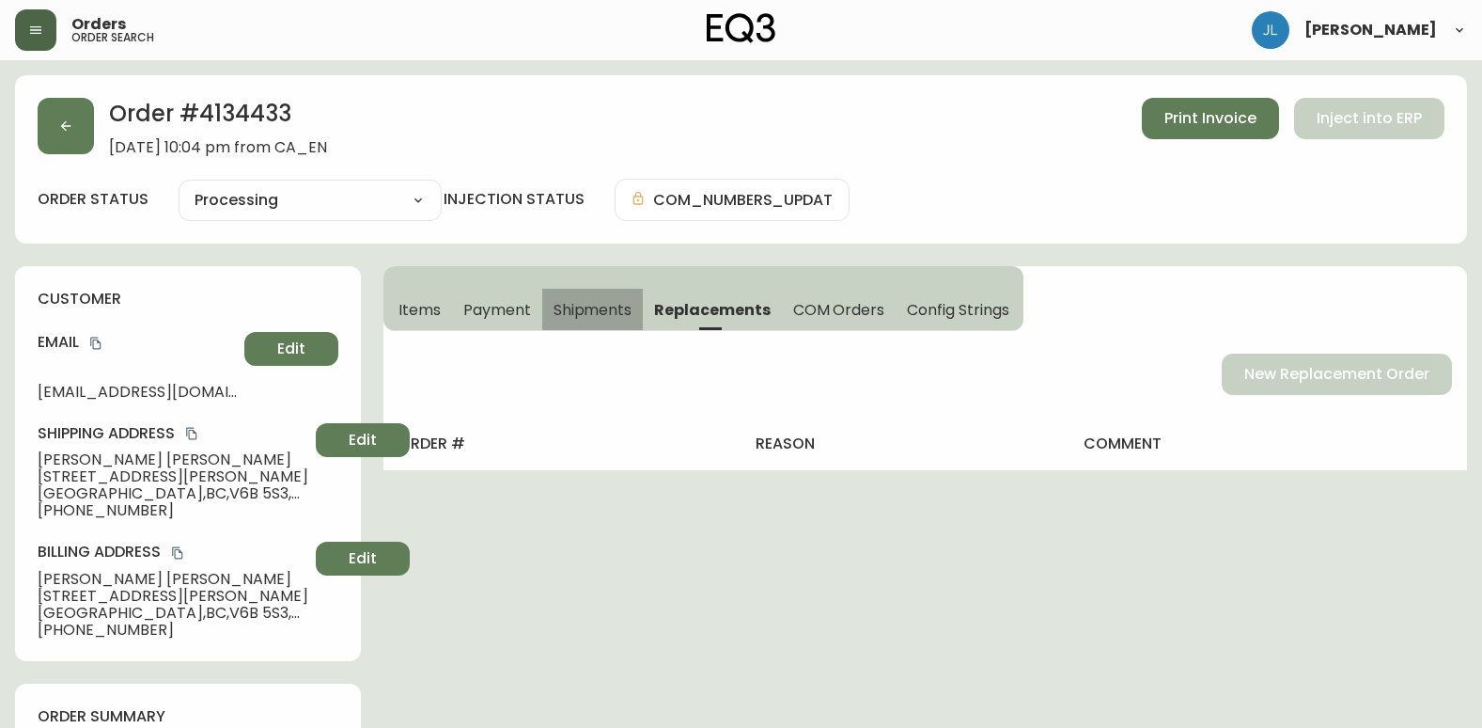
drag, startPoint x: 610, startPoint y: 305, endPoint x: 532, endPoint y: 309, distance: 78.1
click at [609, 305] on span "Shipments" at bounding box center [593, 310] width 79 height 20
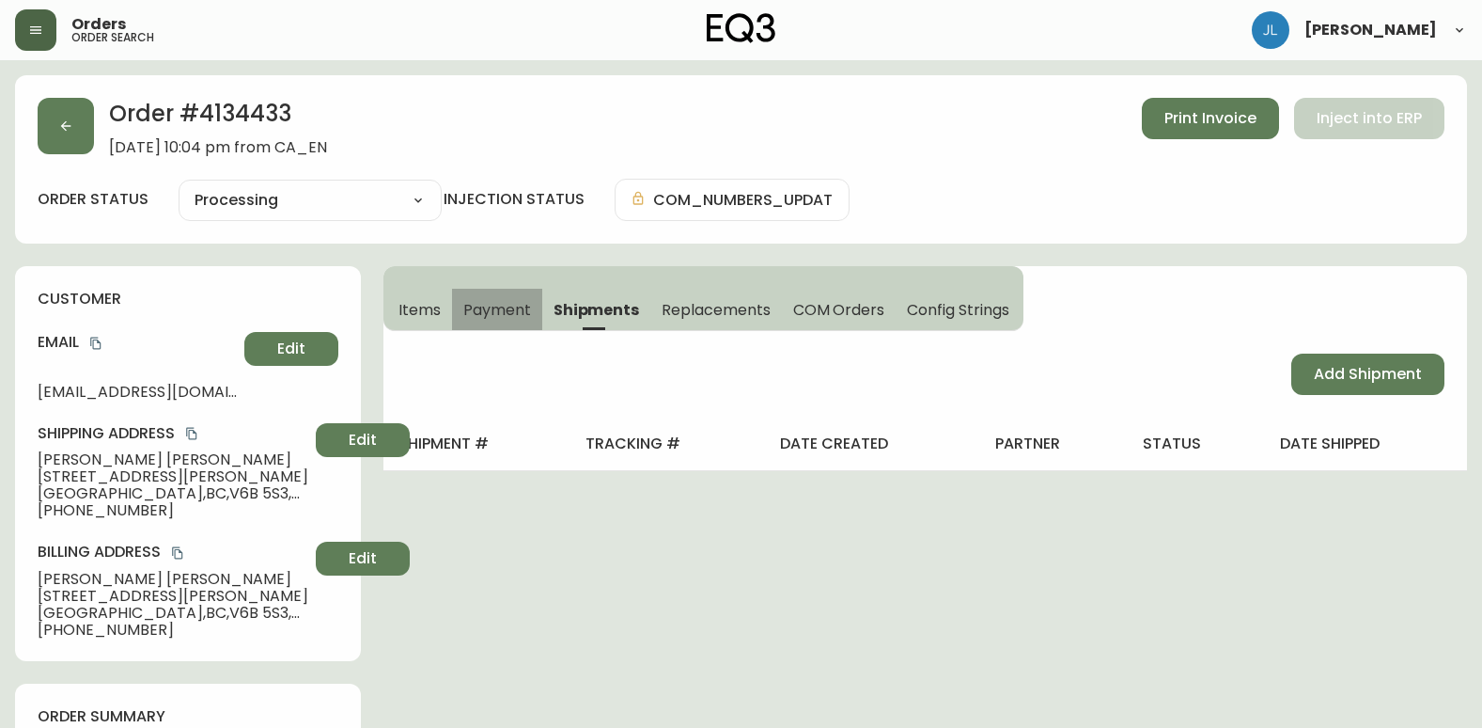
drag, startPoint x: 457, startPoint y: 305, endPoint x: 420, endPoint y: 303, distance: 36.7
click at [446, 305] on div "Items Payment Shipments Replacements COM Orders Config Strings" at bounding box center [704, 309] width 640 height 41
click at [410, 303] on span "Items" at bounding box center [420, 310] width 42 height 20
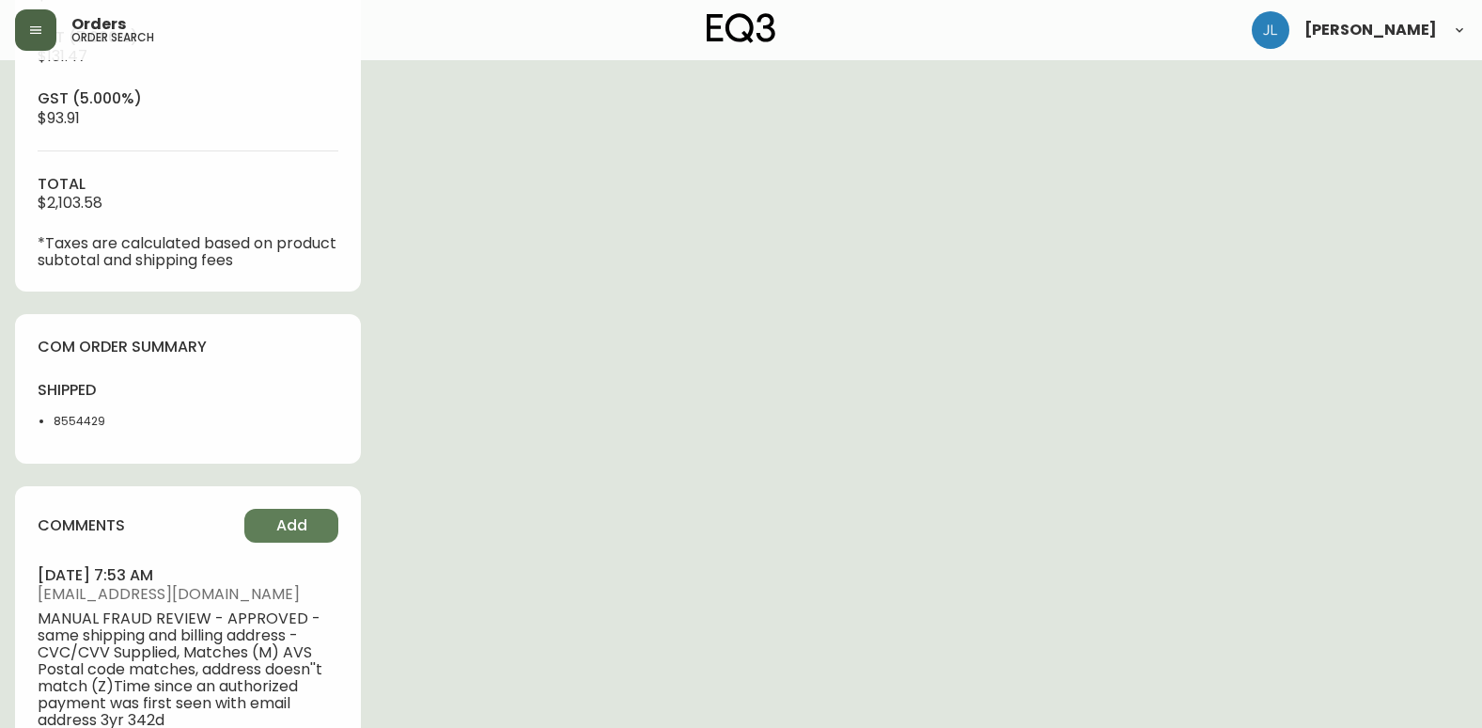
scroll to position [846, 0]
drag, startPoint x: 99, startPoint y: 425, endPoint x: 5, endPoint y: 417, distance: 94.3
click at [0, 422] on html "Orders order search Jennyfer Lepage Order # 4134433 July 31, 2025 at 10:04 pm f…" at bounding box center [741, 28] width 1482 height 1749
click at [146, 414] on li "8554429" at bounding box center [115, 420] width 123 height 17
drag, startPoint x: 98, startPoint y: 422, endPoint x: 34, endPoint y: 419, distance: 64.0
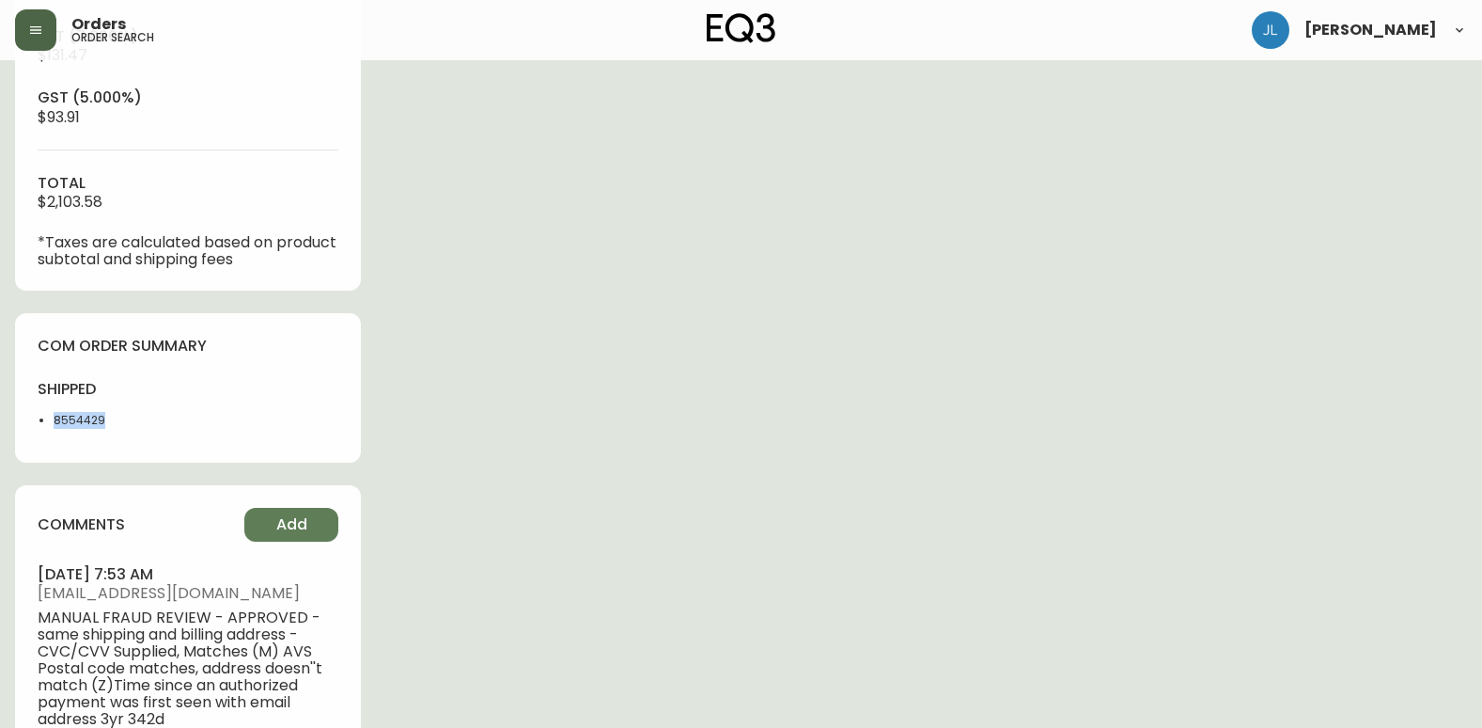
click at [34, 419] on div "com order summary shipped 8554429" at bounding box center [188, 387] width 346 height 149
copy li "8554429"
click at [1298, 584] on div "Order # 4134433 July 31, 2025 at 10:04 pm from CA_EN Print Invoice Inject into …" at bounding box center [741, 66] width 1452 height 1674
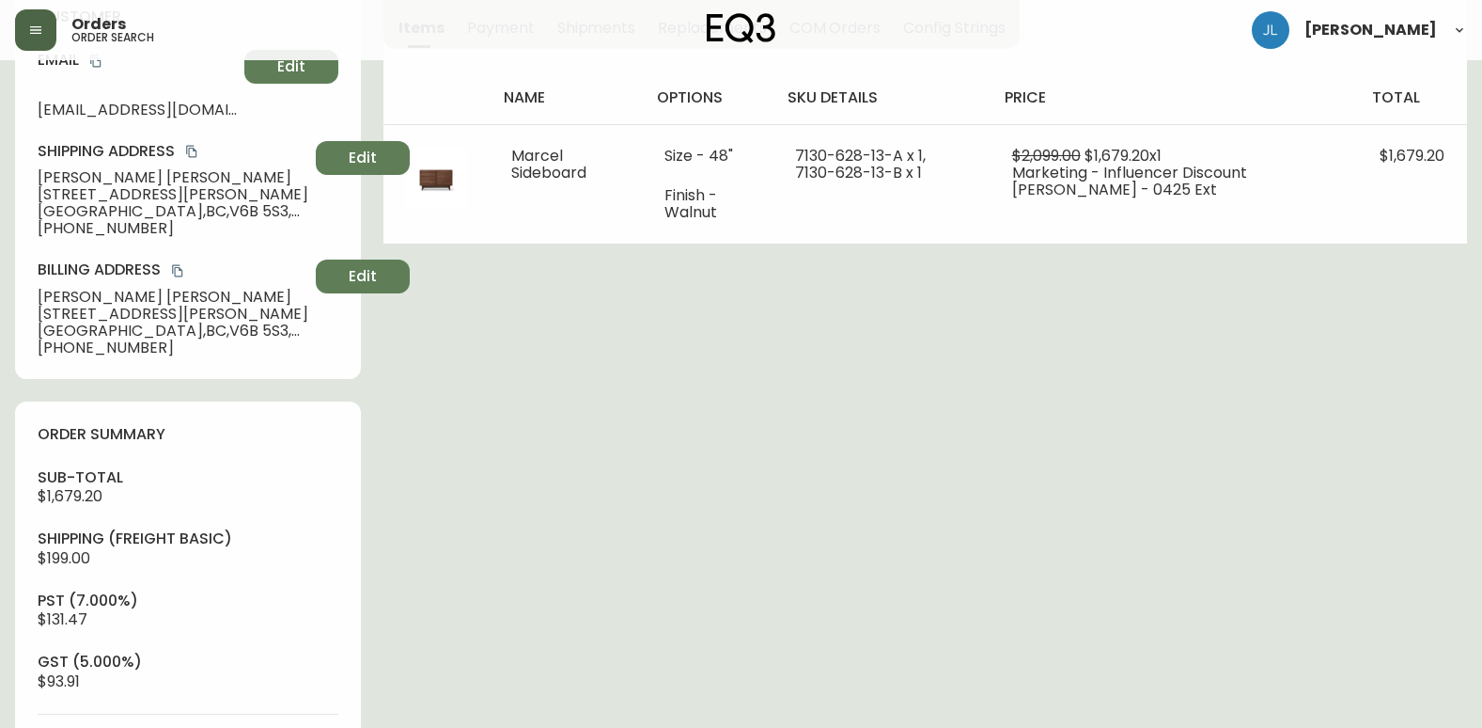
scroll to position [0, 0]
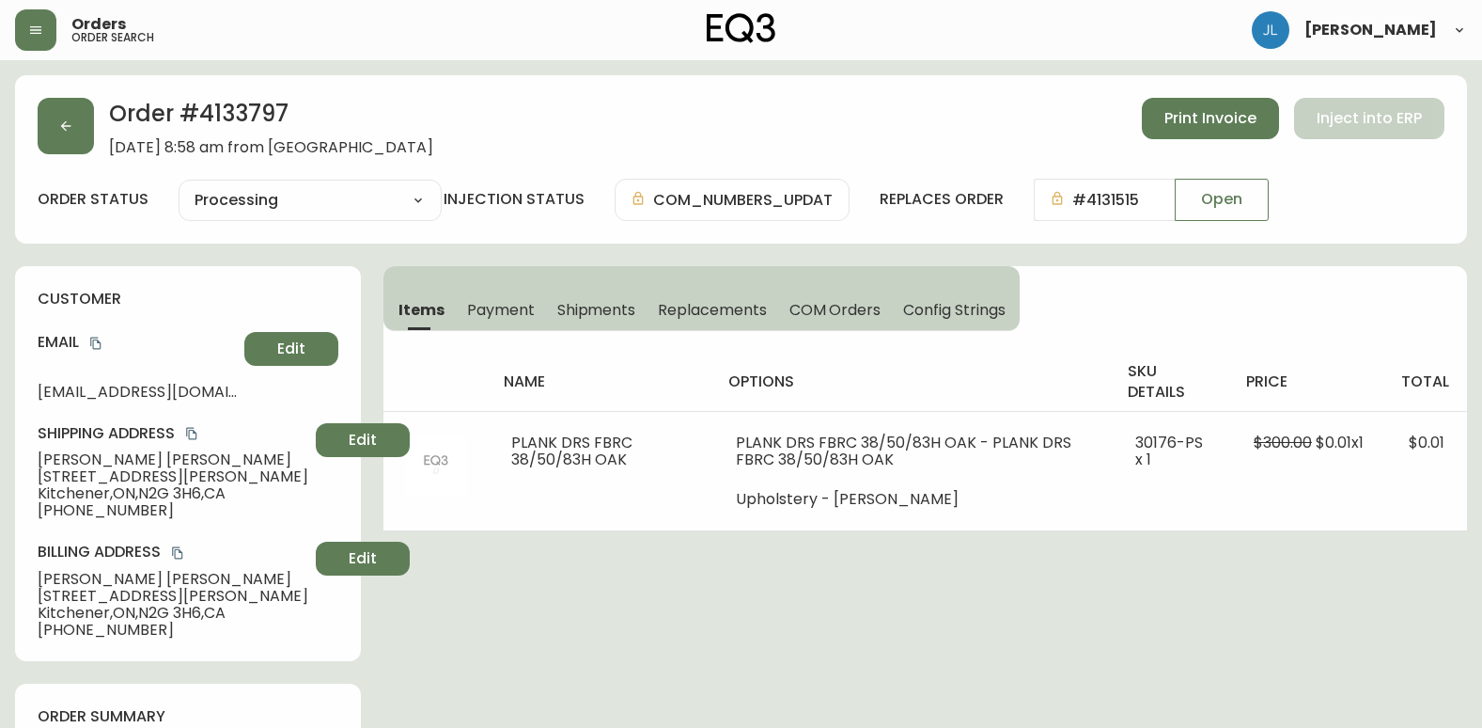
select select "PROCESSING"
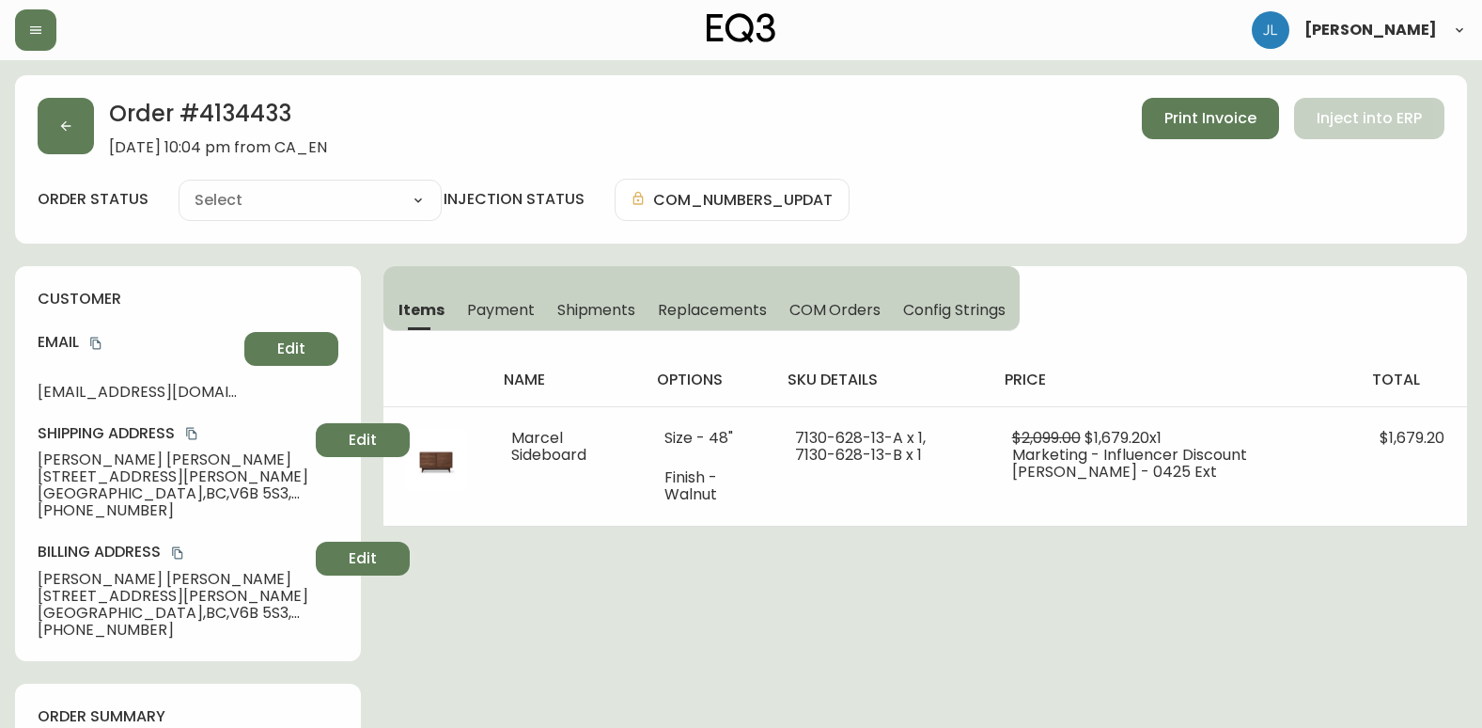
type input "Processing"
select select "PROCESSING"
click at [49, 136] on button "button" at bounding box center [66, 126] width 56 height 56
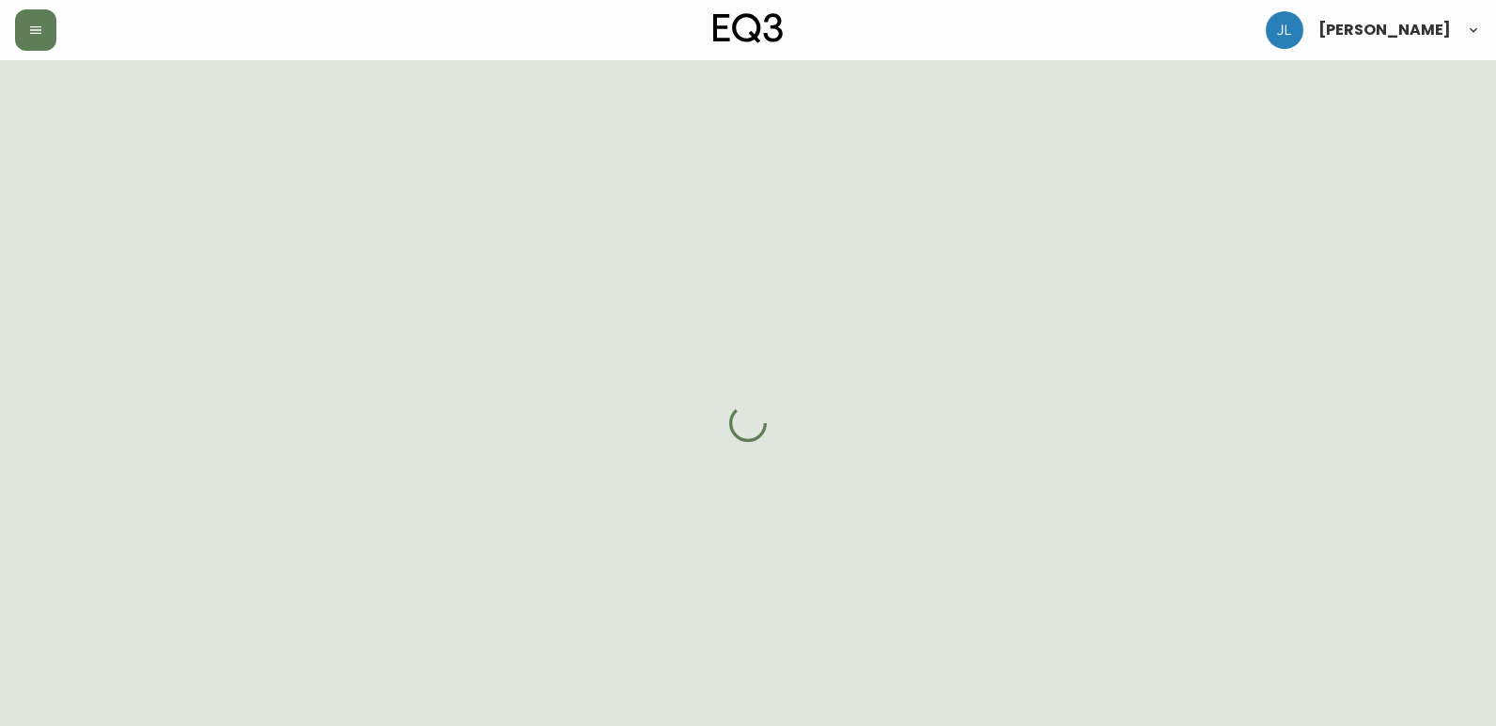
select select "PROCESSING"
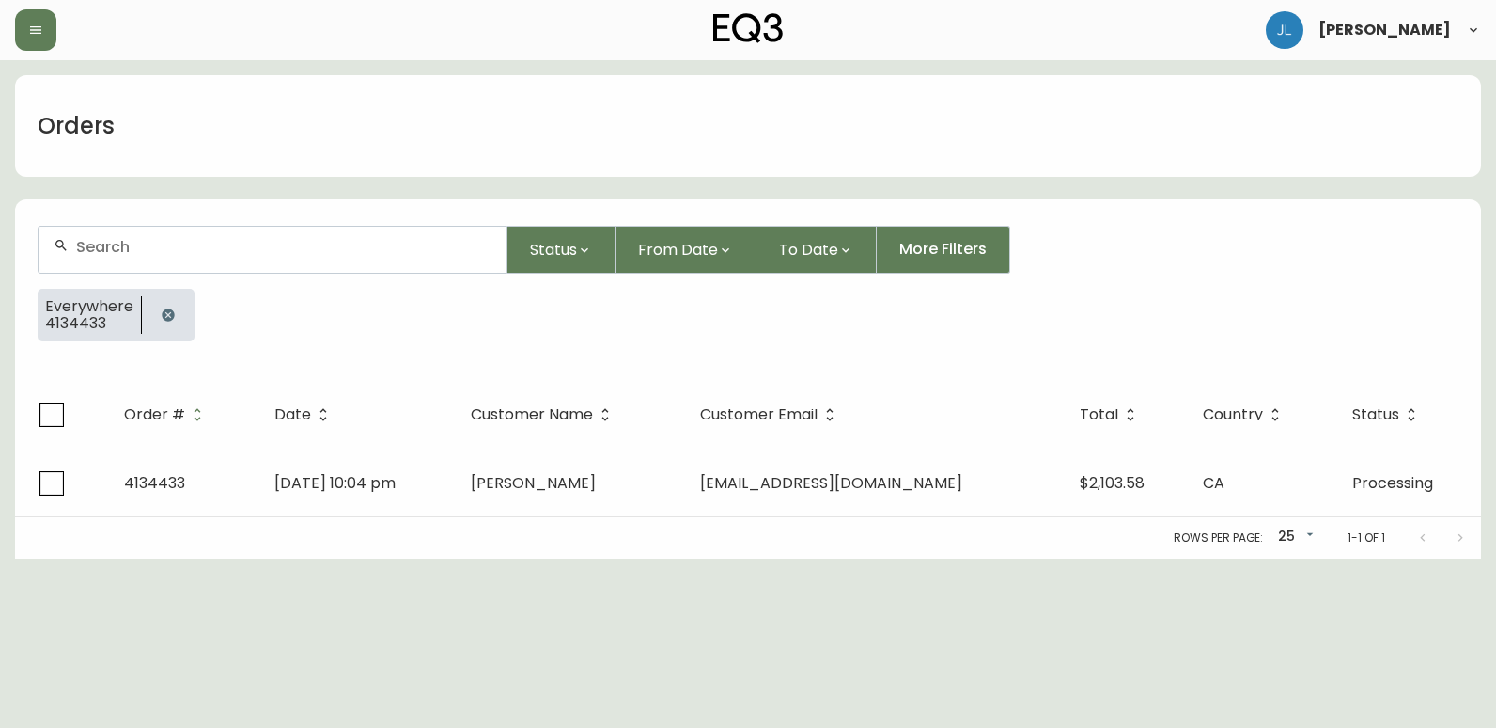
drag, startPoint x: 167, startPoint y: 318, endPoint x: 178, endPoint y: 294, distance: 25.7
click at [166, 318] on icon "button" at bounding box center [168, 314] width 12 height 12
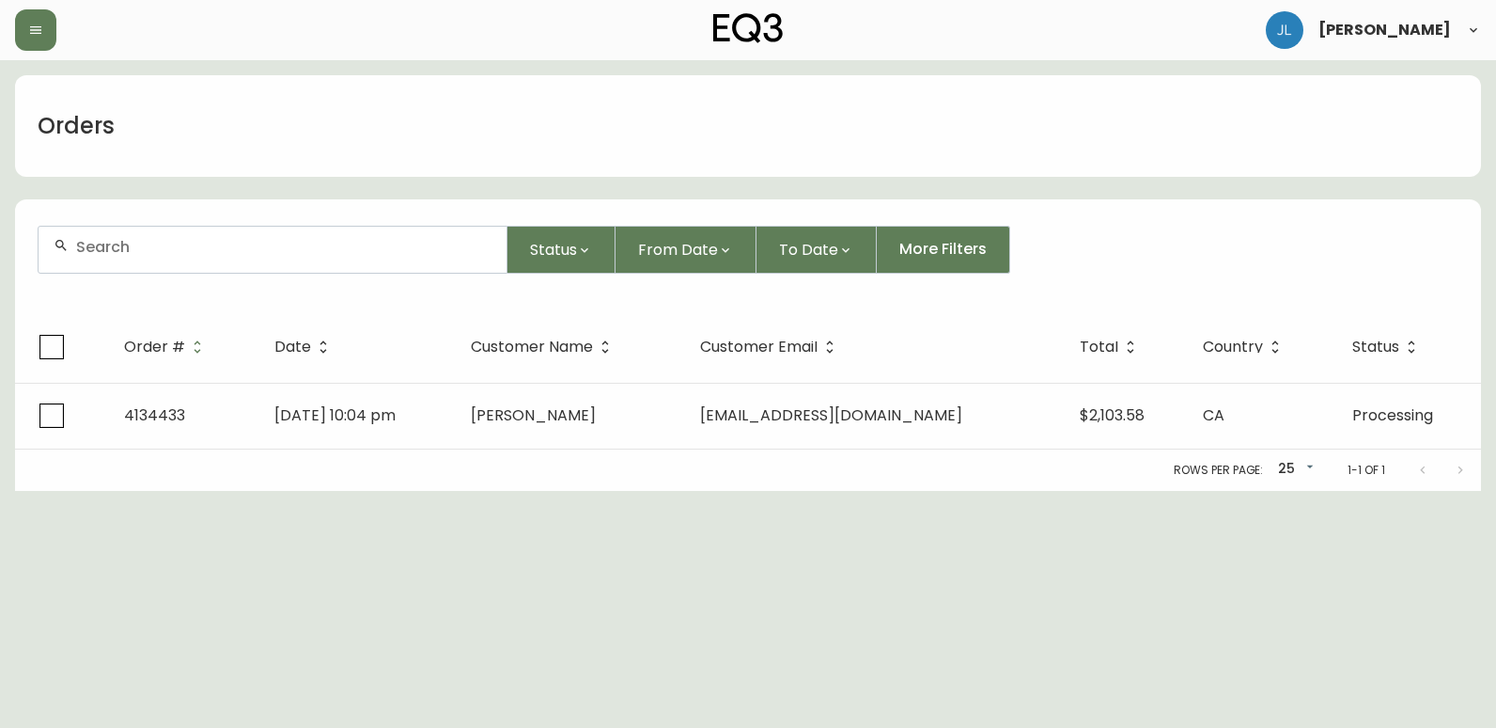
click at [189, 256] on div at bounding box center [273, 250] width 468 height 46
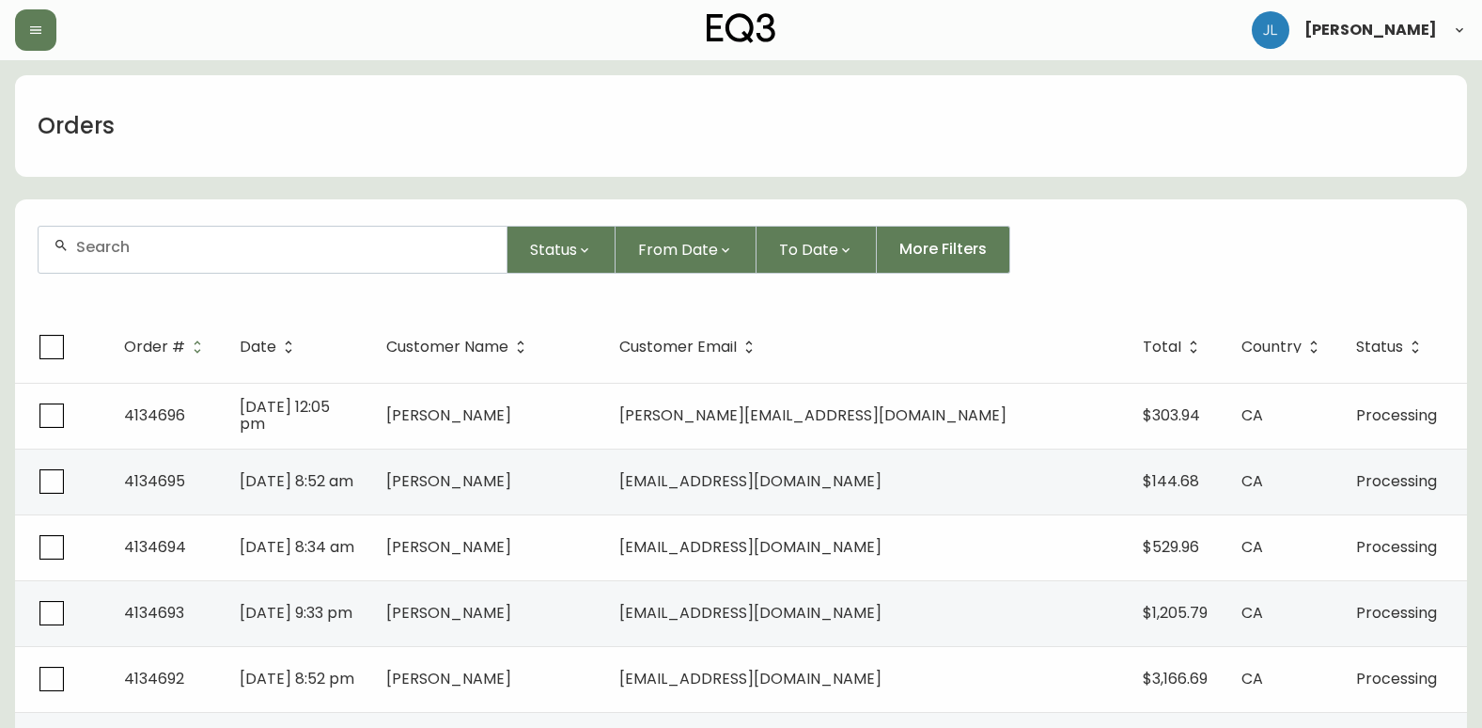
paste input "4134186"
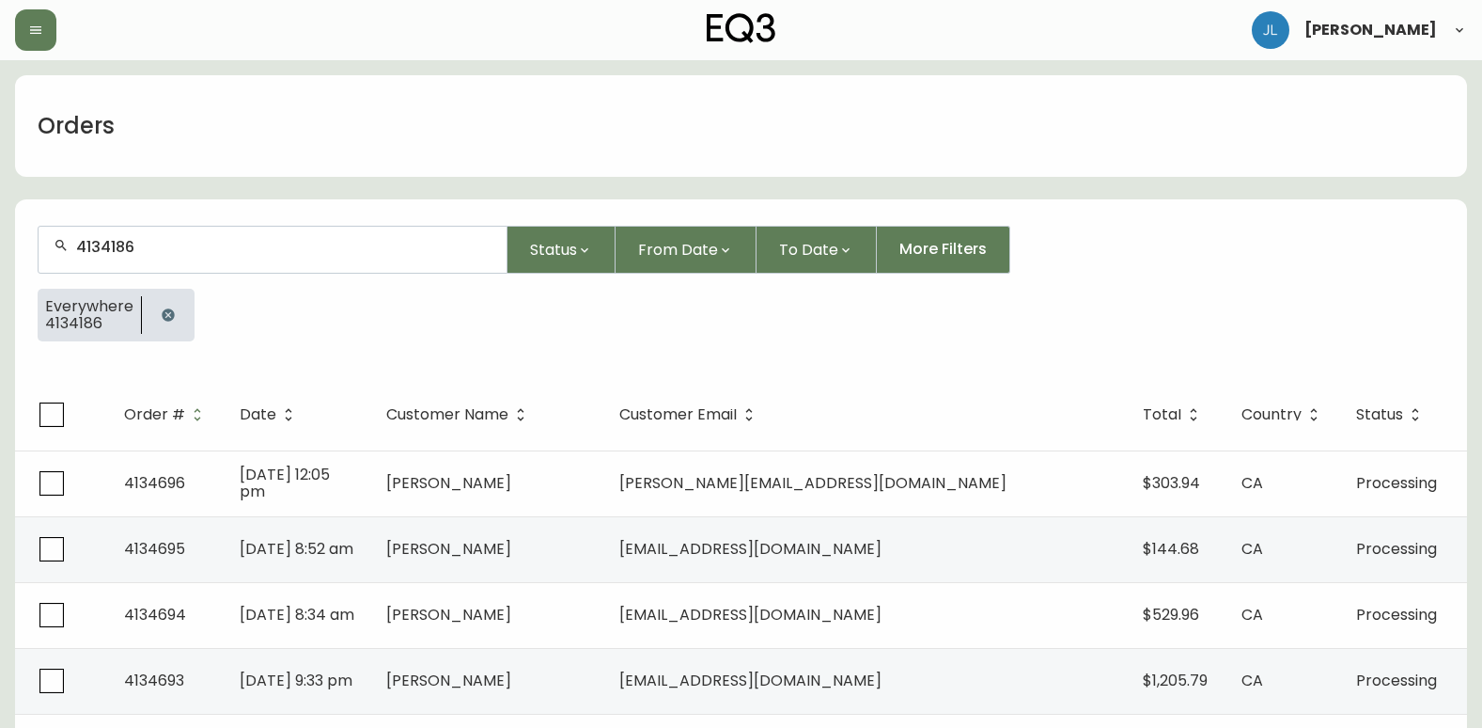
type input "4134186"
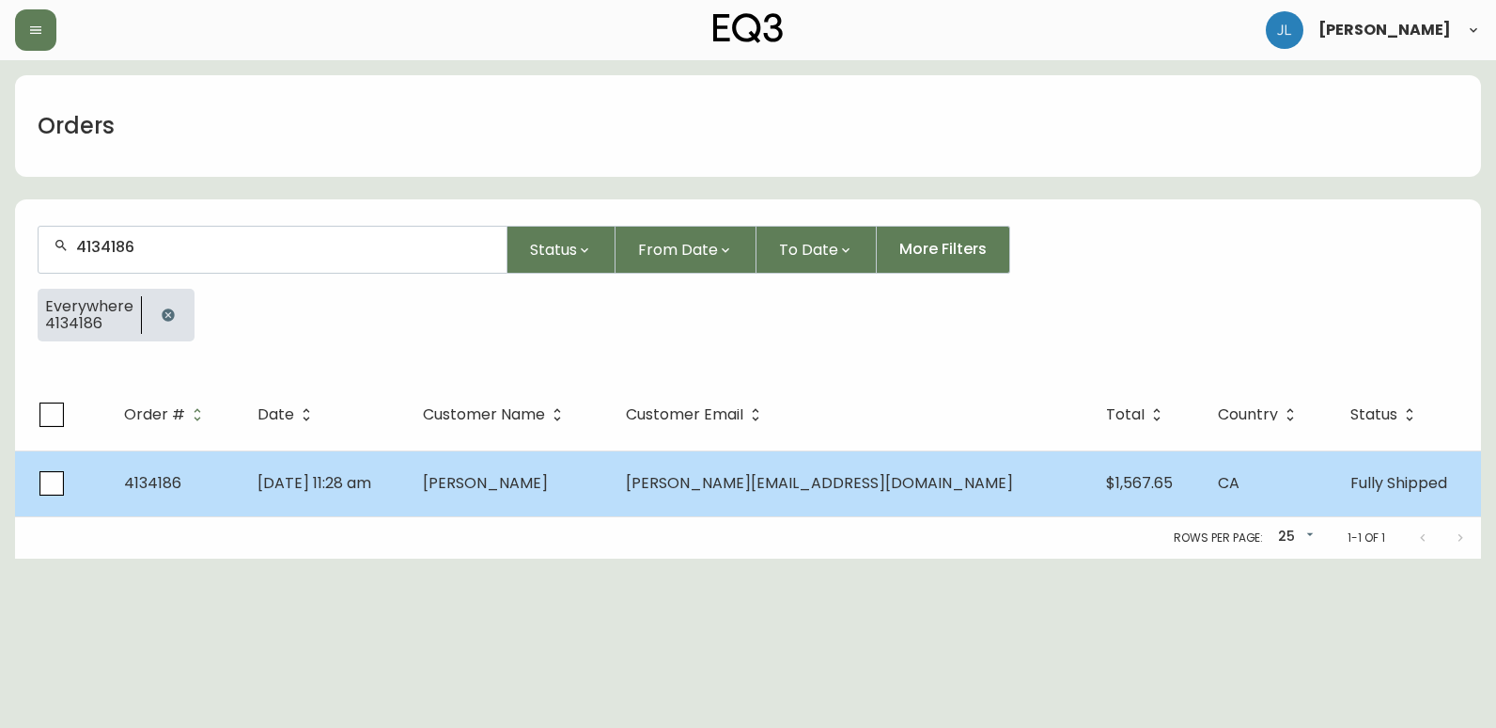
click at [408, 504] on td "Jul 17 2025, 11:28 am" at bounding box center [325, 483] width 165 height 66
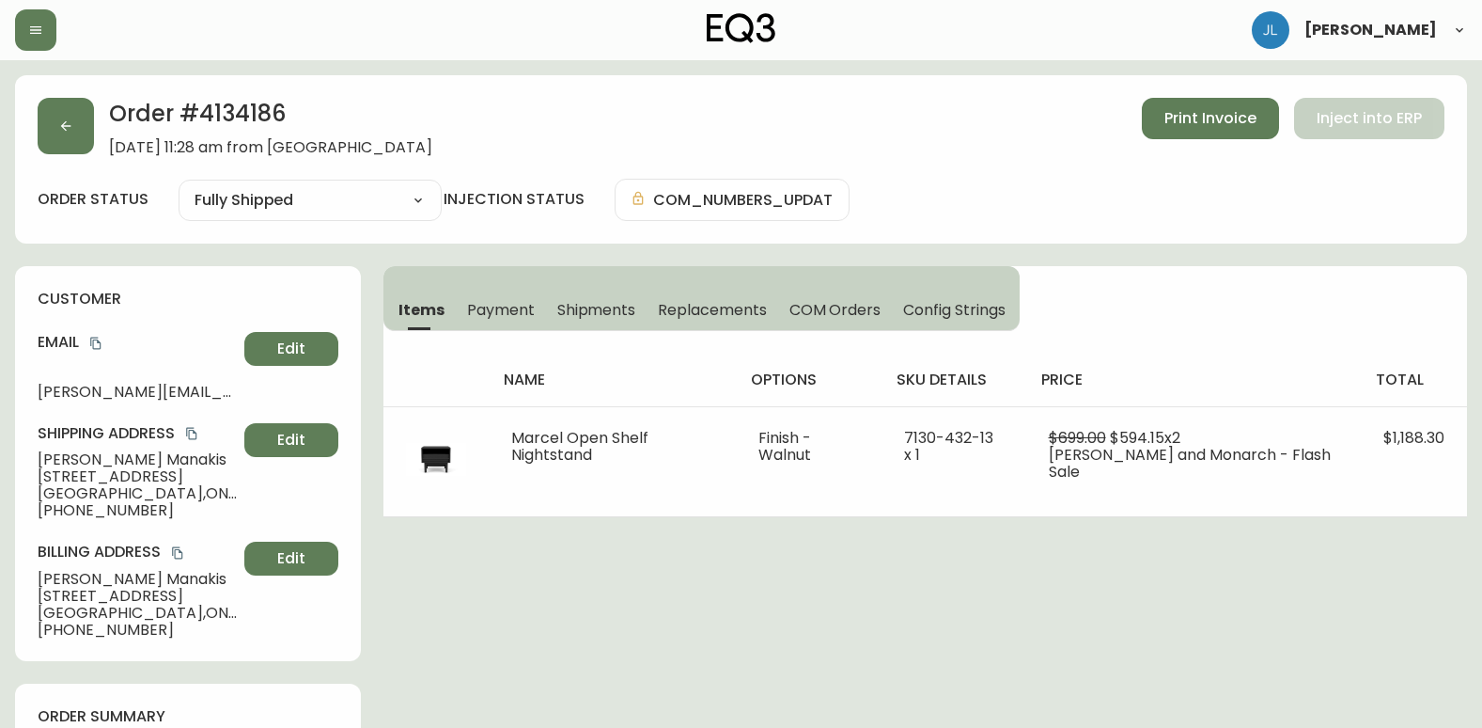
type input "Fully Shipped"
select select "FULLY_SHIPPED"
click at [597, 311] on span "Shipments" at bounding box center [596, 310] width 79 height 20
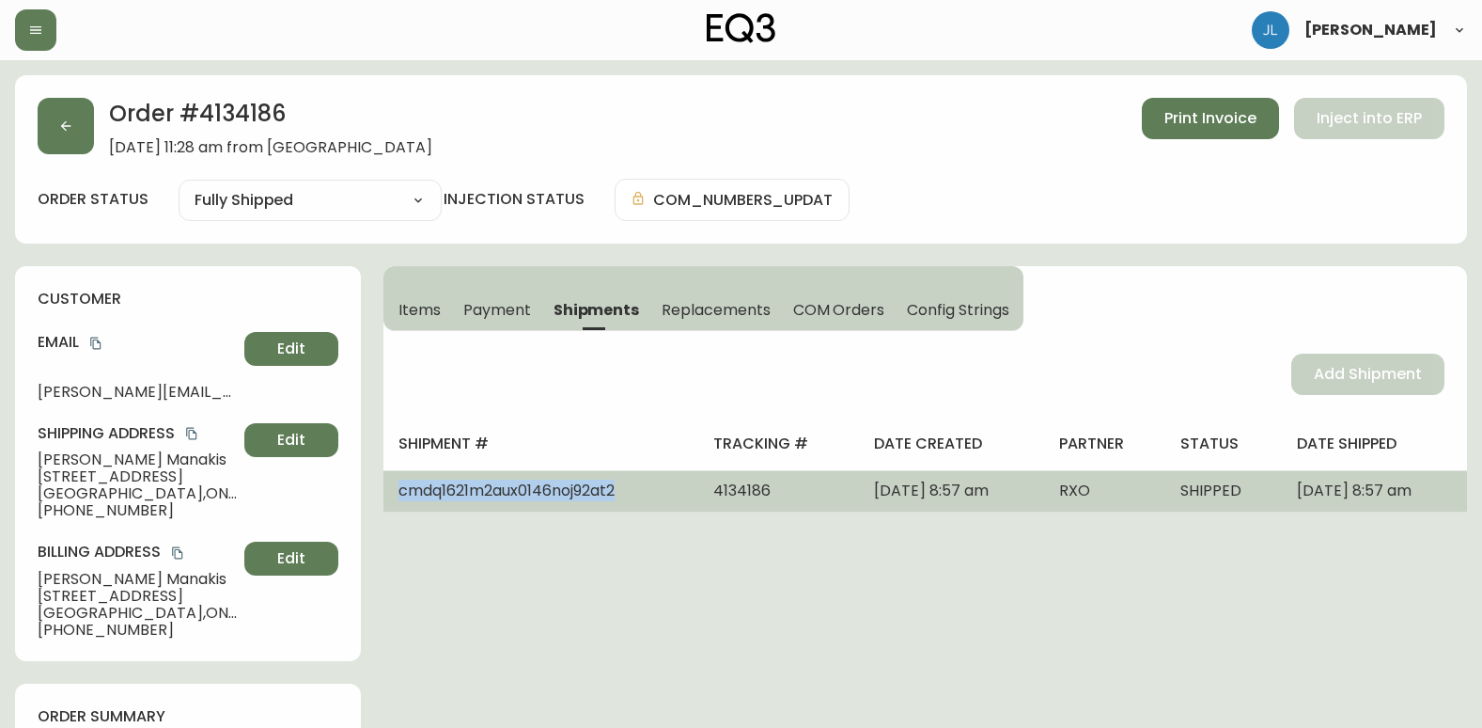
drag, startPoint x: 628, startPoint y: 492, endPoint x: 398, endPoint y: 489, distance: 230.3
click at [398, 489] on td "cmdq1621m2aux0146noj92at2" at bounding box center [541, 490] width 315 height 41
copy span "cmdq1621m2aux0146noj92at2"
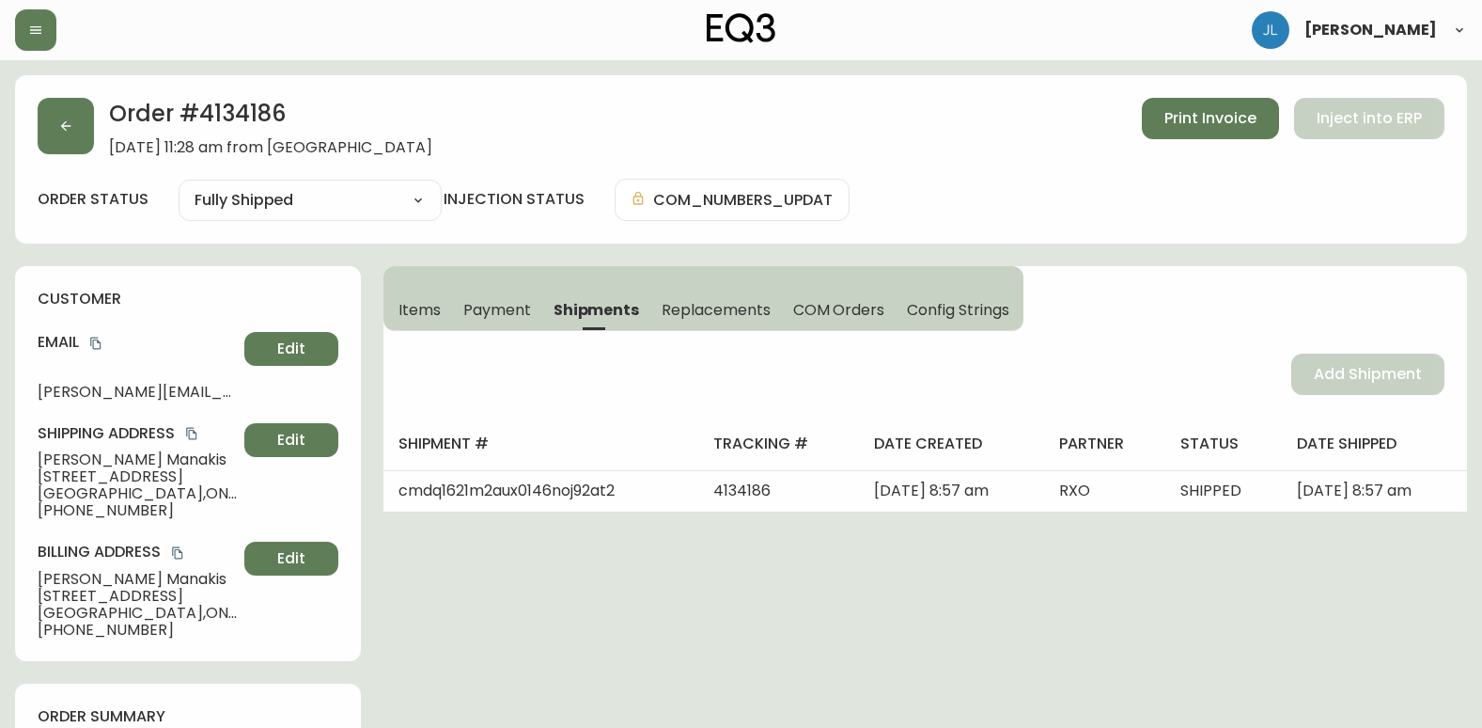
click at [420, 321] on button "Items" at bounding box center [418, 309] width 69 height 41
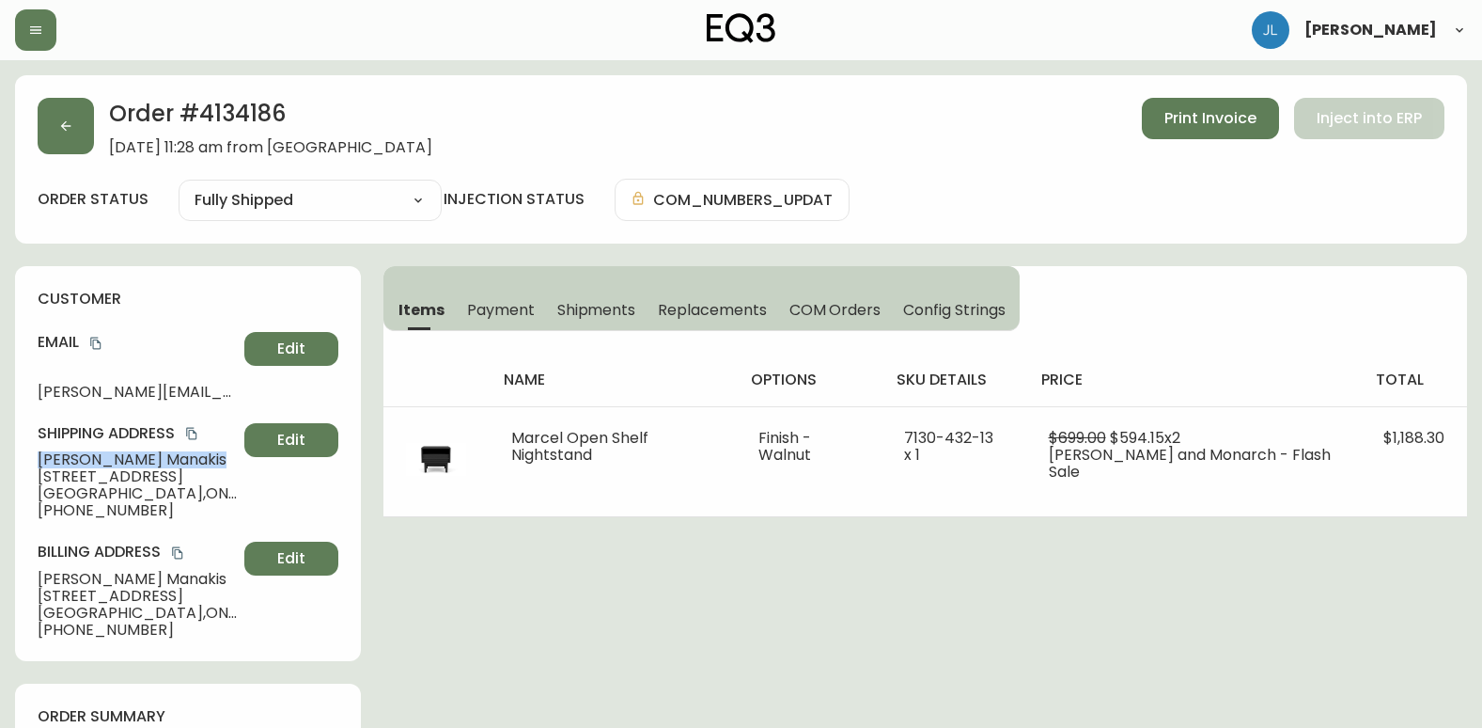
drag, startPoint x: 52, startPoint y: 453, endPoint x: 151, endPoint y: 462, distance: 100.0
click at [151, 462] on div "customer Email katie.manakis@gmail.com Edit Shipping Address Katie Manakis 38 E…" at bounding box center [188, 463] width 346 height 395
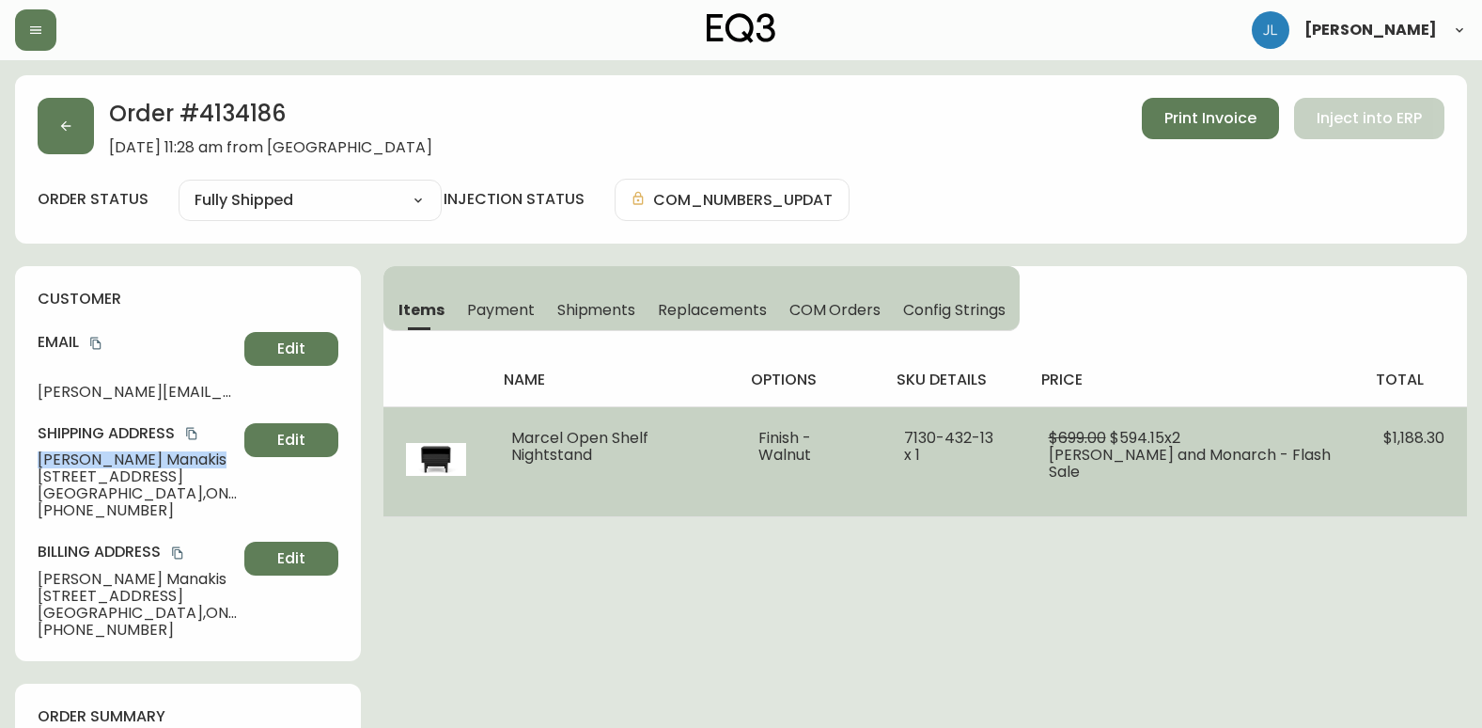
copy span "Katie Manakis"
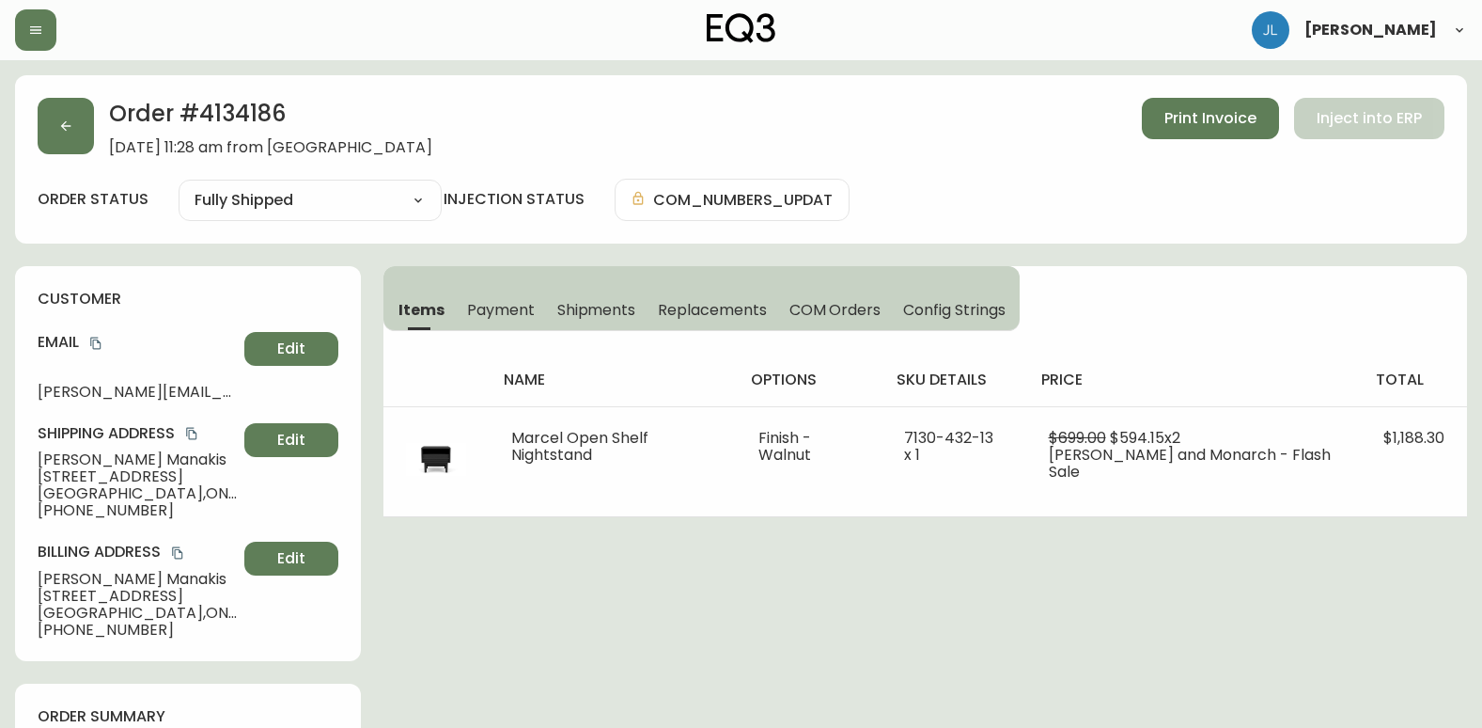
drag, startPoint x: 901, startPoint y: 642, endPoint x: 904, endPoint y: 633, distance: 9.8
click at [68, 119] on icon "button" at bounding box center [65, 125] width 15 height 15
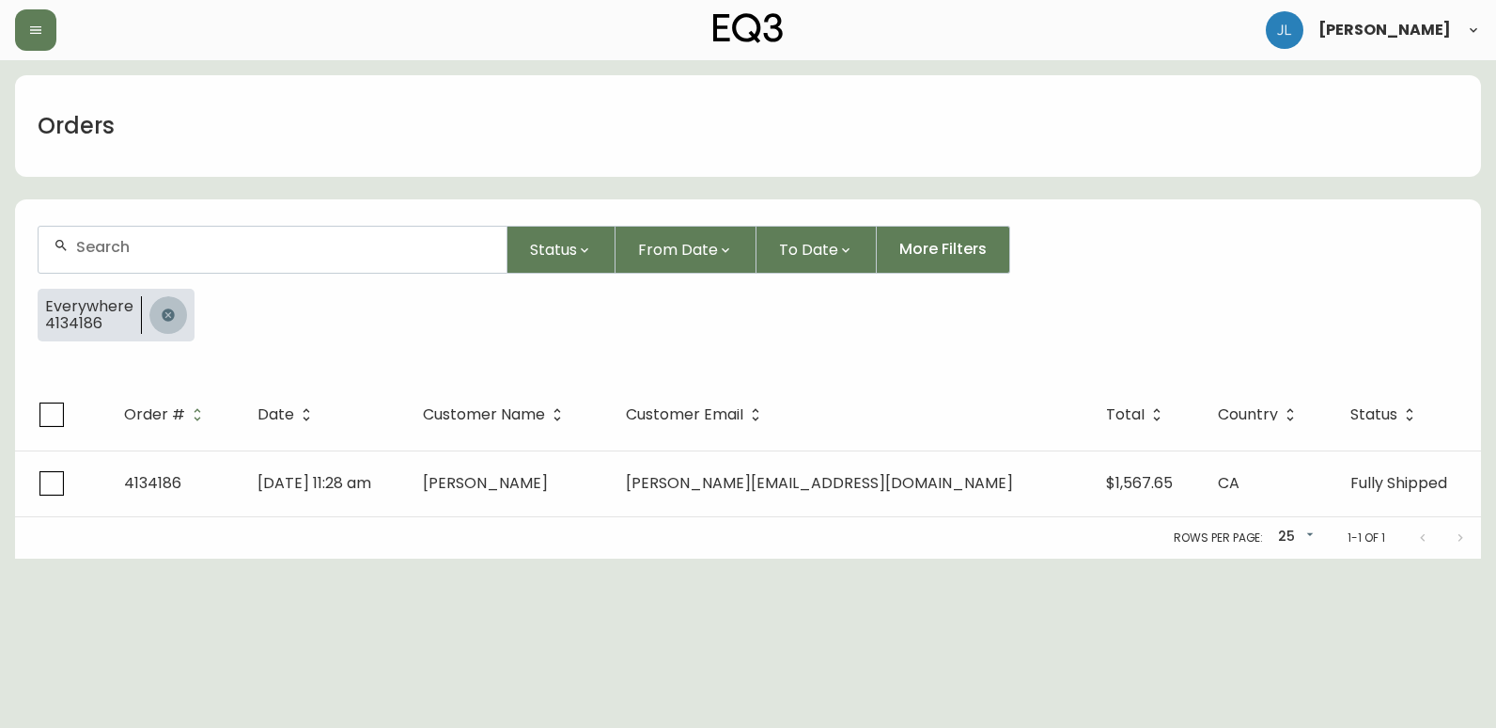
click at [164, 313] on icon "button" at bounding box center [168, 314] width 15 height 15
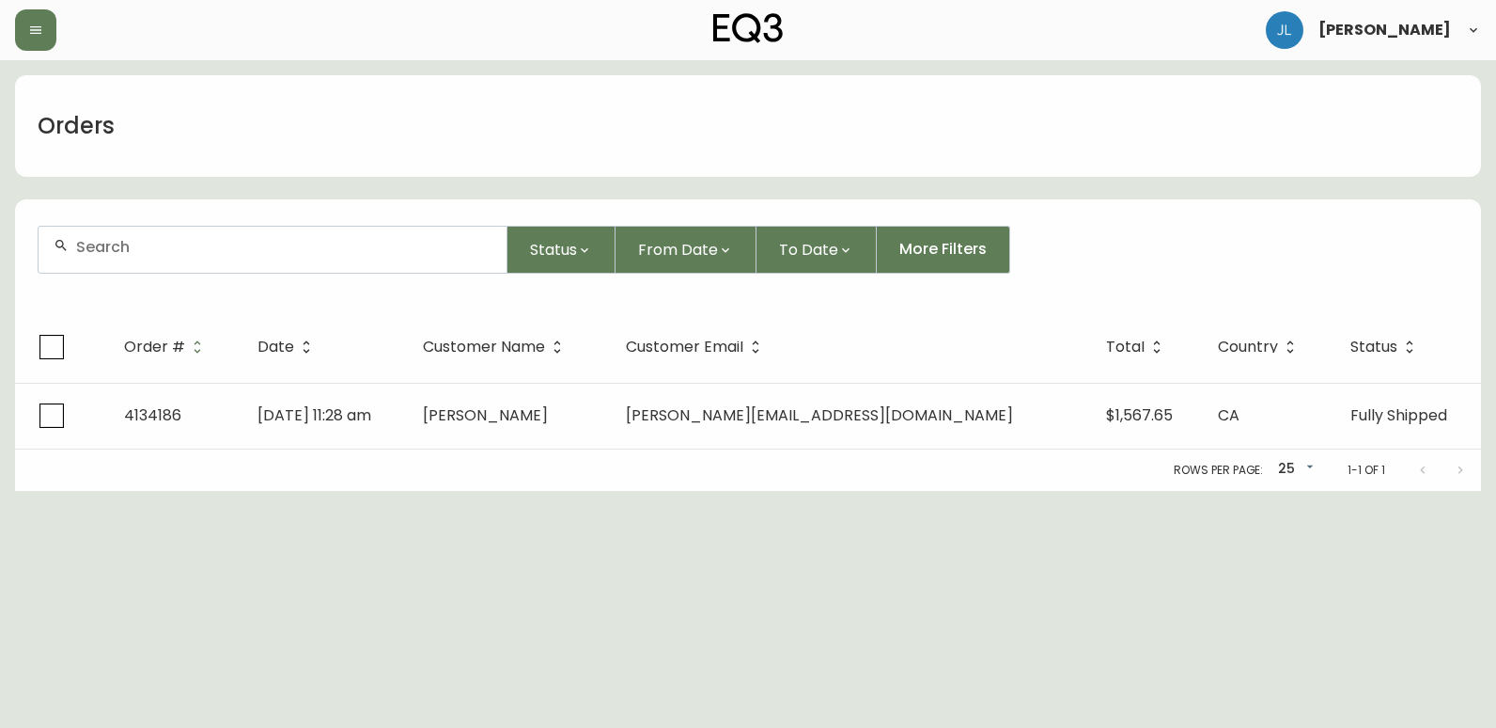
drag, startPoint x: 175, startPoint y: 258, endPoint x: 250, endPoint y: 279, distance: 78.2
click at [175, 257] on div at bounding box center [273, 250] width 468 height 46
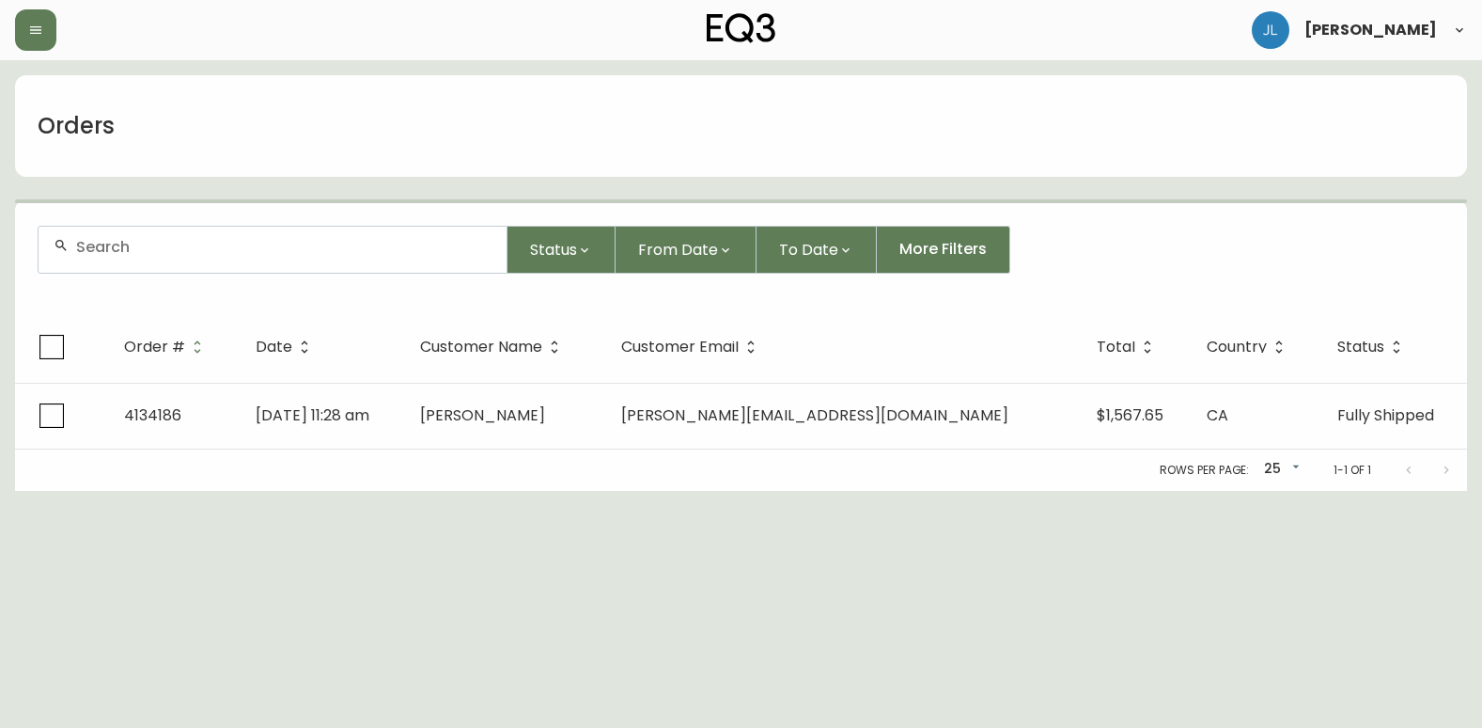
paste input "4134431"
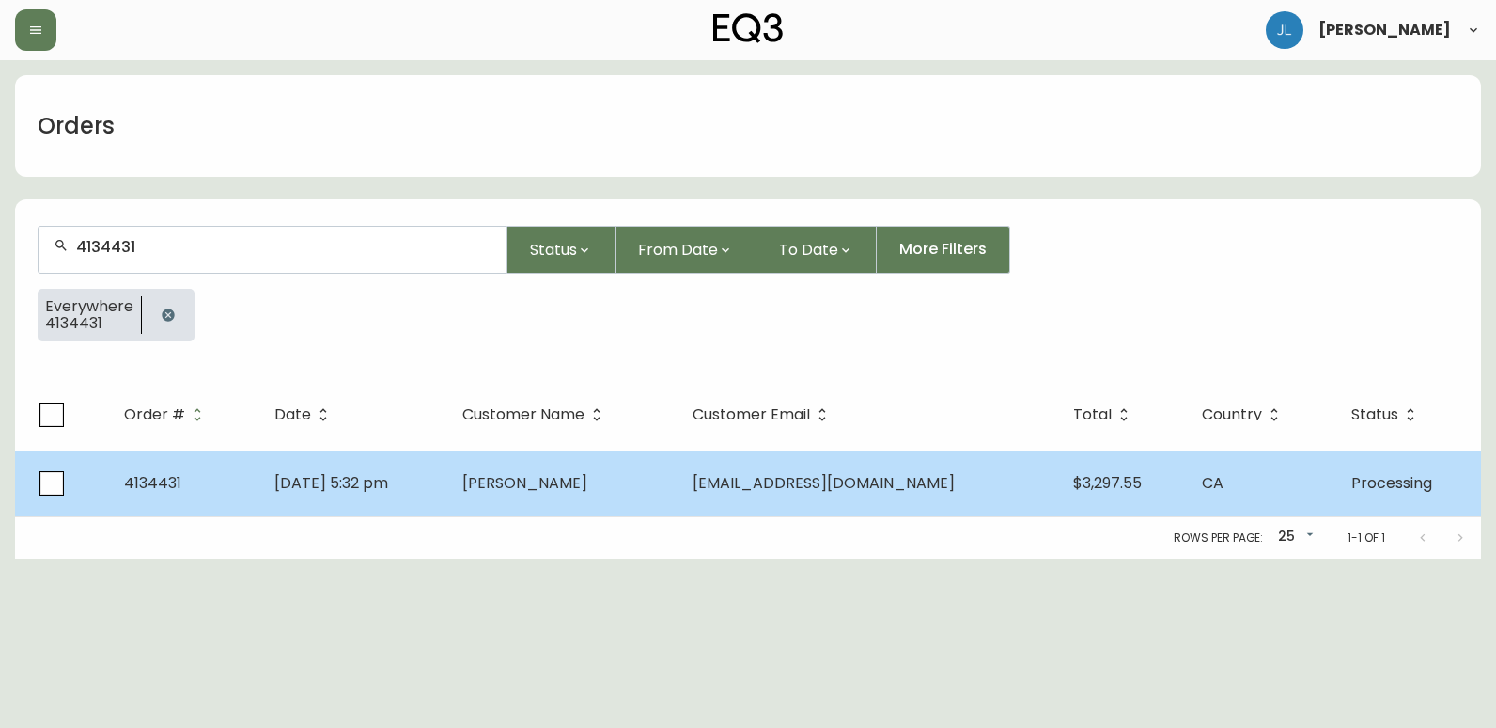
type input "4134431"
click at [446, 493] on td "Jul 31 2025, 5:32 pm" at bounding box center [352, 483] width 187 height 66
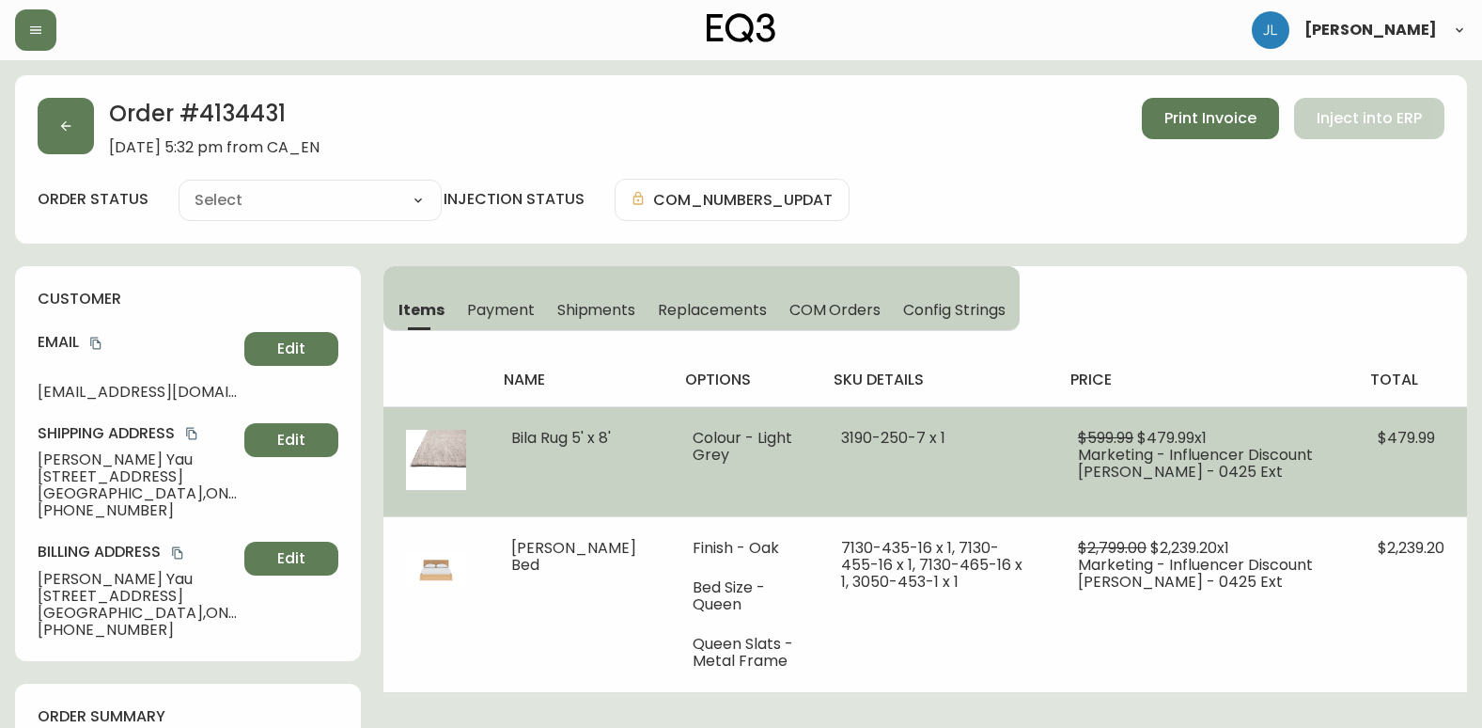
type input "Processing"
select select "PROCESSING"
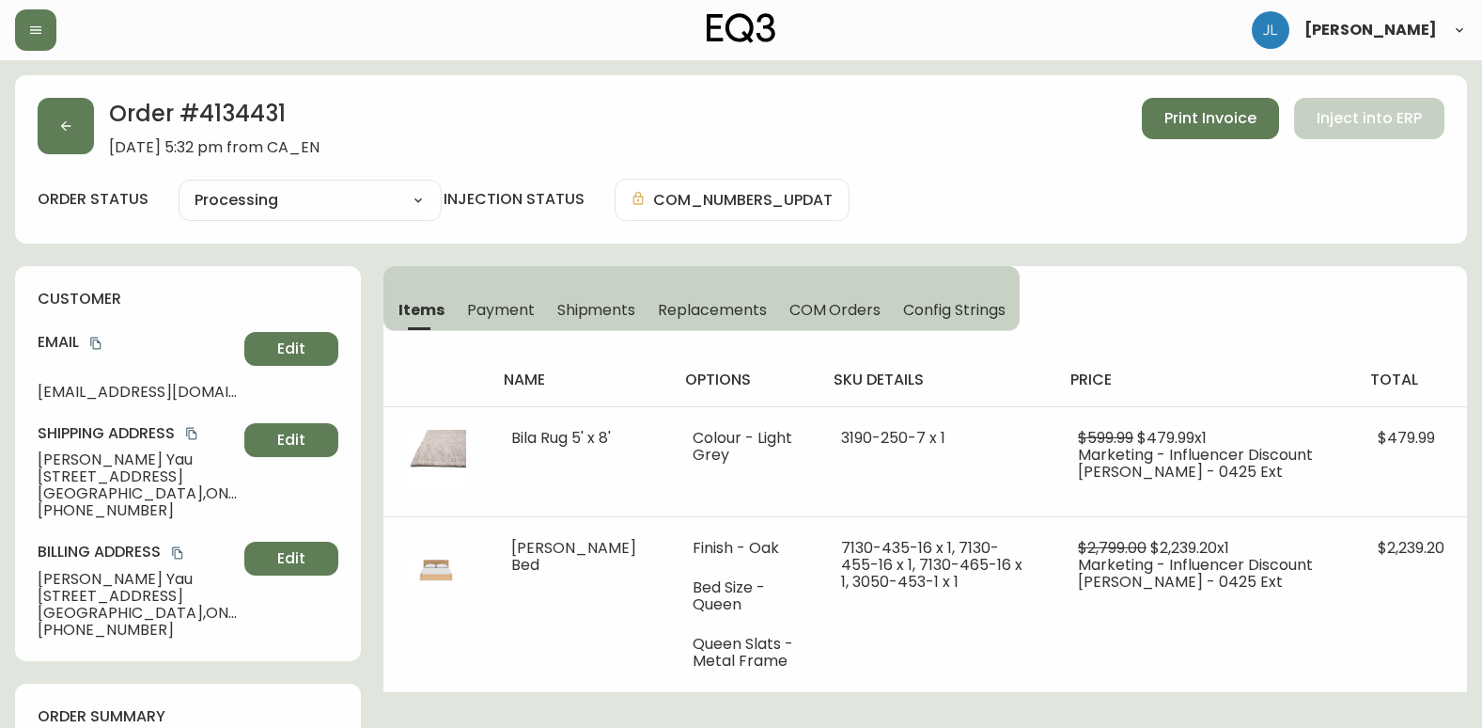
click at [581, 315] on span "Shipments" at bounding box center [596, 310] width 79 height 20
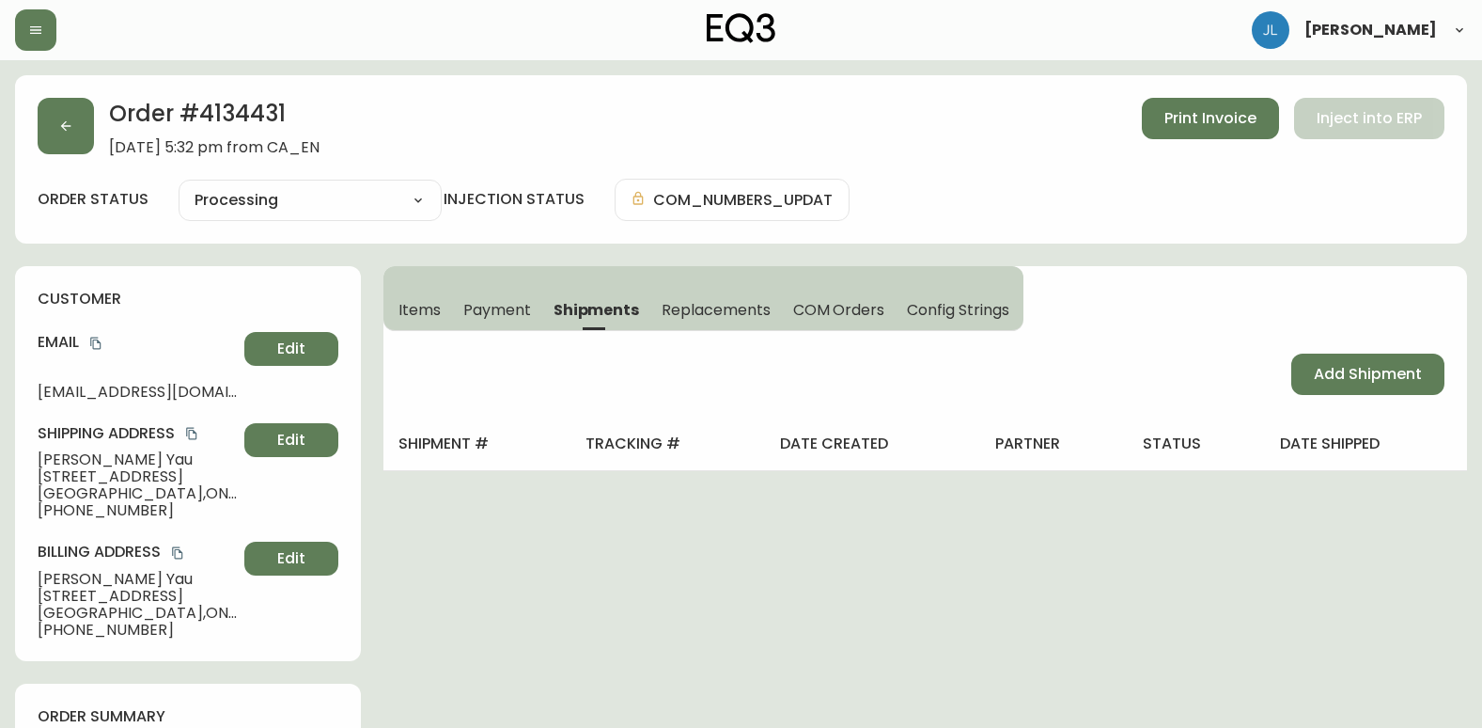
click at [419, 310] on span "Items" at bounding box center [420, 310] width 42 height 20
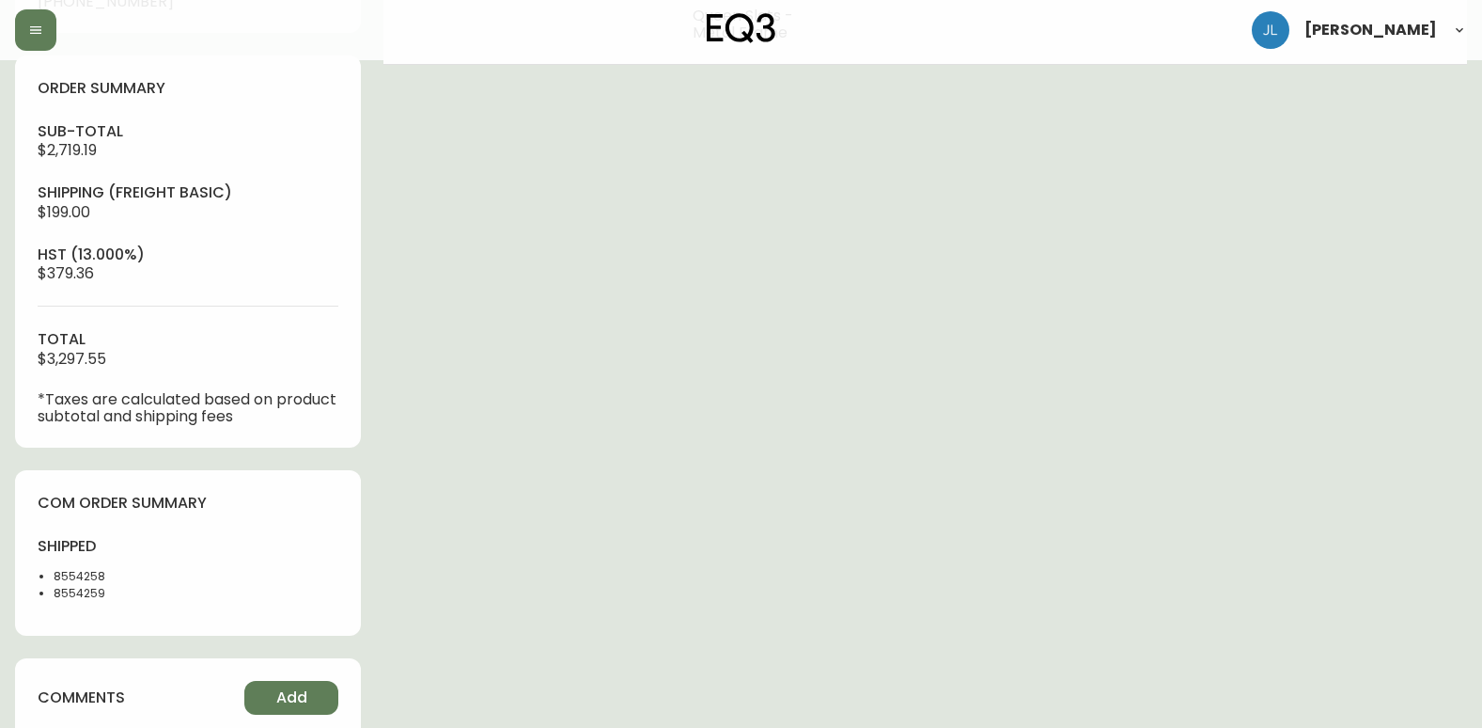
scroll to position [658, 0]
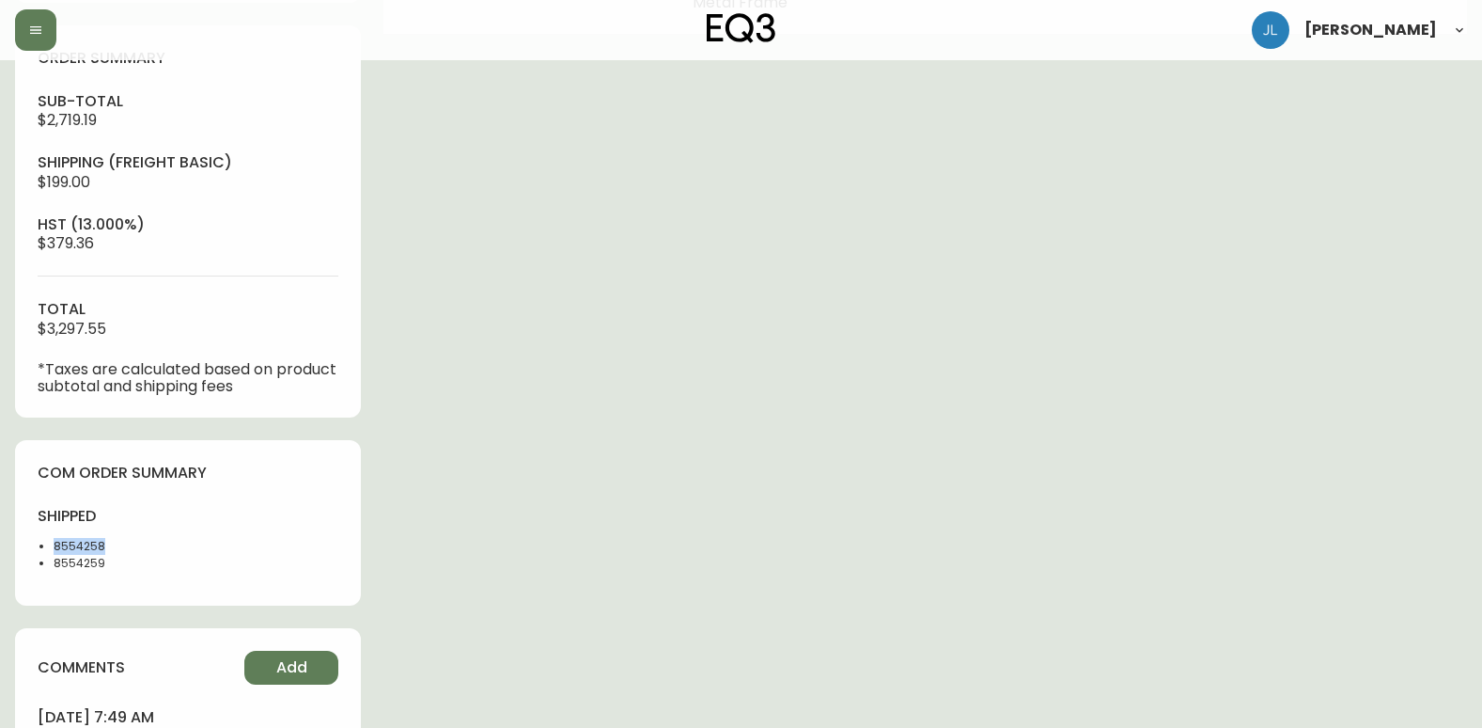
drag, startPoint x: 136, startPoint y: 541, endPoint x: 45, endPoint y: 545, distance: 91.3
click at [45, 545] on ul "8554258 8554259" at bounding box center [107, 555] width 139 height 34
copy li "8554258"
click at [844, 631] on div "Order # 4134431 July 31, 2025 at 5:32 pm from CA_EN Print Invoice Inject into E…" at bounding box center [741, 231] width 1452 height 1629
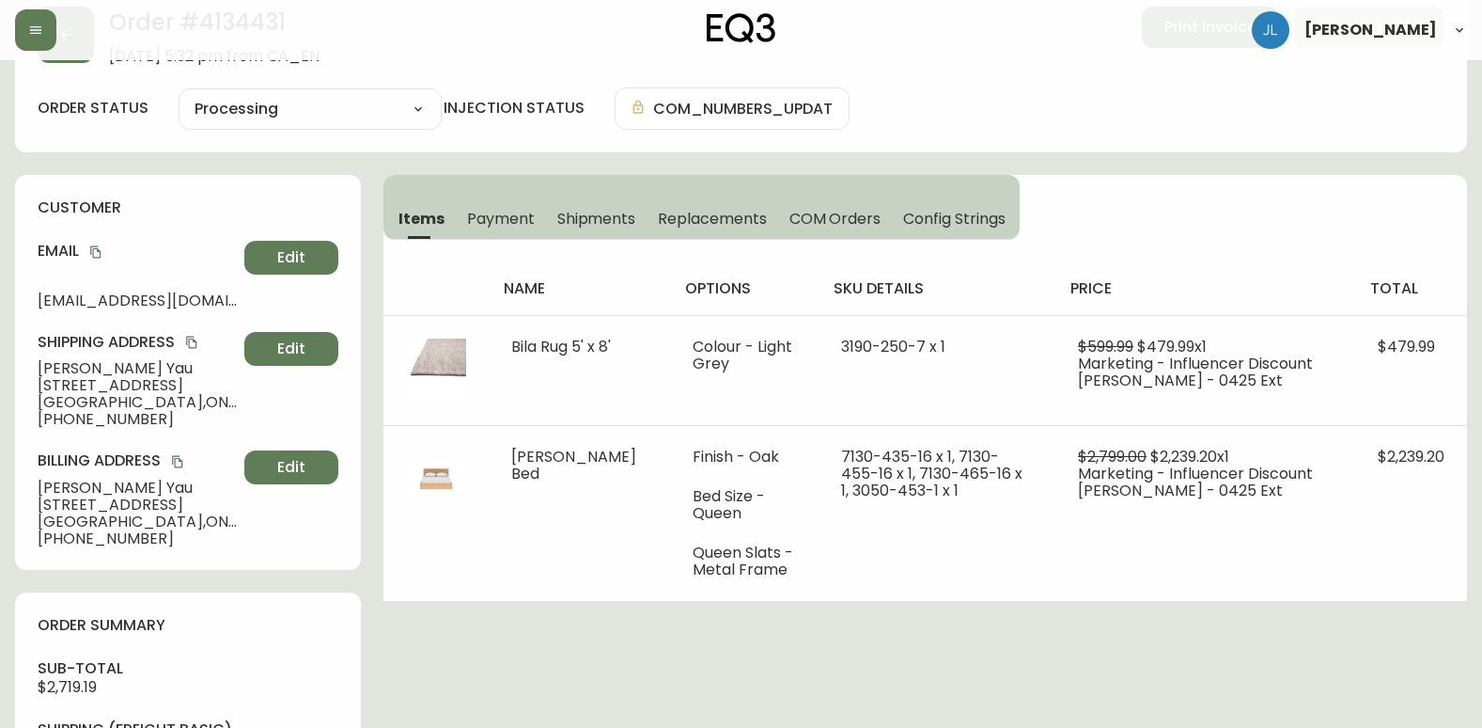
scroll to position [0, 0]
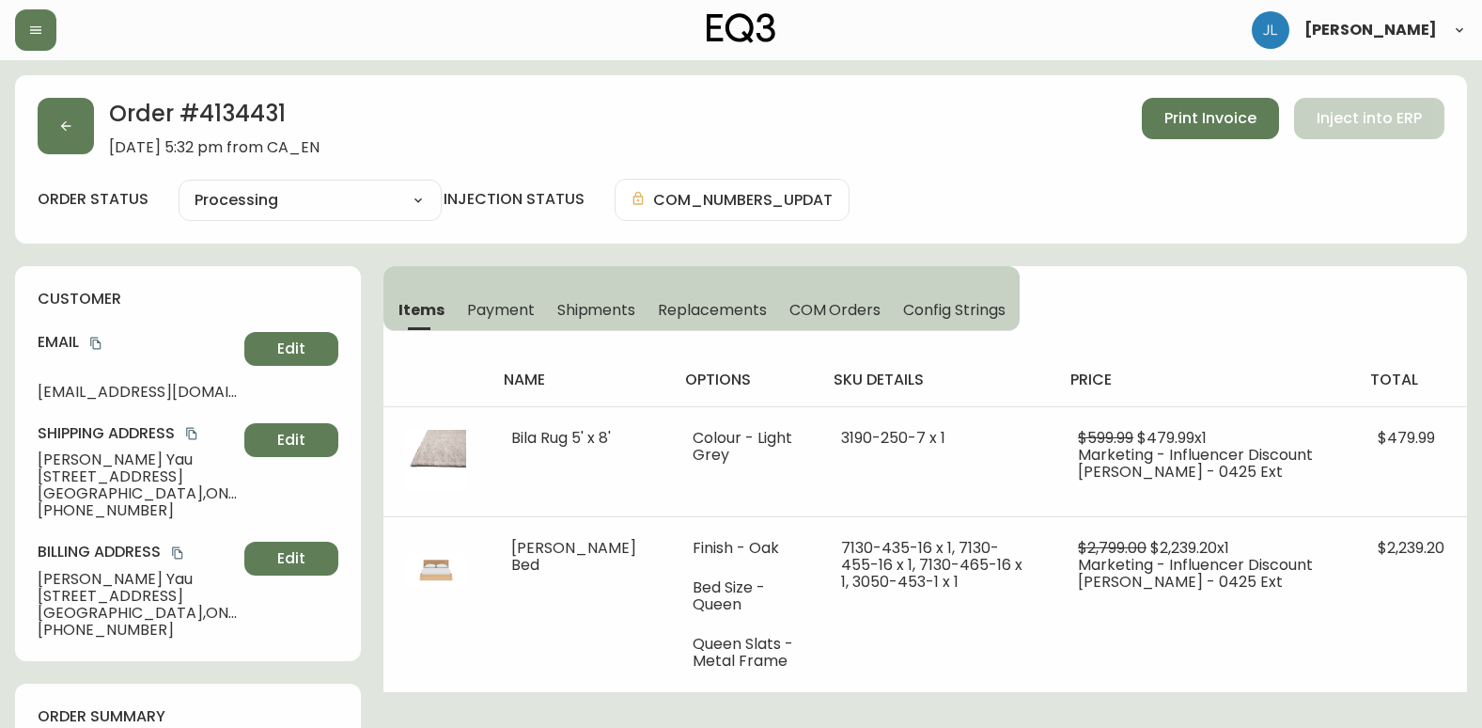
click at [1415, 190] on div "order status Processing Cancelled Fully Shipped Processing Partially Shipped in…" at bounding box center [741, 200] width 1407 height 42
click at [1332, 220] on div "order status Processing Cancelled Fully Shipped Processing Partially Shipped in…" at bounding box center [741, 200] width 1407 height 42
drag, startPoint x: 1412, startPoint y: 196, endPoint x: 1392, endPoint y: 206, distance: 22.3
click at [1406, 201] on div "order status Processing Cancelled Fully Shipped Processing Partially Shipped in…" at bounding box center [741, 200] width 1407 height 42
drag, startPoint x: 981, startPoint y: 195, endPoint x: 997, endPoint y: 196, distance: 16.1
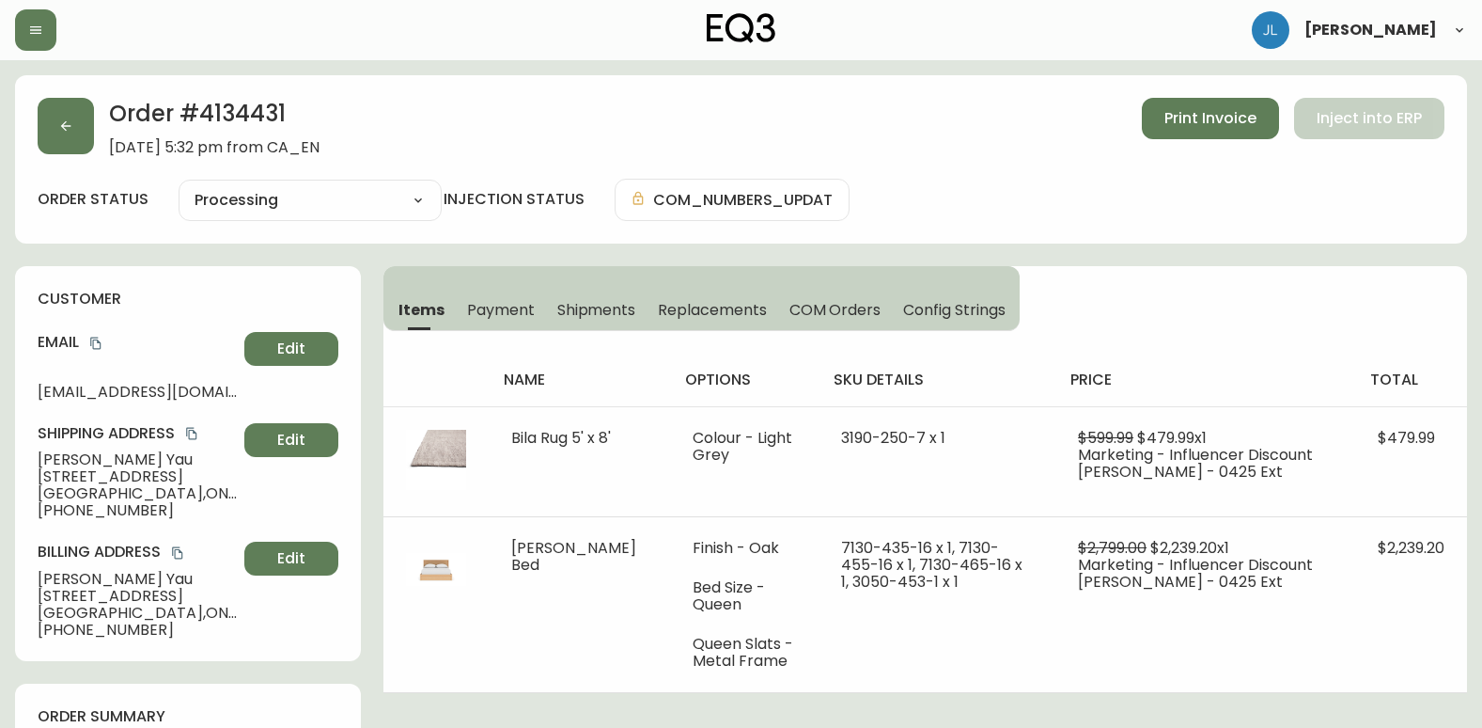
click at [985, 195] on div "order status Processing Cancelled Fully Shipped Processing Partially Shipped in…" at bounding box center [741, 200] width 1407 height 42
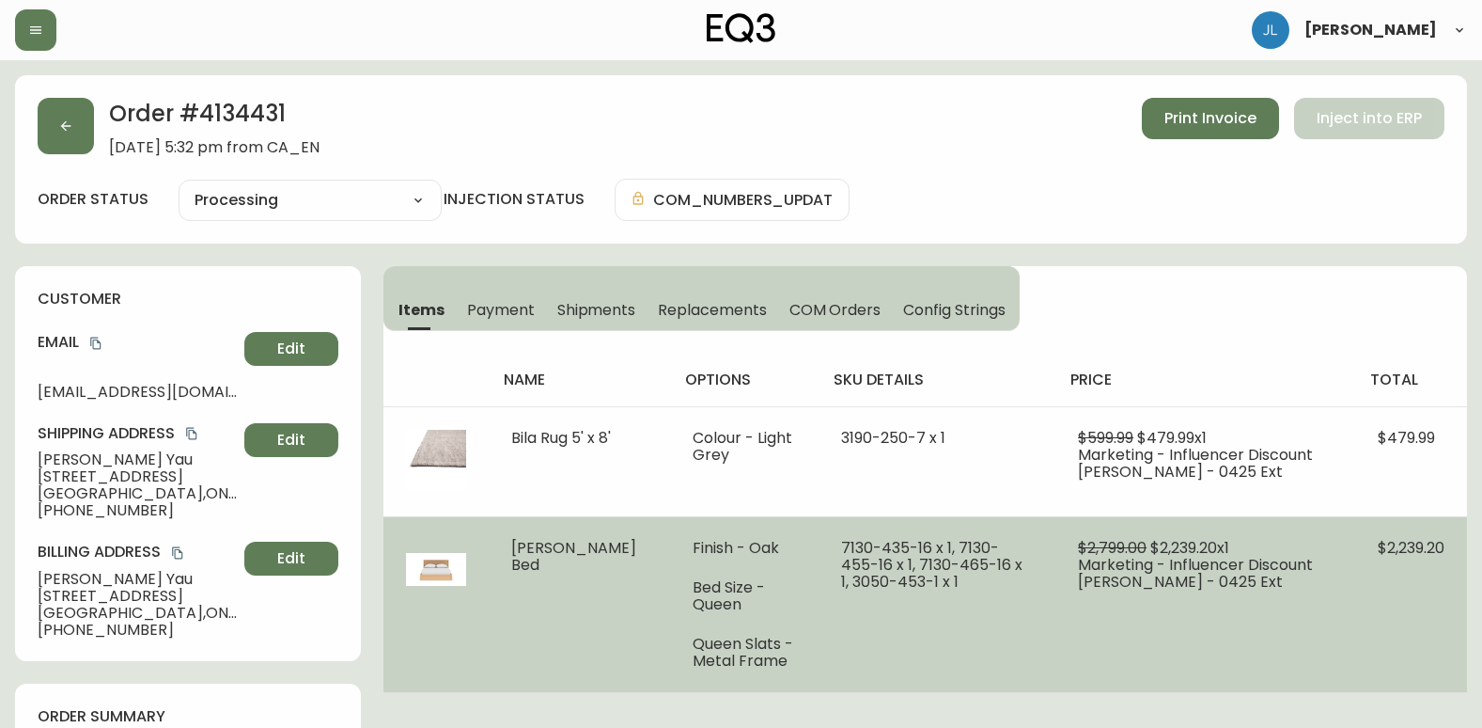
click at [387, 641] on td at bounding box center [436, 604] width 105 height 176
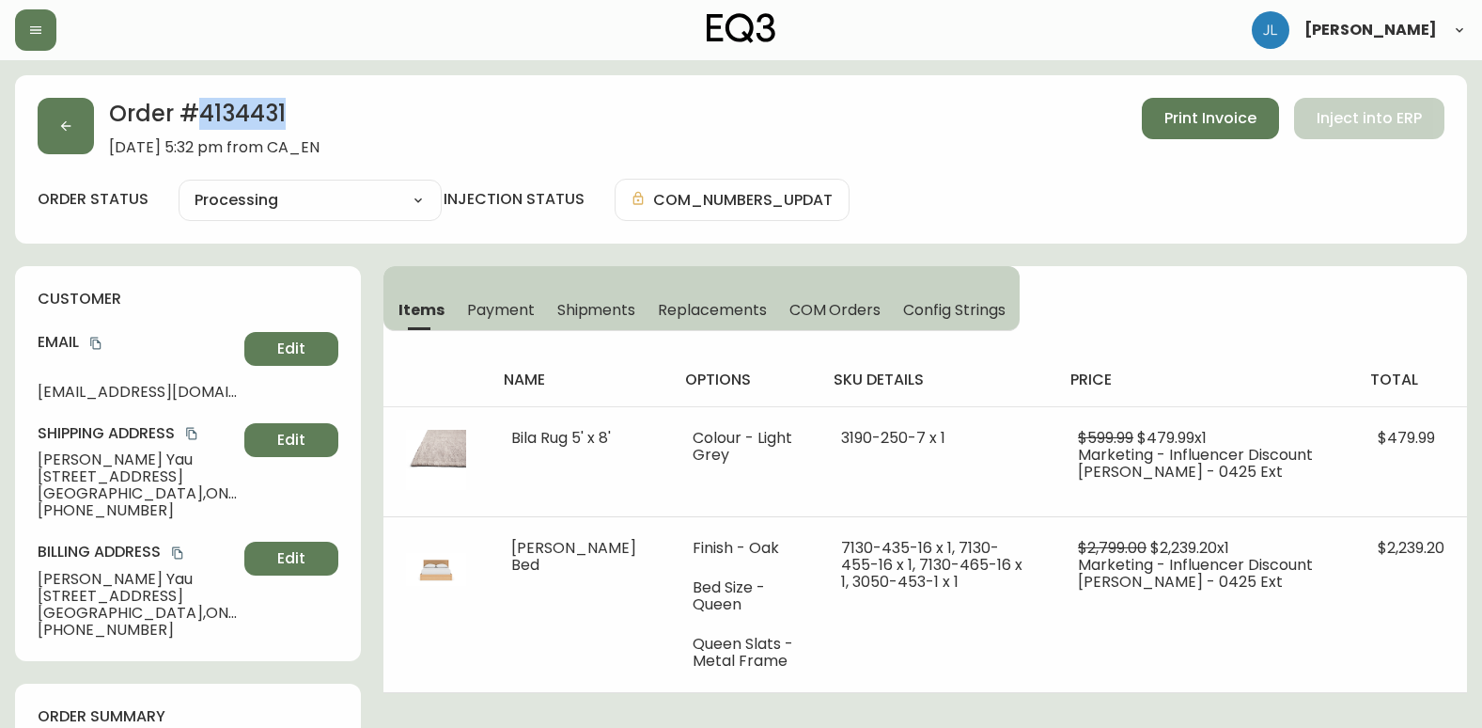
drag, startPoint x: 304, startPoint y: 117, endPoint x: 197, endPoint y: 113, distance: 106.3
click at [197, 113] on h2 "Order # 4134431" at bounding box center [214, 118] width 211 height 41
copy h2 "4134431"
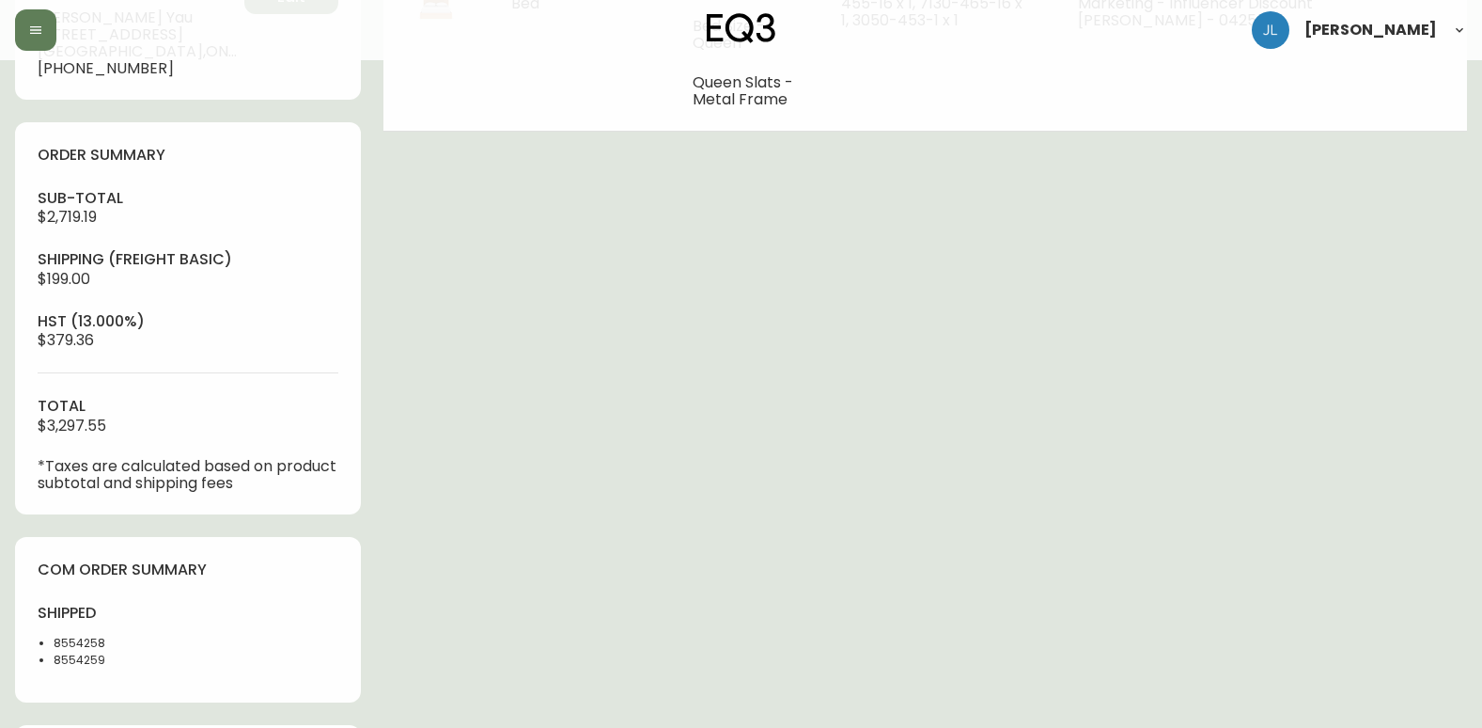
scroll to position [658, 0]
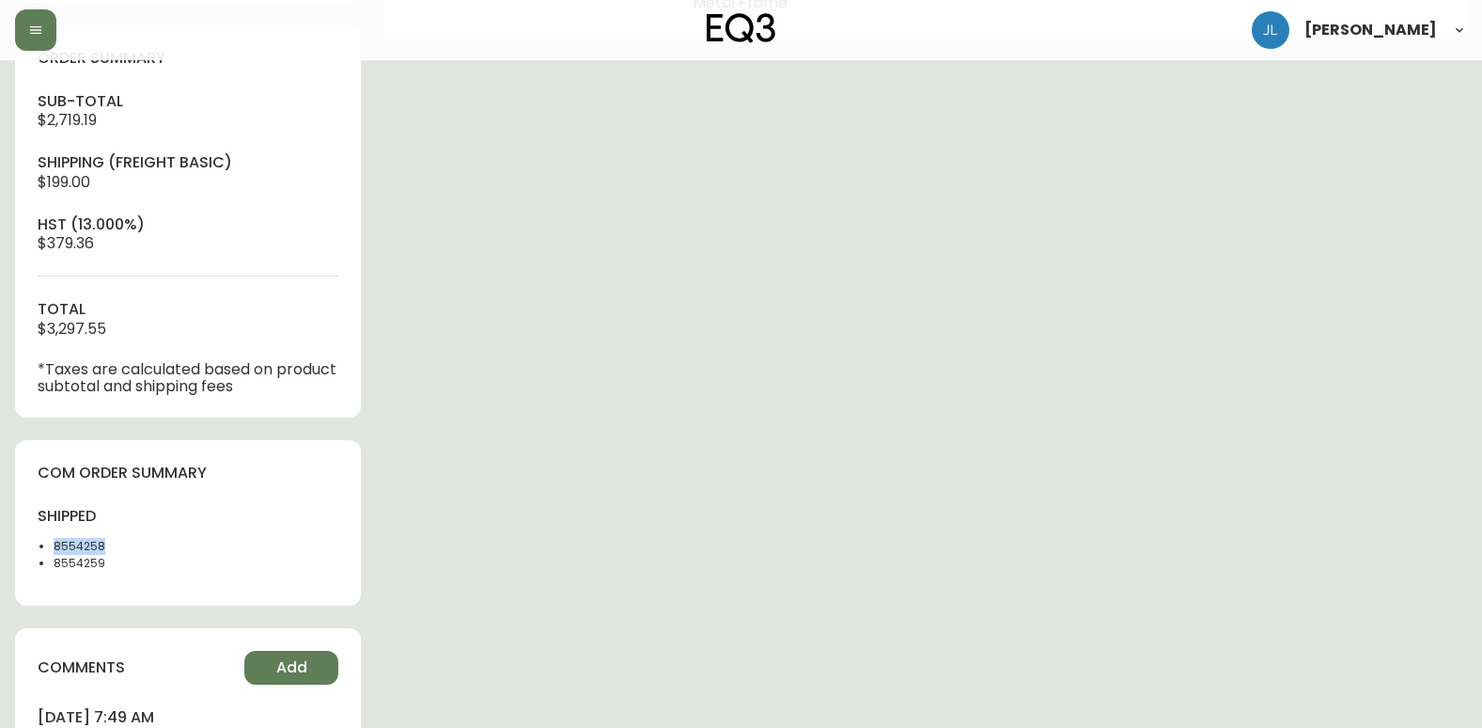
drag, startPoint x: 164, startPoint y: 541, endPoint x: 27, endPoint y: 545, distance: 136.4
click at [27, 545] on div "com order summary shipped 8554258 8554259" at bounding box center [188, 523] width 346 height 166
copy li "8554258"
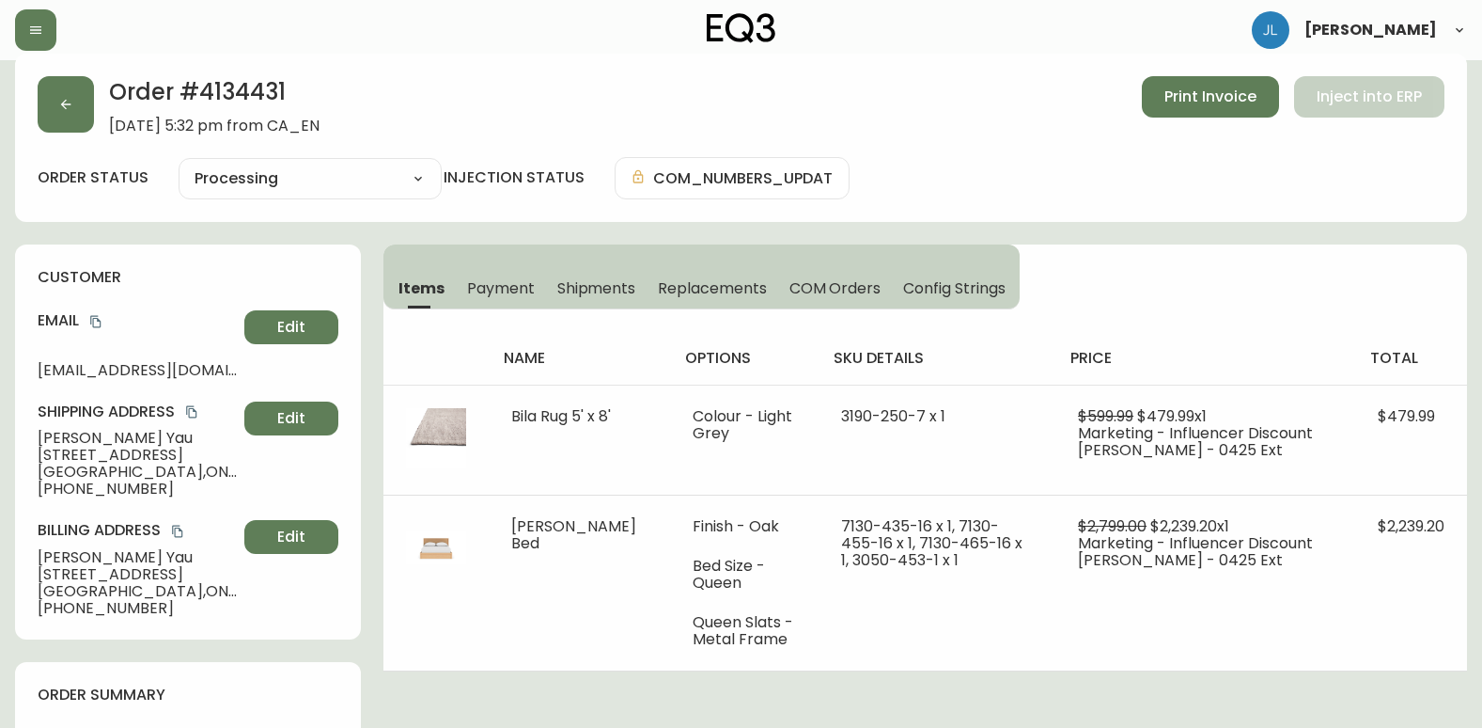
scroll to position [0, 0]
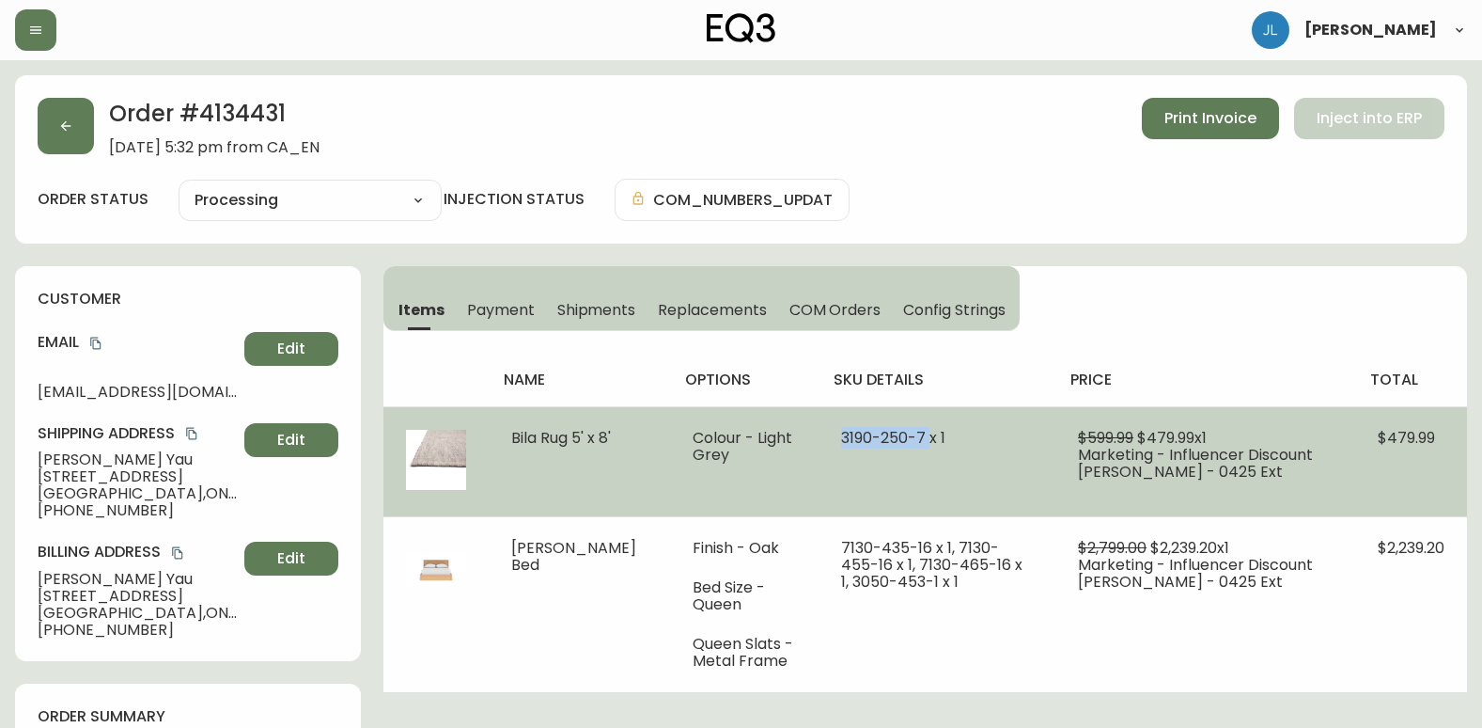
drag, startPoint x: 791, startPoint y: 438, endPoint x: 888, endPoint y: 438, distance: 96.8
click at [888, 438] on td "3190-250-7 x 1" at bounding box center [937, 461] width 237 height 110
copy span "3190-250-7"
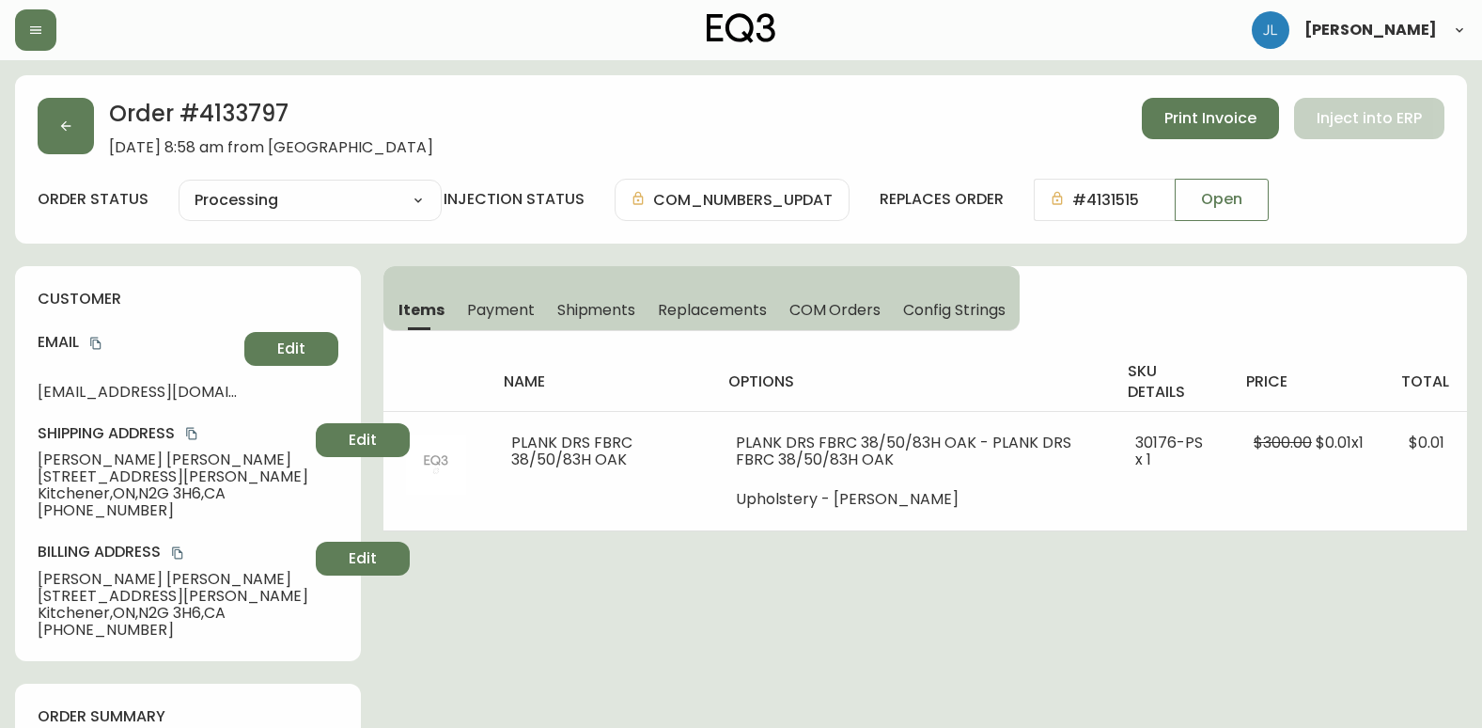
select select "PROCESSING"
click at [71, 132] on icon "button" at bounding box center [65, 125] width 15 height 15
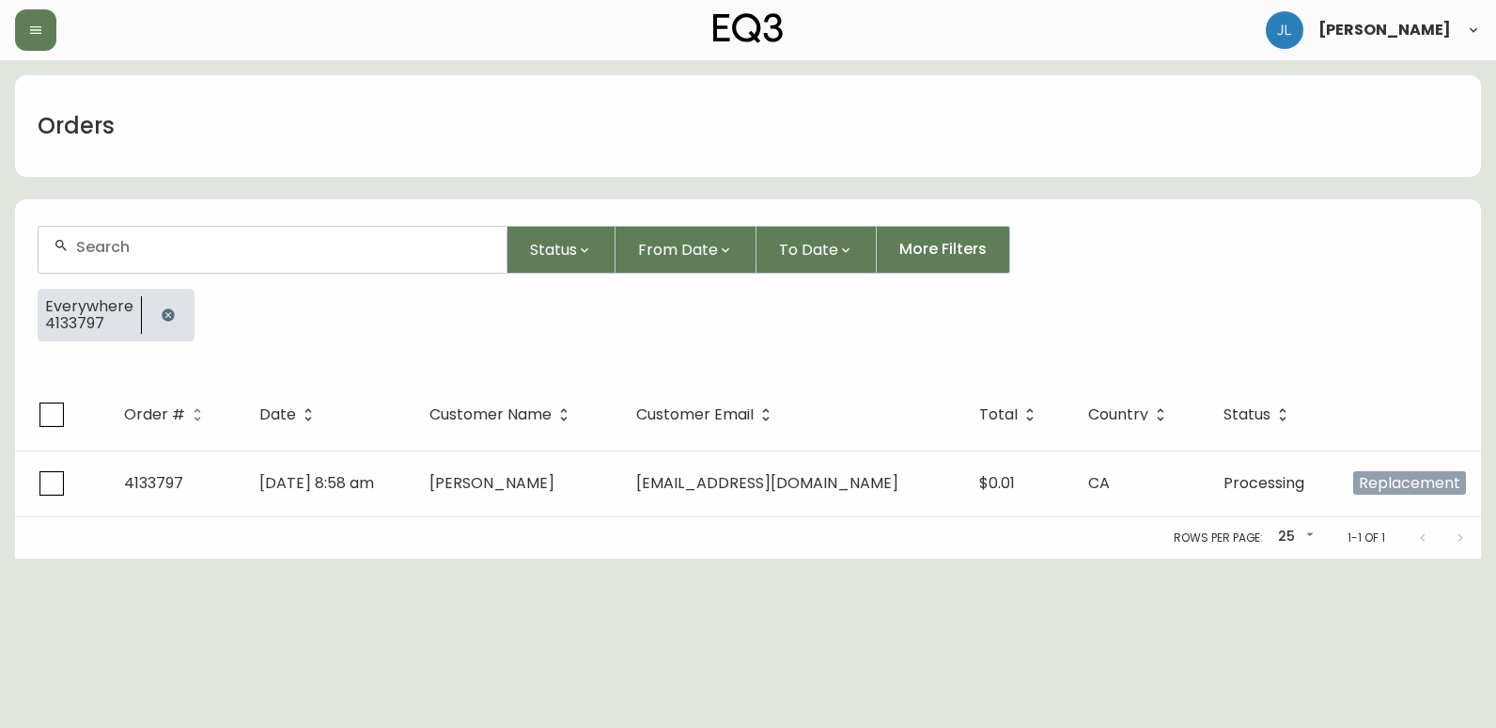
click at [170, 309] on icon "button" at bounding box center [168, 314] width 15 height 15
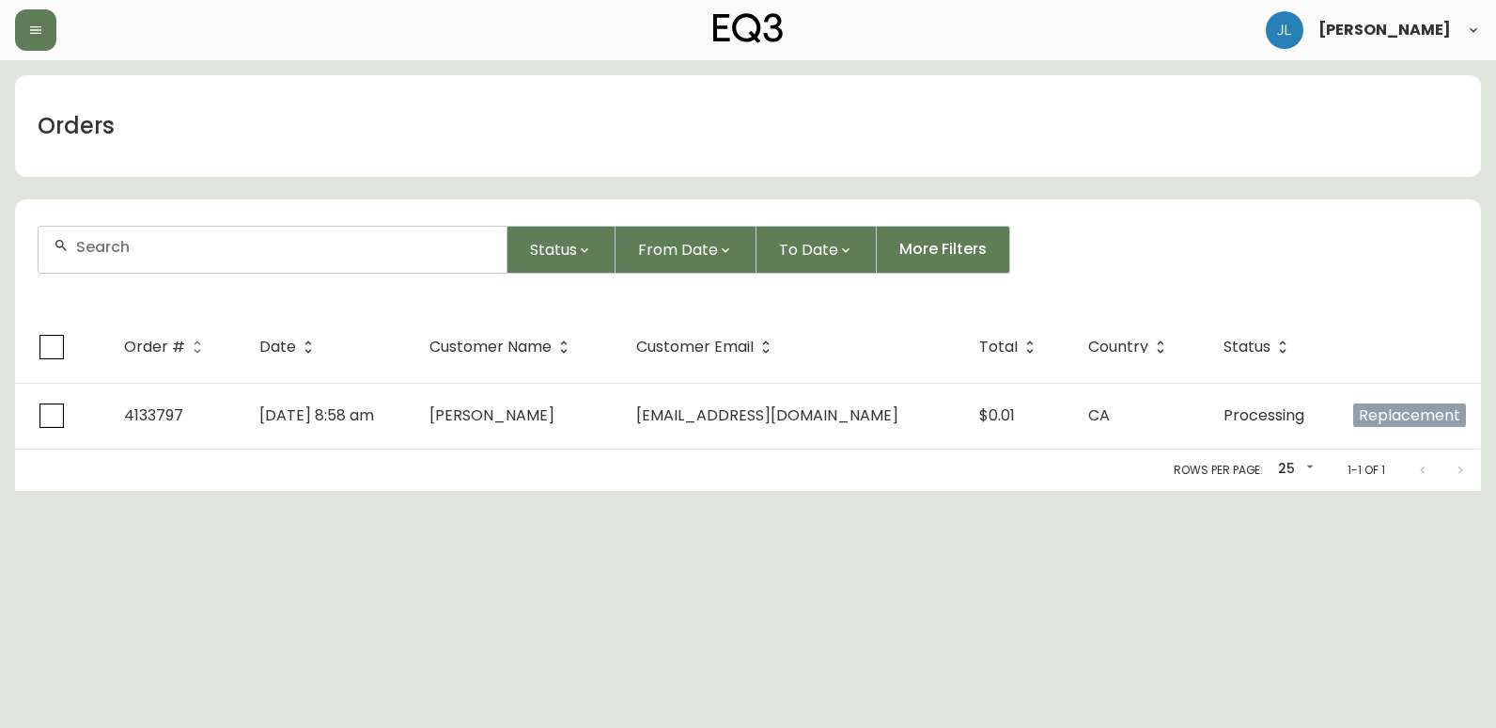
click at [170, 257] on div at bounding box center [273, 250] width 468 height 46
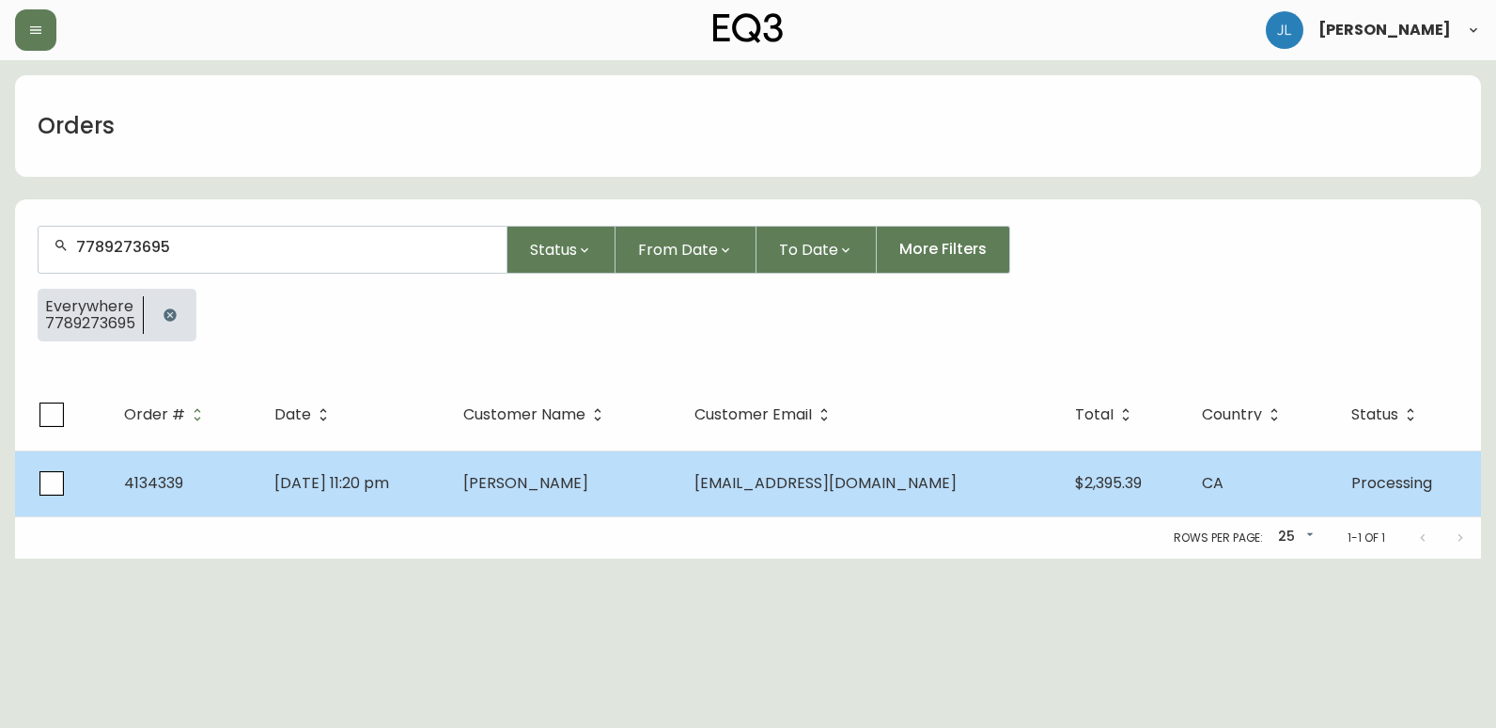
type input "7789273695"
click at [448, 498] on td "[DATE] 11:20 pm" at bounding box center [353, 483] width 189 height 66
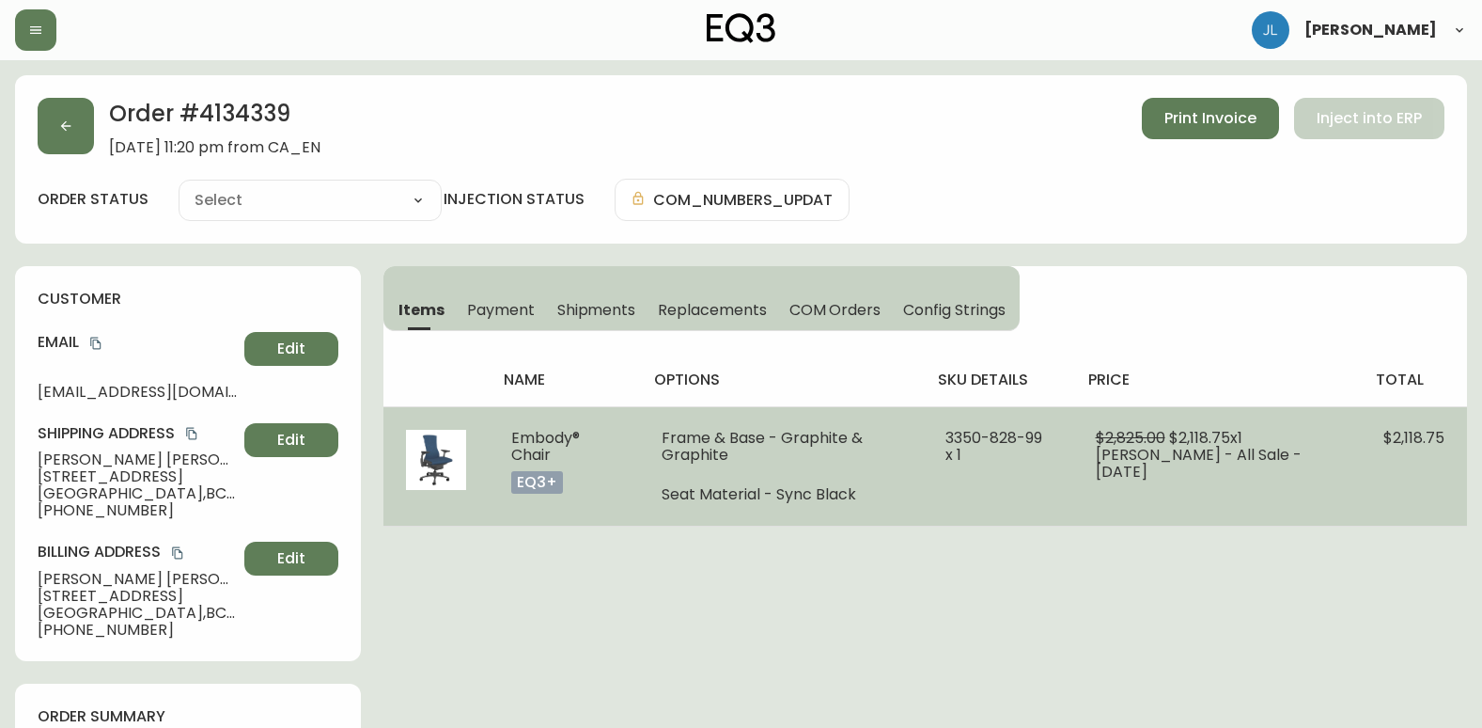
type input "Processing"
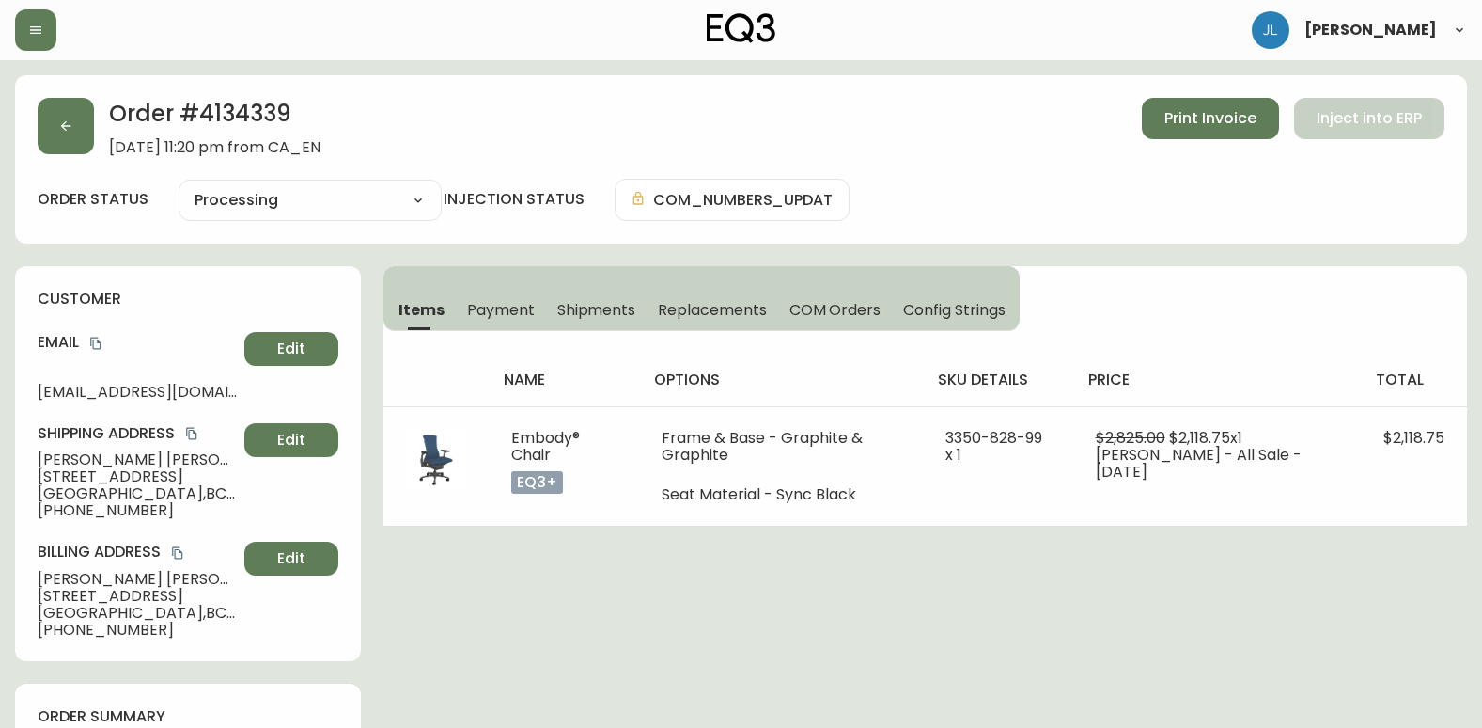
select select "PROCESSING"
click at [317, 119] on h2 "Order # 4134339" at bounding box center [214, 118] width 211 height 41
drag, startPoint x: 314, startPoint y: 118, endPoint x: 195, endPoint y: 116, distance: 119.4
click at [195, 116] on h2 "Order # 4134339" at bounding box center [214, 118] width 211 height 41
drag, startPoint x: 171, startPoint y: 393, endPoint x: 29, endPoint y: 396, distance: 142.0
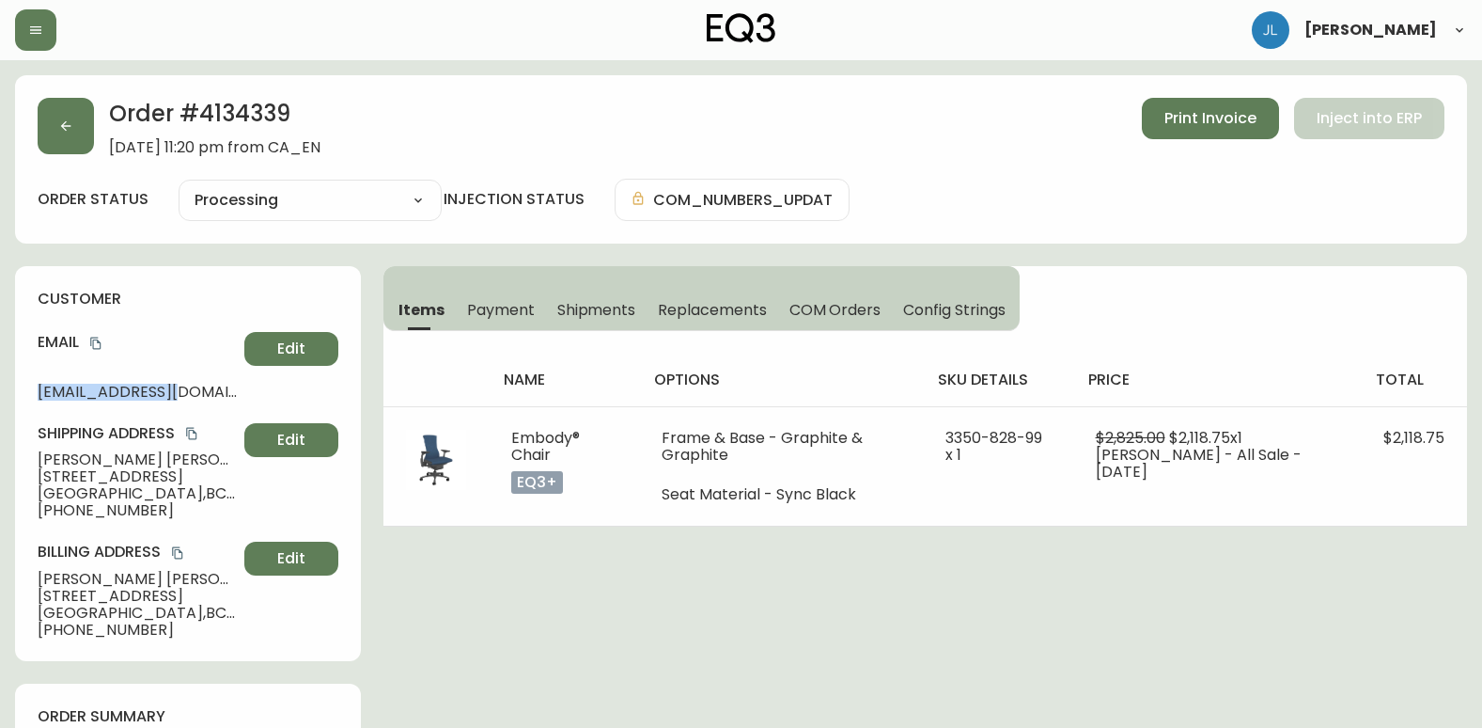
click at [29, 396] on div "customer Email [EMAIL_ADDRESS][DOMAIN_NAME] Edit Shipping Address [PERSON_NAME]…" at bounding box center [188, 463] width 346 height 395
copy span "[EMAIL_ADDRESS][DOMAIN_NAME]"
drag, startPoint x: 164, startPoint y: 460, endPoint x: 8, endPoint y: 446, distance: 157.6
copy span "[PERSON_NAME]"
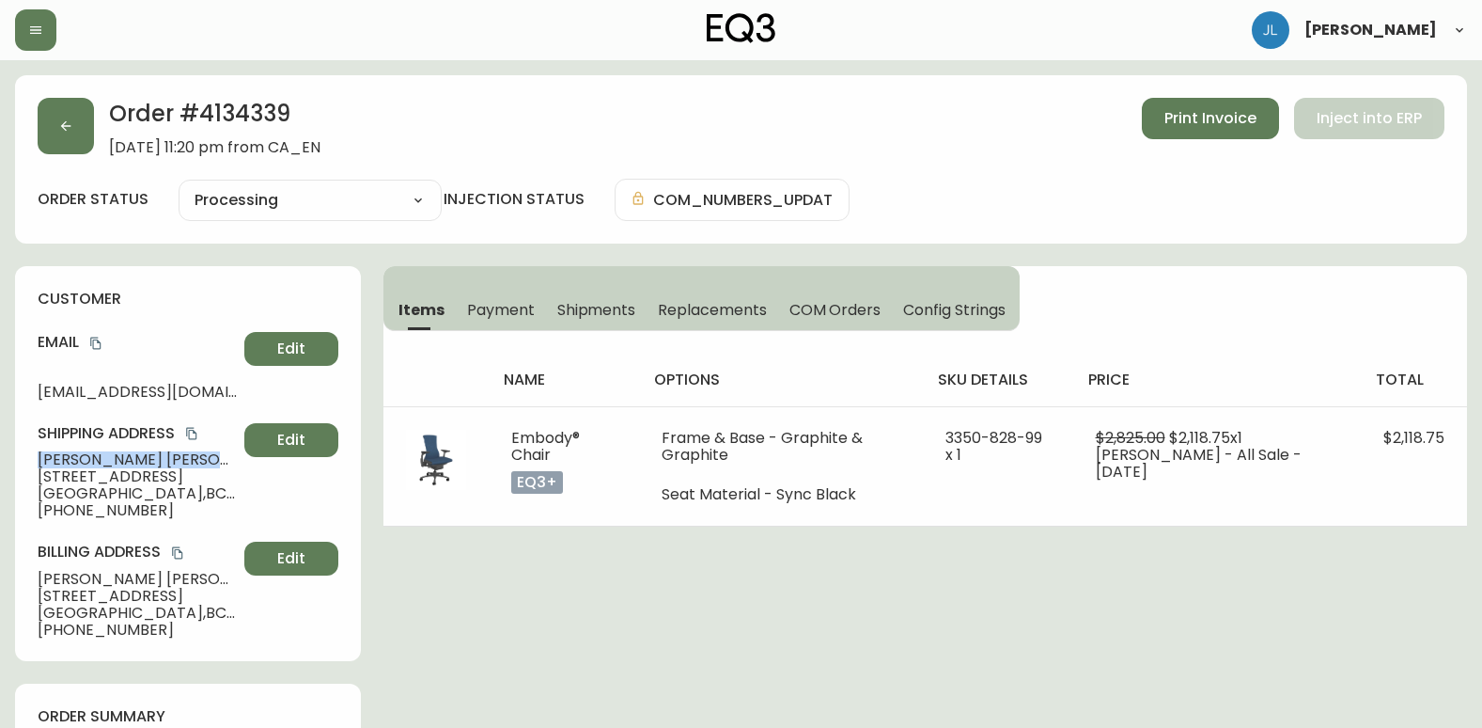
click at [71, 146] on button "button" at bounding box center [66, 126] width 56 height 56
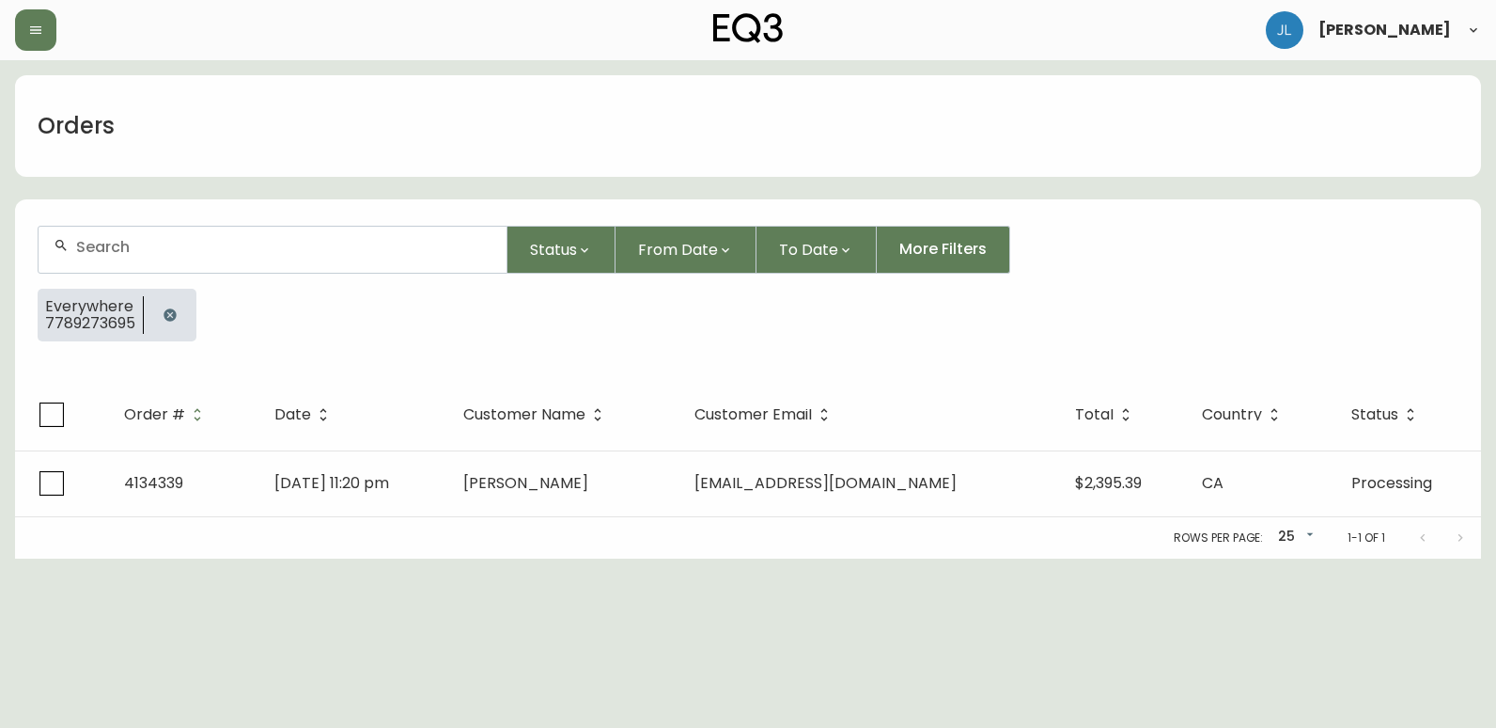
click at [171, 320] on icon "button" at bounding box center [170, 314] width 12 height 12
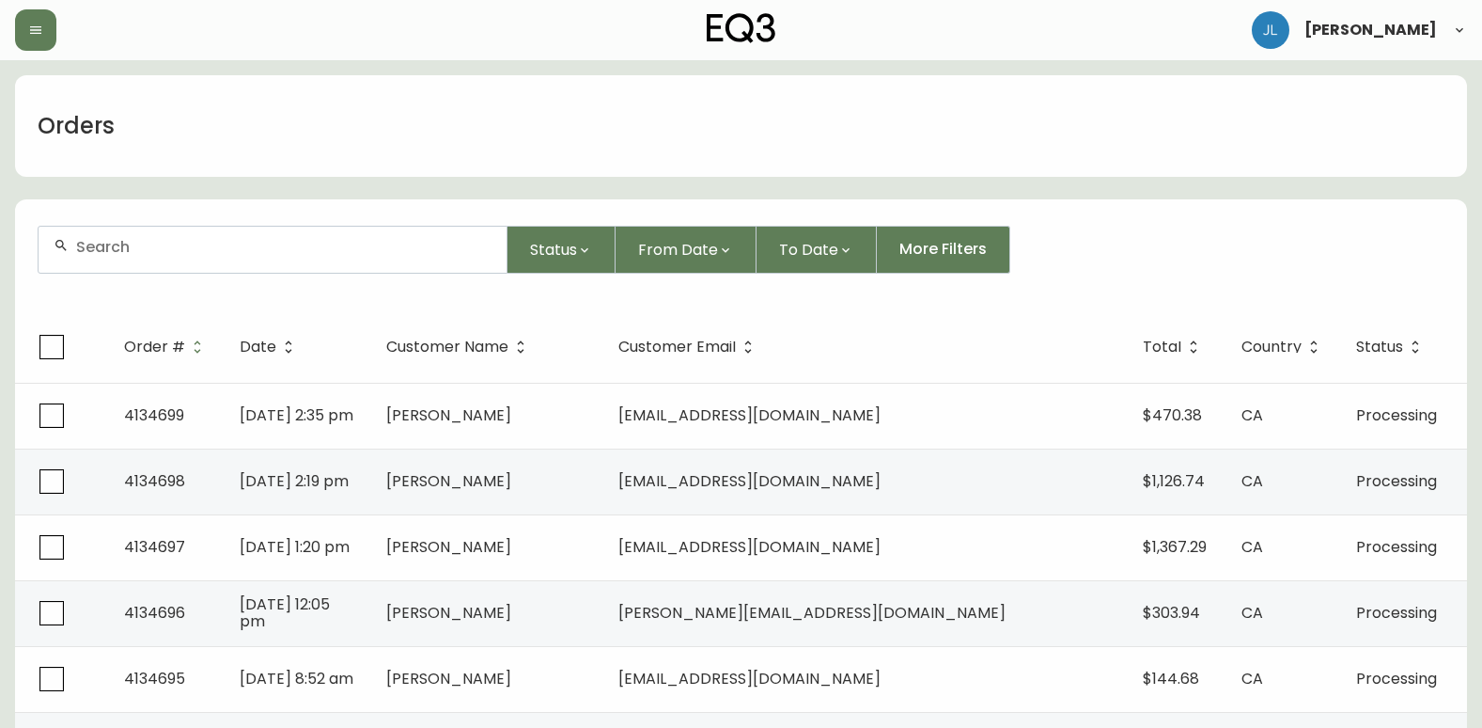
click at [119, 257] on div at bounding box center [273, 250] width 468 height 46
paste input "4134220"
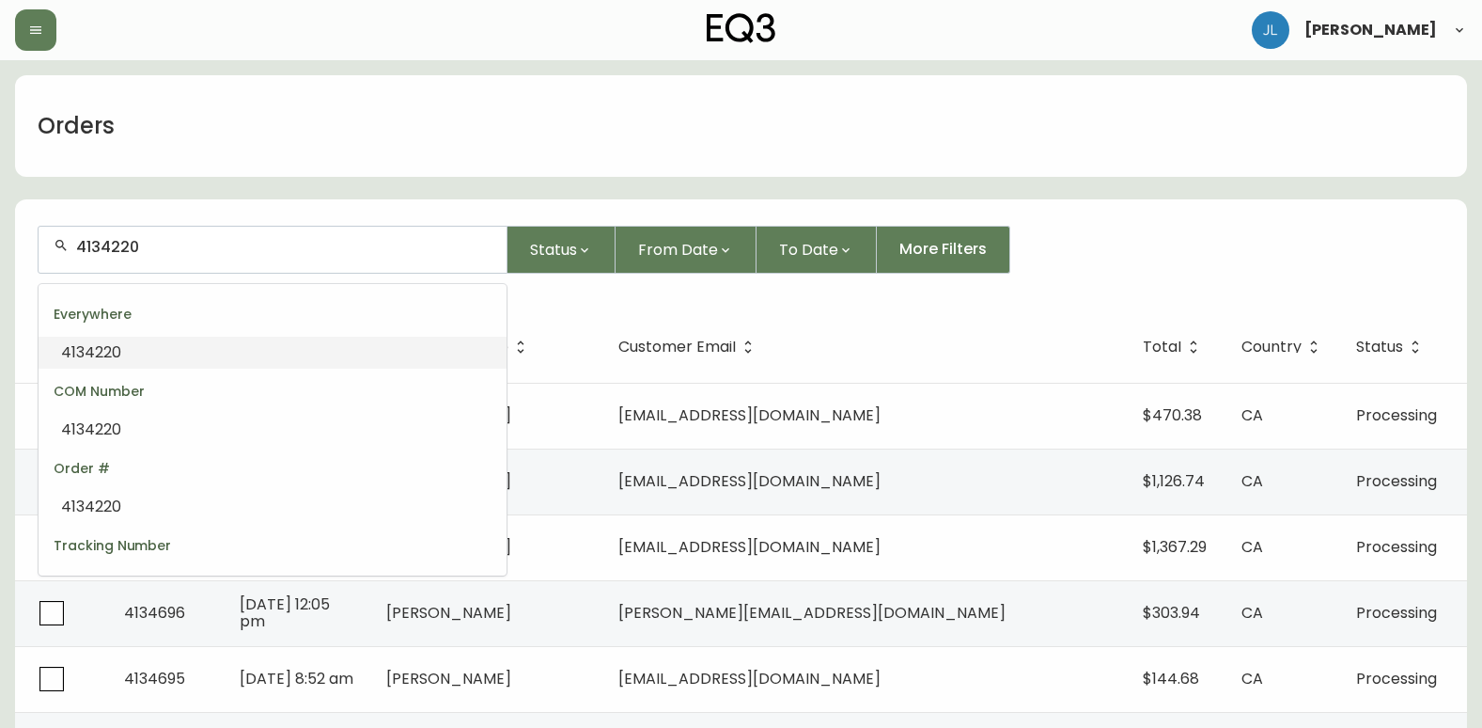
type input "4134220"
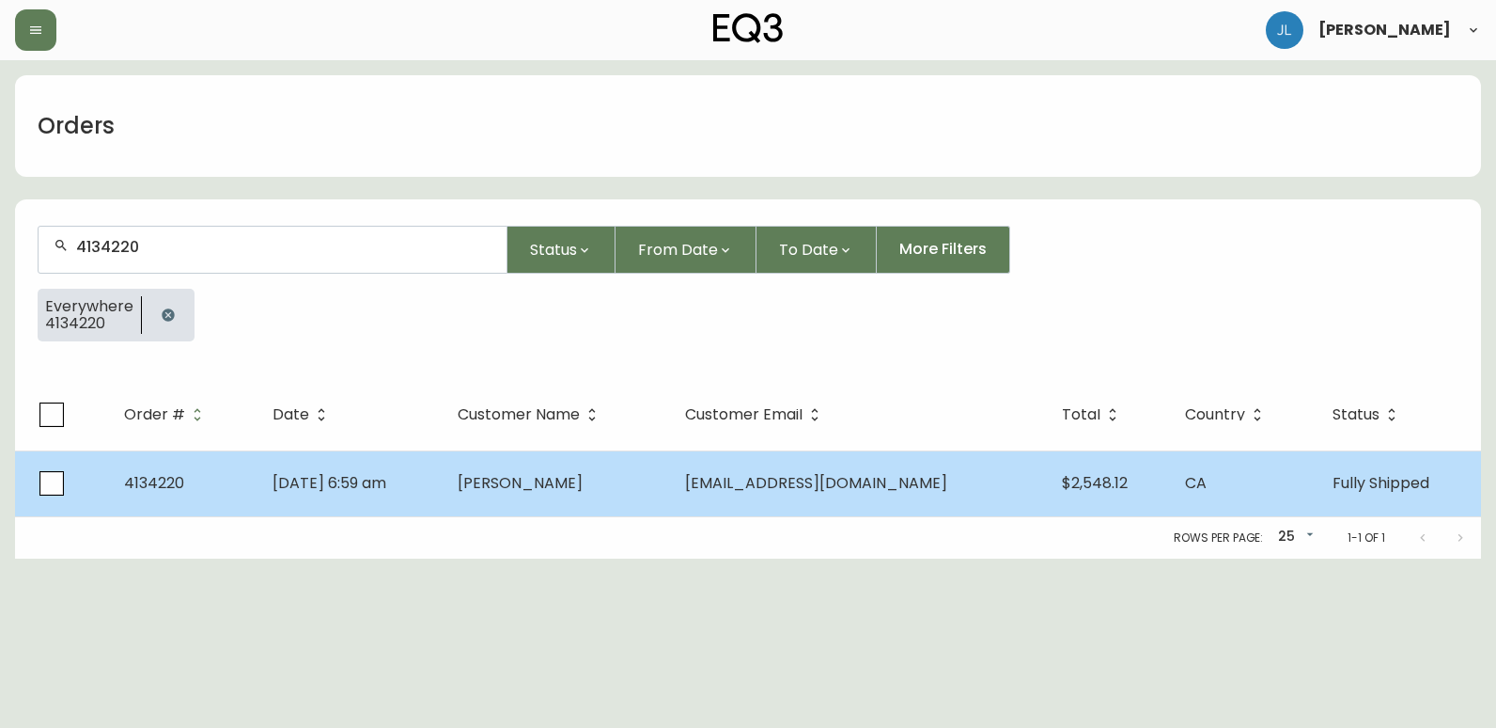
click at [443, 488] on td "[DATE] 6:59 am" at bounding box center [350, 483] width 185 height 66
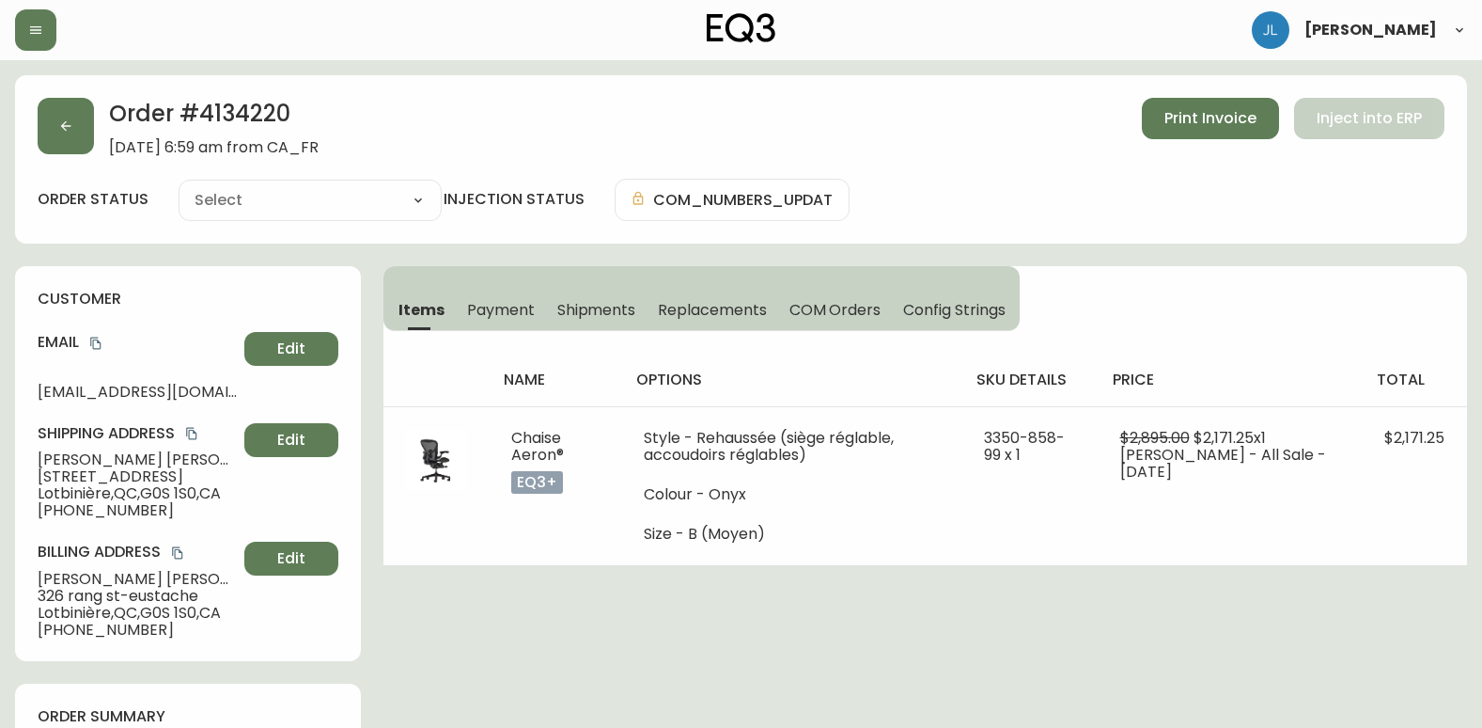
type input "Fully Shipped"
select select "FULLY_SHIPPED"
click at [65, 123] on icon "button" at bounding box center [66, 126] width 10 height 10
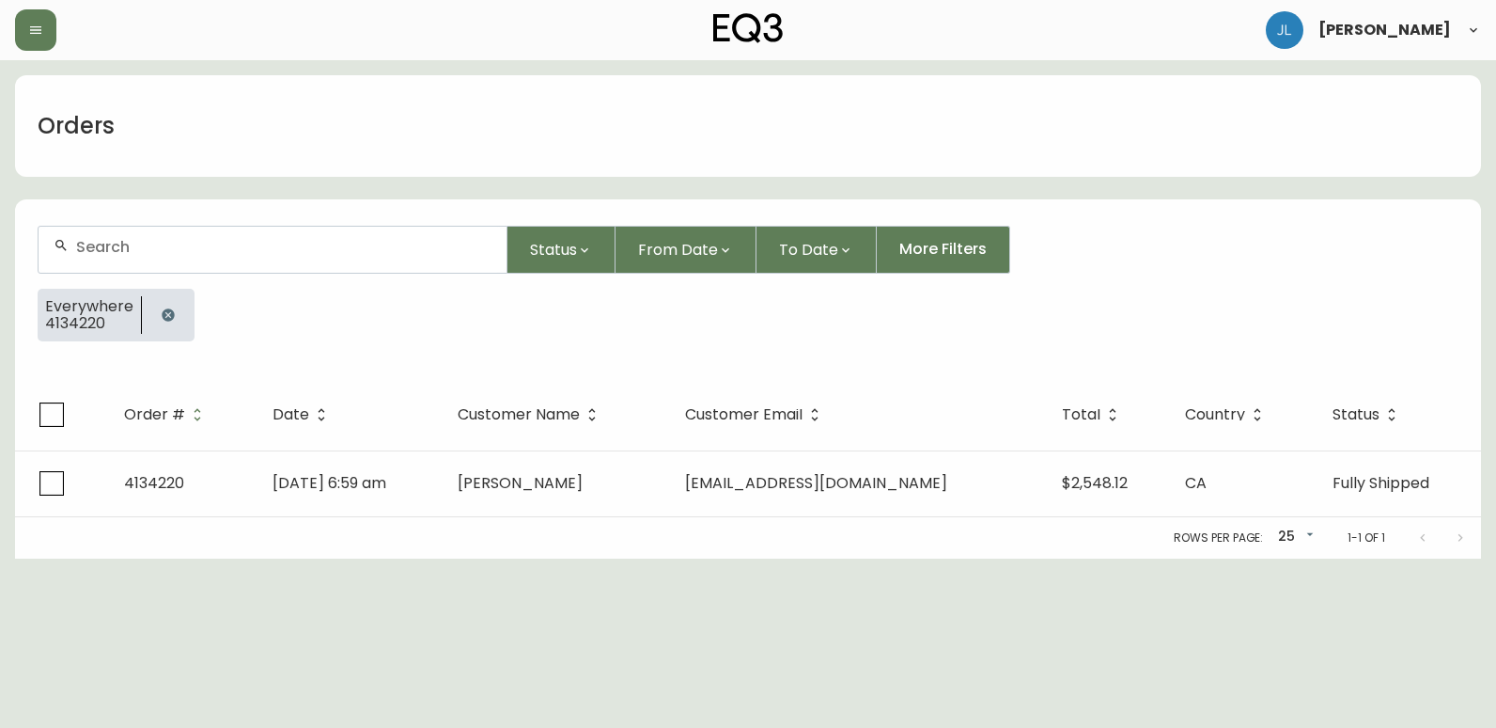
click at [163, 312] on icon "button" at bounding box center [168, 314] width 12 height 12
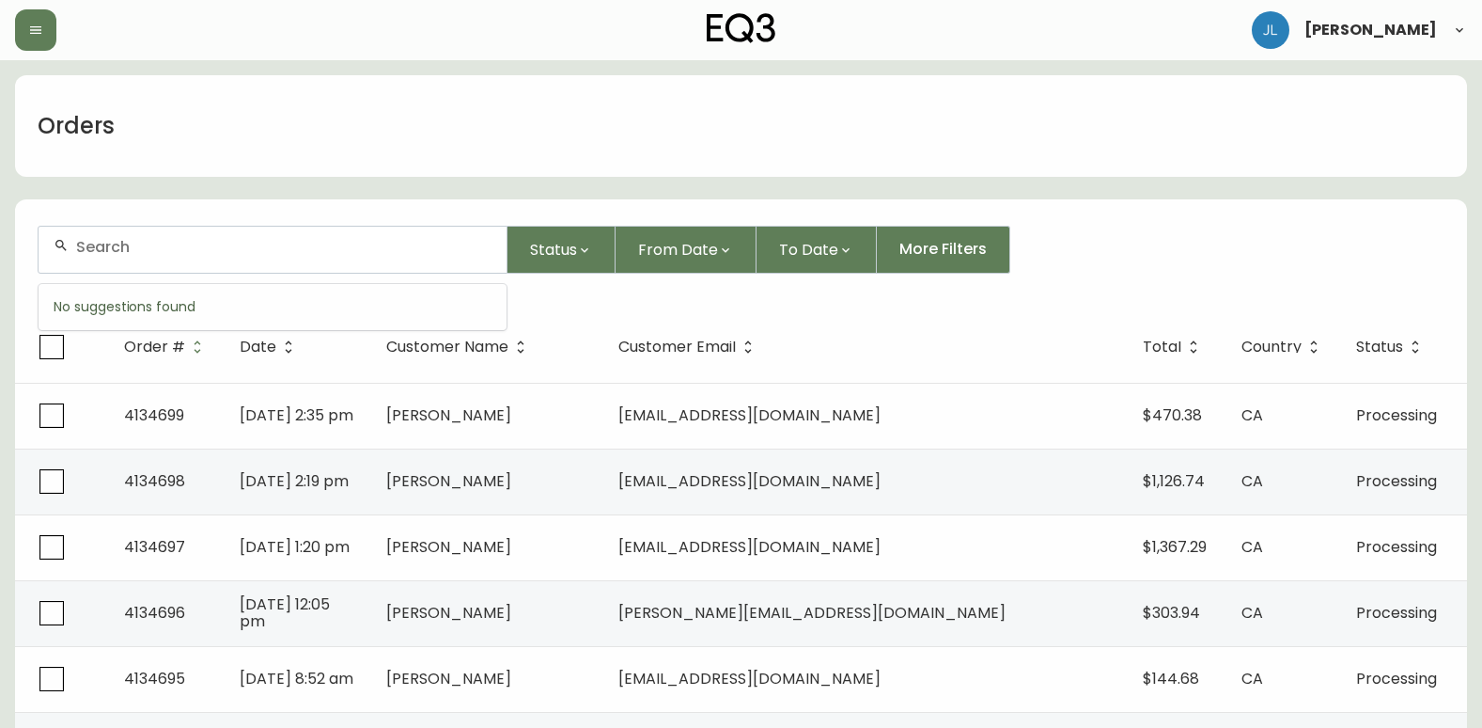
click at [205, 239] on input "text" at bounding box center [283, 247] width 415 height 18
paste input "9054297643"
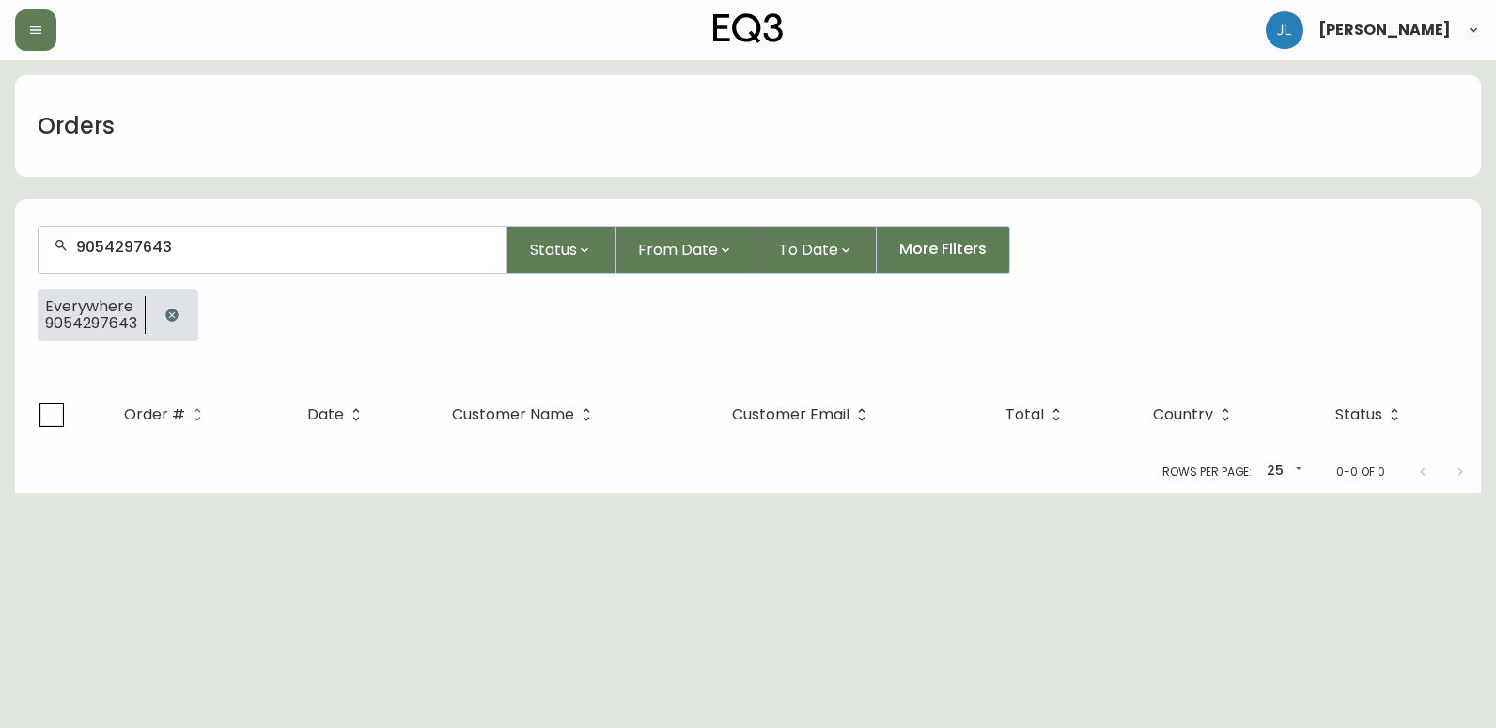
type input "9054297643"
drag, startPoint x: 380, startPoint y: 232, endPoint x: 4, endPoint y: 241, distance: 376.1
click at [0, 247] on html "Jennyfer Lepage Orders 9054297643 Status From Date To Date More Filters Everywh…" at bounding box center [748, 246] width 1496 height 493
click at [154, 321] on button "button" at bounding box center [172, 315] width 38 height 38
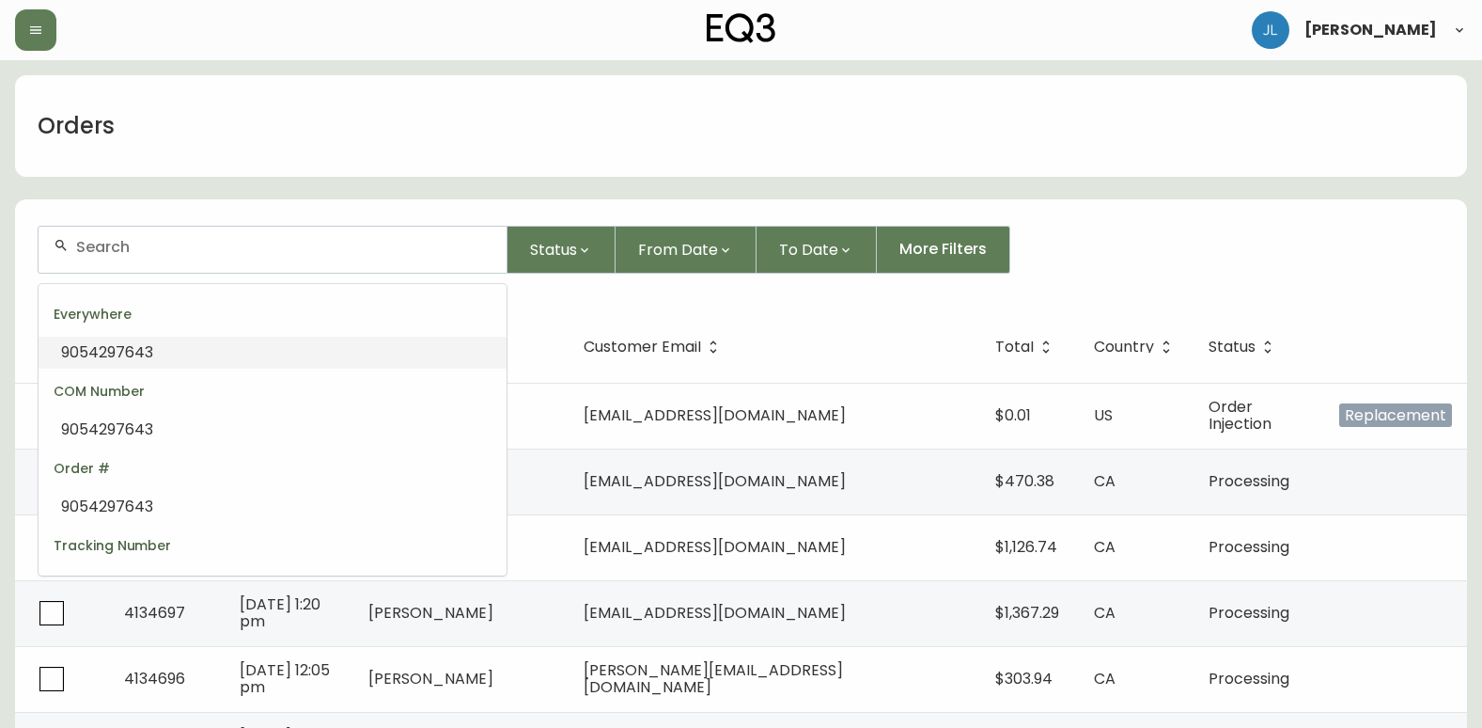
click at [205, 243] on input "text" at bounding box center [283, 247] width 415 height 18
paste input "charlottefulls@gmail.com"
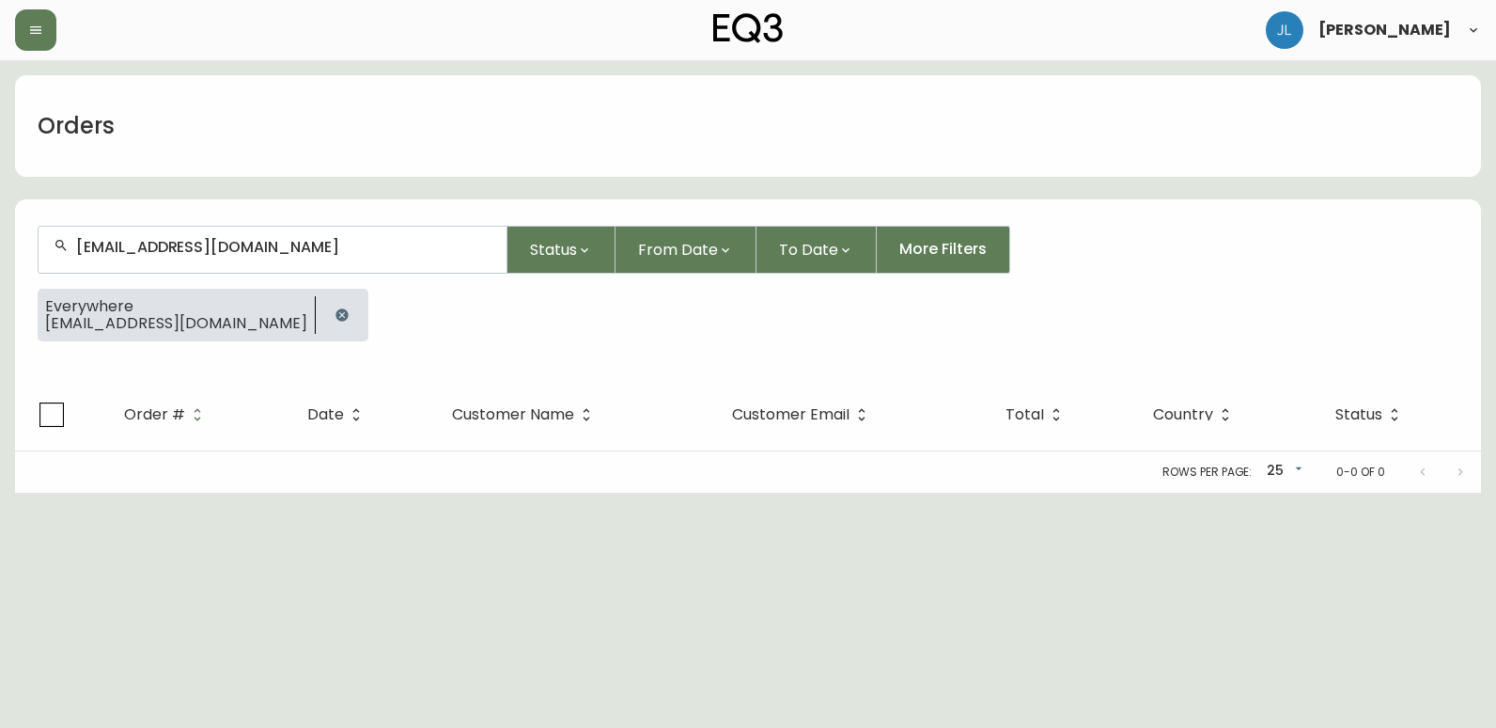
type input "charlottefulls@gmail.com"
drag, startPoint x: 1418, startPoint y: 599, endPoint x: 940, endPoint y: 446, distance: 502.1
click at [1417, 493] on html "Jennyfer Lepage Orders charlottefulls@gmail.com Status From Date To Date More F…" at bounding box center [748, 246] width 1496 height 493
click at [335, 308] on icon "button" at bounding box center [342, 314] width 15 height 15
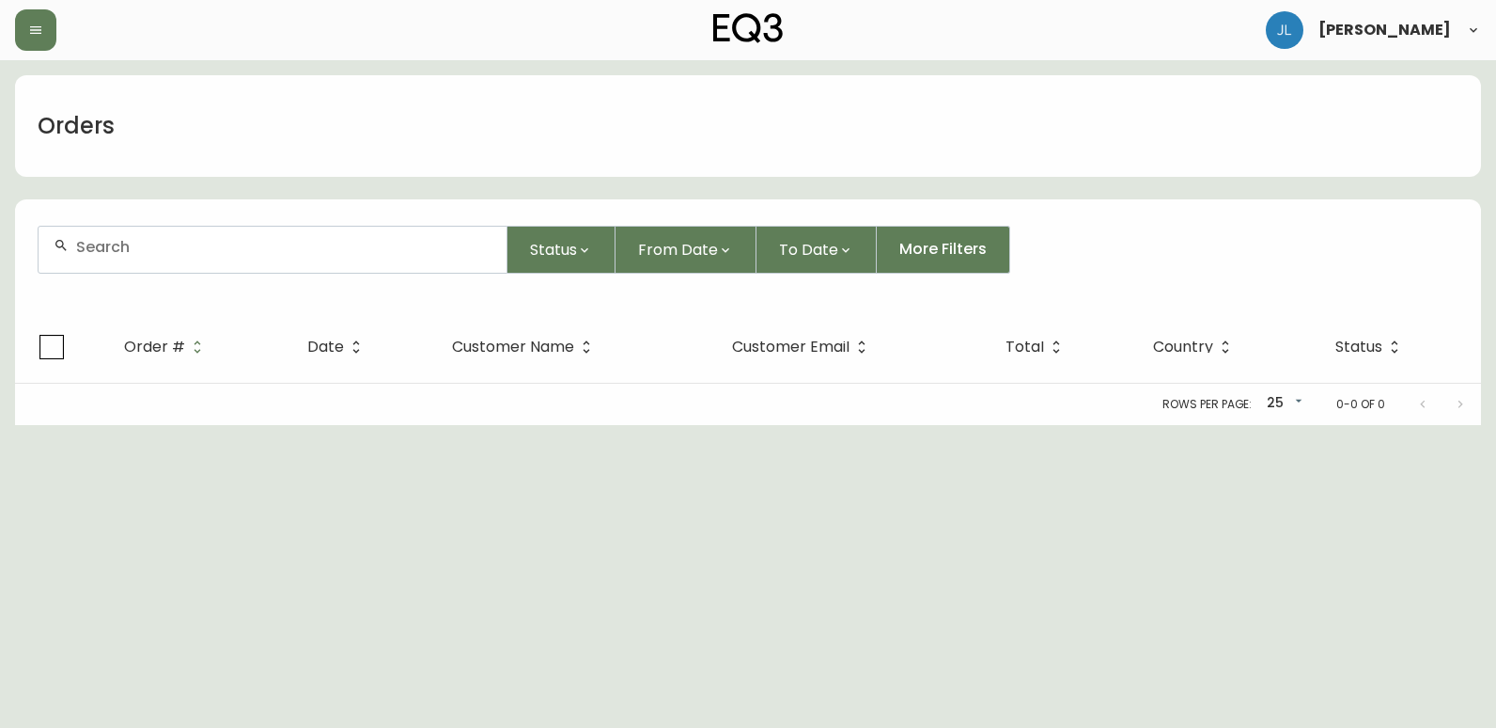
click at [285, 258] on div at bounding box center [273, 250] width 468 height 46
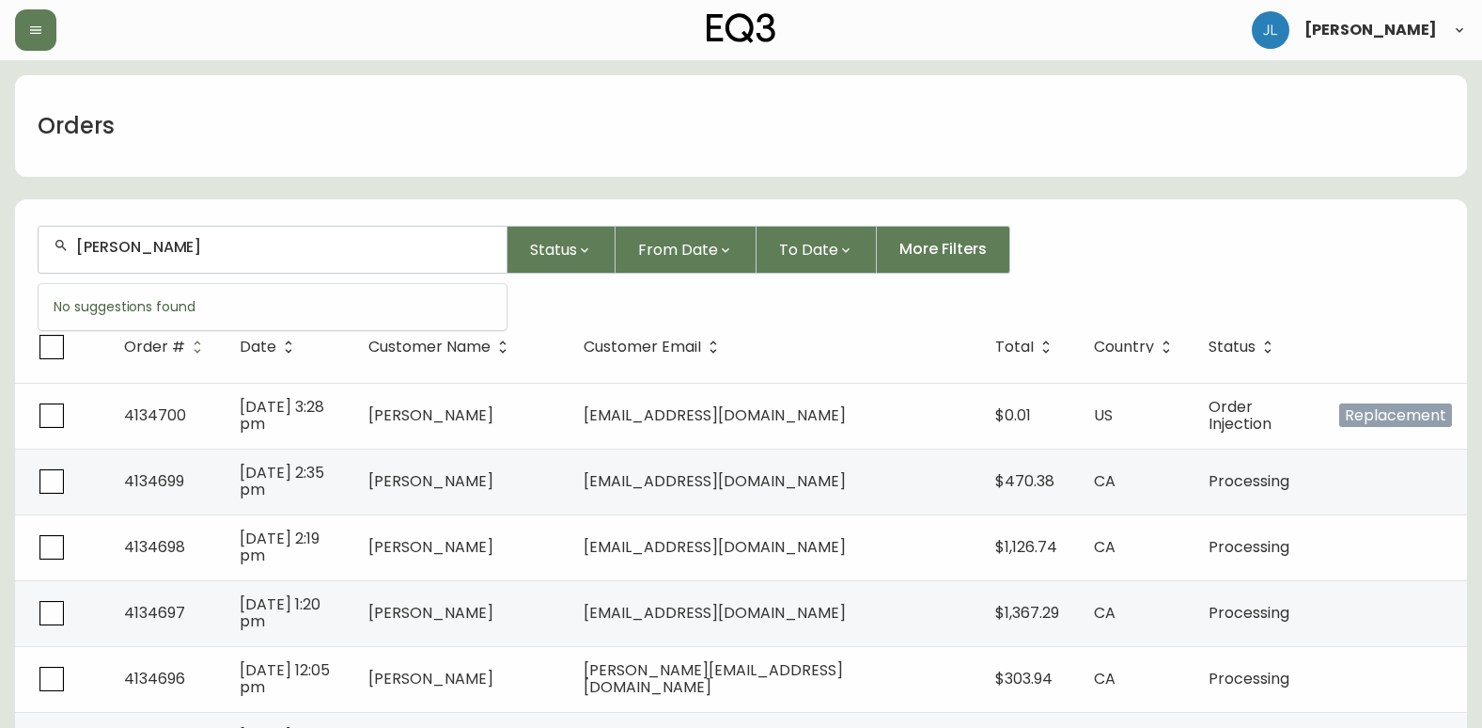
type input "Charlotte Fuller"
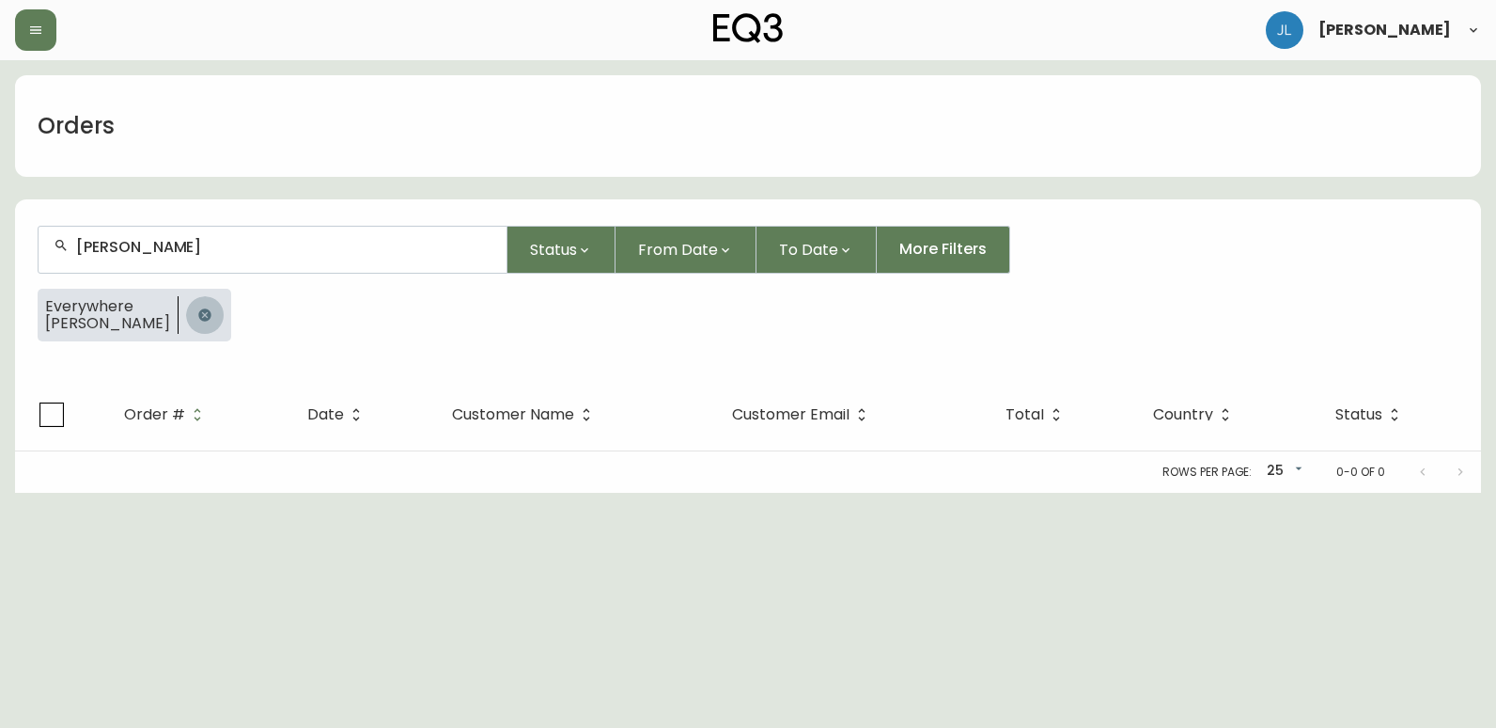
click at [186, 325] on button "button" at bounding box center [205, 315] width 38 height 38
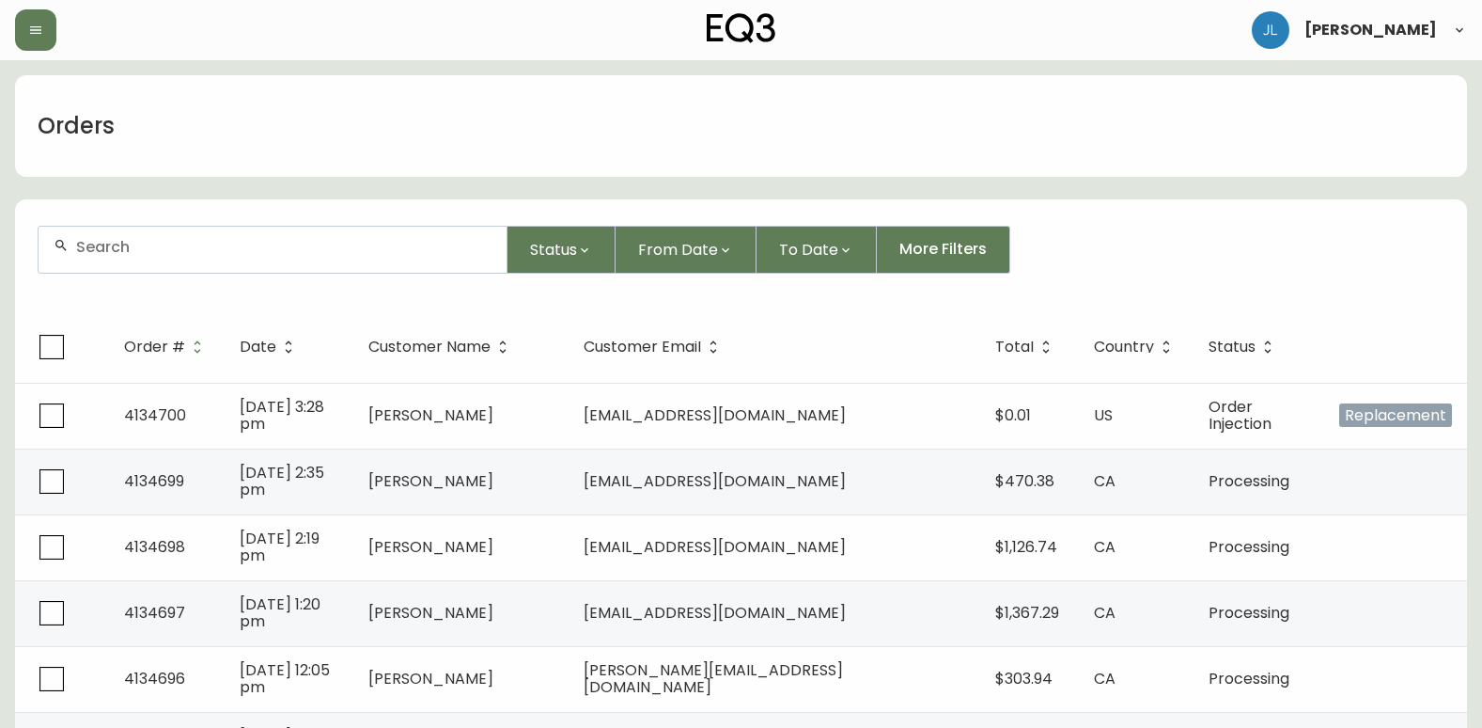
click at [187, 249] on input "text" at bounding box center [283, 247] width 415 height 18
paste input "31A Enterprise St, Moncton, NB, E1E 3P4"
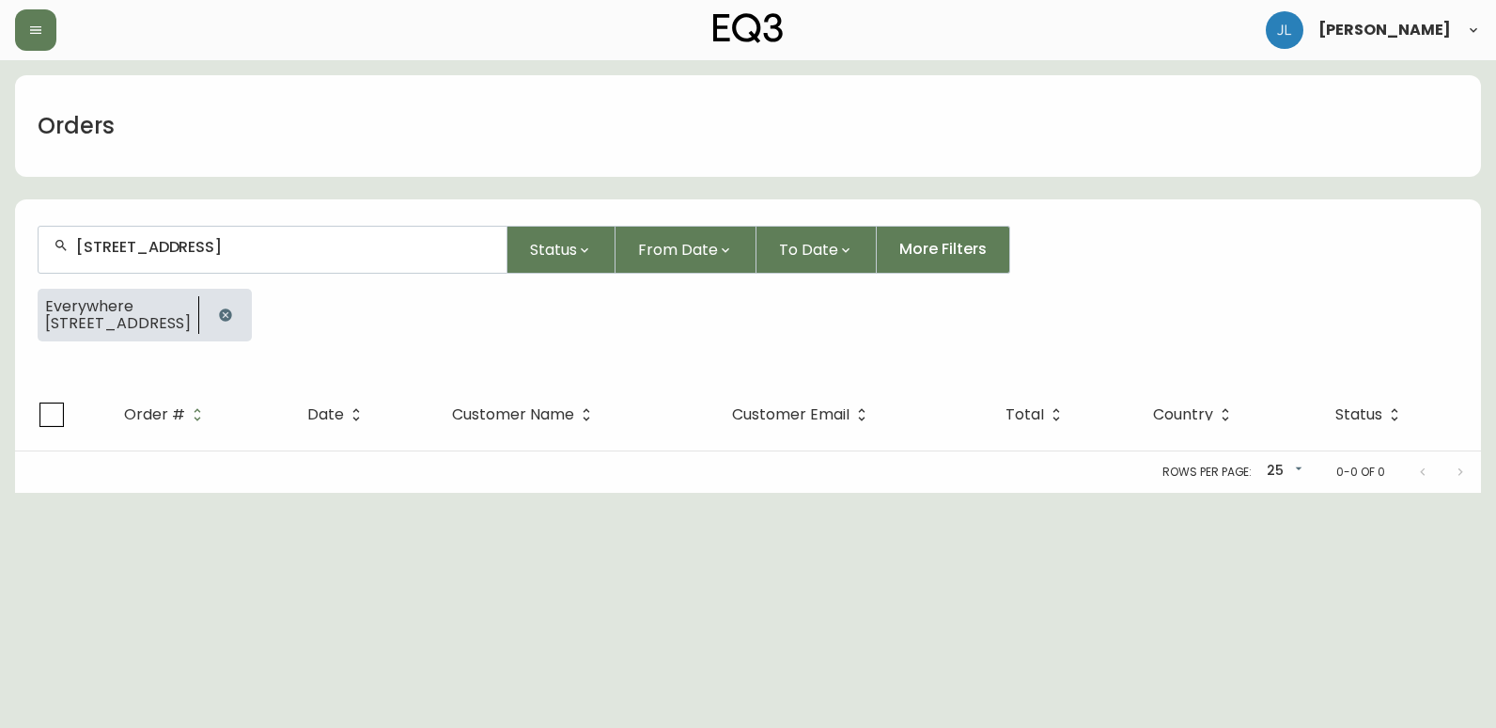
type input "31A Enterprise St, Moncton, NB, E1E 3P4"
click at [233, 311] on icon "button" at bounding box center [225, 314] width 15 height 15
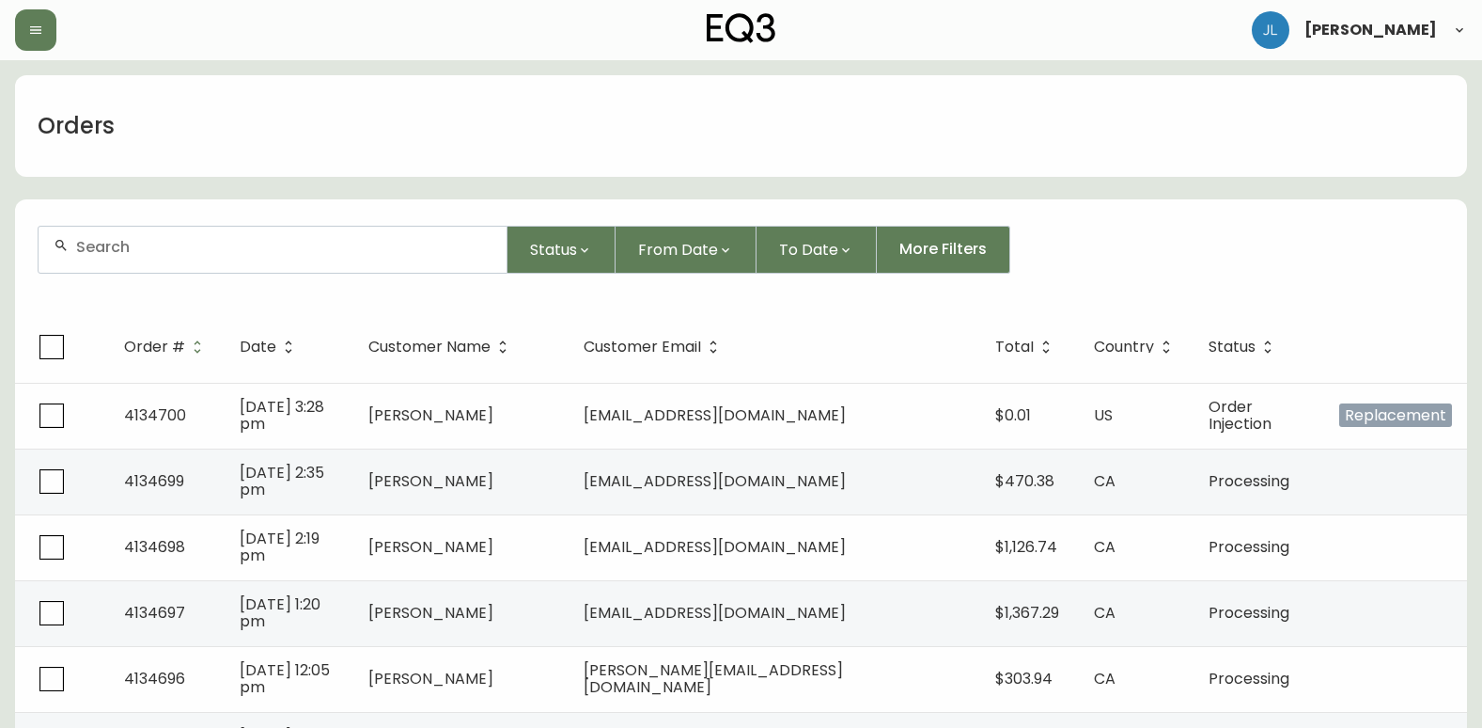
click at [336, 255] on input "text" at bounding box center [283, 247] width 415 height 18
paste input "4132050"
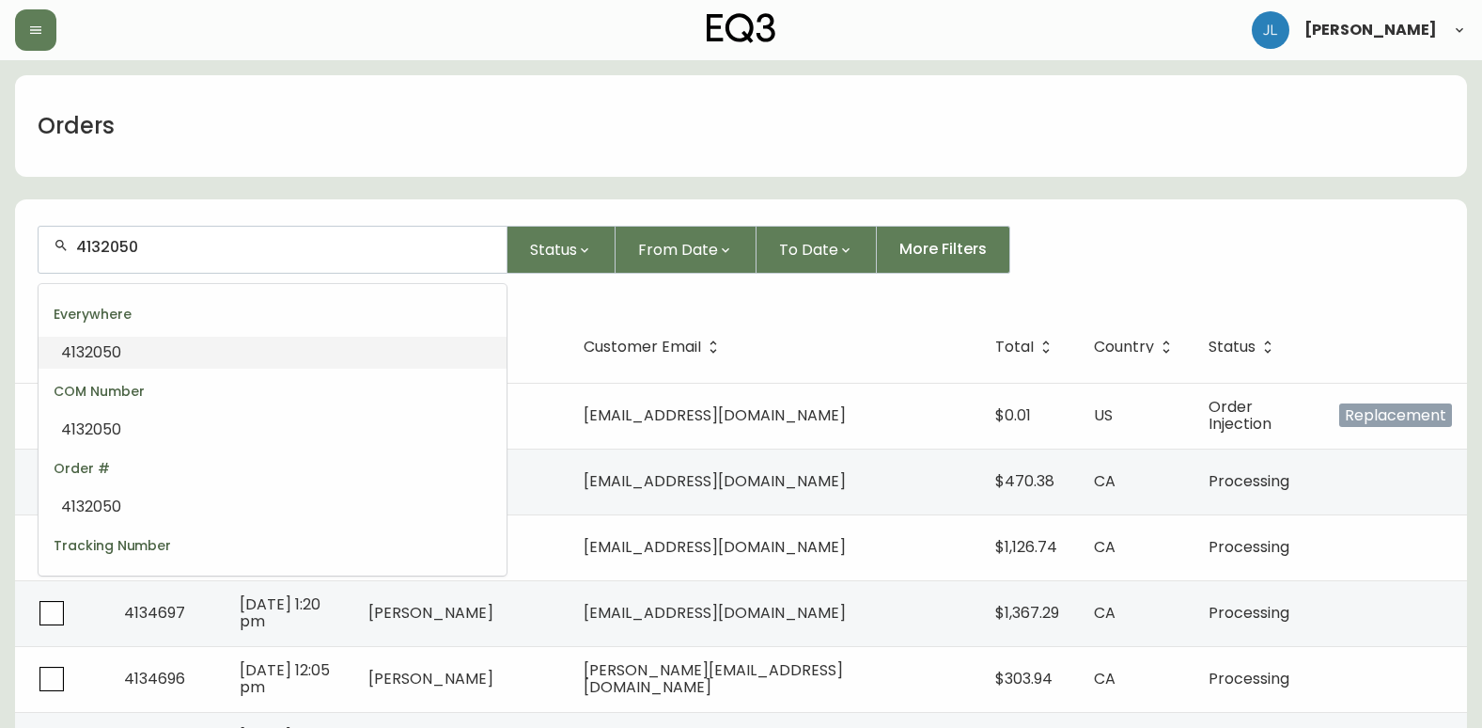
type input "4132050"
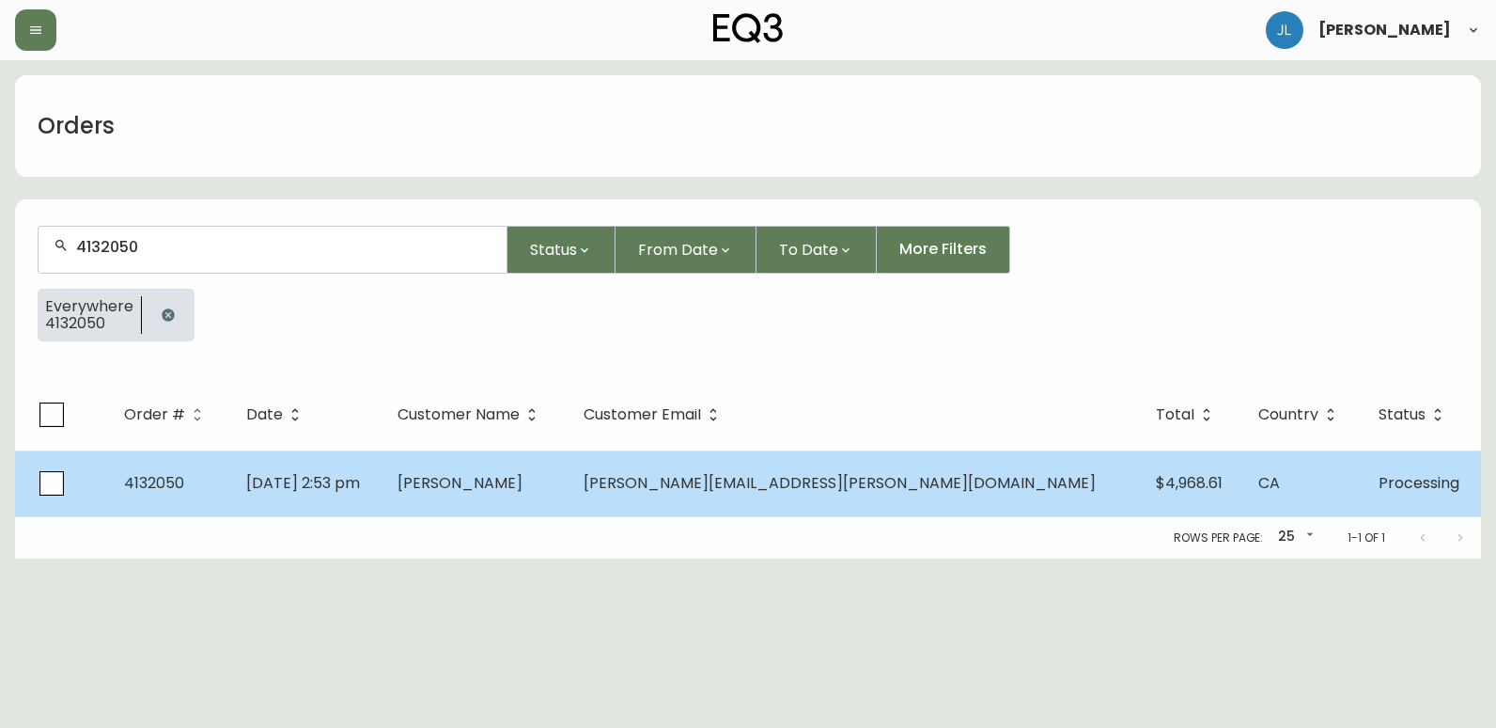
click at [383, 493] on td "Mar 29 2025, 2:53 pm" at bounding box center [306, 483] width 151 height 66
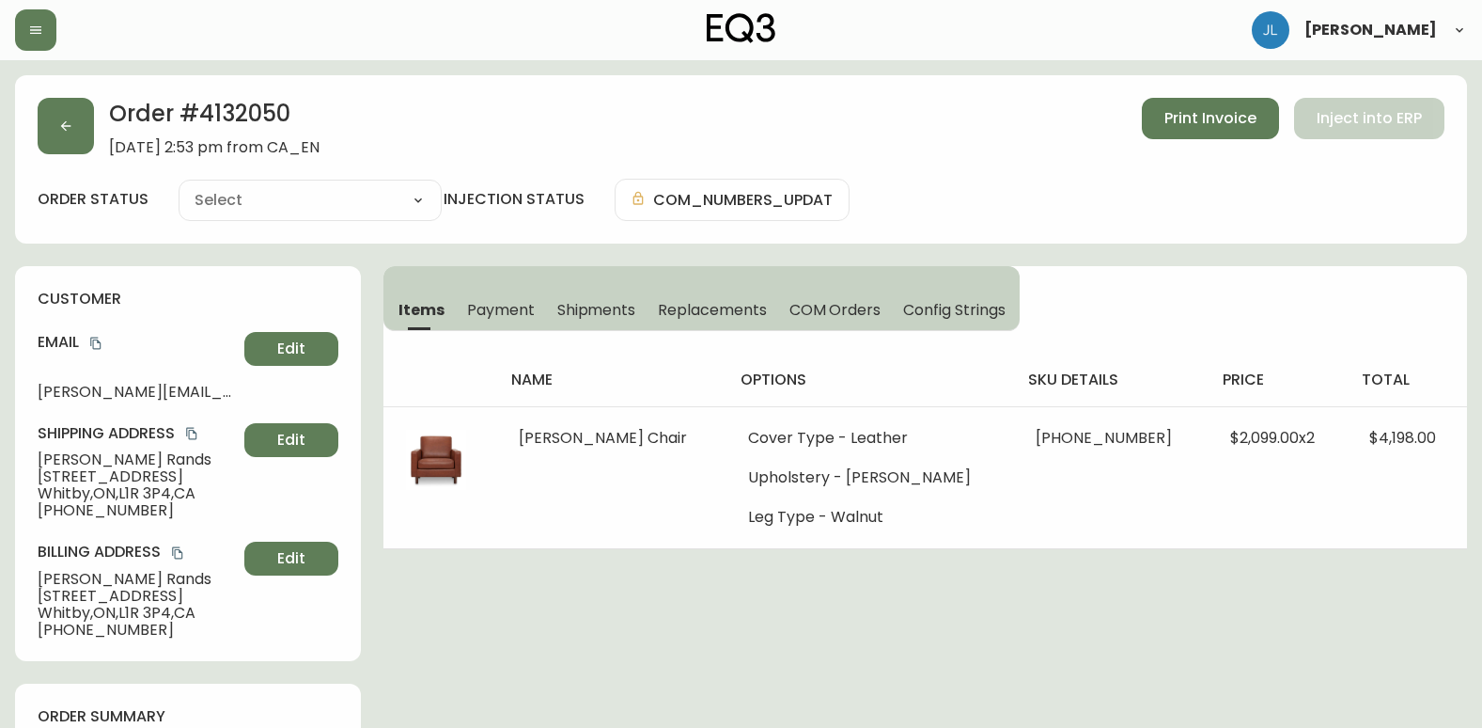
type input "Processing"
select select "PROCESSING"
drag, startPoint x: 758, startPoint y: 663, endPoint x: 952, endPoint y: 627, distance: 197.8
click at [50, 131] on button "button" at bounding box center [66, 126] width 56 height 56
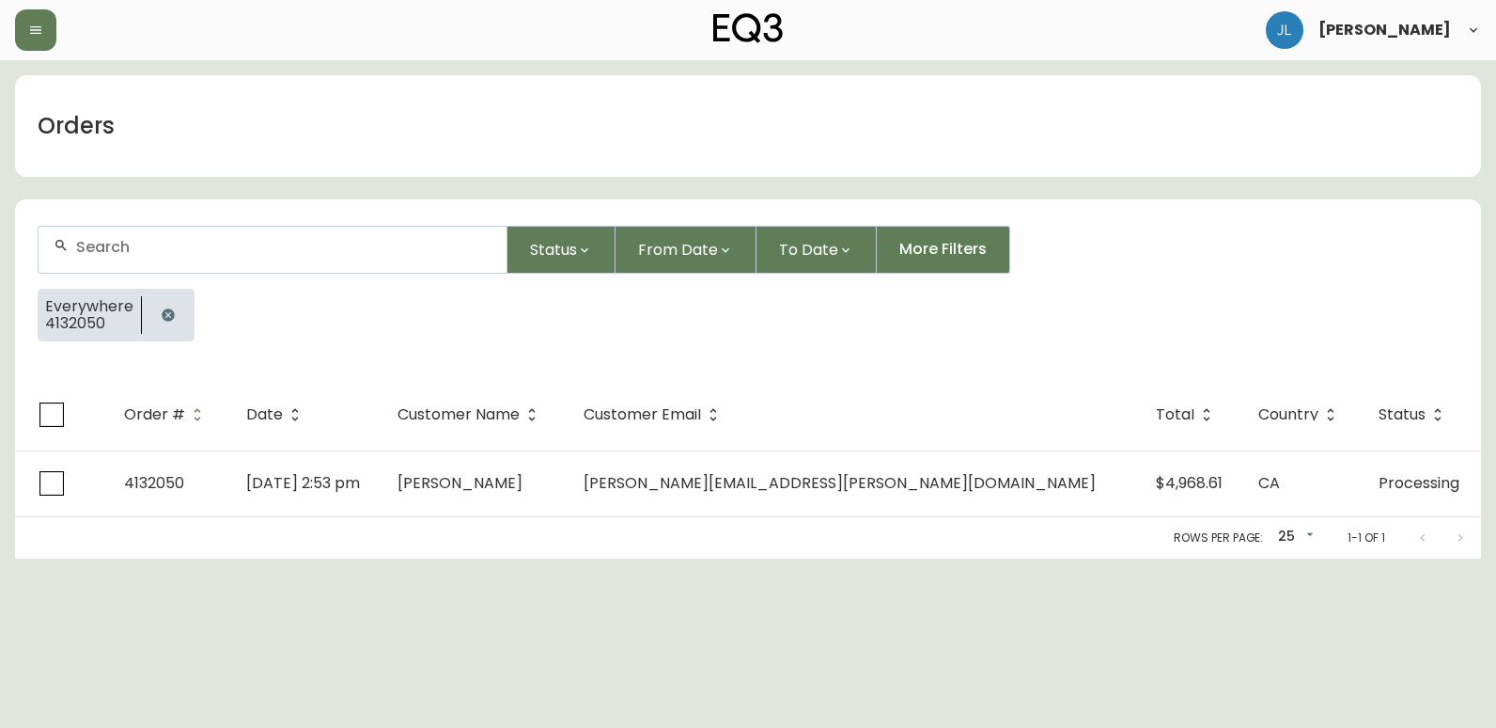
click at [163, 305] on button "button" at bounding box center [168, 315] width 38 height 38
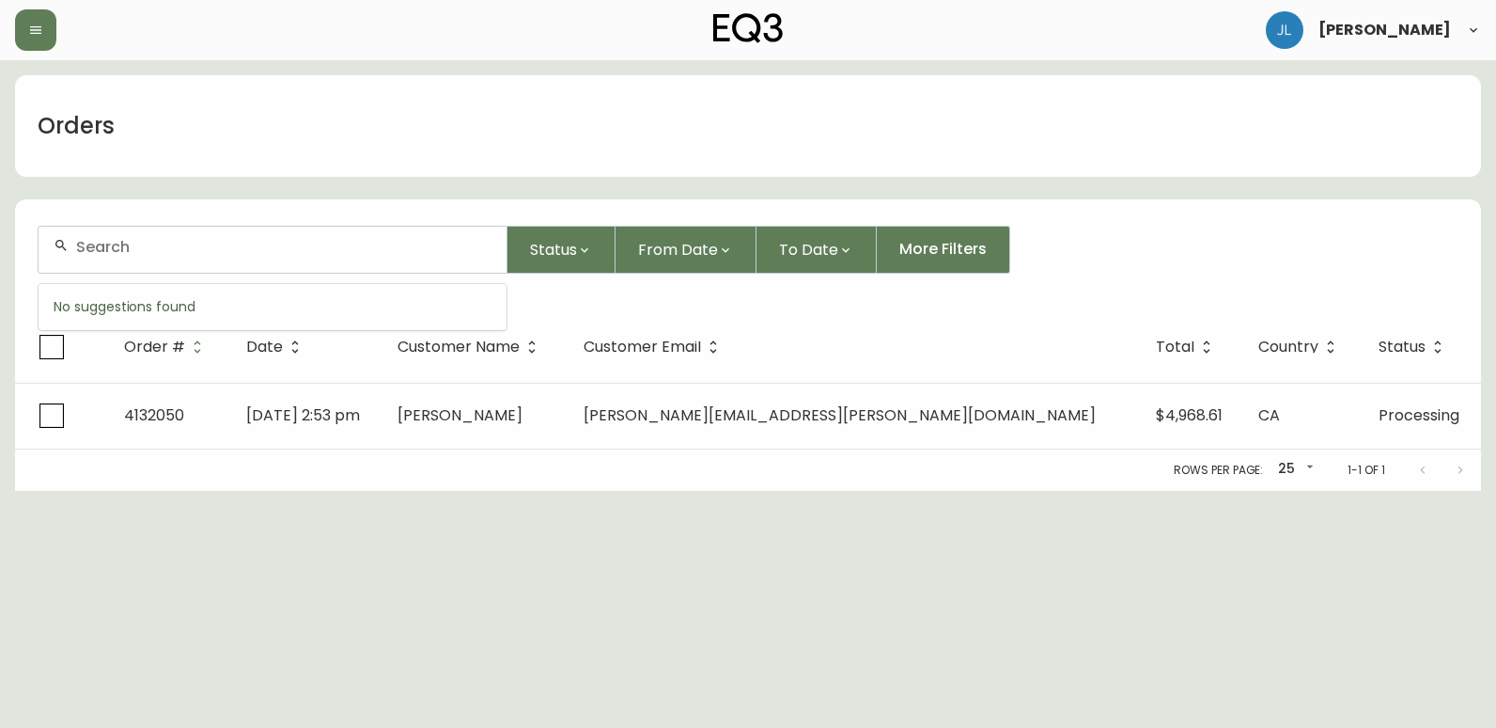
click at [194, 254] on input "text" at bounding box center [283, 247] width 415 height 18
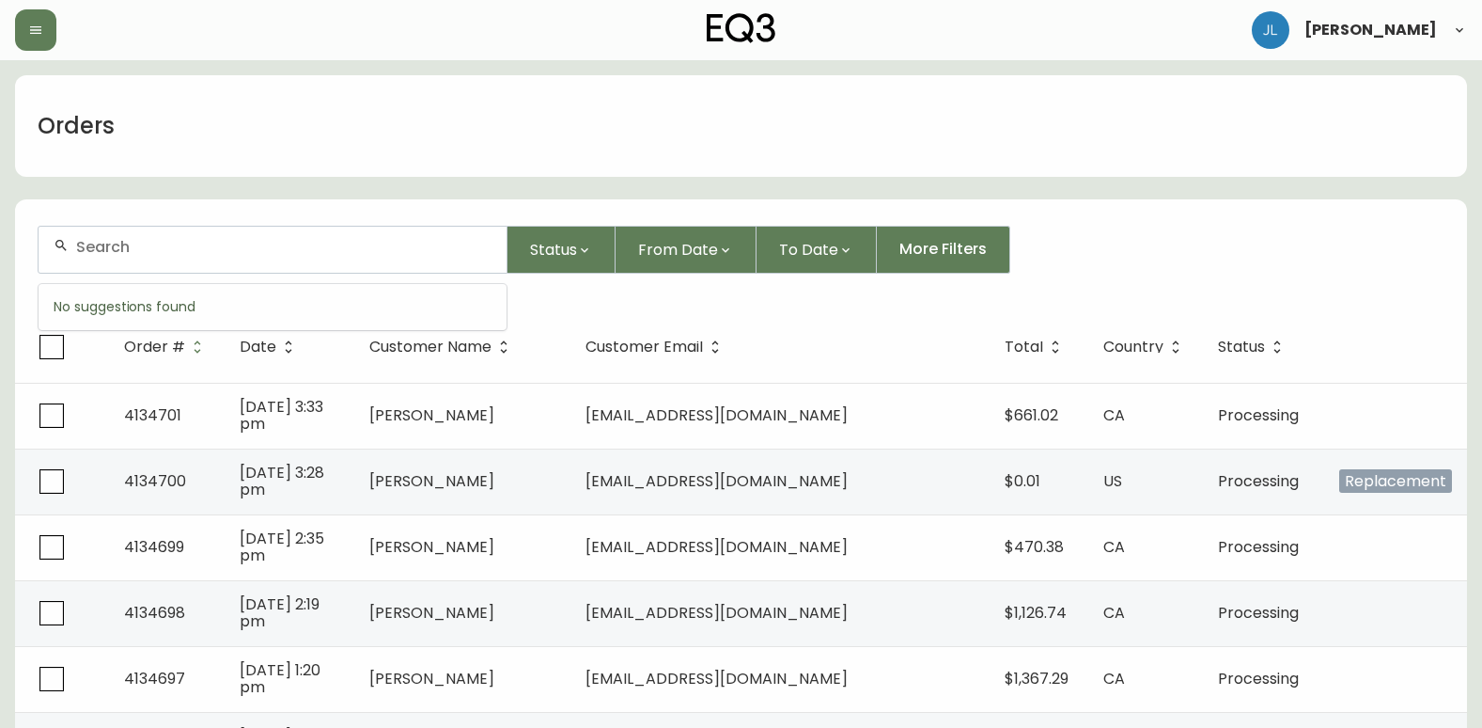
paste input "4102203"
type input "4102203"
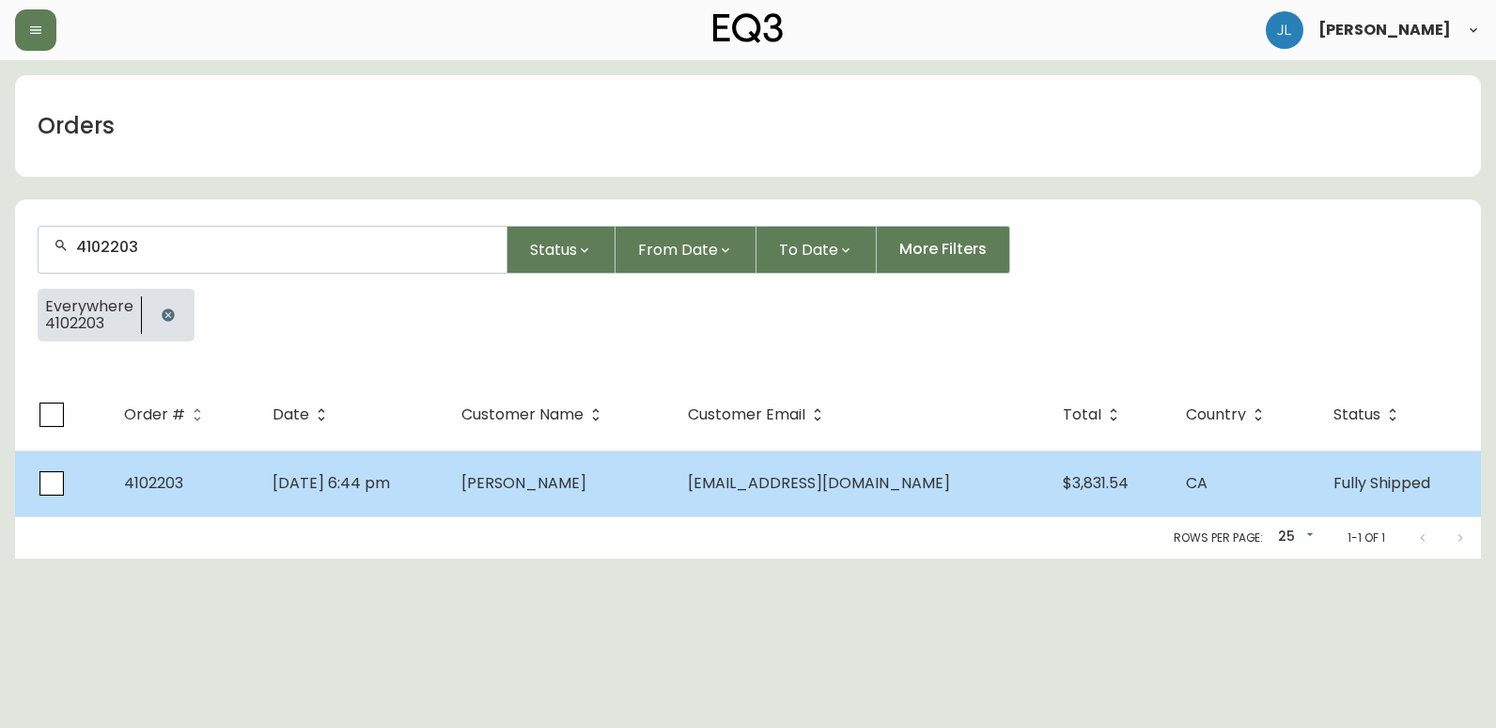
click at [446, 484] on td "Dec 30 2022, 6:44 pm" at bounding box center [352, 483] width 189 height 66
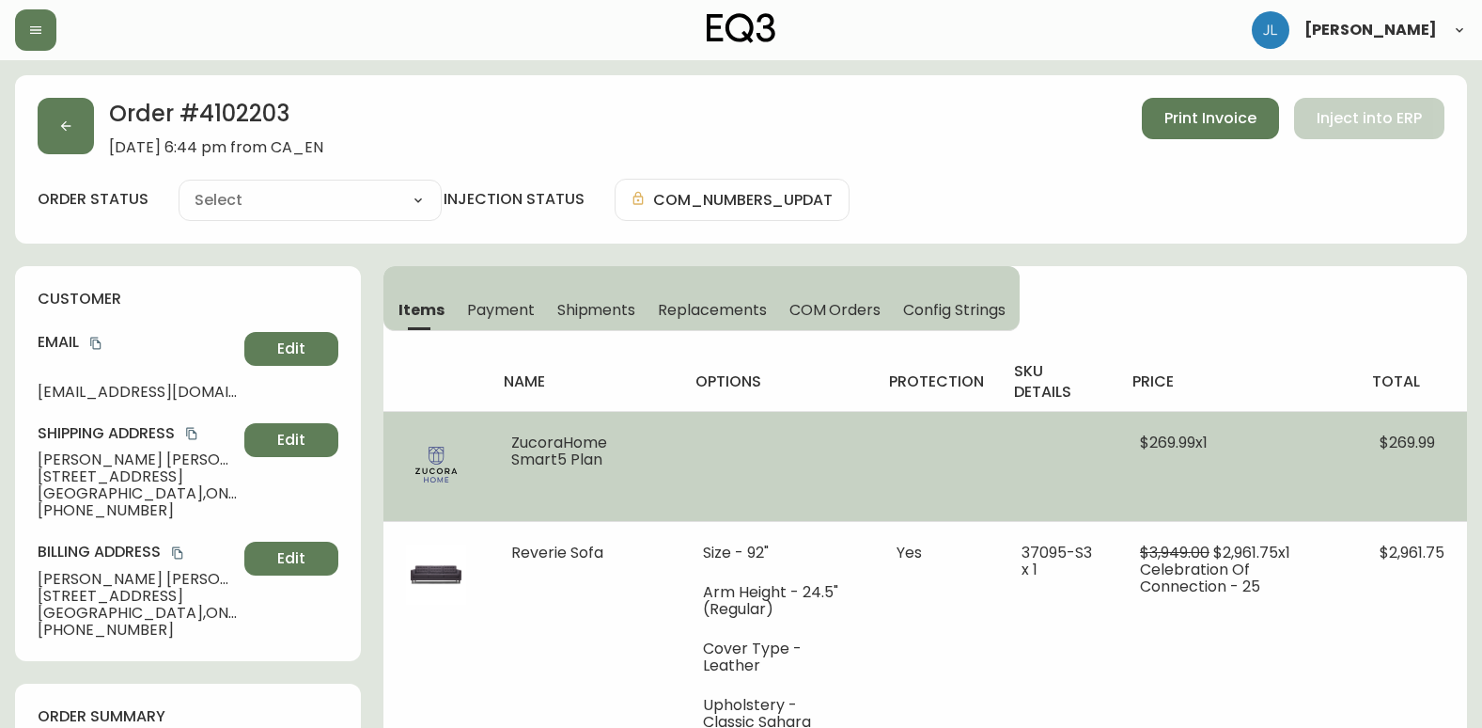
type input "Fully Shipped"
select select "FULLY_SHIPPED"
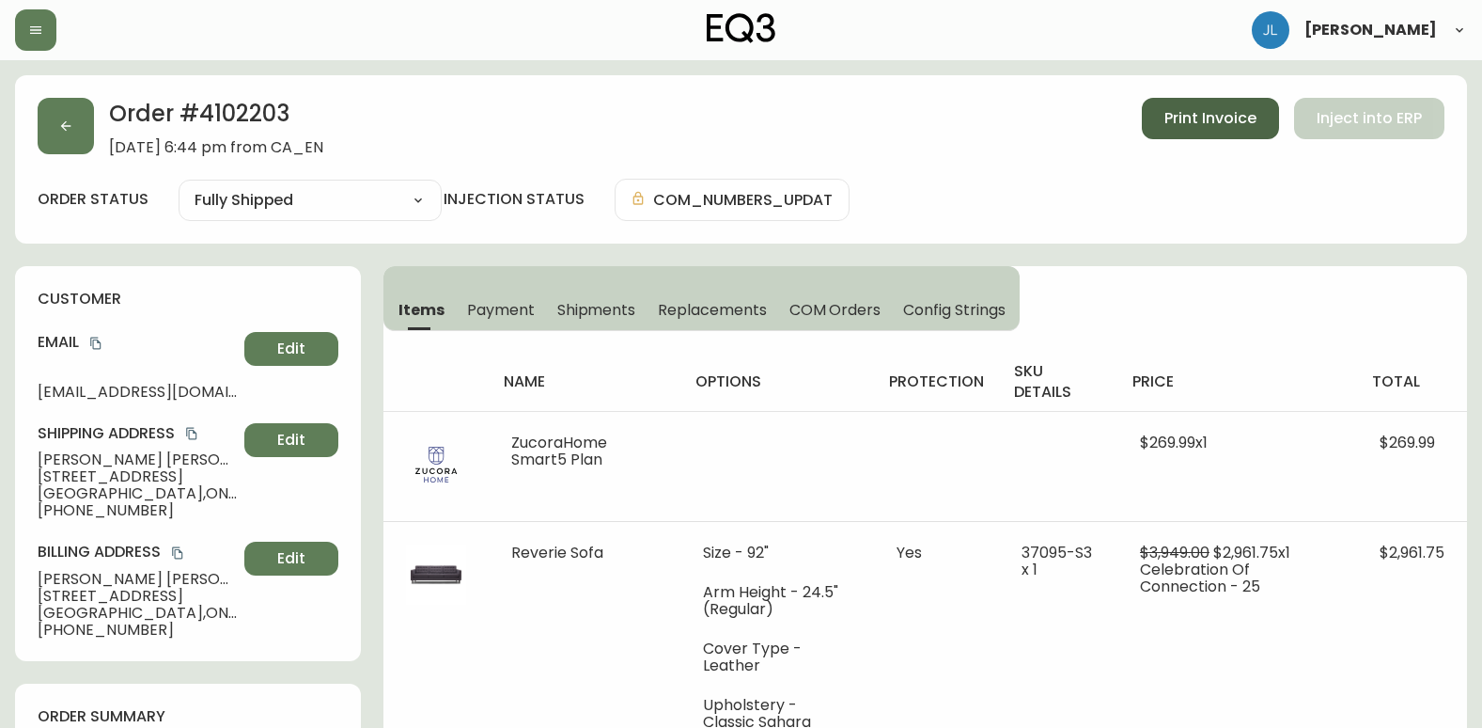
click at [1185, 116] on span "Print Invoice" at bounding box center [1211, 118] width 92 height 21
click at [1196, 128] on span "Print Invoice" at bounding box center [1211, 118] width 92 height 21
drag, startPoint x: 195, startPoint y: 458, endPoint x: 29, endPoint y: 460, distance: 165.4
click at [29, 460] on div "customer Email bc_graham@icloud.com Edit Shipping Address Benjamin Graham 331 M…" at bounding box center [188, 463] width 346 height 395
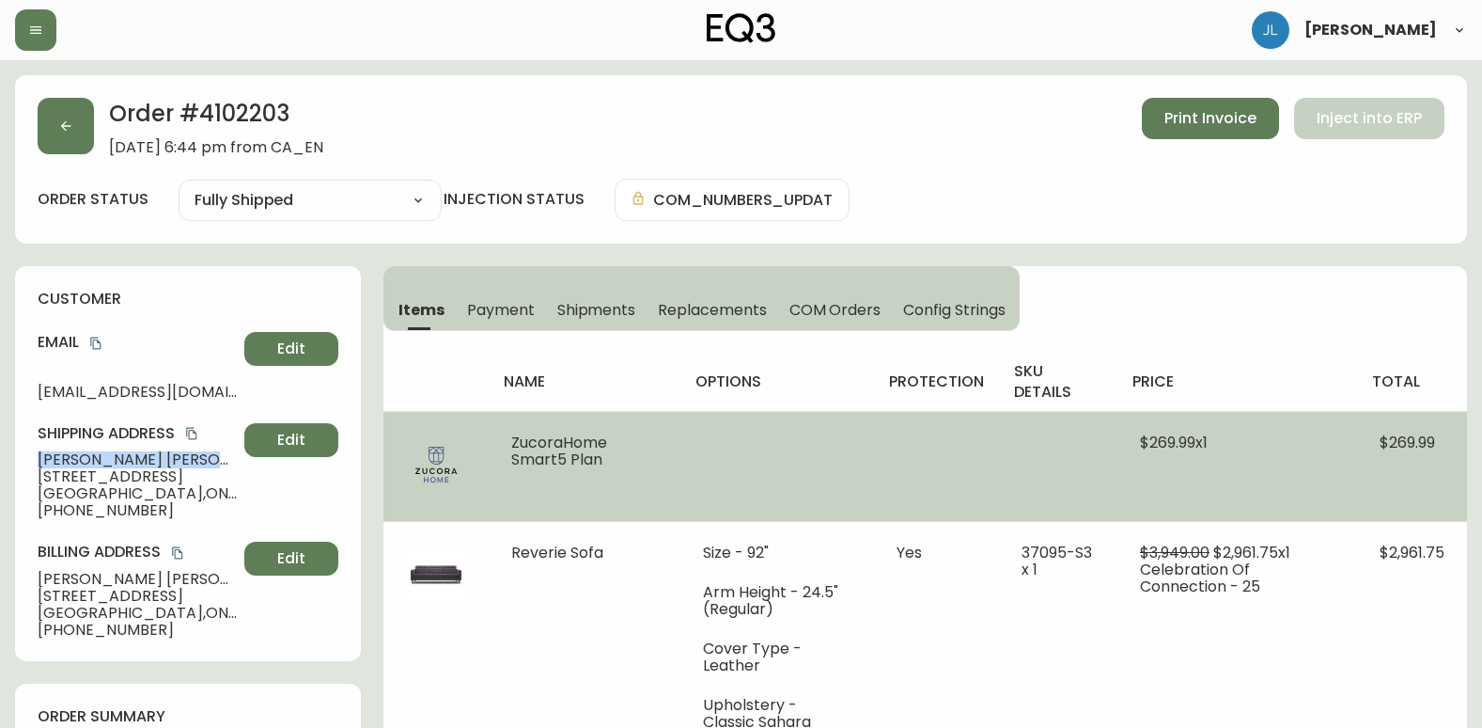
copy span "Benjamin Graham"
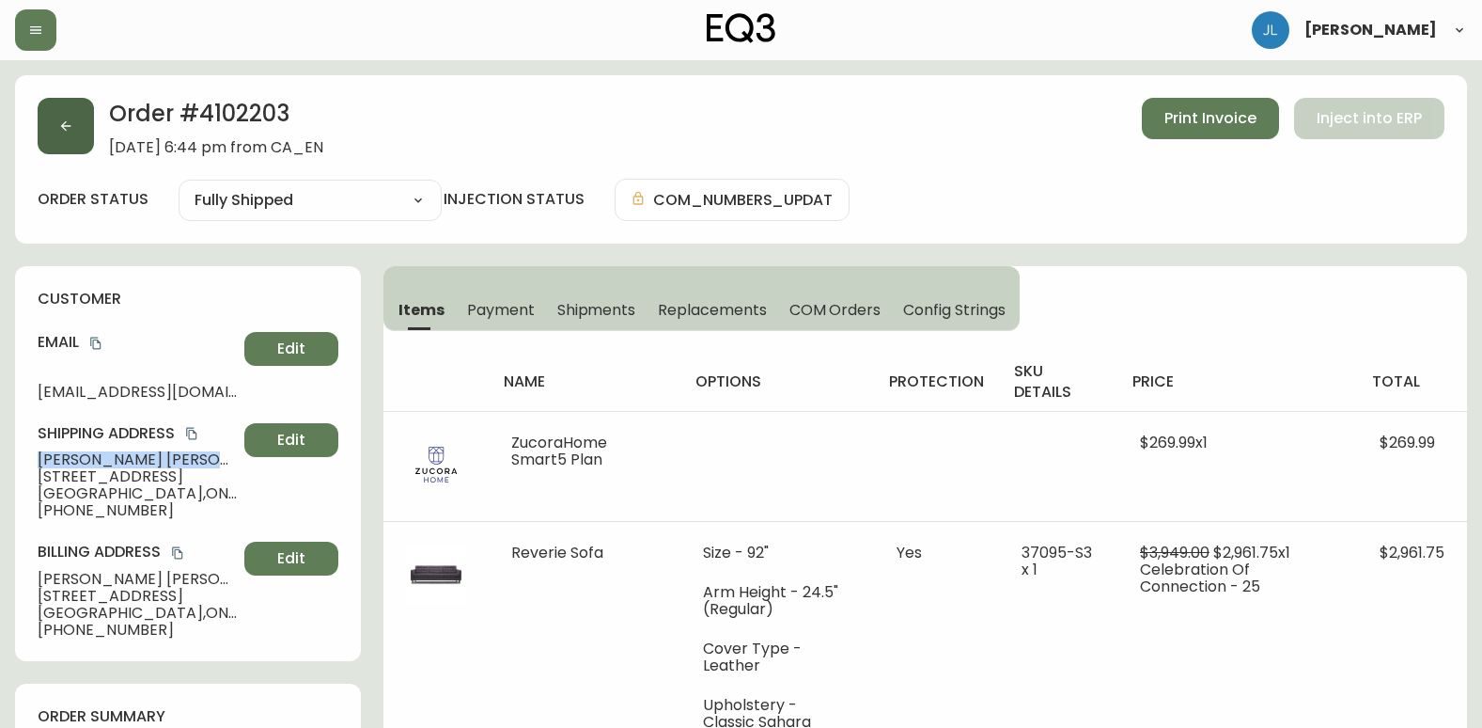
click at [60, 119] on icon "button" at bounding box center [65, 125] width 15 height 15
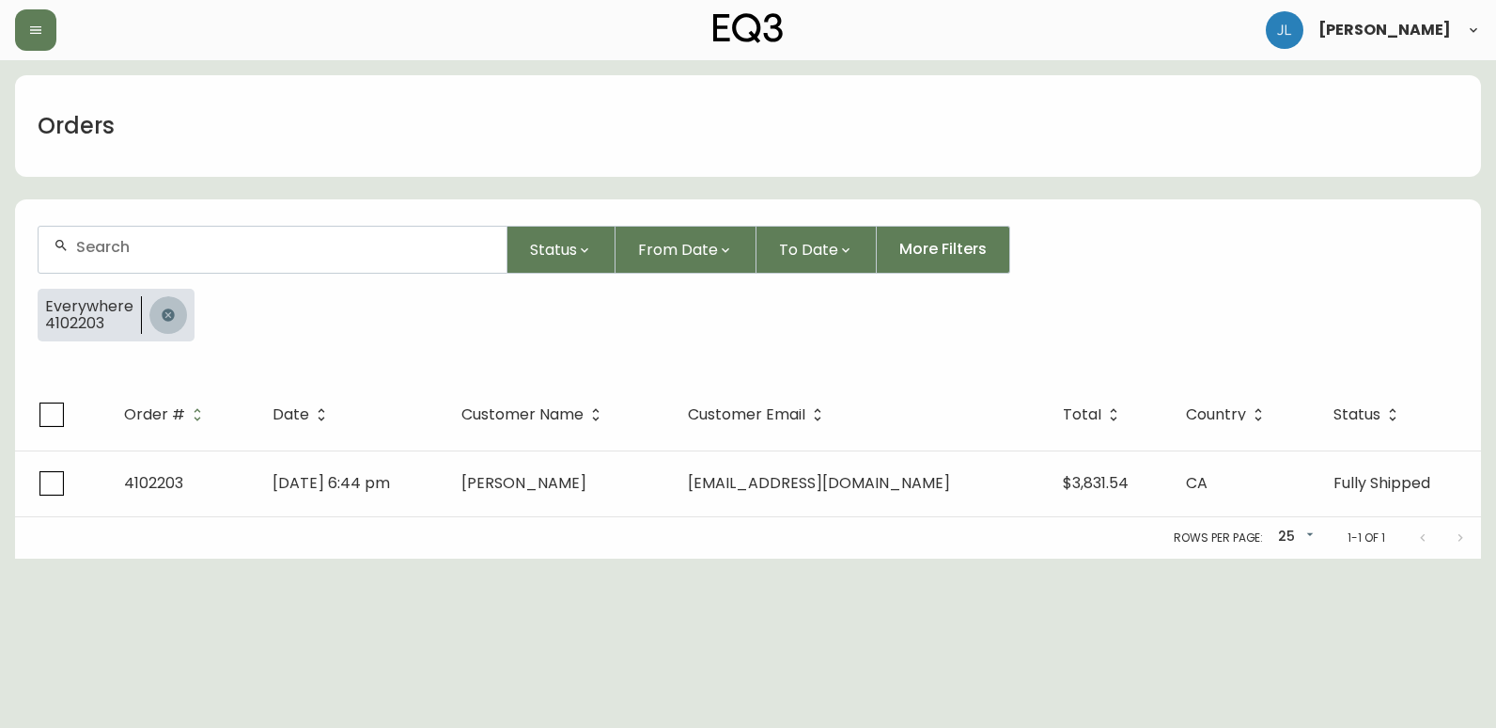
click at [163, 308] on icon "button" at bounding box center [168, 314] width 15 height 15
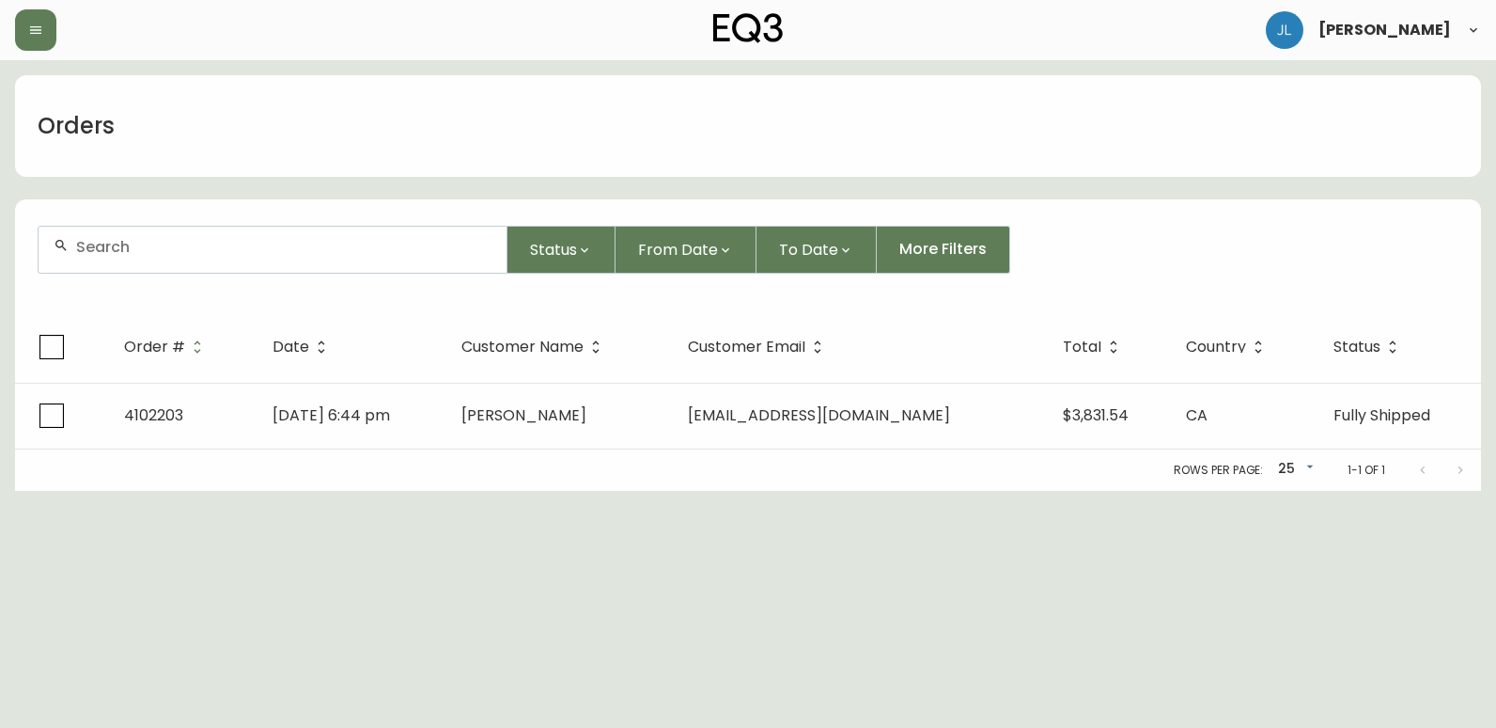
click at [190, 255] on input "text" at bounding box center [283, 247] width 415 height 18
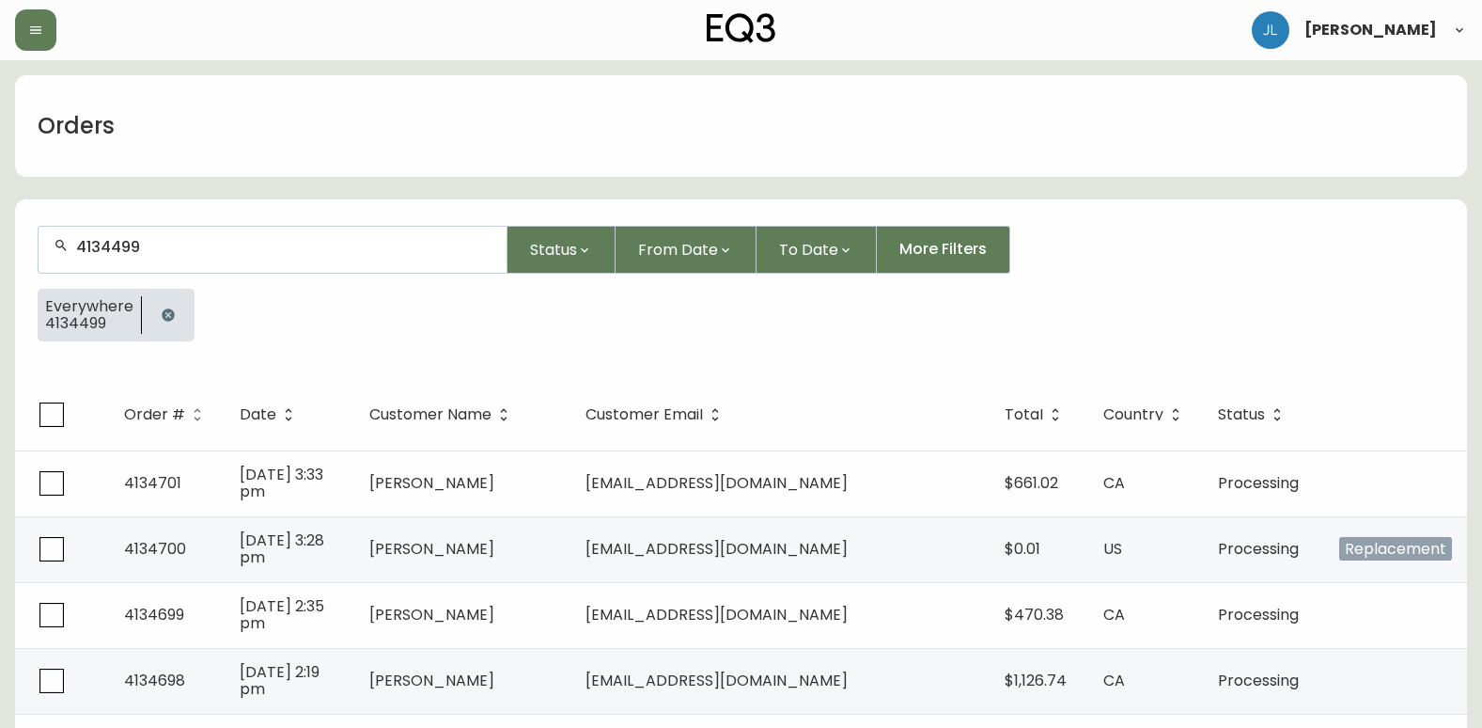
type input "4134499"
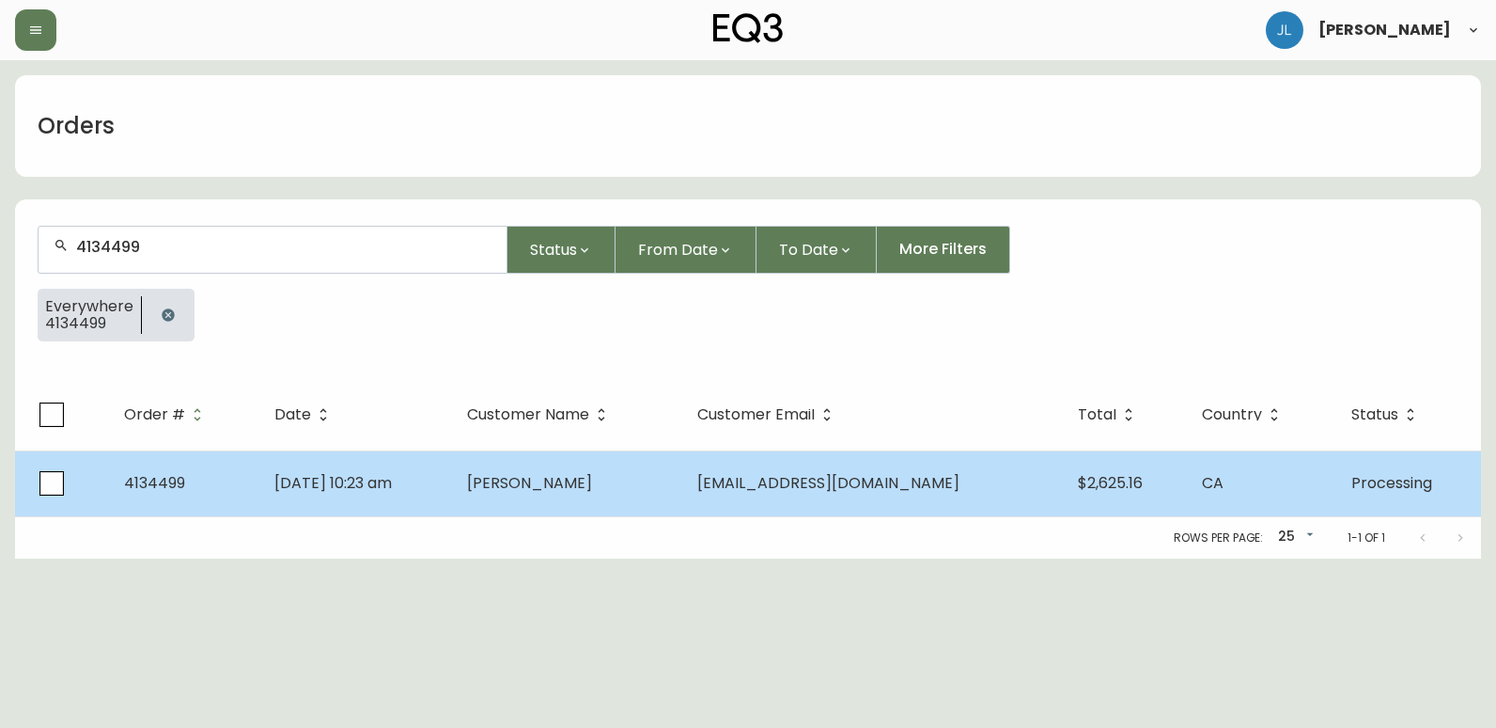
click at [452, 481] on td "Aug 04 2025, 10:23 am" at bounding box center [355, 483] width 193 height 66
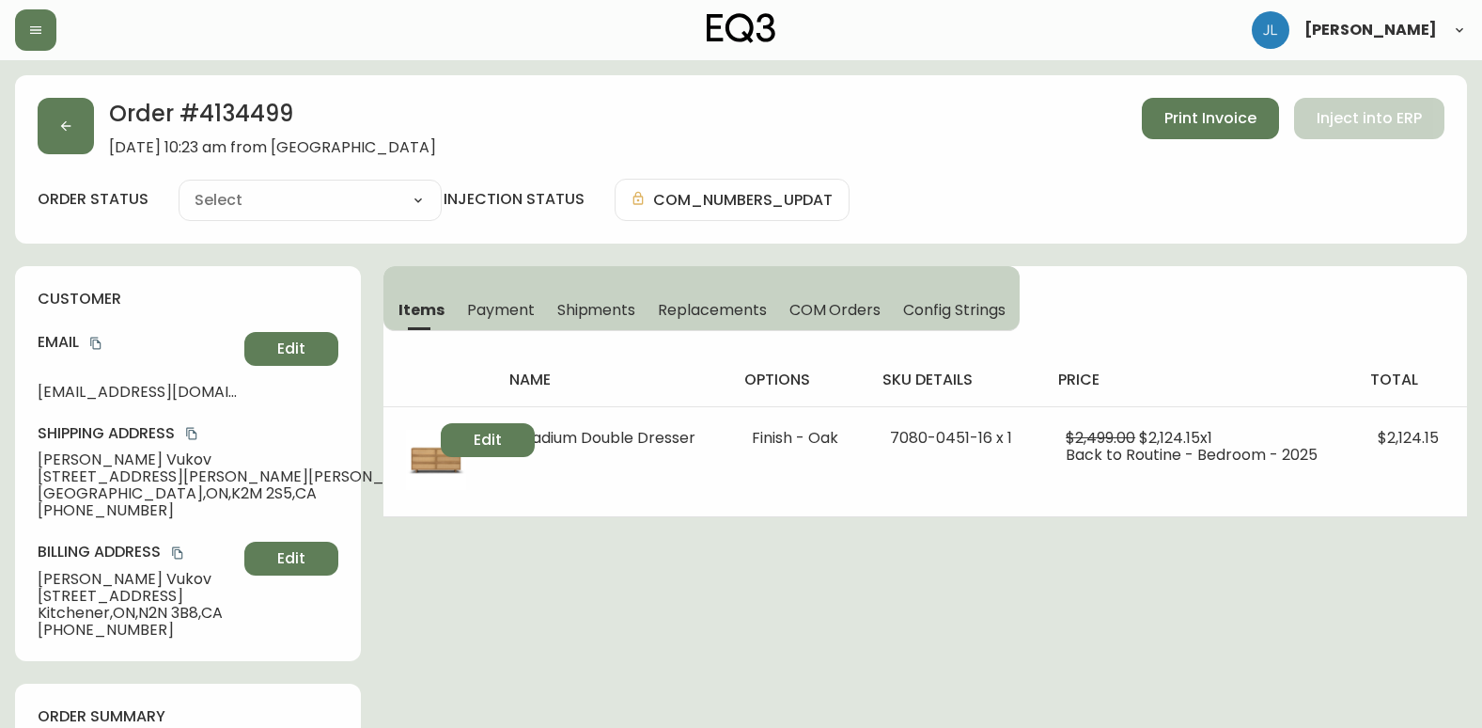
type input "Processing"
select select "PROCESSING"
click at [604, 309] on span "Shipments" at bounding box center [596, 310] width 79 height 20
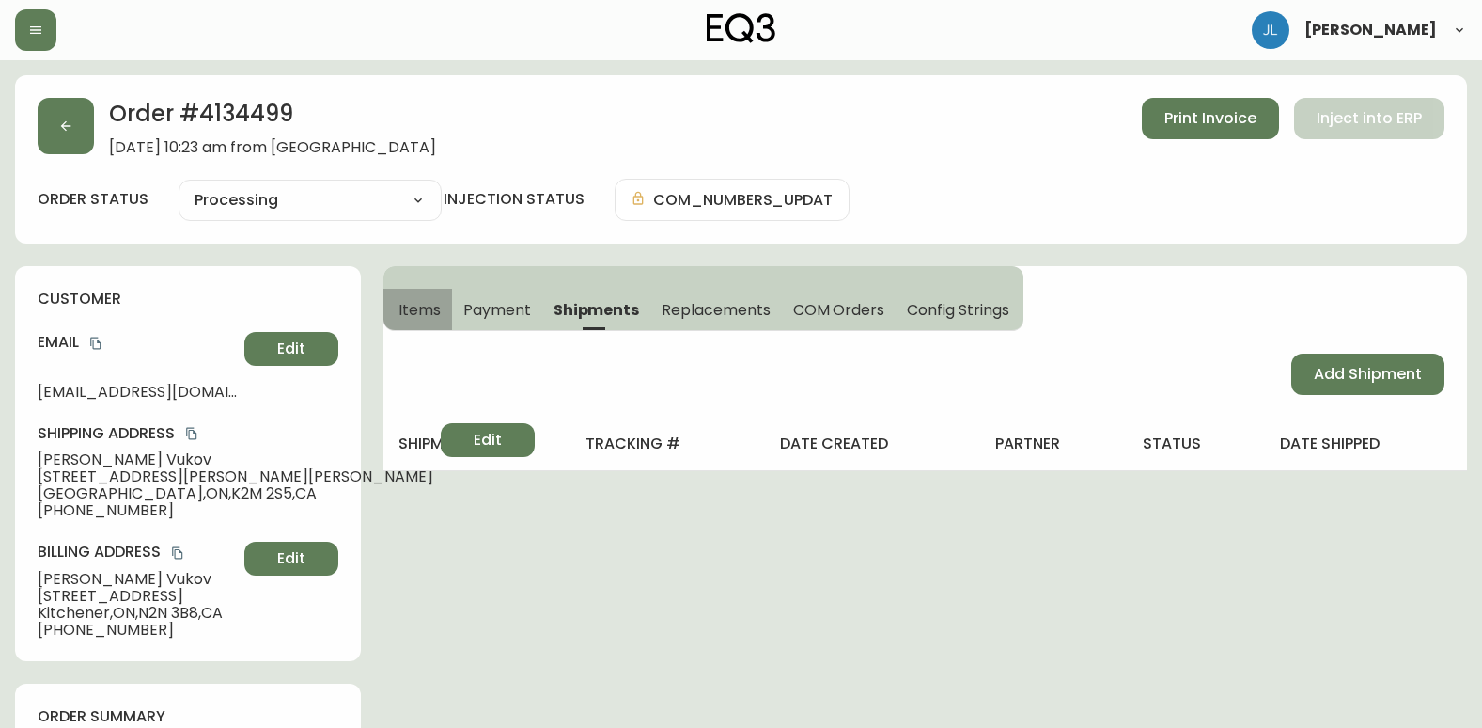
click at [418, 293] on button "Items" at bounding box center [418, 309] width 69 height 41
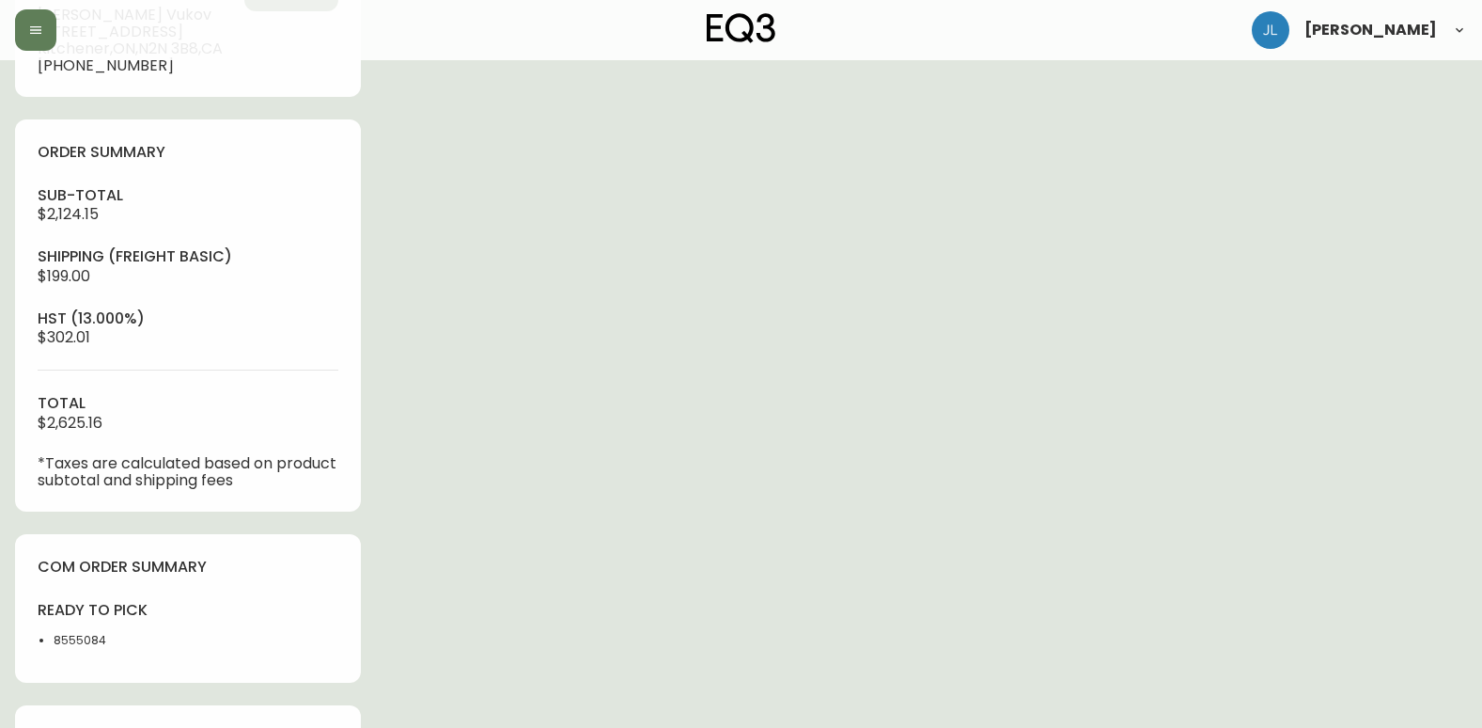
scroll to position [846, 0]
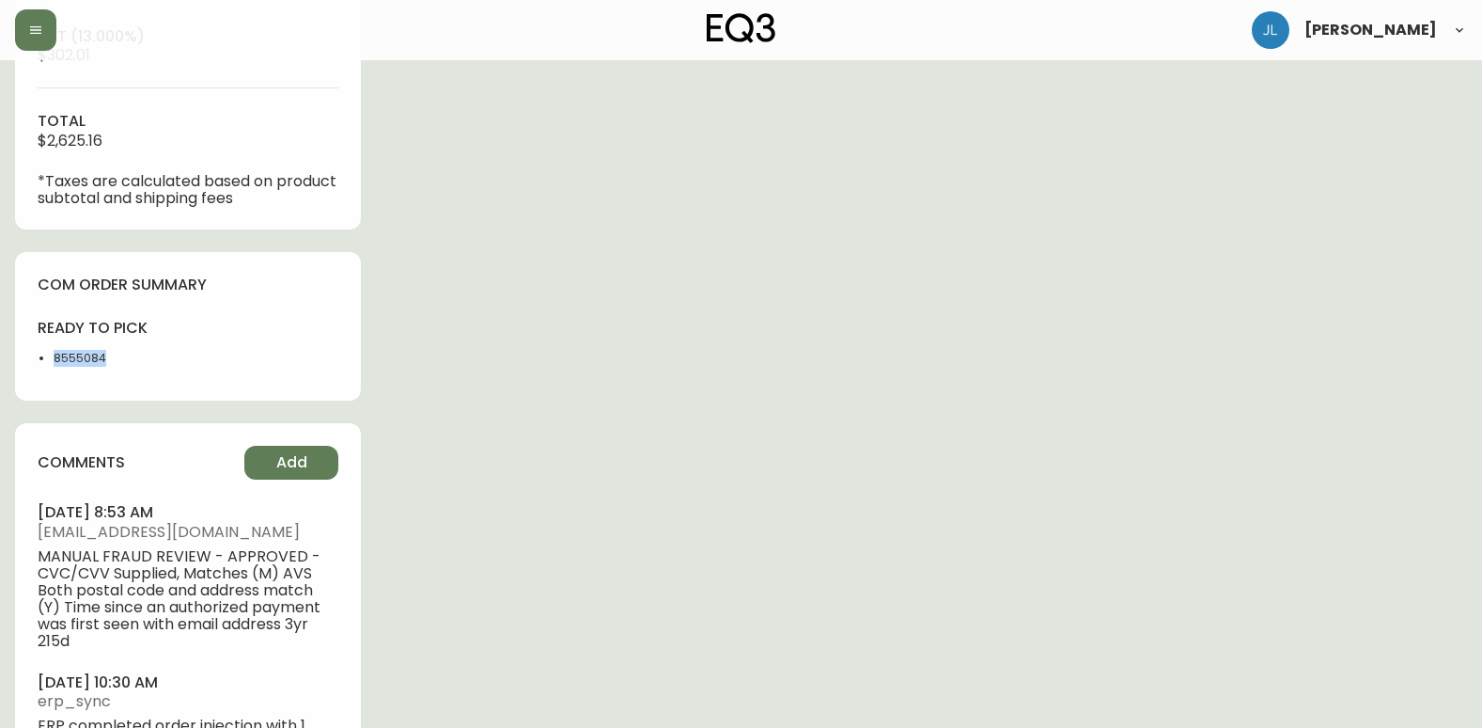
drag, startPoint x: 137, startPoint y: 368, endPoint x: 8, endPoint y: 357, distance: 129.2
click at [8, 357] on main "Order # 4134499 August 4, 2025 at 10:23 am from CA_EN Print Invoice Inject into…" at bounding box center [741, 19] width 1482 height 1610
copy li "8555084"
drag, startPoint x: 1127, startPoint y: 637, endPoint x: 1143, endPoint y: 636, distance: 16.0
click at [1127, 637] on div "Order # 4134499 August 4, 2025 at 10:23 am from CA_EN Print Invoice Inject into…" at bounding box center [741, 26] width 1452 height 1595
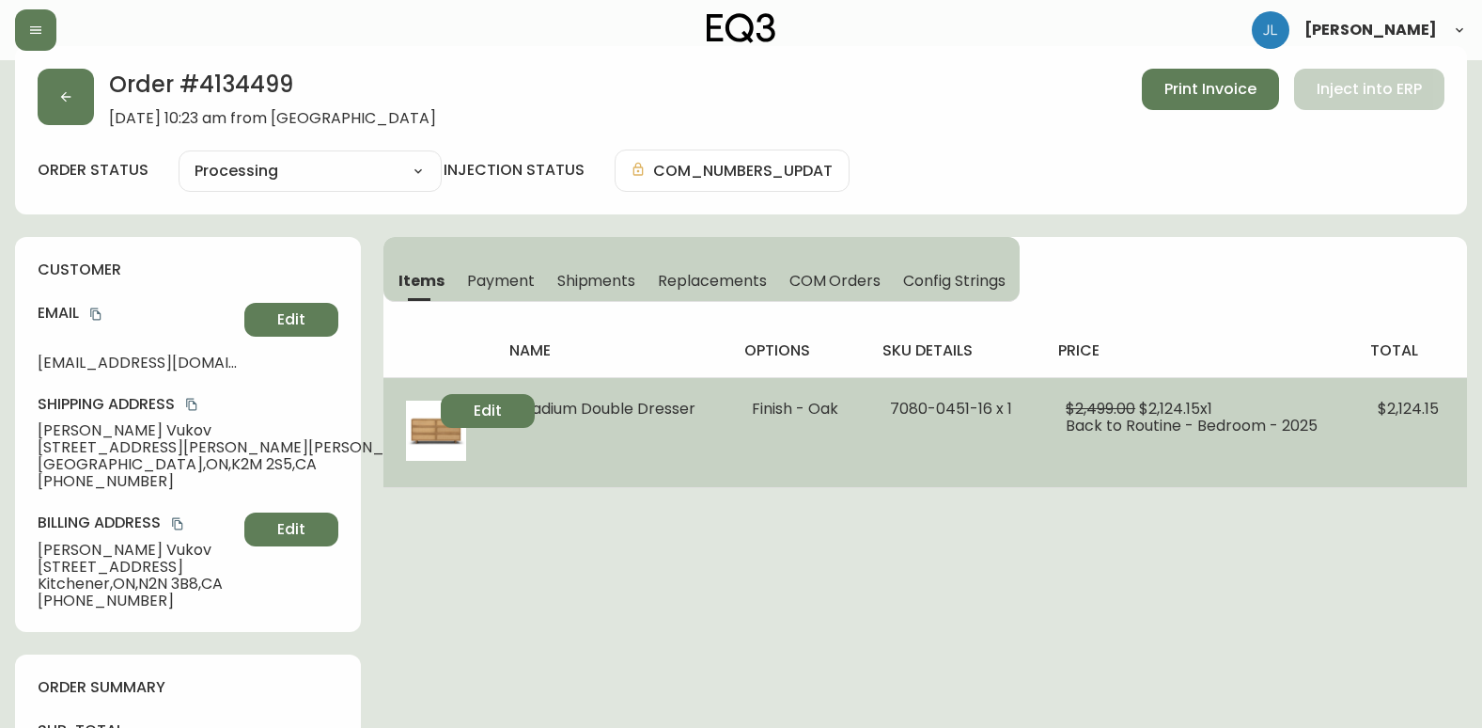
scroll to position [0, 0]
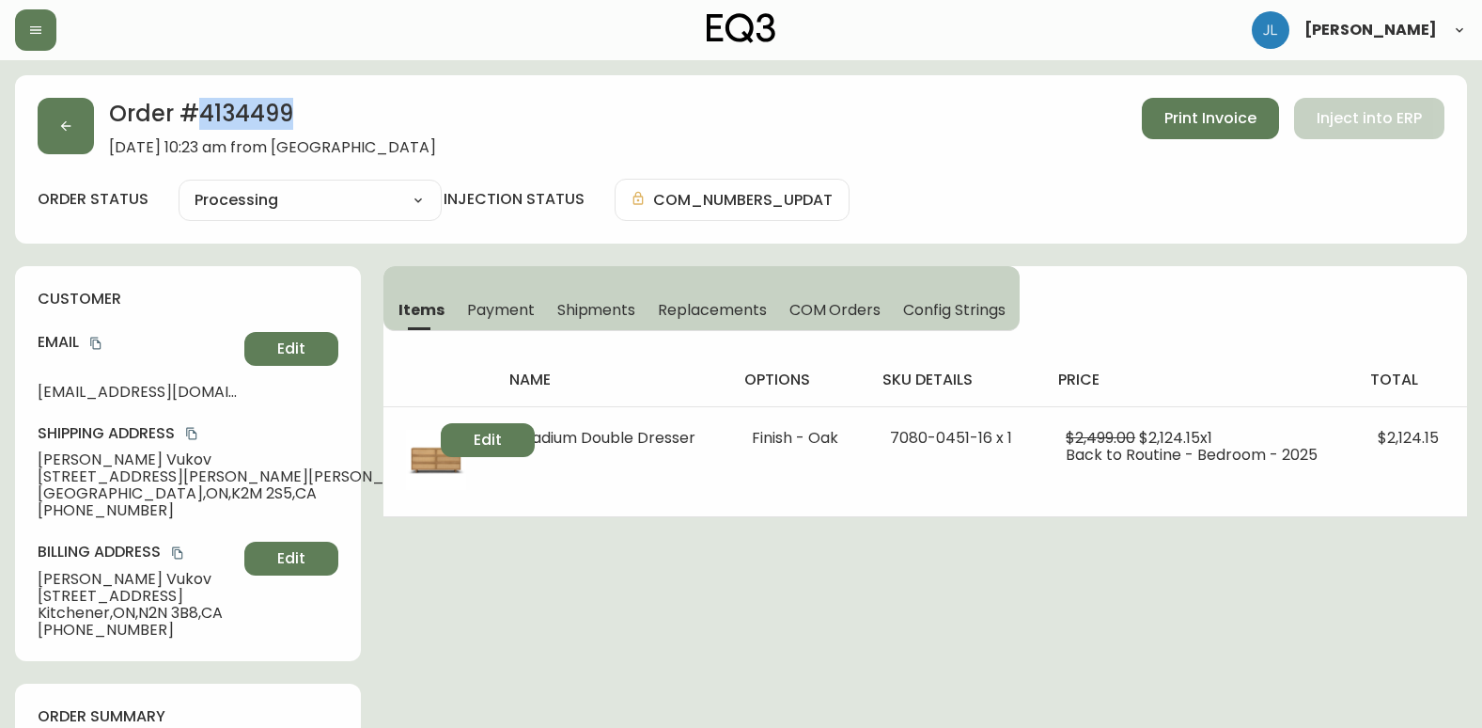
drag, startPoint x: 325, startPoint y: 107, endPoint x: 199, endPoint y: 107, distance: 126.0
click at [199, 107] on h2 "Order # 4134499" at bounding box center [272, 118] width 327 height 41
copy h2 "4134499"
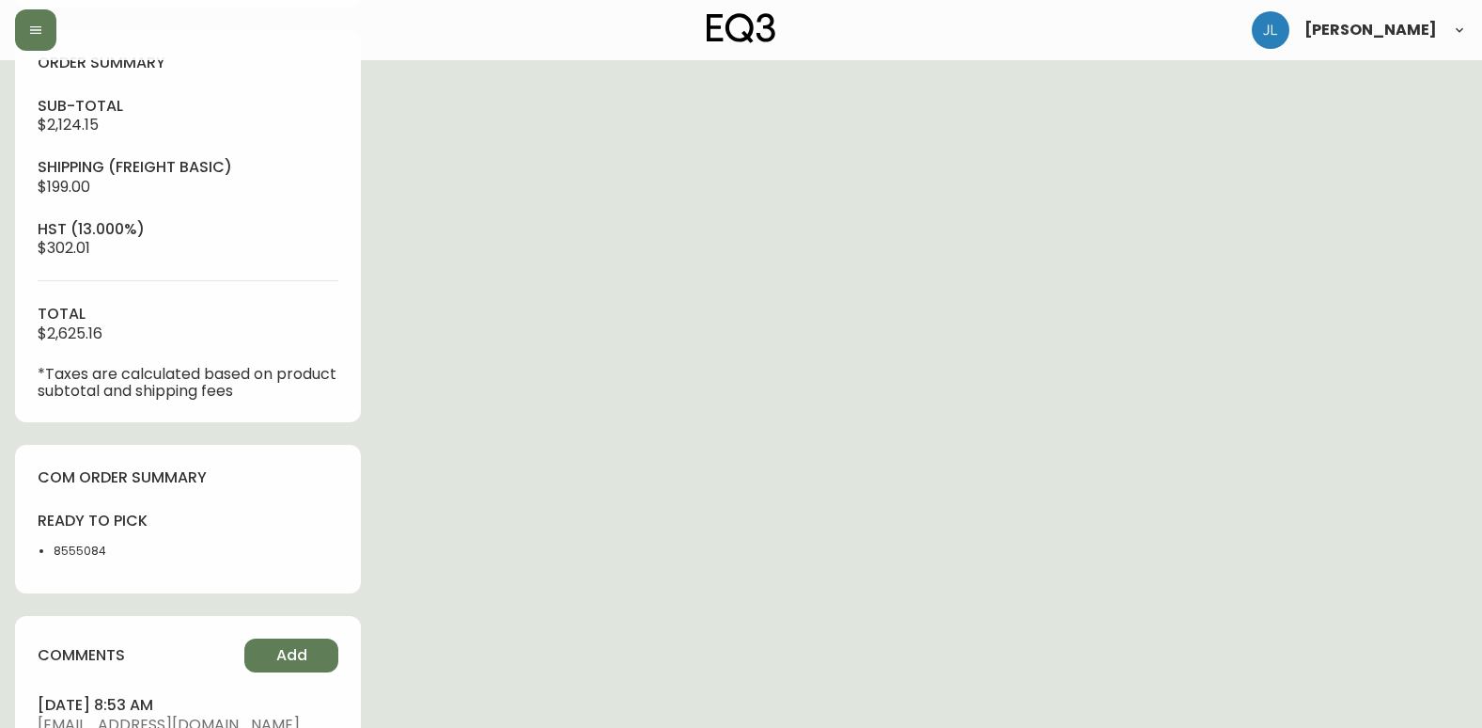
scroll to position [658, 0]
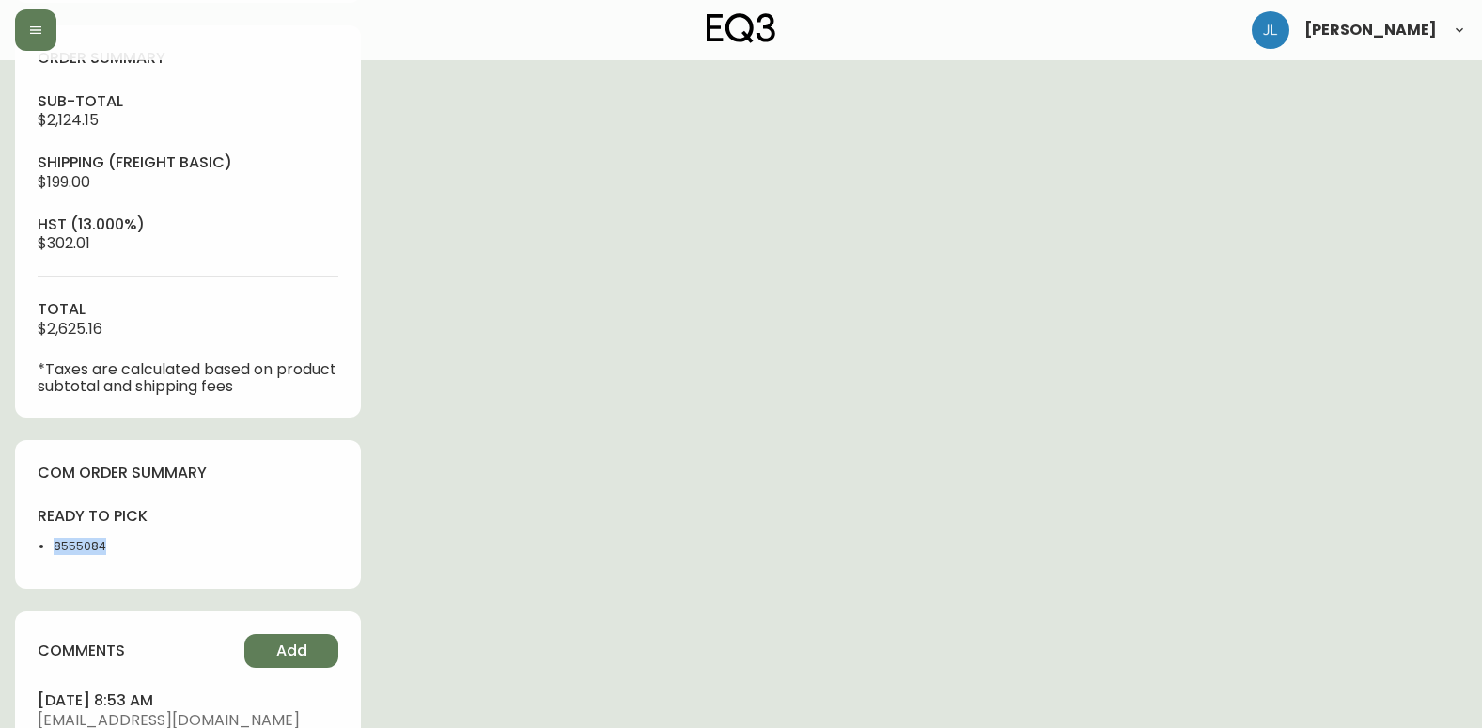
drag, startPoint x: 103, startPoint y: 544, endPoint x: 54, endPoint y: 544, distance: 49.8
click at [54, 544] on div "ready to pick 8555084" at bounding box center [107, 536] width 139 height 60
copy li "8555084"
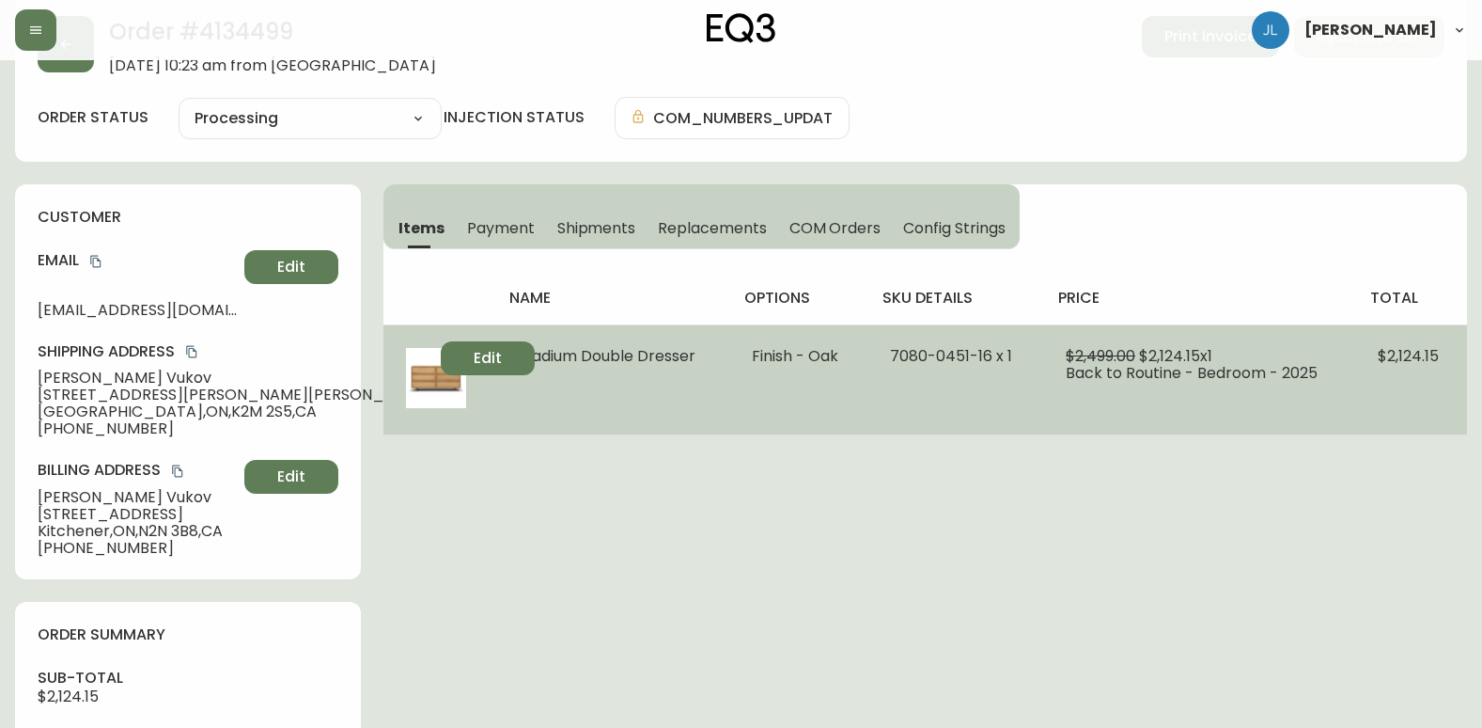
scroll to position [0, 0]
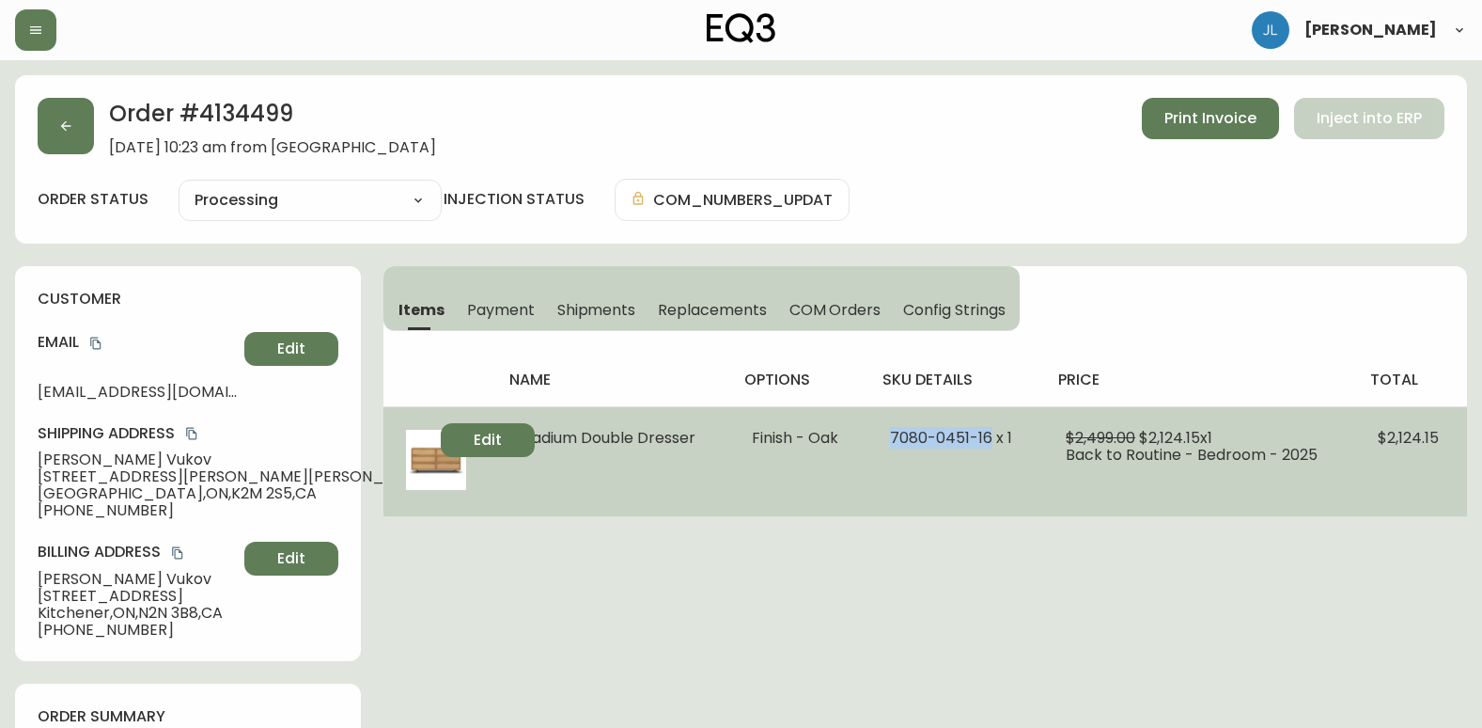
drag, startPoint x: 885, startPoint y: 440, endPoint x: 994, endPoint y: 440, distance: 108.1
click at [994, 440] on td "7080-0451-16 x 1" at bounding box center [956, 461] width 176 height 110
copy span "7080-0451-16"
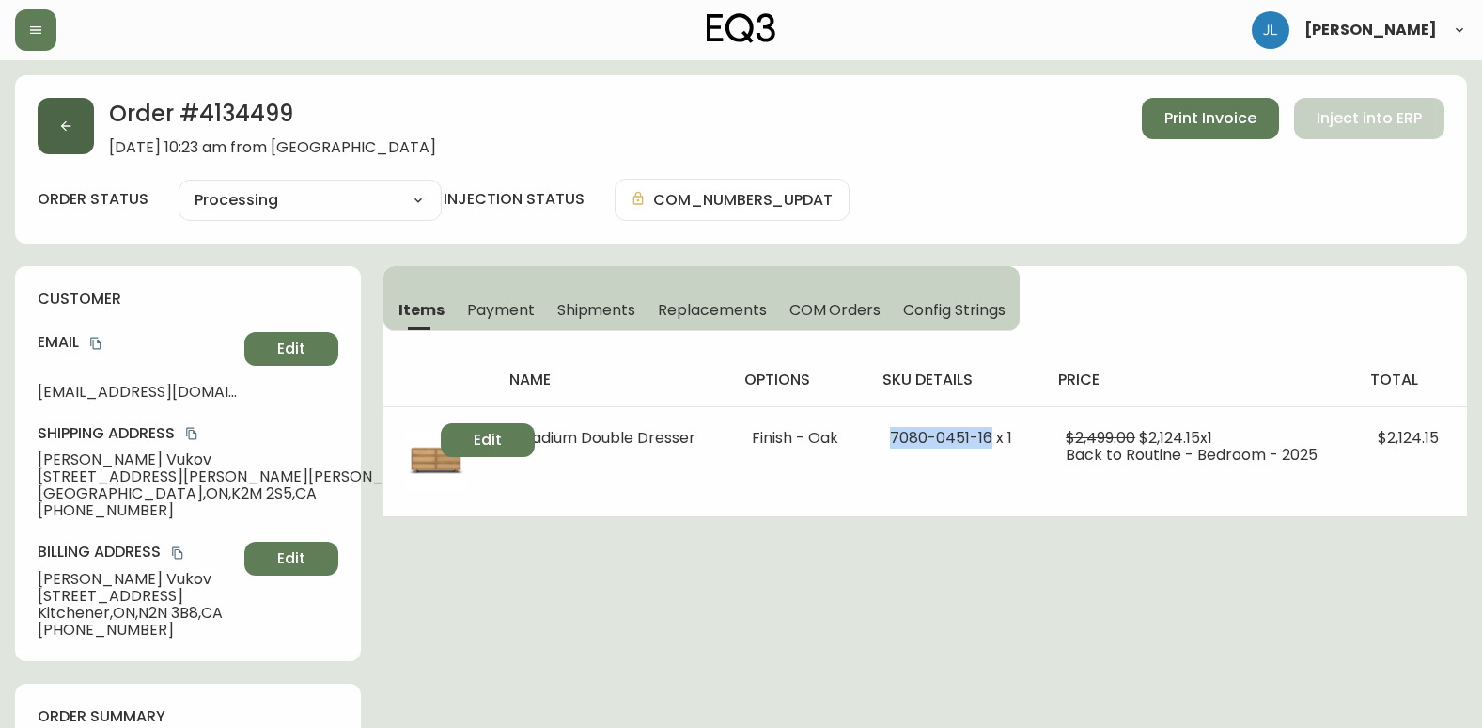
click at [85, 135] on button "button" at bounding box center [66, 126] width 56 height 56
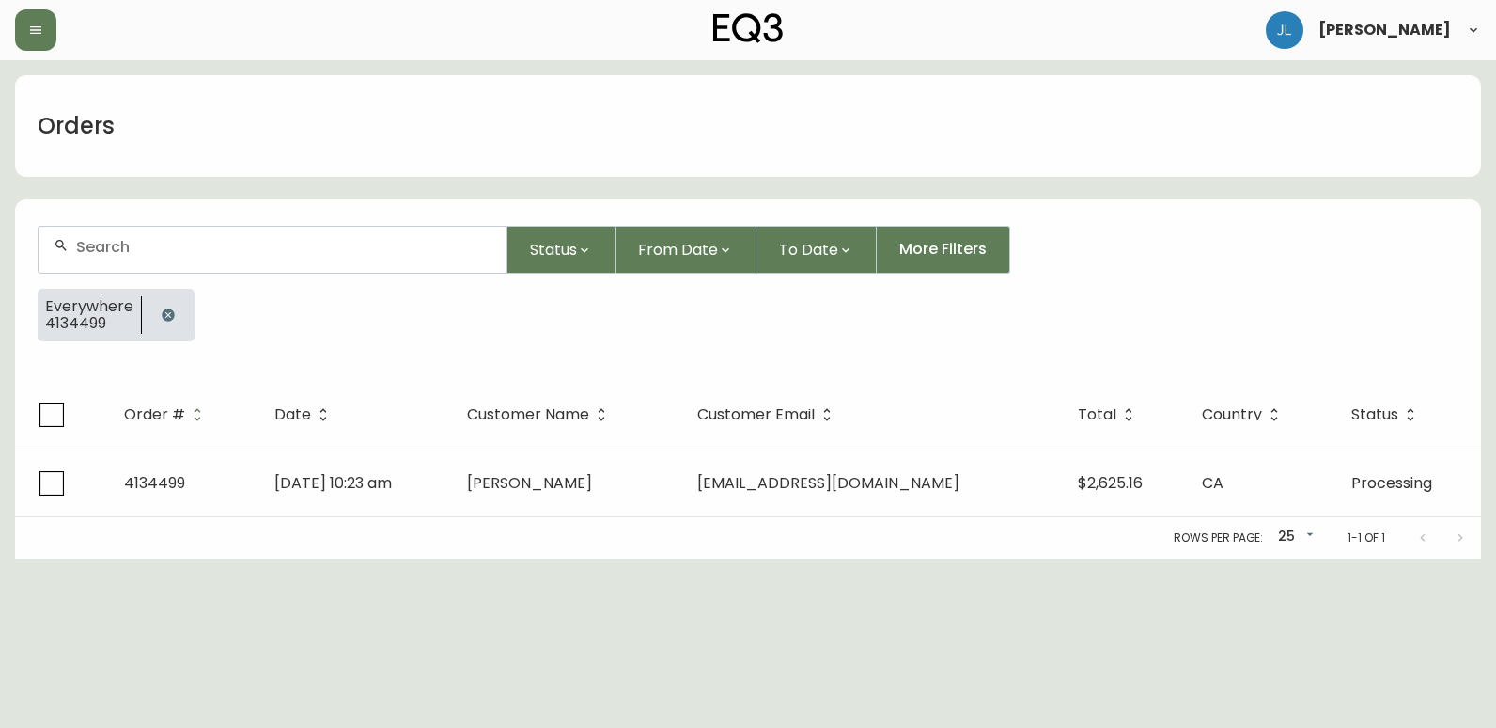
click at [163, 313] on icon "button" at bounding box center [168, 314] width 12 height 12
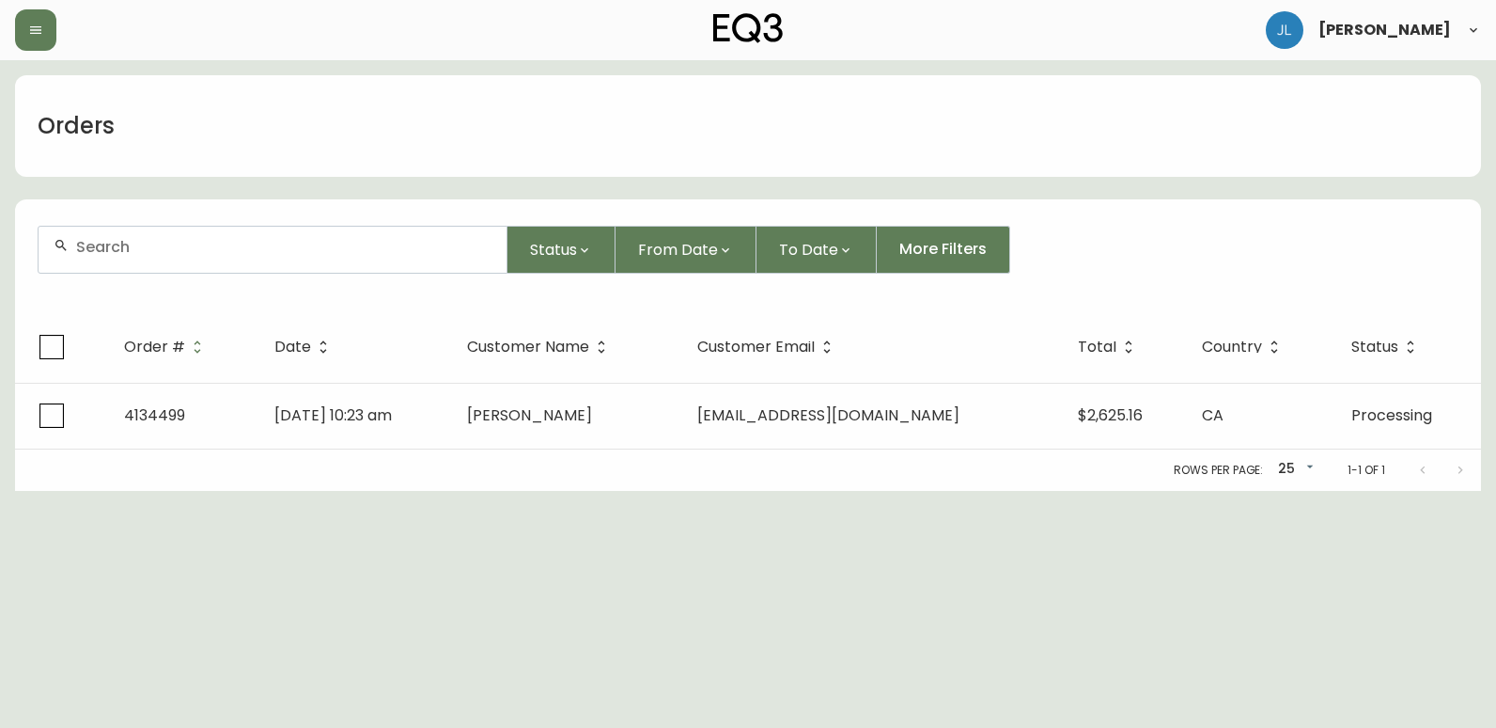
click at [170, 256] on div at bounding box center [273, 250] width 468 height 46
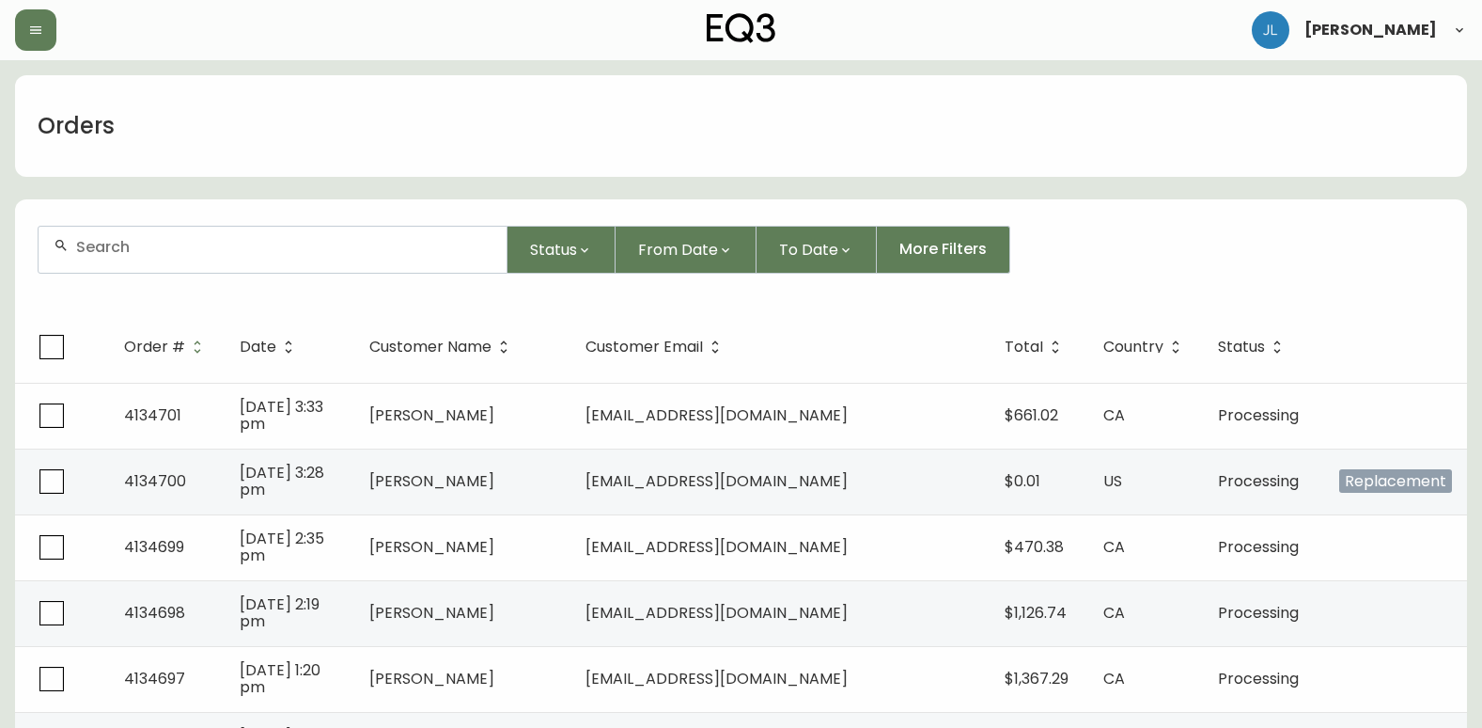
paste input "Bryan Cunningham"
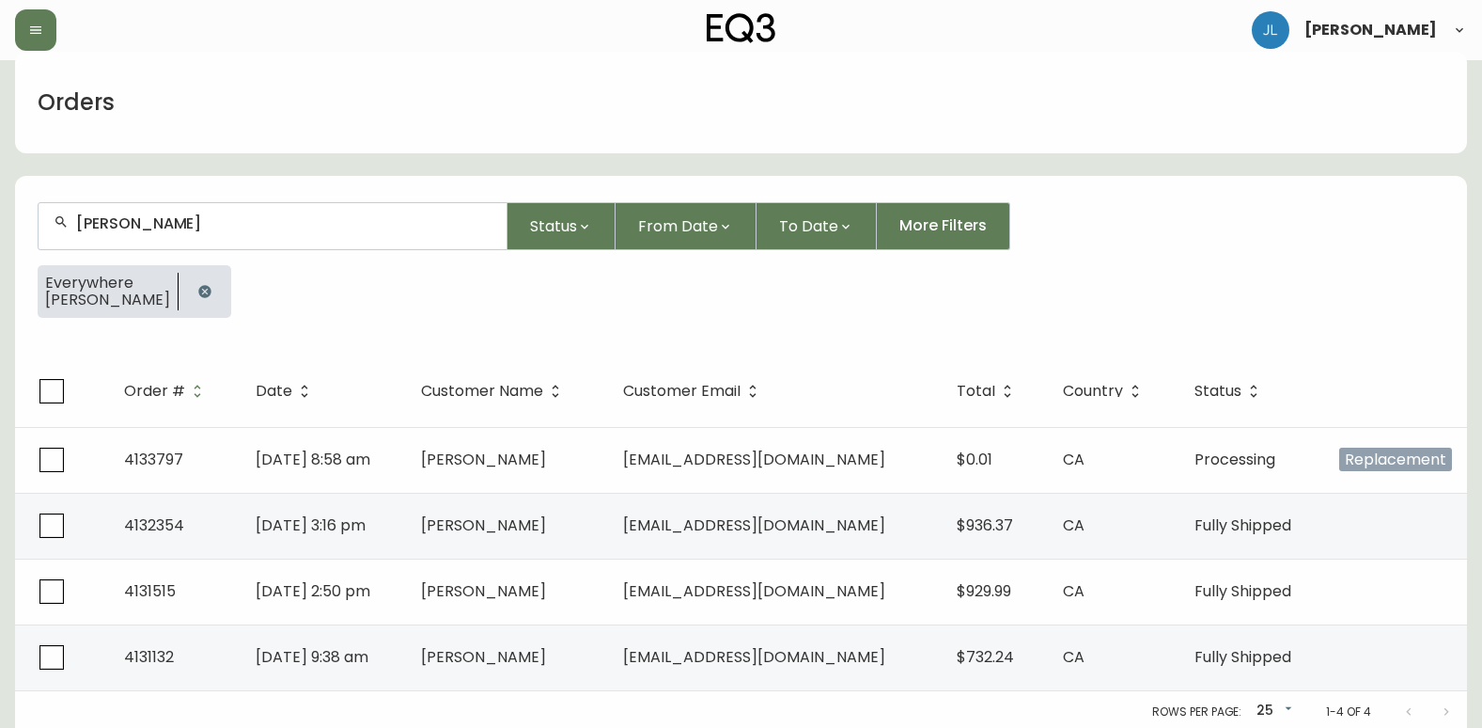
scroll to position [28, 0]
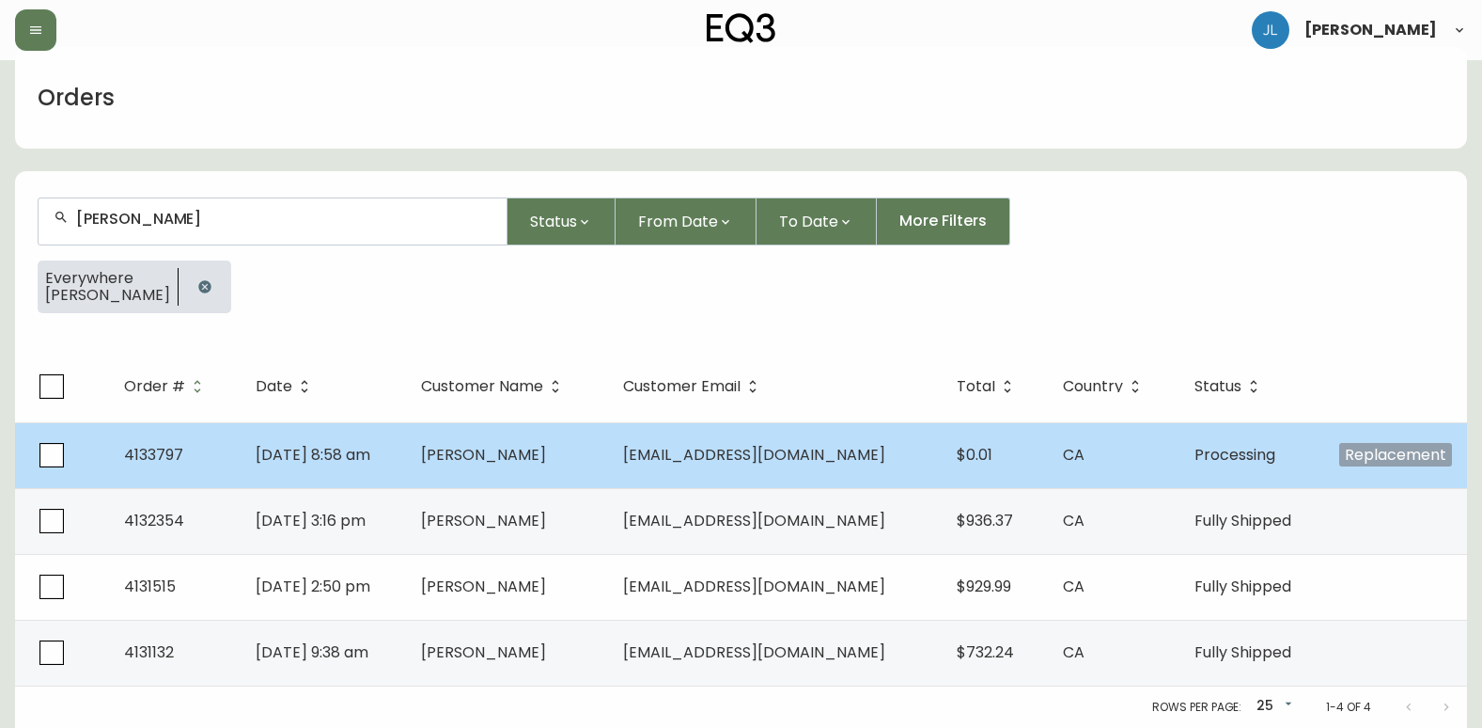
type input "Bryan Cunningham"
click at [406, 464] on td "Jun 23 2025, 8:58 am" at bounding box center [323, 455] width 165 height 66
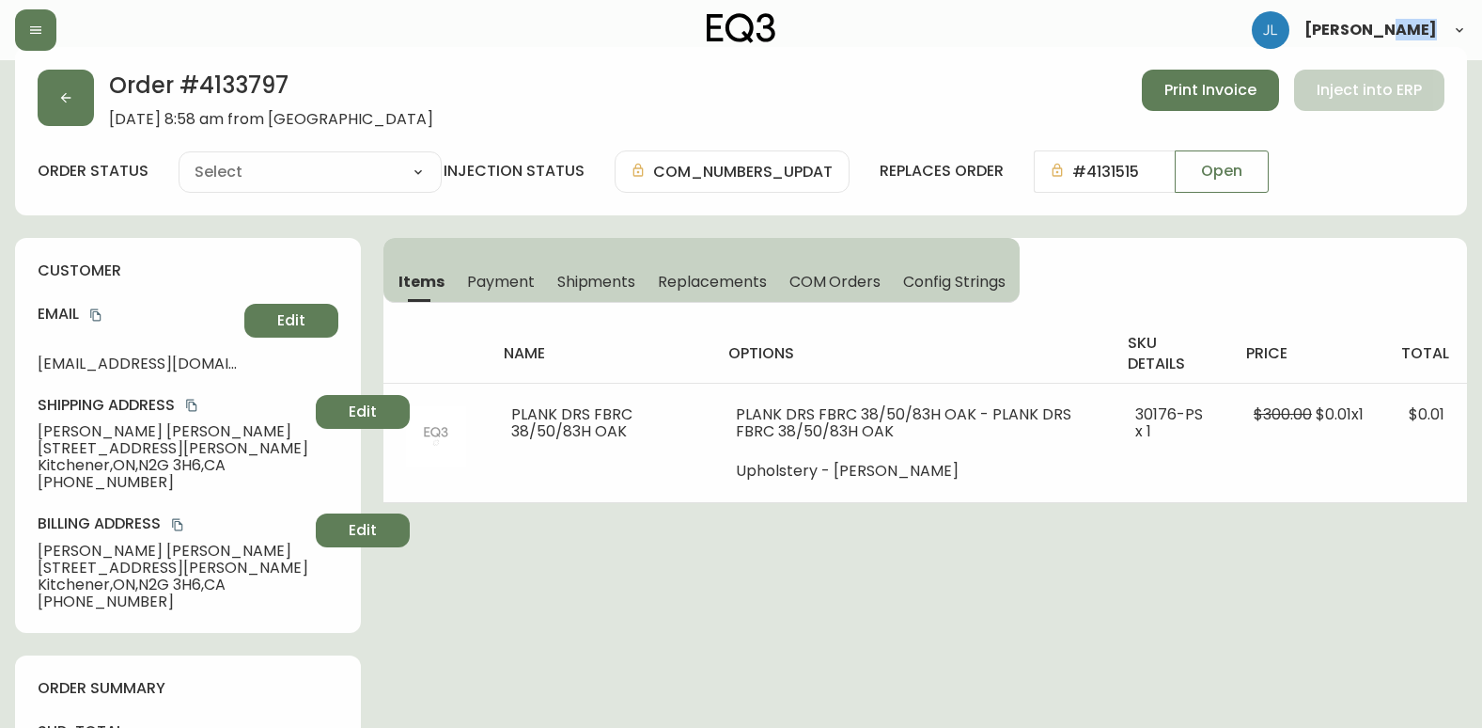
type input "Processing"
select select "PROCESSING"
click at [582, 287] on span "Shipments" at bounding box center [596, 282] width 79 height 20
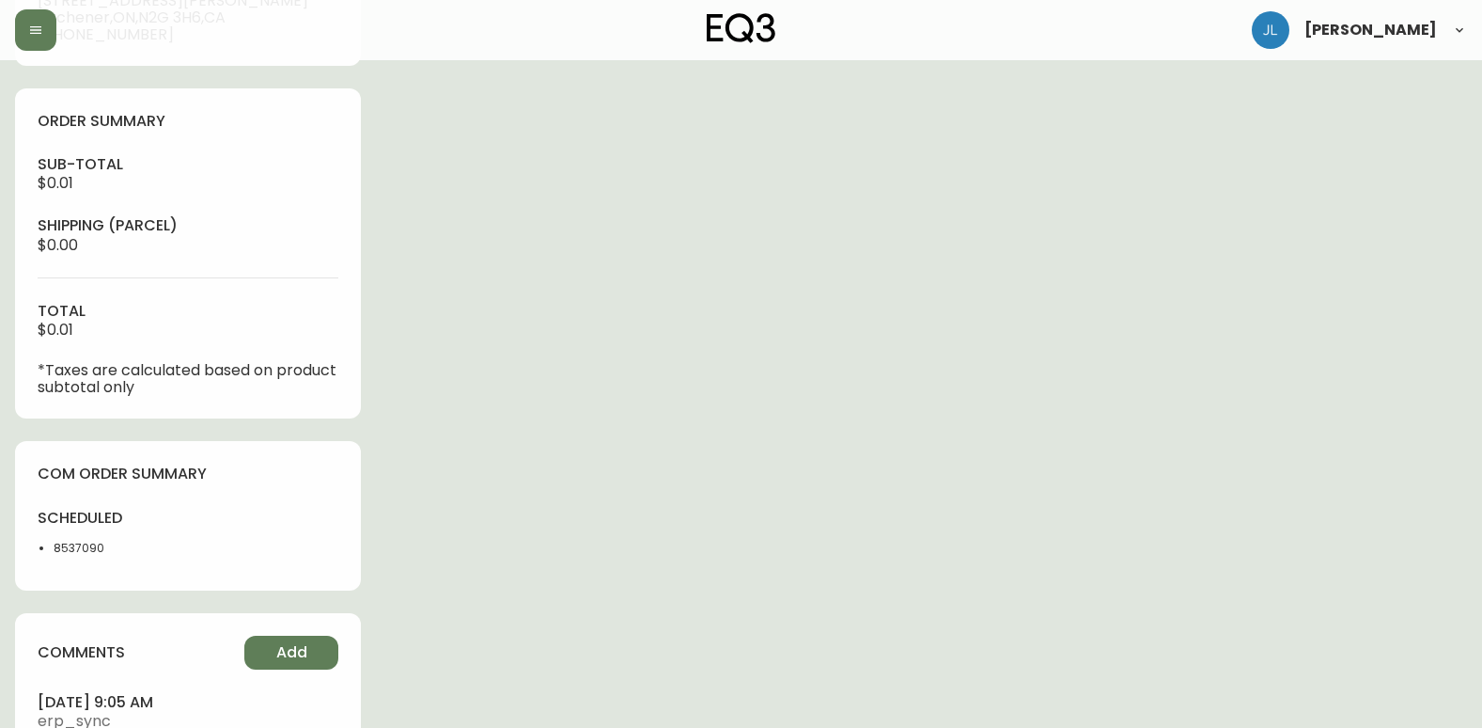
scroll to position [686, 0]
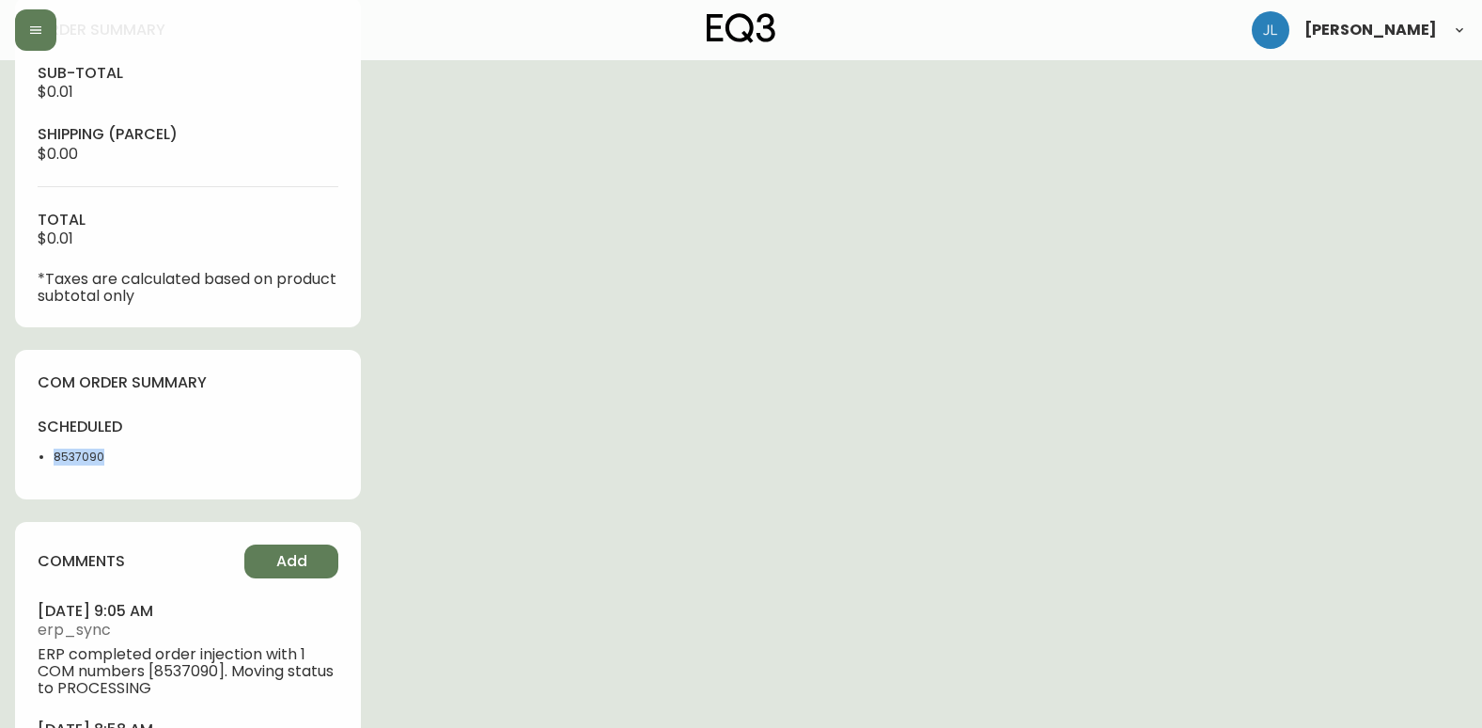
drag, startPoint x: 127, startPoint y: 461, endPoint x: 52, endPoint y: 462, distance: 75.2
click at [52, 462] on div "scheduled 8537090" at bounding box center [107, 446] width 139 height 60
copy li "8537090"
click at [1288, 287] on div "Order # 4133797 June 23, 2025 at 8:58 am from CA_EN Print Invoice Inject into E…" at bounding box center [741, 156] width 1452 height 1534
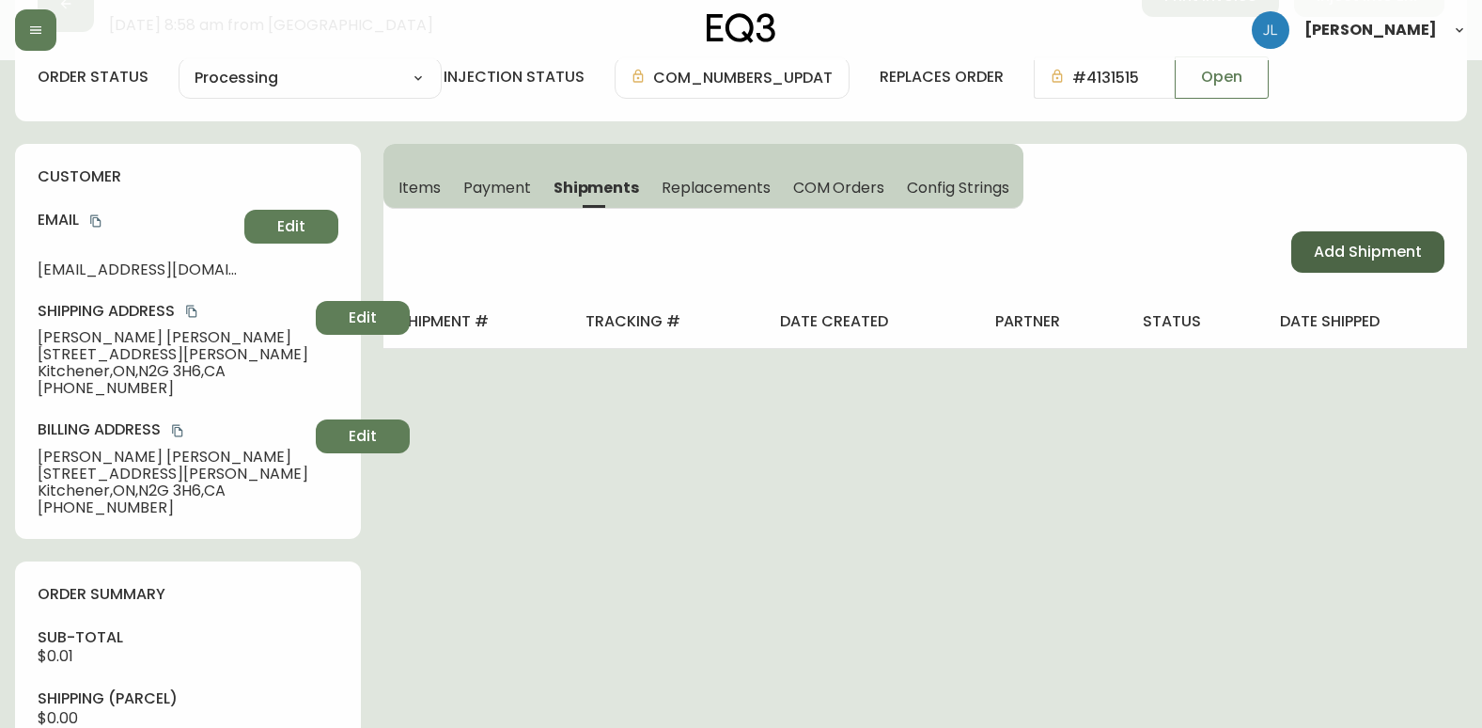
scroll to position [0, 0]
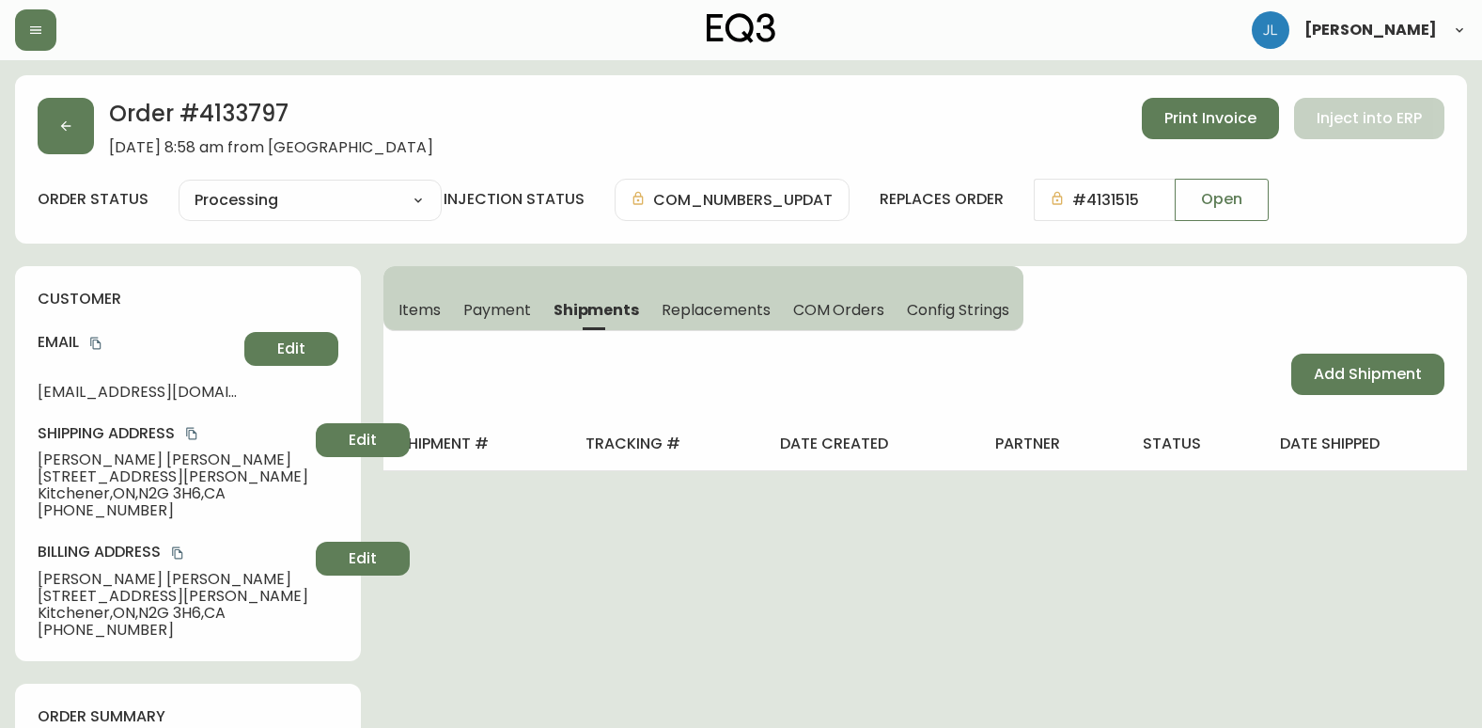
click at [395, 295] on button "Items" at bounding box center [418, 309] width 69 height 41
